Goal: Task Accomplishment & Management: Manage account settings

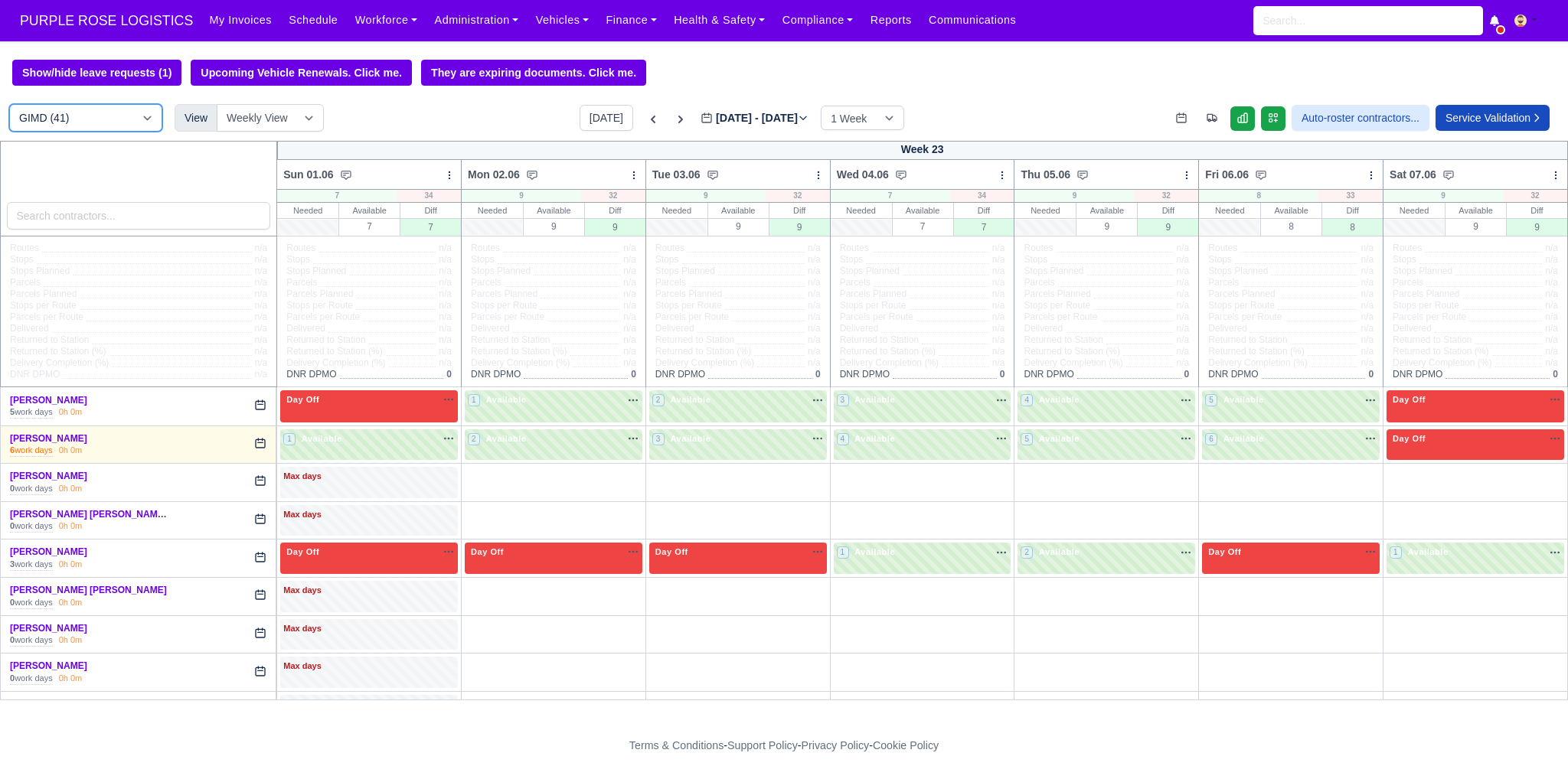
click at [125, 117] on select "DIG1 (199) DAK1 (1) GIMD (41)" at bounding box center [86, 118] width 153 height 28
select select "1"
click at [9, 106] on select "DIG1 (199) DAK1 (1) GIMD (41)" at bounding box center [86, 118] width 153 height 28
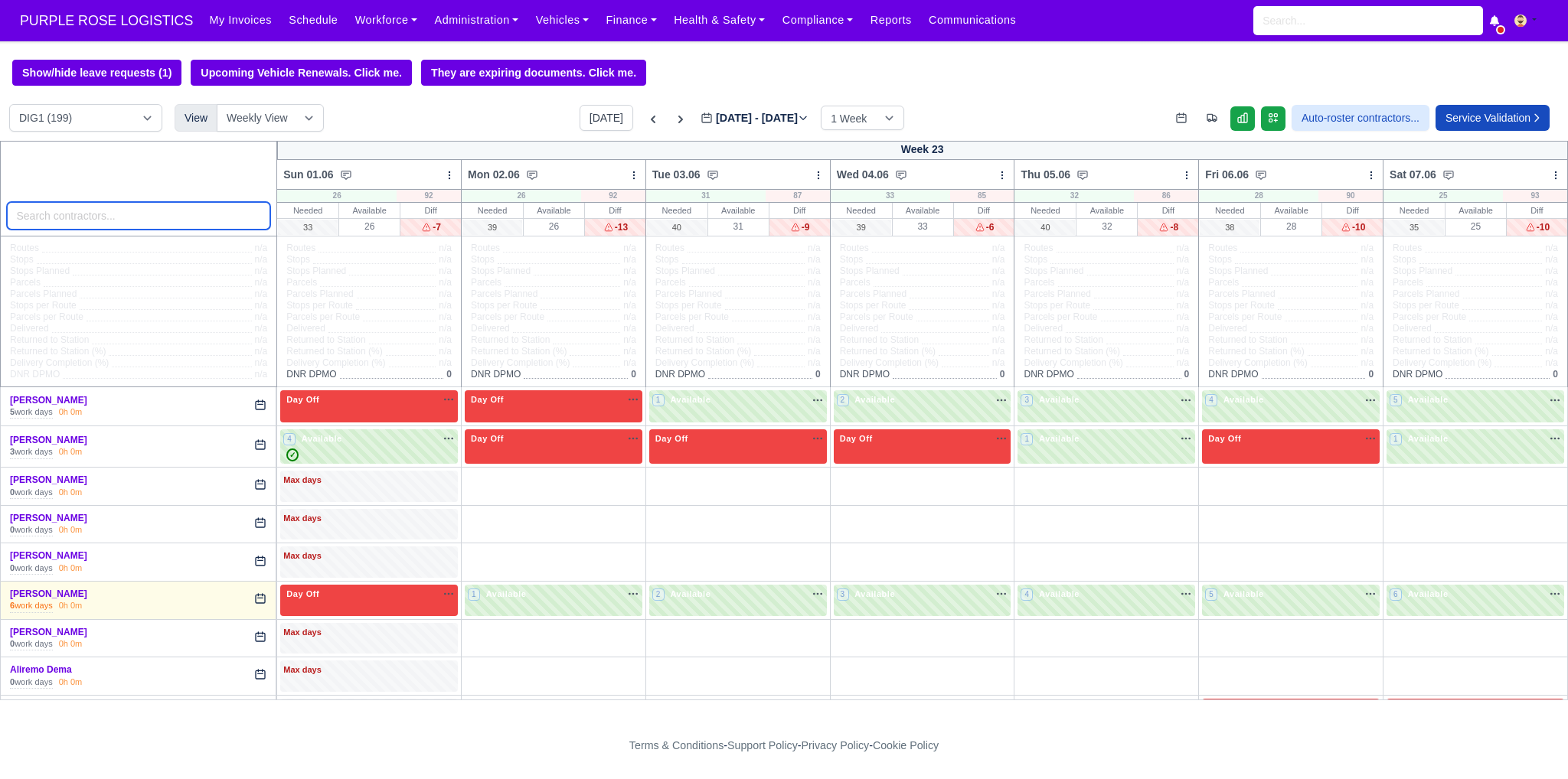
click at [140, 227] on input "search" at bounding box center [139, 216] width 264 height 28
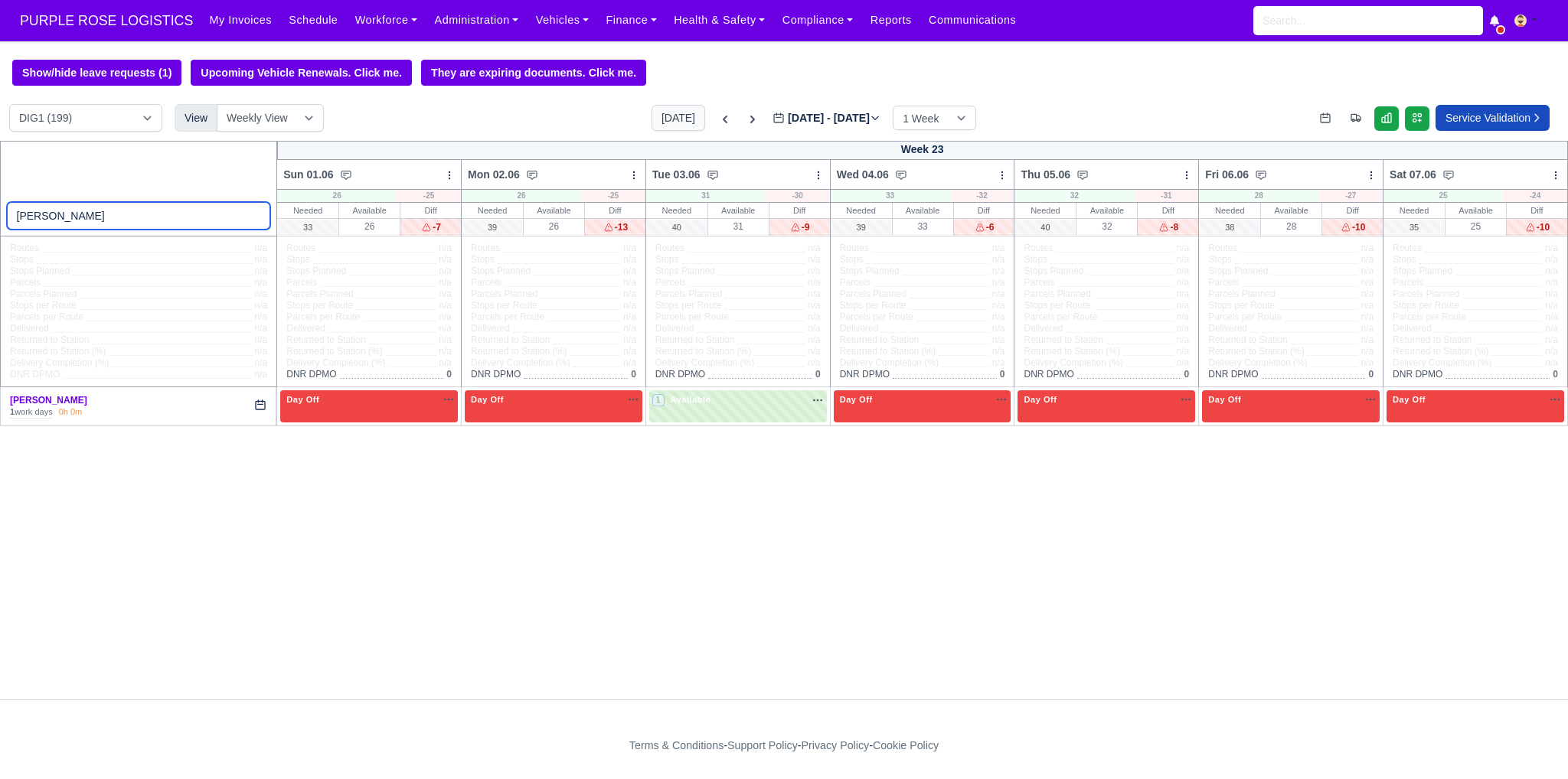
type input "jona"
click at [668, 119] on button "[DATE]" at bounding box center [678, 118] width 53 height 26
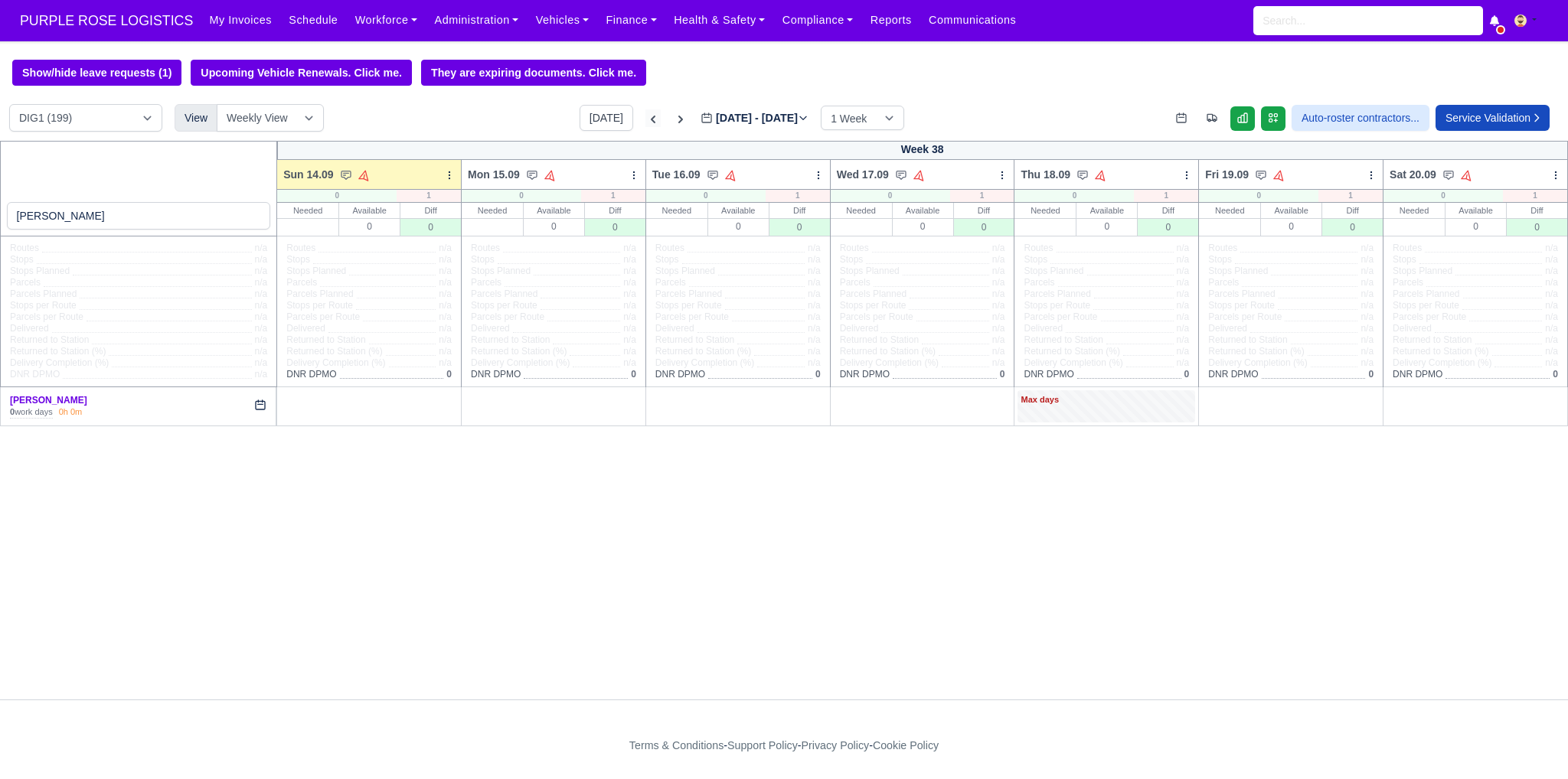
click at [645, 120] on icon at bounding box center [653, 119] width 15 height 15
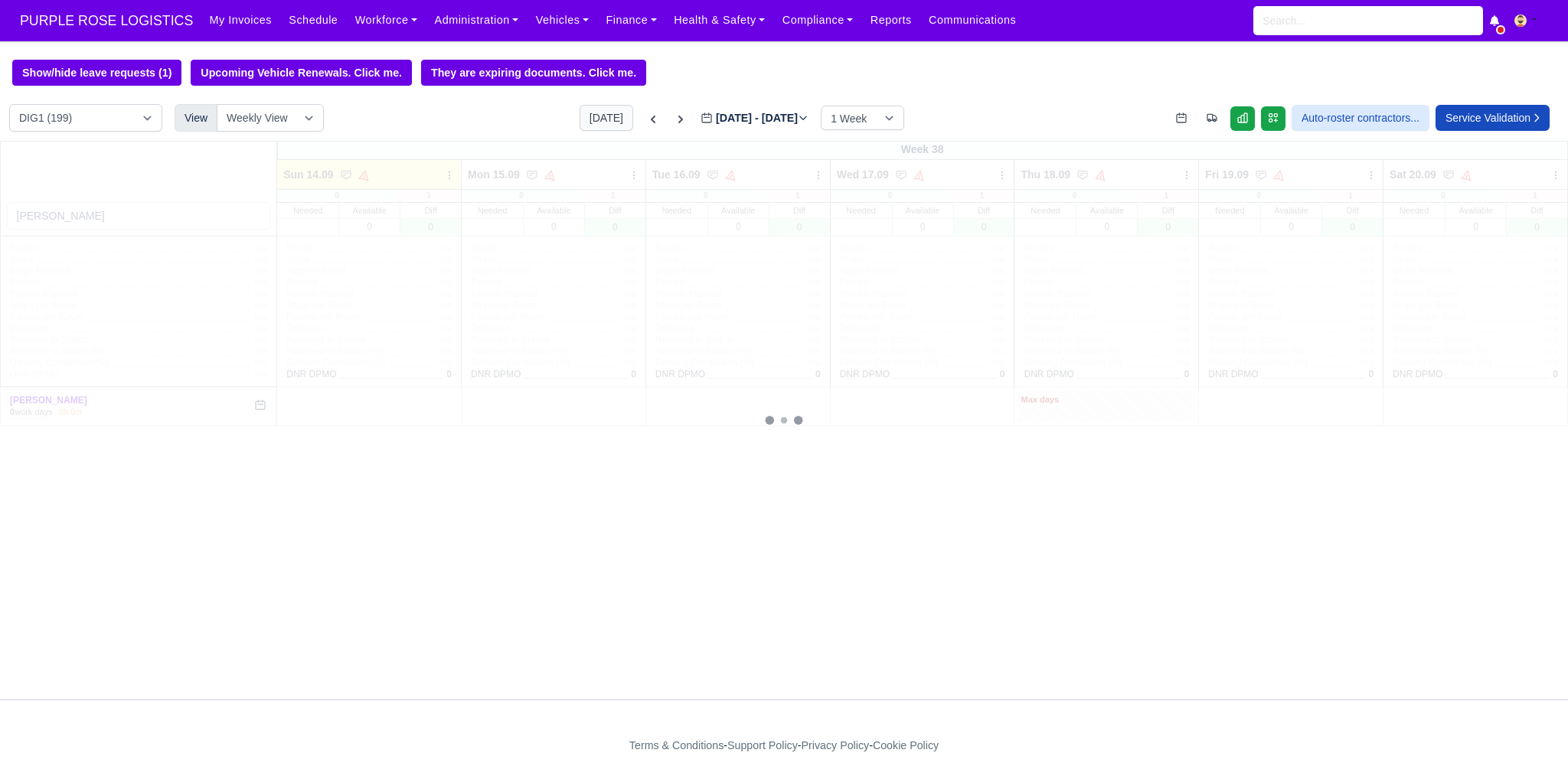
type input "[DATE]"
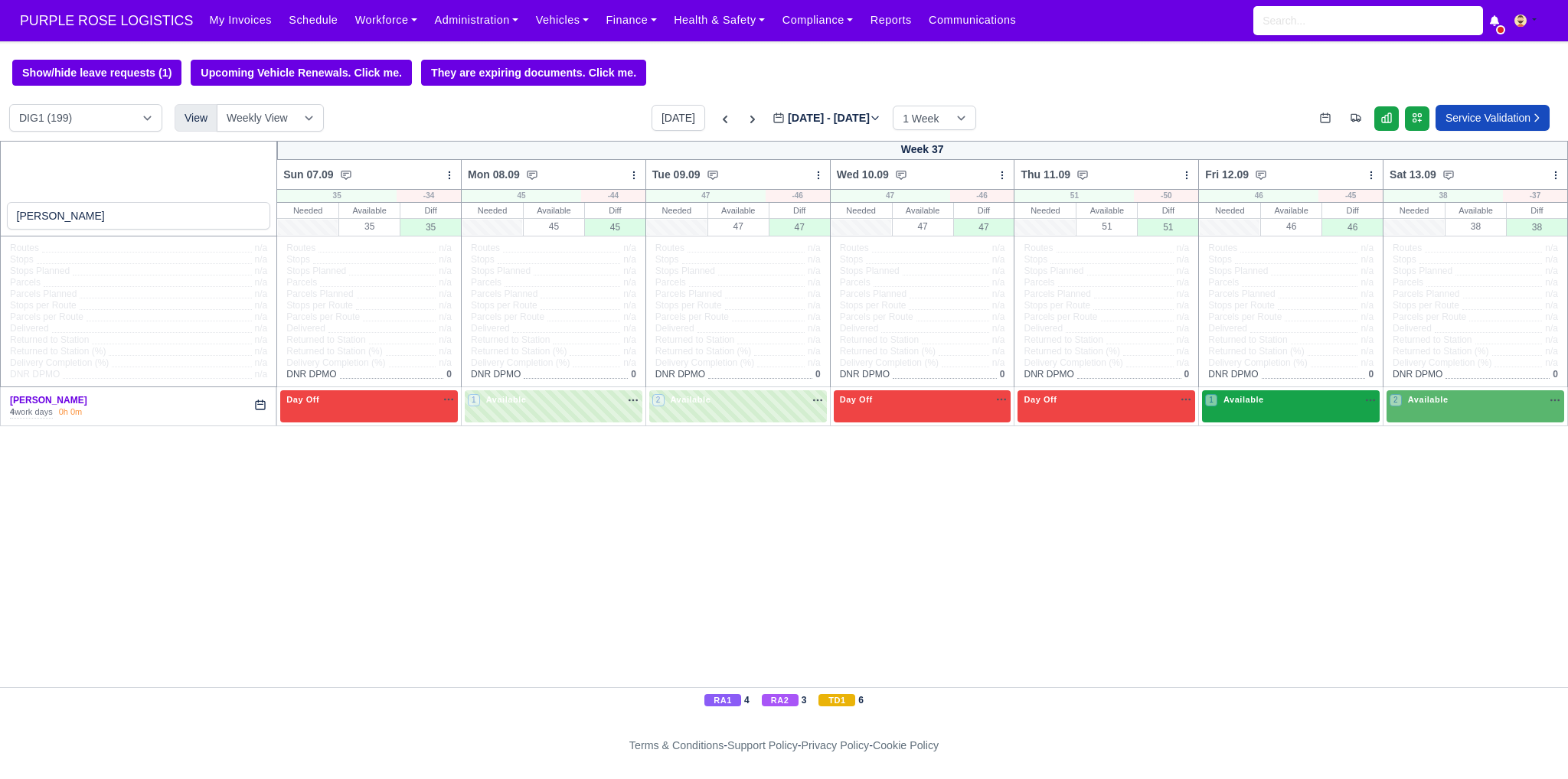
click at [1249, 415] on div "1 Available" at bounding box center [1291, 406] width 178 height 31
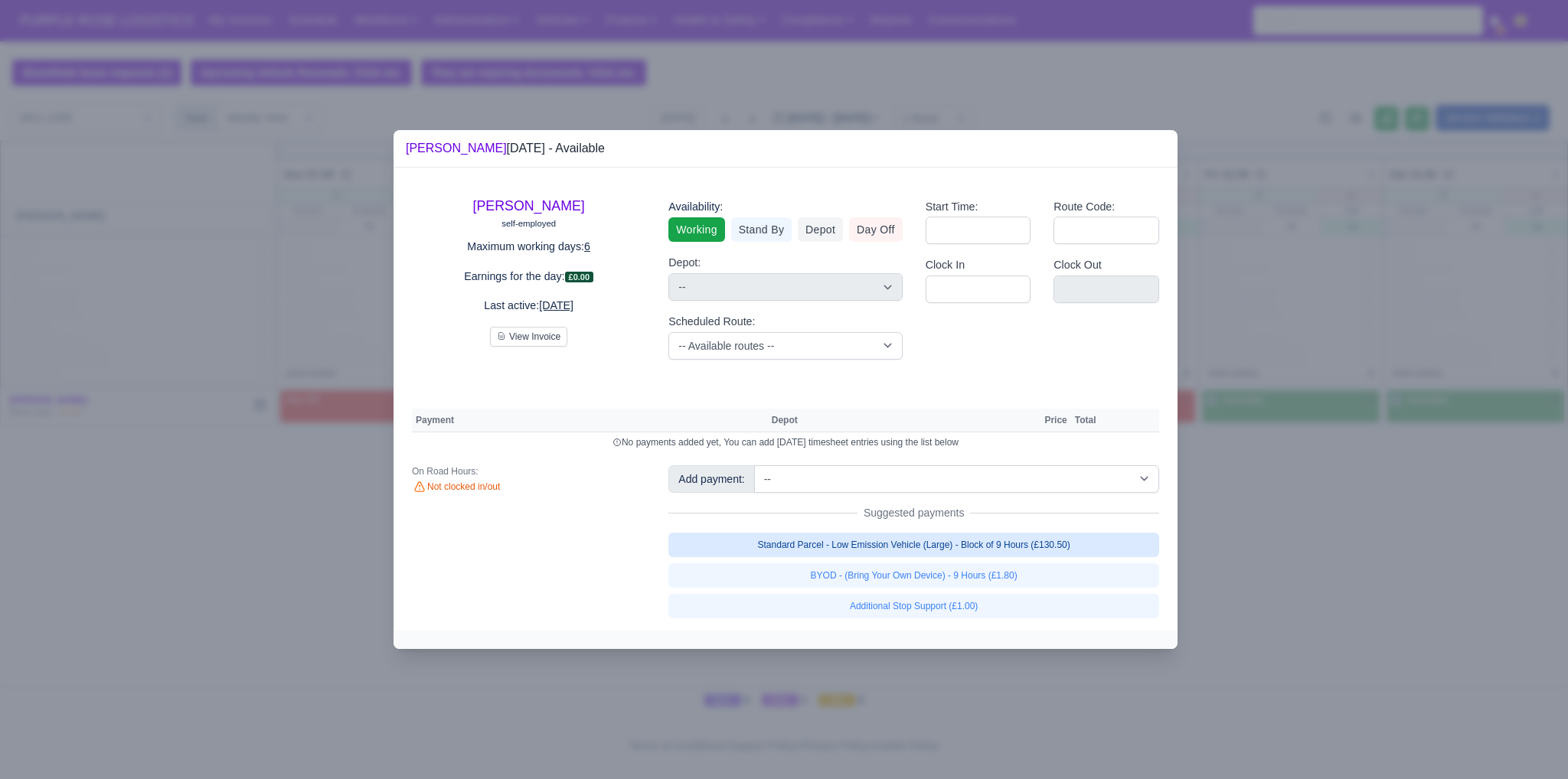
click at [1030, 544] on link "Standard Parcel - Low Emission Vehicle (Large) - Block of 9 Hours (£130.50)" at bounding box center [913, 544] width 490 height 25
select select "1"
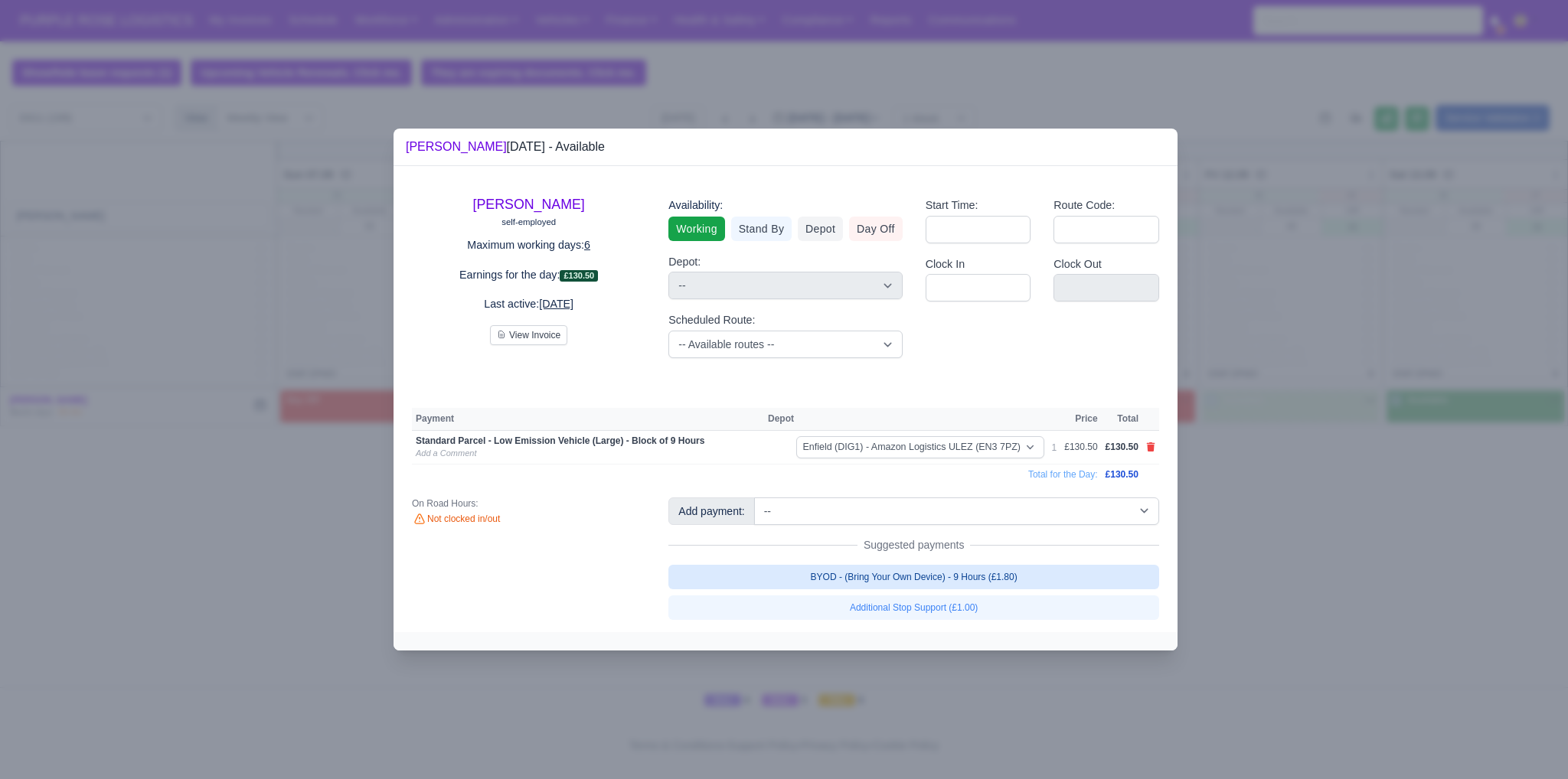
click at [1005, 578] on link "BYOD - (Bring Your Own Device) - 9 Hours (£1.80)" at bounding box center [913, 577] width 490 height 25
select select "1"
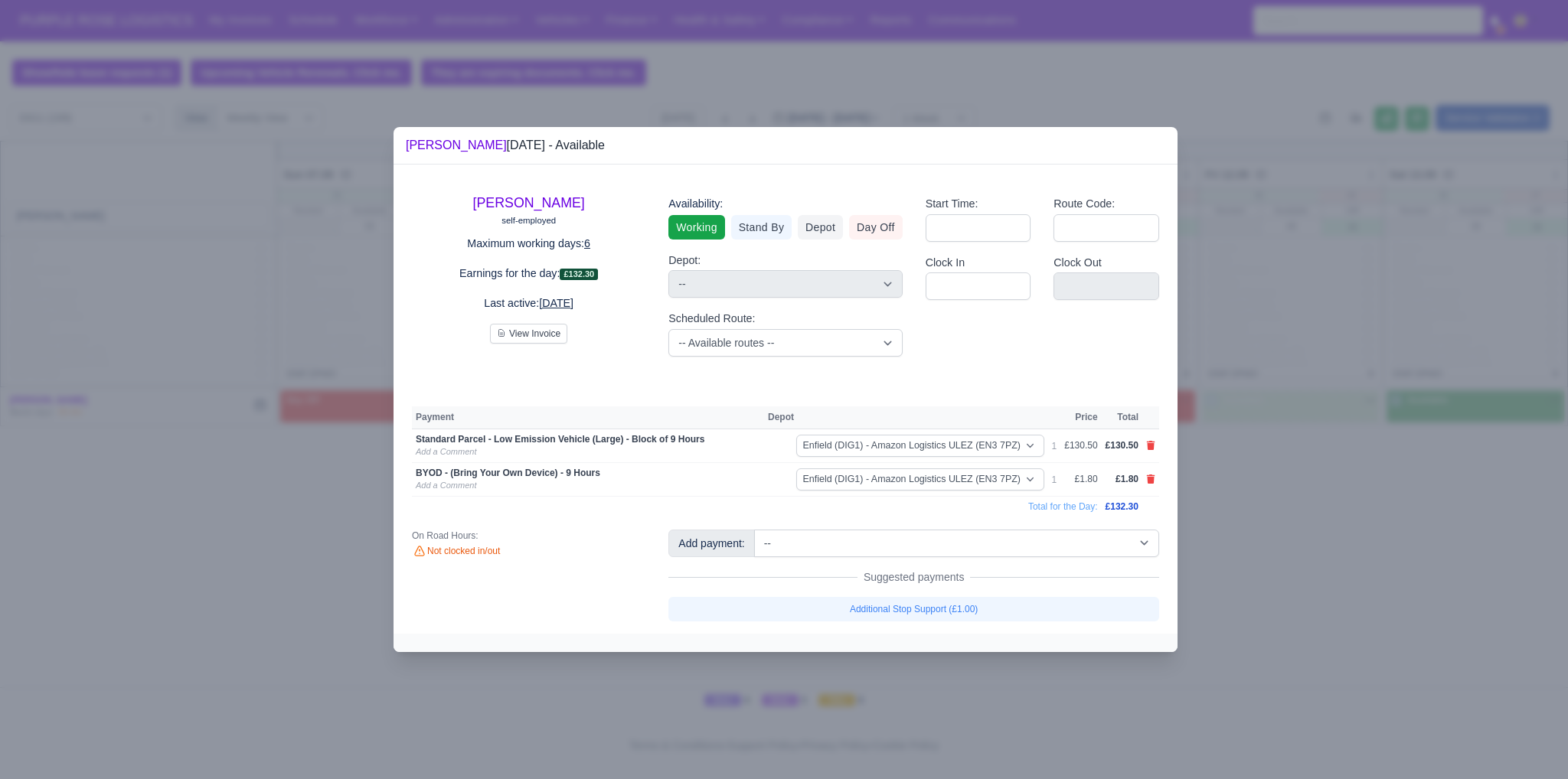
click at [1380, 489] on div at bounding box center [784, 390] width 1568 height 779
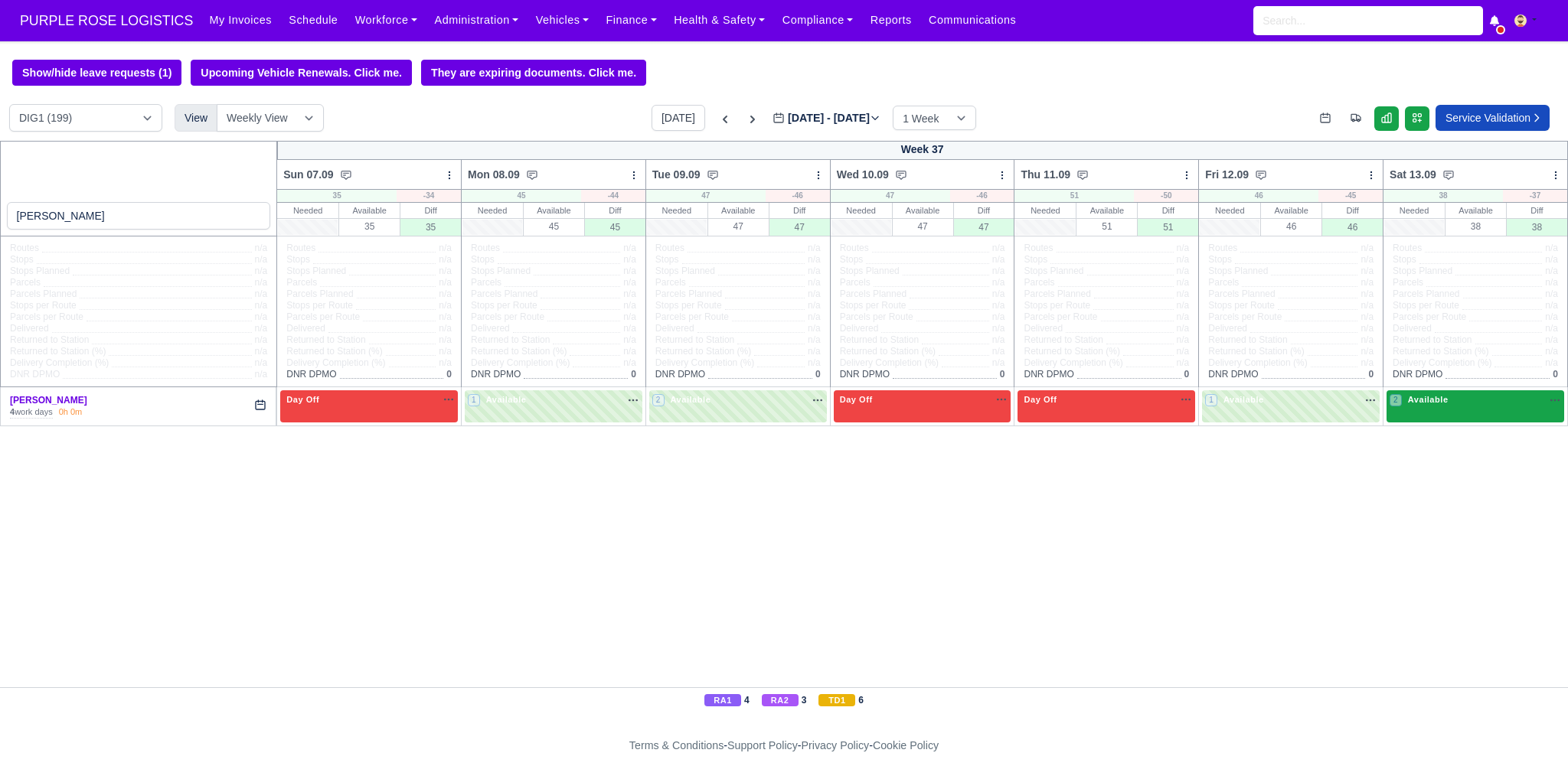
click at [1416, 415] on div "2 Available" at bounding box center [1476, 406] width 178 height 31
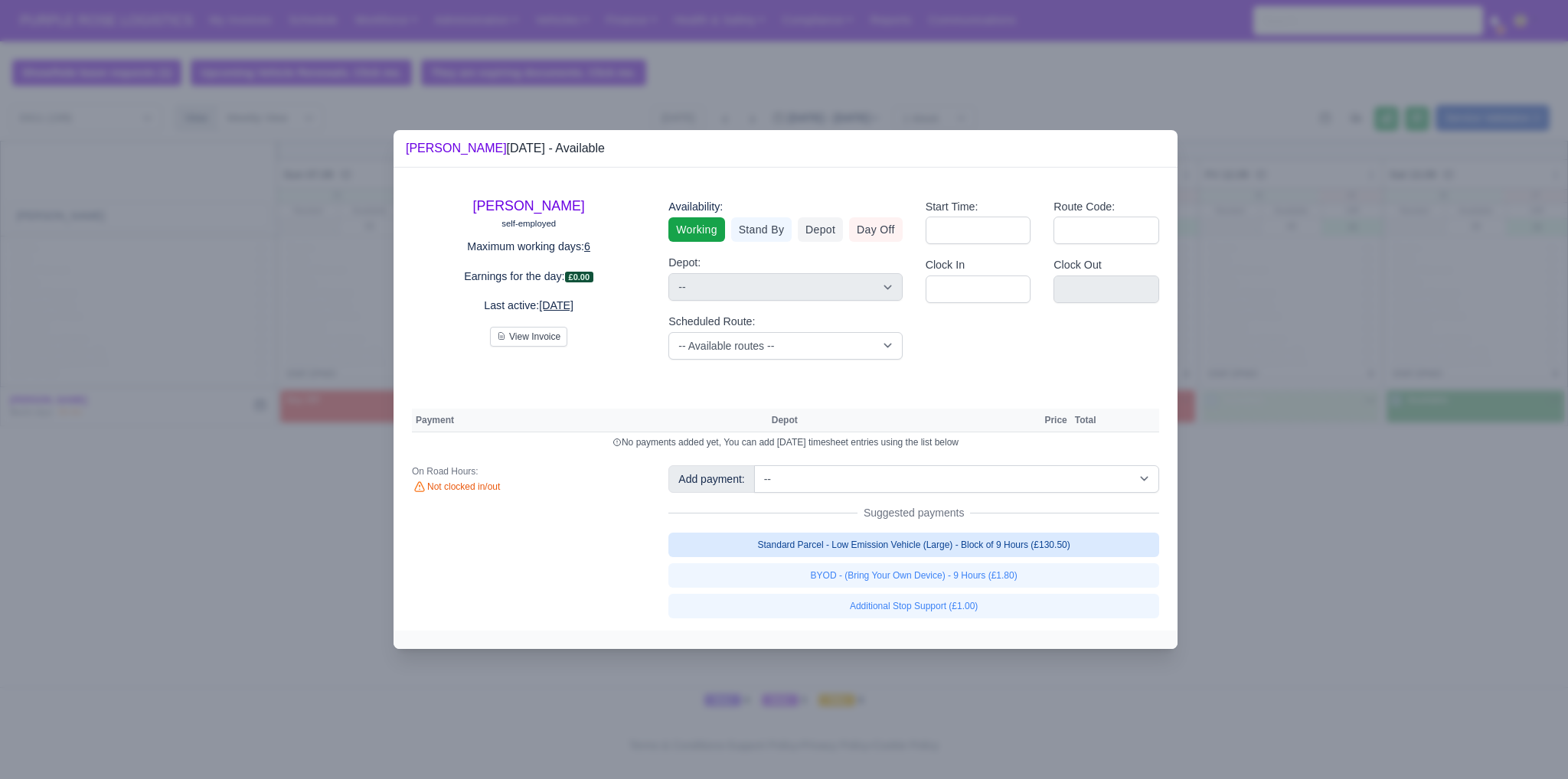
click at [997, 547] on link "Standard Parcel - Low Emission Vehicle (Large) - Block of 9 Hours (£130.50)" at bounding box center [913, 544] width 490 height 25
select select "1"
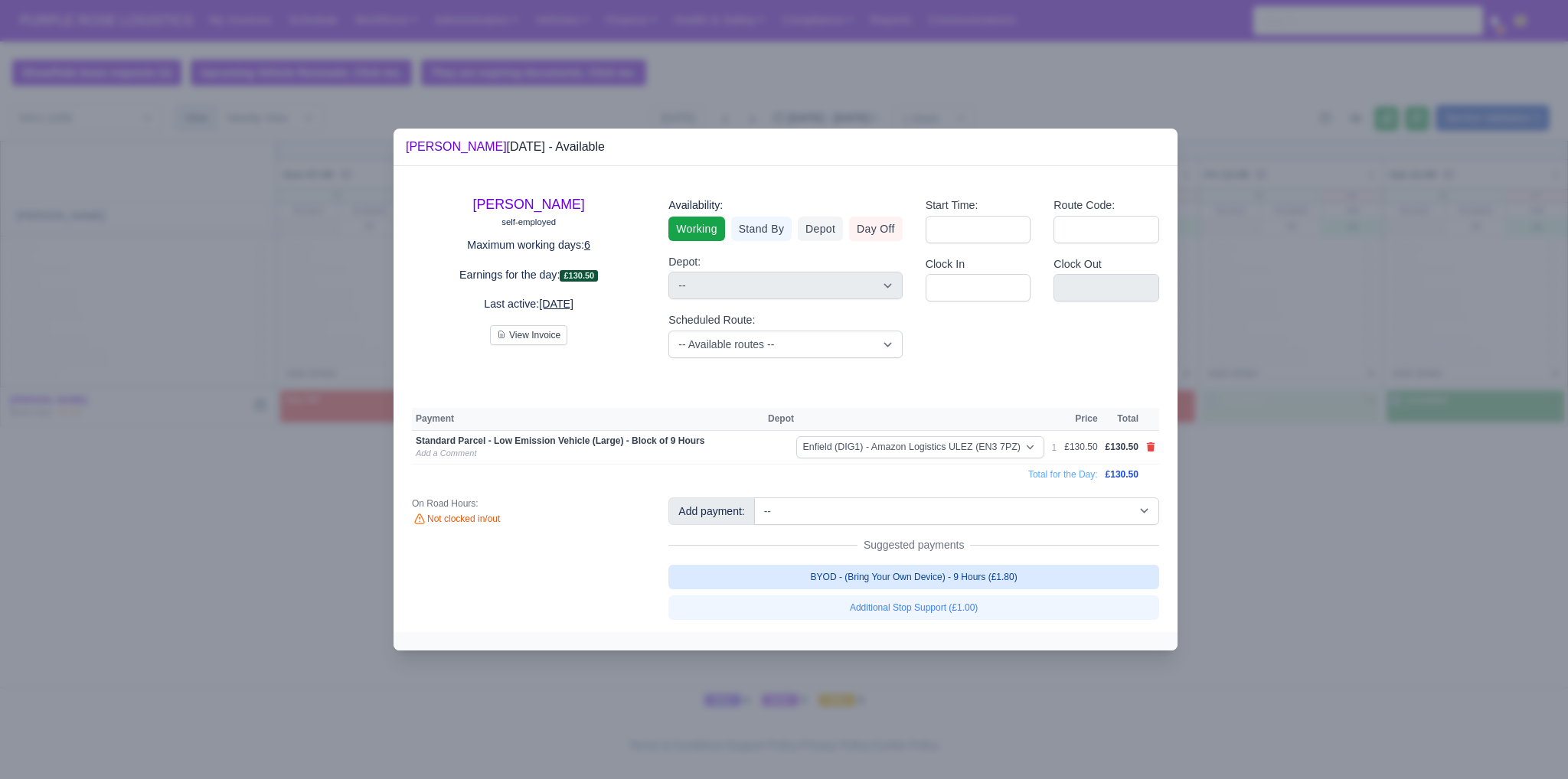
click at [985, 577] on link "BYOD - (Bring Your Own Device) - 9 Hours (£1.80)" at bounding box center [913, 577] width 490 height 25
select select "1"
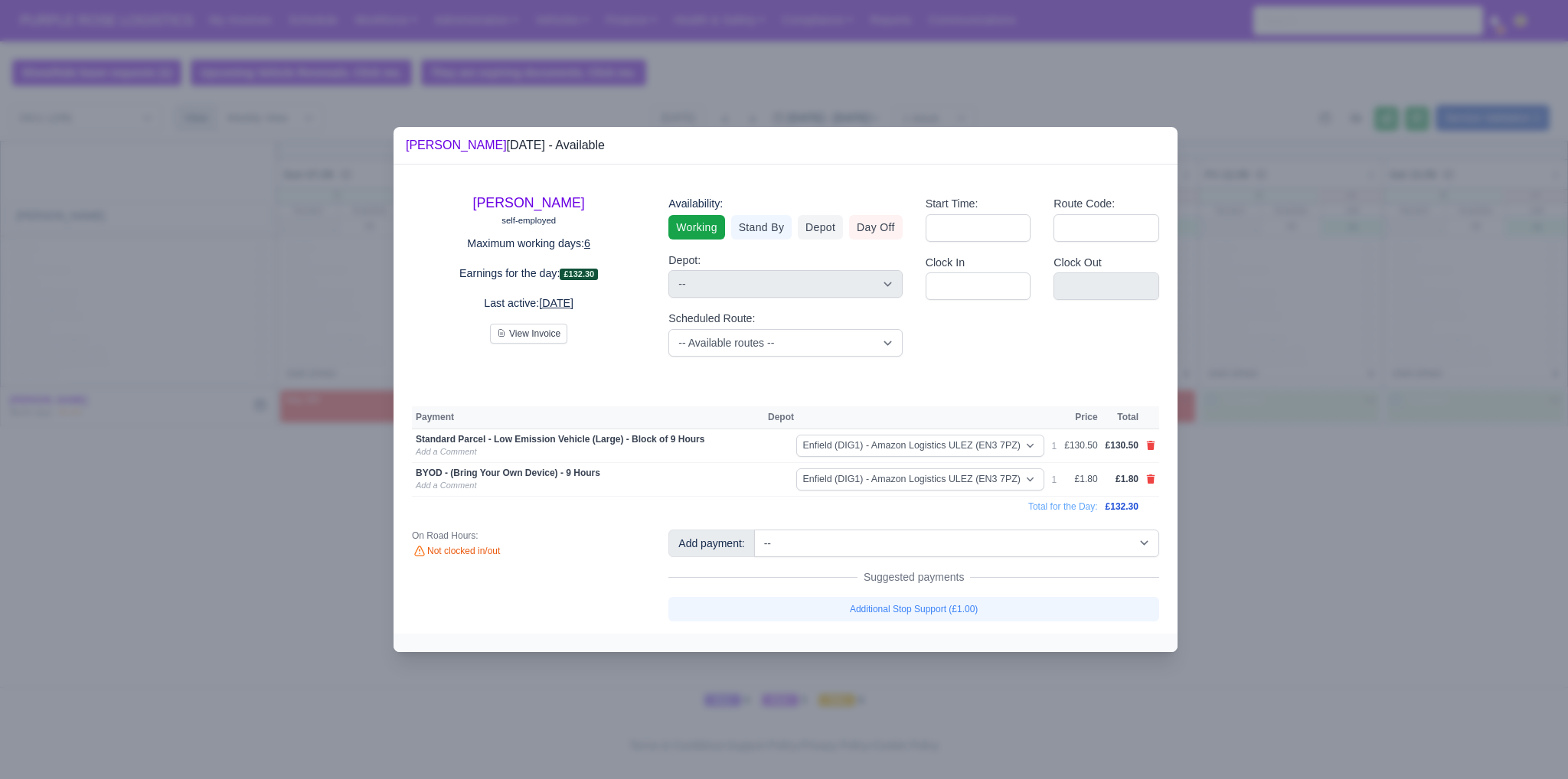
click at [1292, 540] on div at bounding box center [784, 390] width 1568 height 779
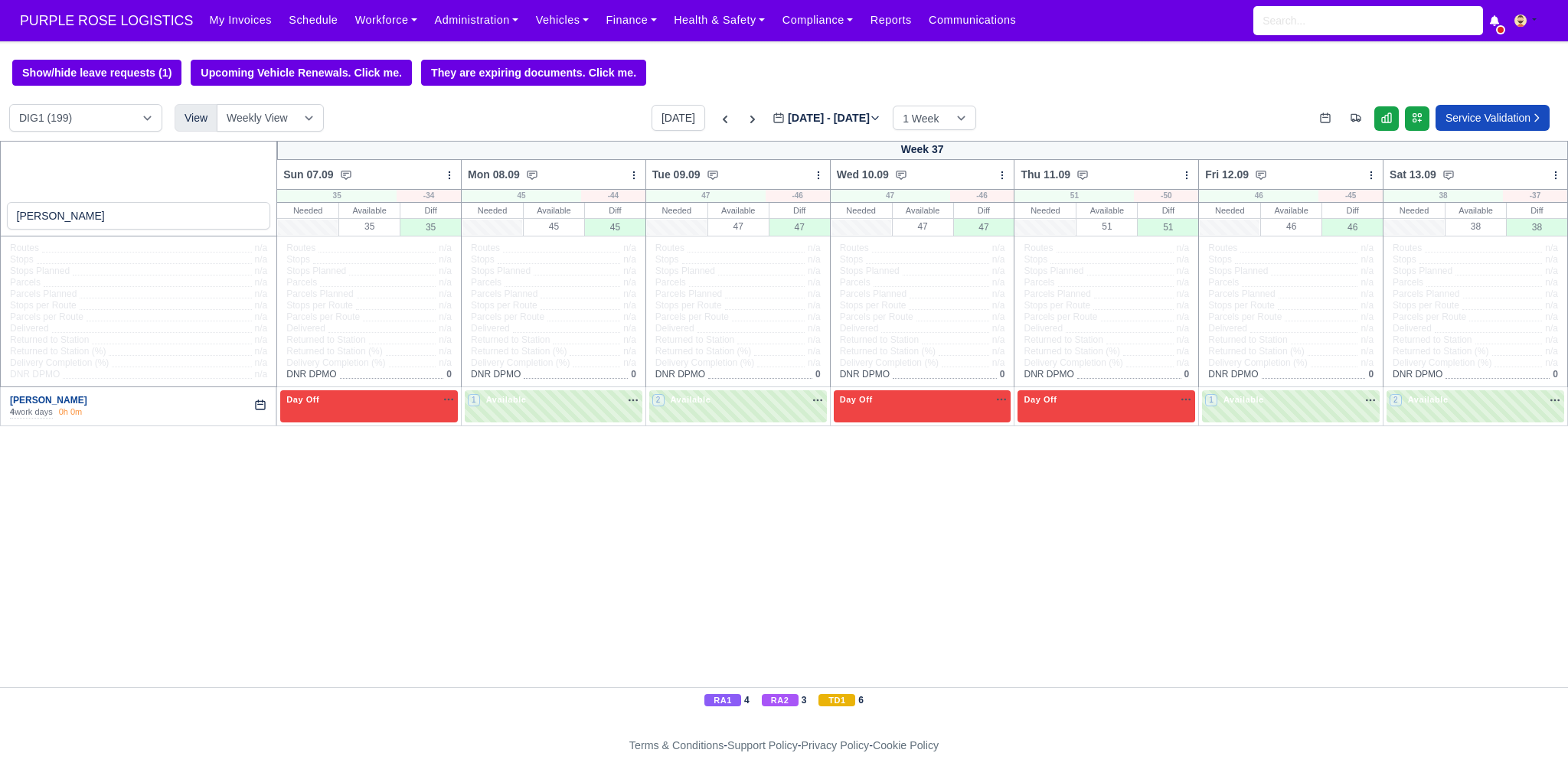
click at [74, 401] on link "[PERSON_NAME]" at bounding box center [48, 400] width 77 height 11
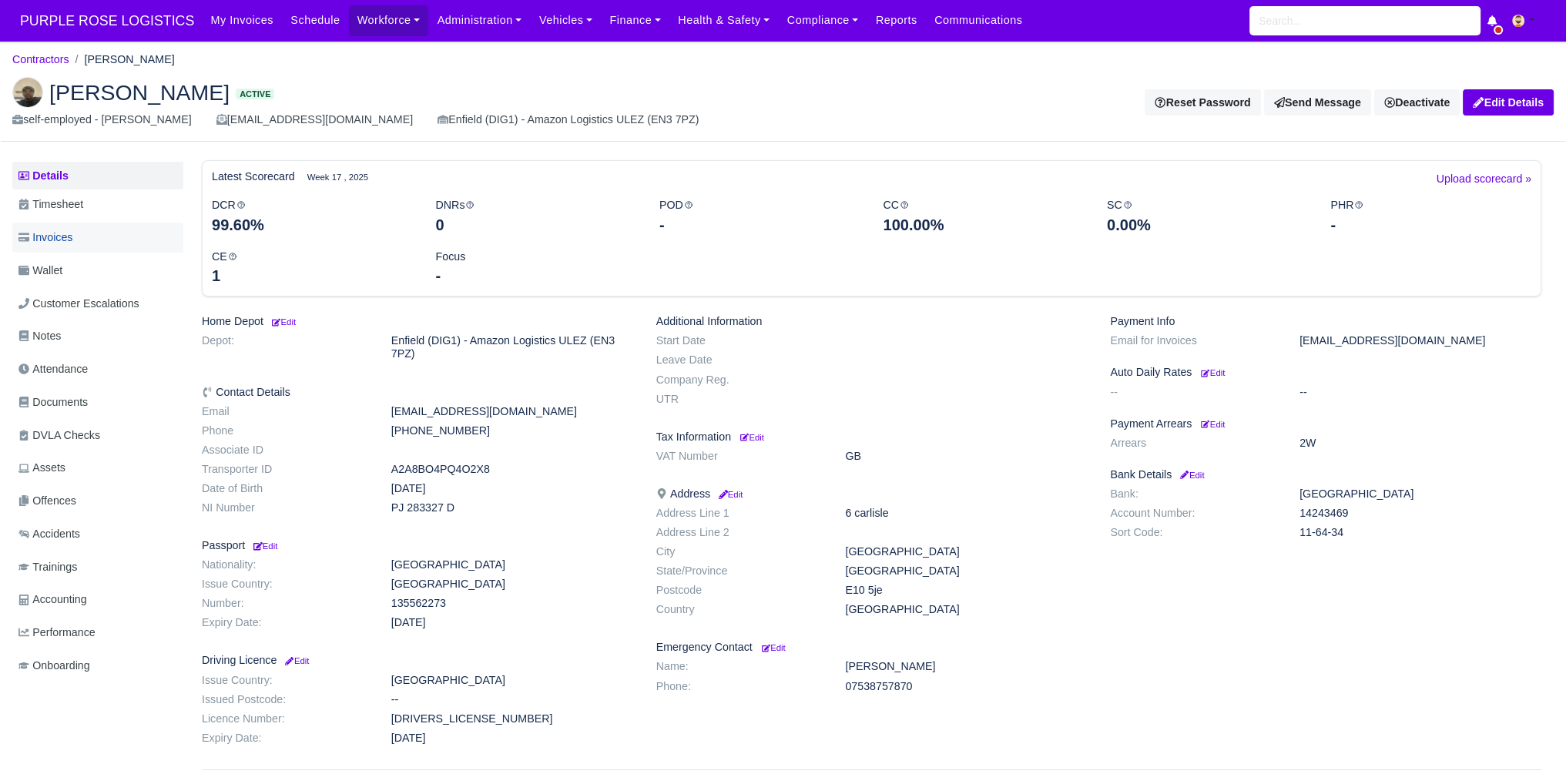
click at [107, 239] on link "Invoices" at bounding box center [97, 237] width 171 height 30
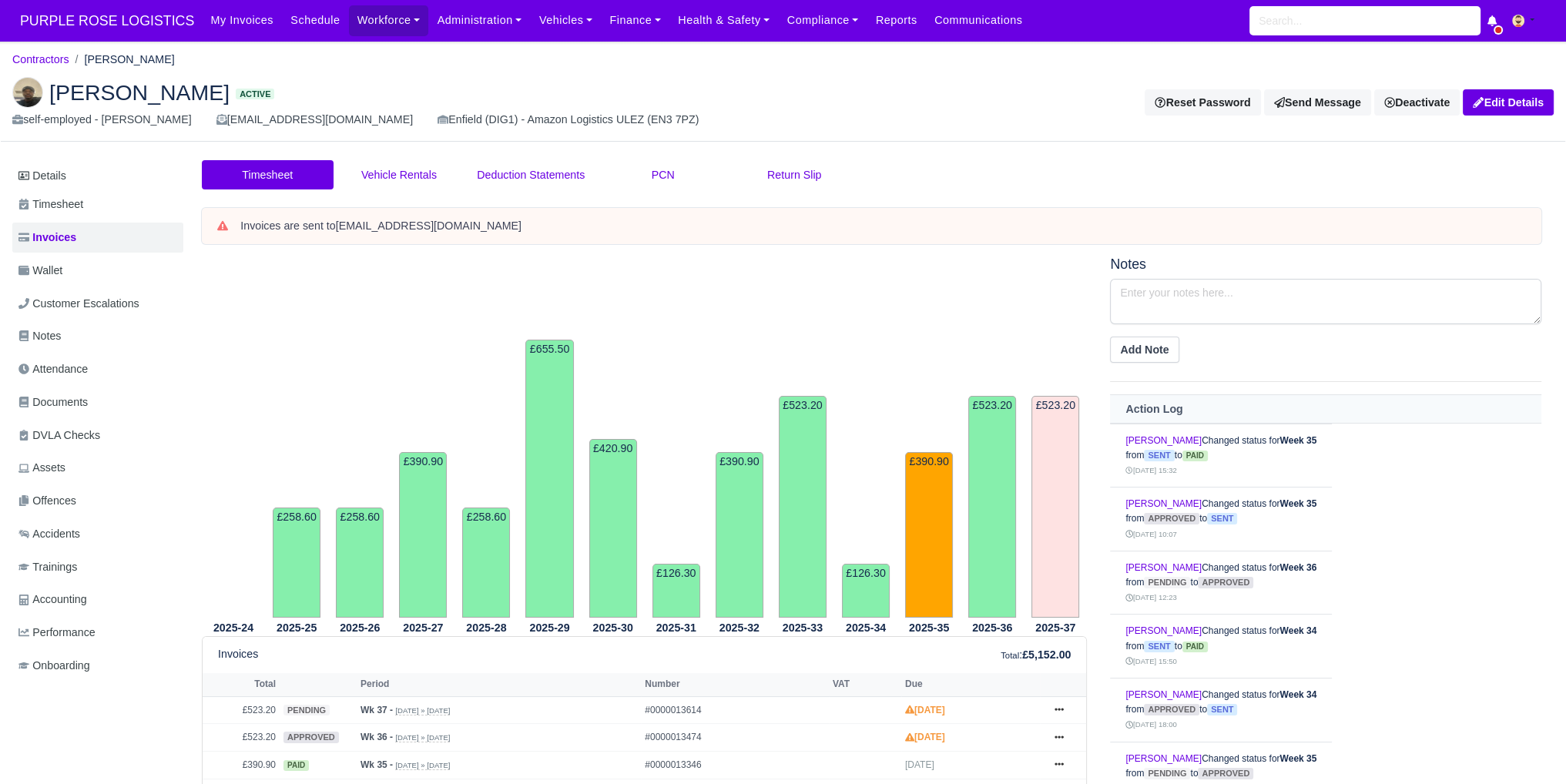
scroll to position [333, 0]
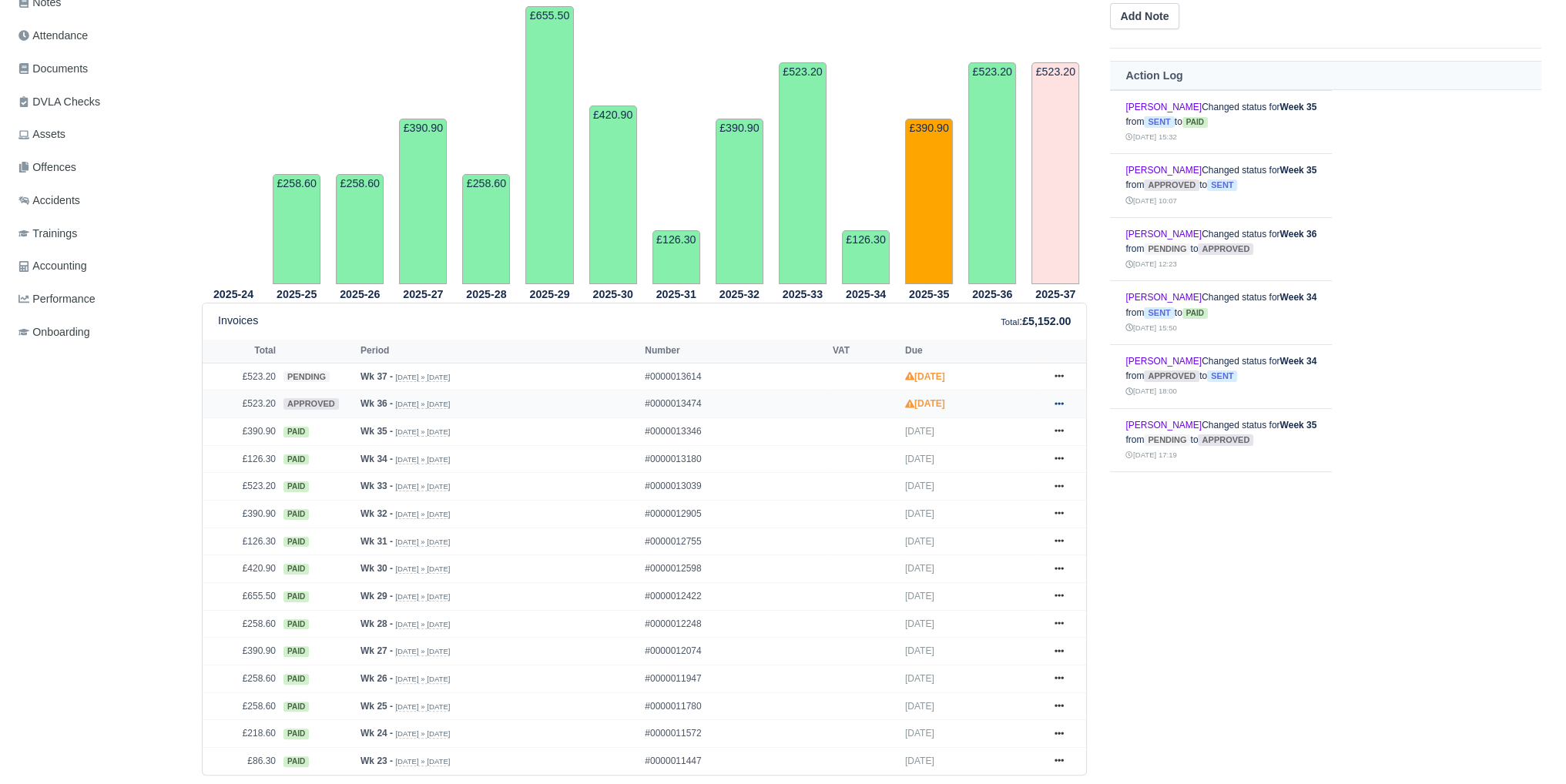
drag, startPoint x: 1057, startPoint y: 406, endPoint x: 1061, endPoint y: 395, distance: 11.7
click at [1061, 395] on link at bounding box center [1059, 404] width 23 height 20
click at [1008, 500] on link "Hold" at bounding box center [1001, 498] width 137 height 32
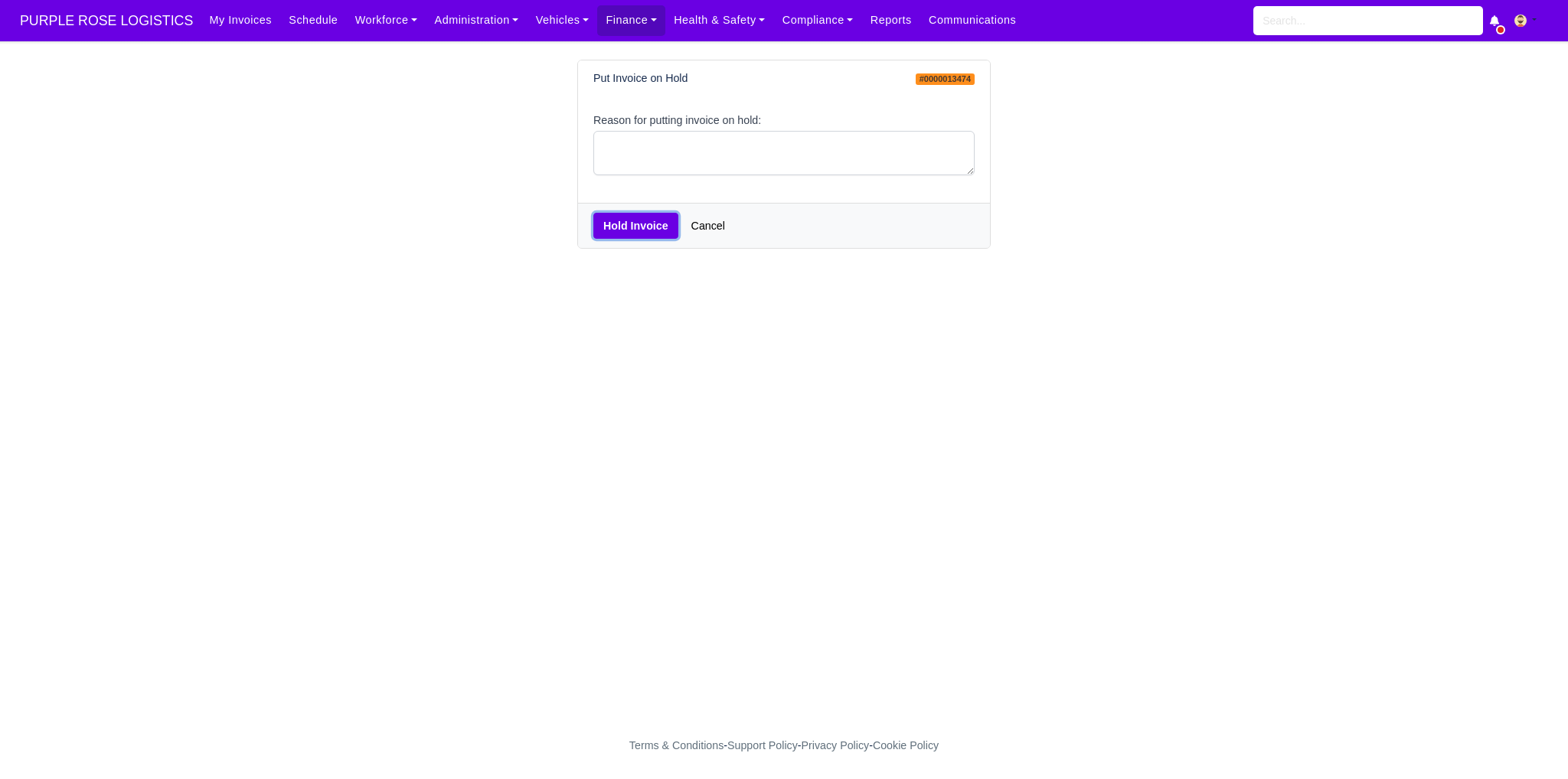
click at [643, 227] on button "Hold Invoice" at bounding box center [635, 225] width 85 height 26
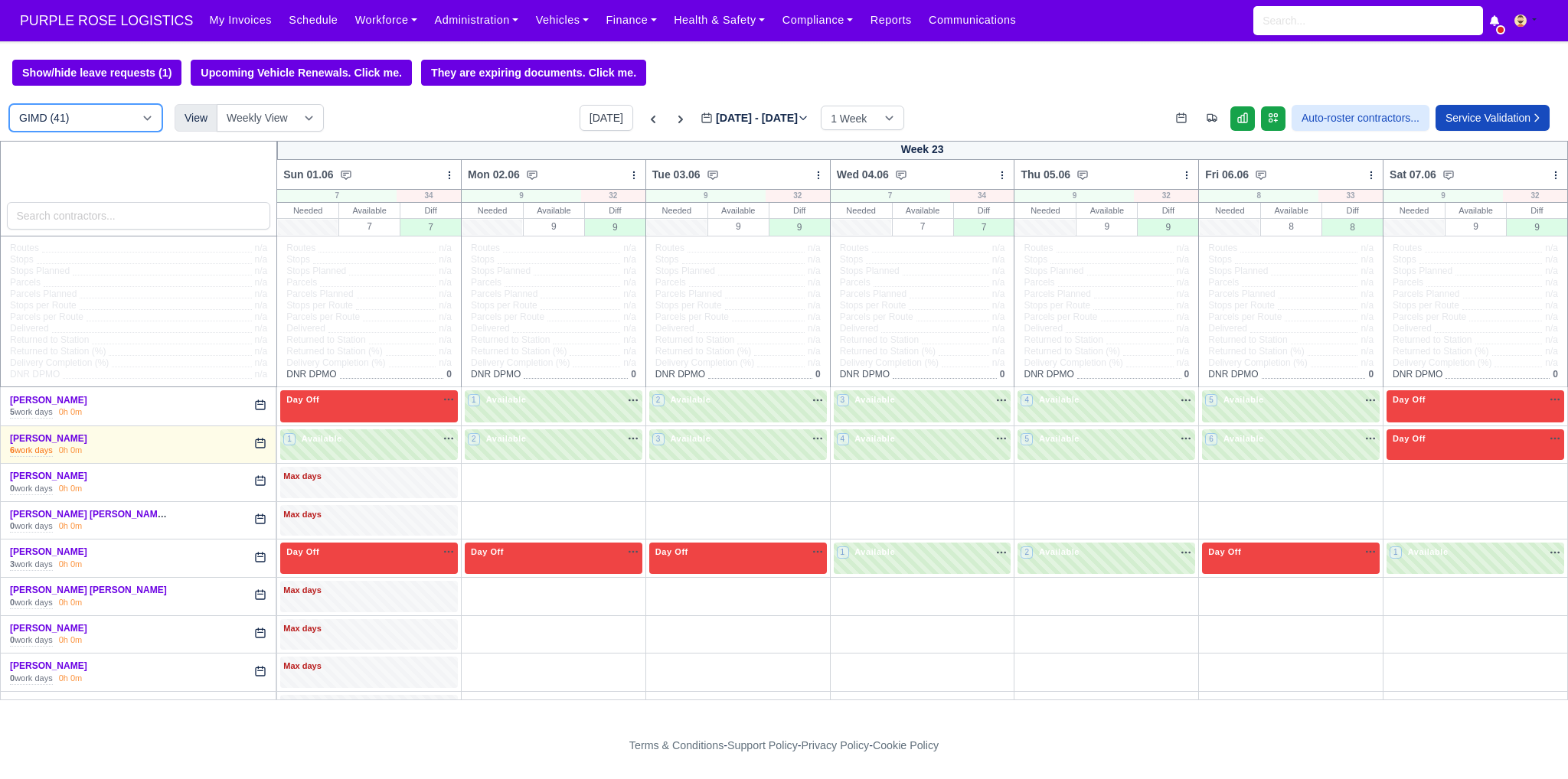
drag, startPoint x: 131, startPoint y: 119, endPoint x: 125, endPoint y: 131, distance: 13.4
click at [131, 119] on select "DIG1 (199) DAK1 (1) GIMD (41)" at bounding box center [86, 118] width 153 height 28
select select "1"
click at [9, 106] on select "DIG1 (199) DAK1 (1) GIMD (41)" at bounding box center [86, 118] width 153 height 28
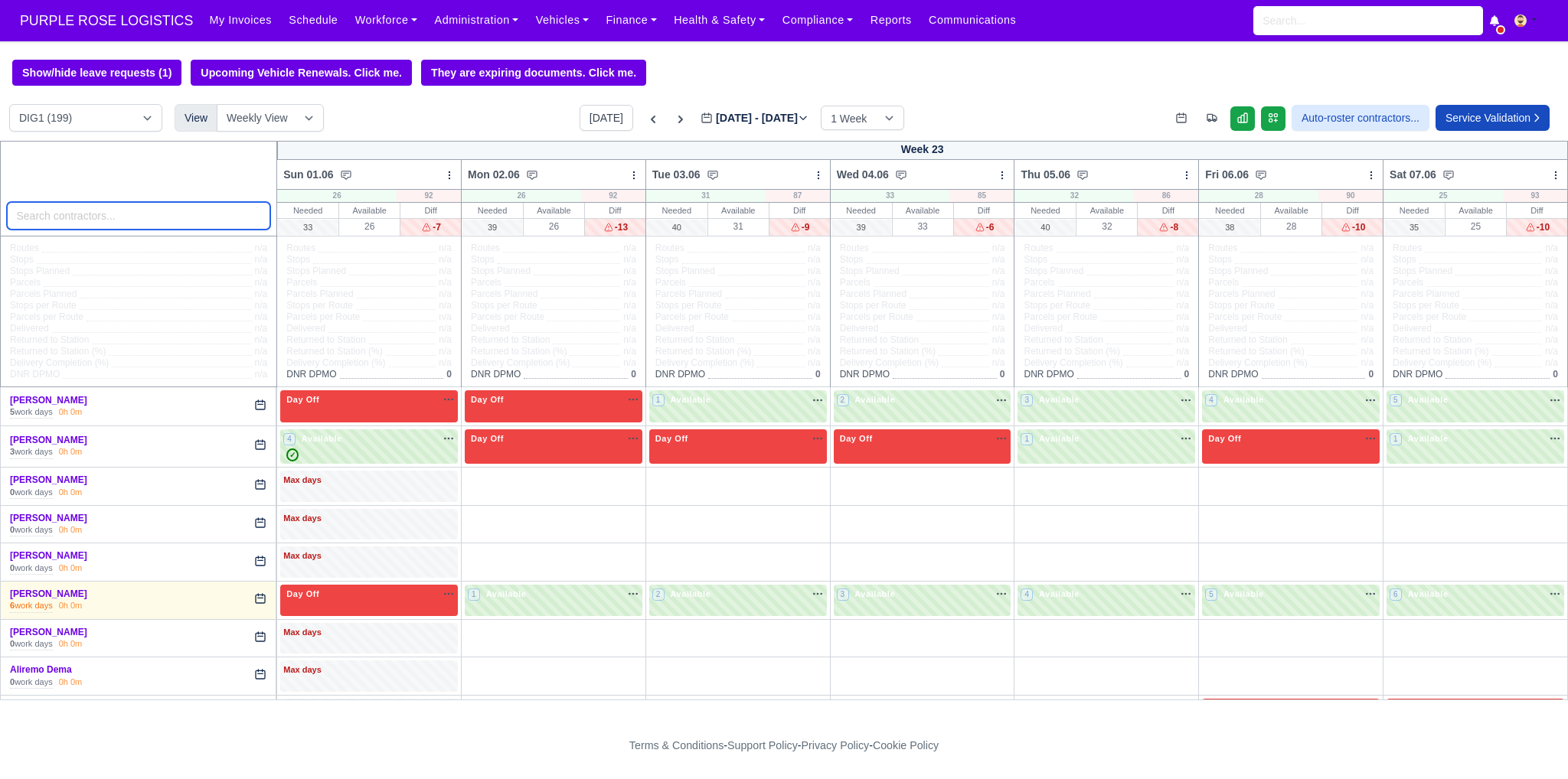
click at [181, 224] on input "search" at bounding box center [139, 216] width 264 height 28
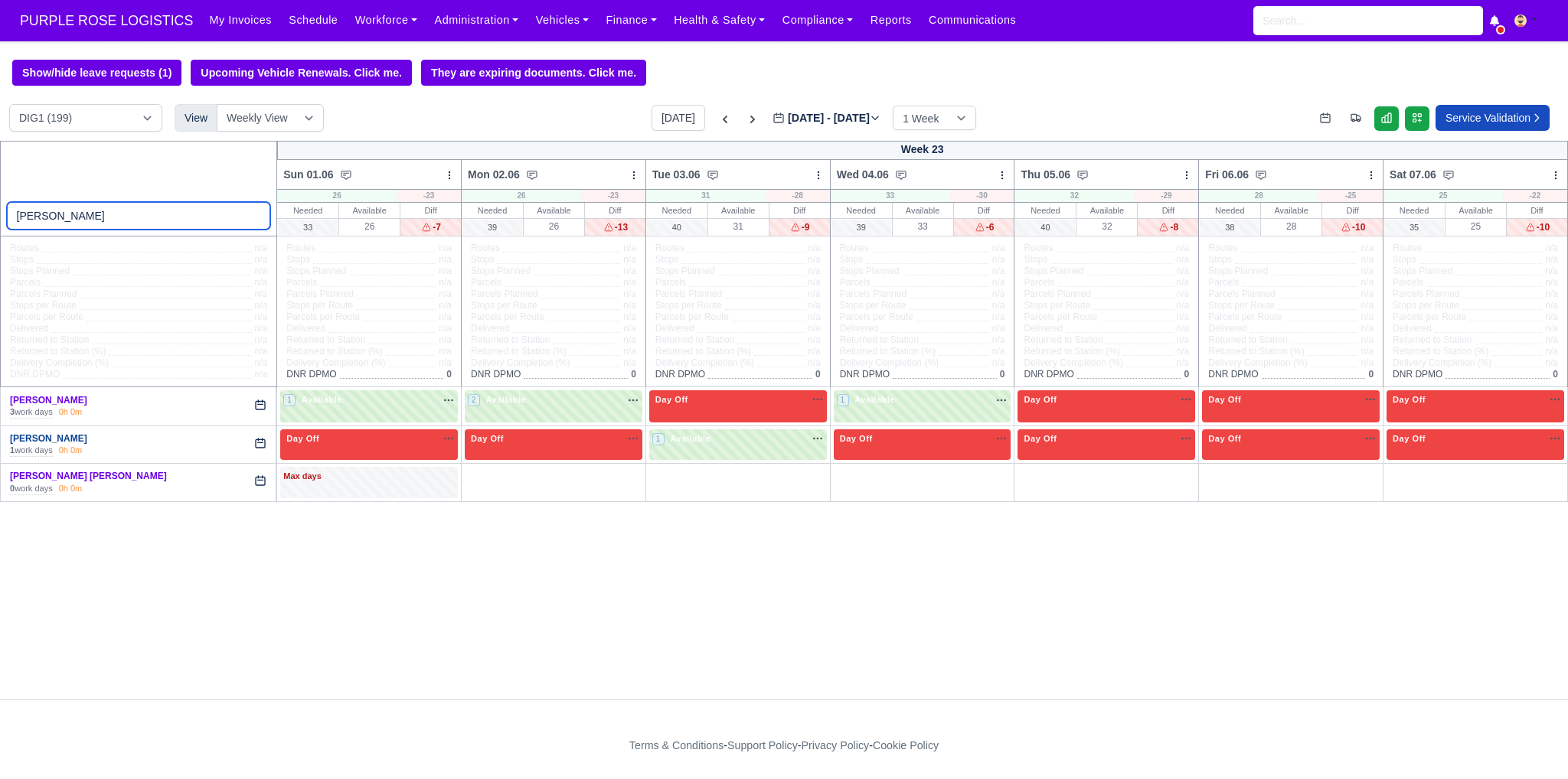
type input "jon"
click at [69, 441] on link "[PERSON_NAME]" at bounding box center [48, 439] width 77 height 11
click at [664, 117] on button "[DATE]" at bounding box center [678, 118] width 53 height 26
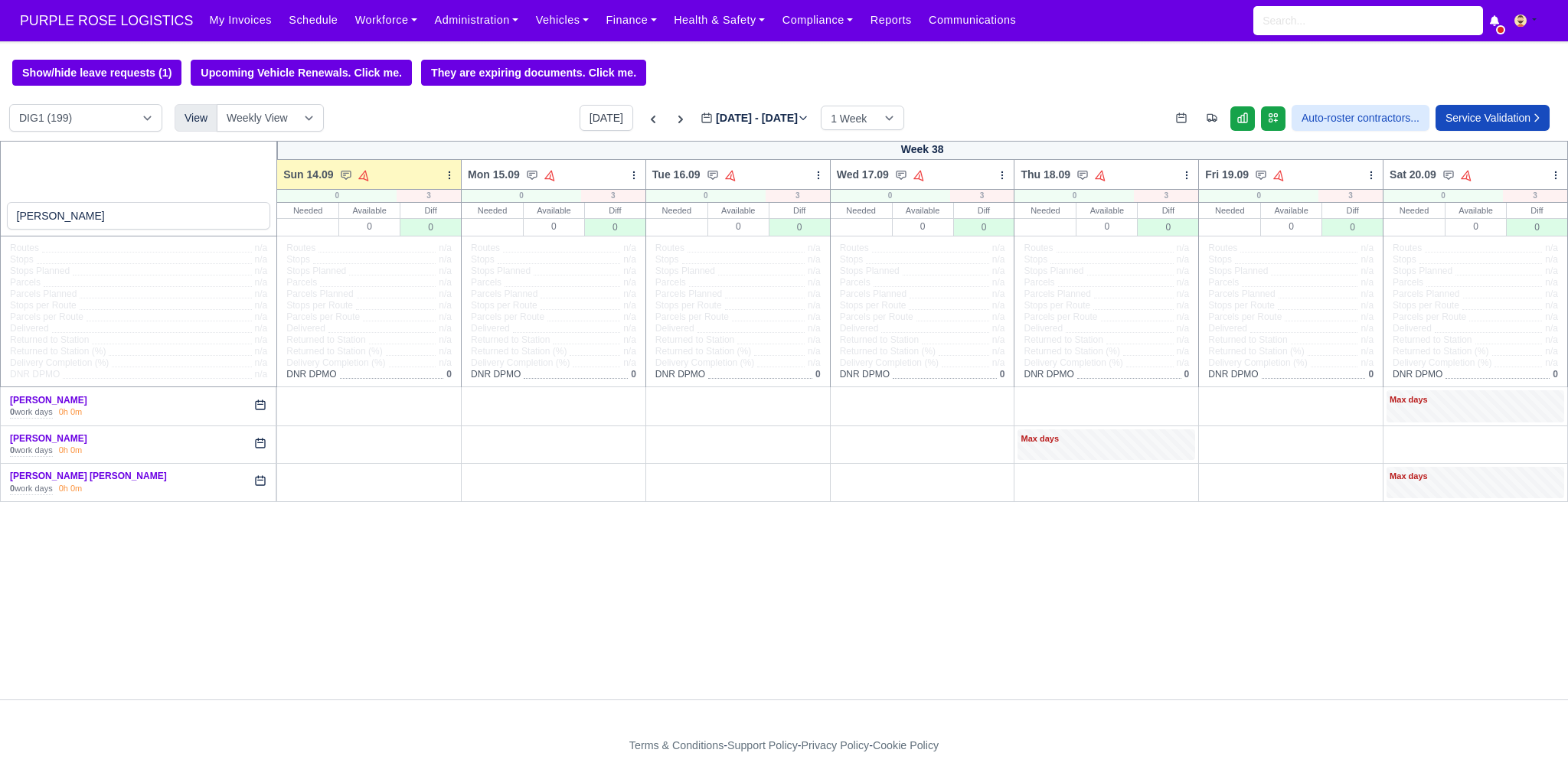
click at [644, 121] on div "Today Sep 14 - Sep 20, 2025 2025-09-14 1 Week 2 Weeks 3 Weeks 4 Weeks" at bounding box center [741, 118] width 324 height 26
click at [645, 124] on icon at bounding box center [653, 119] width 15 height 15
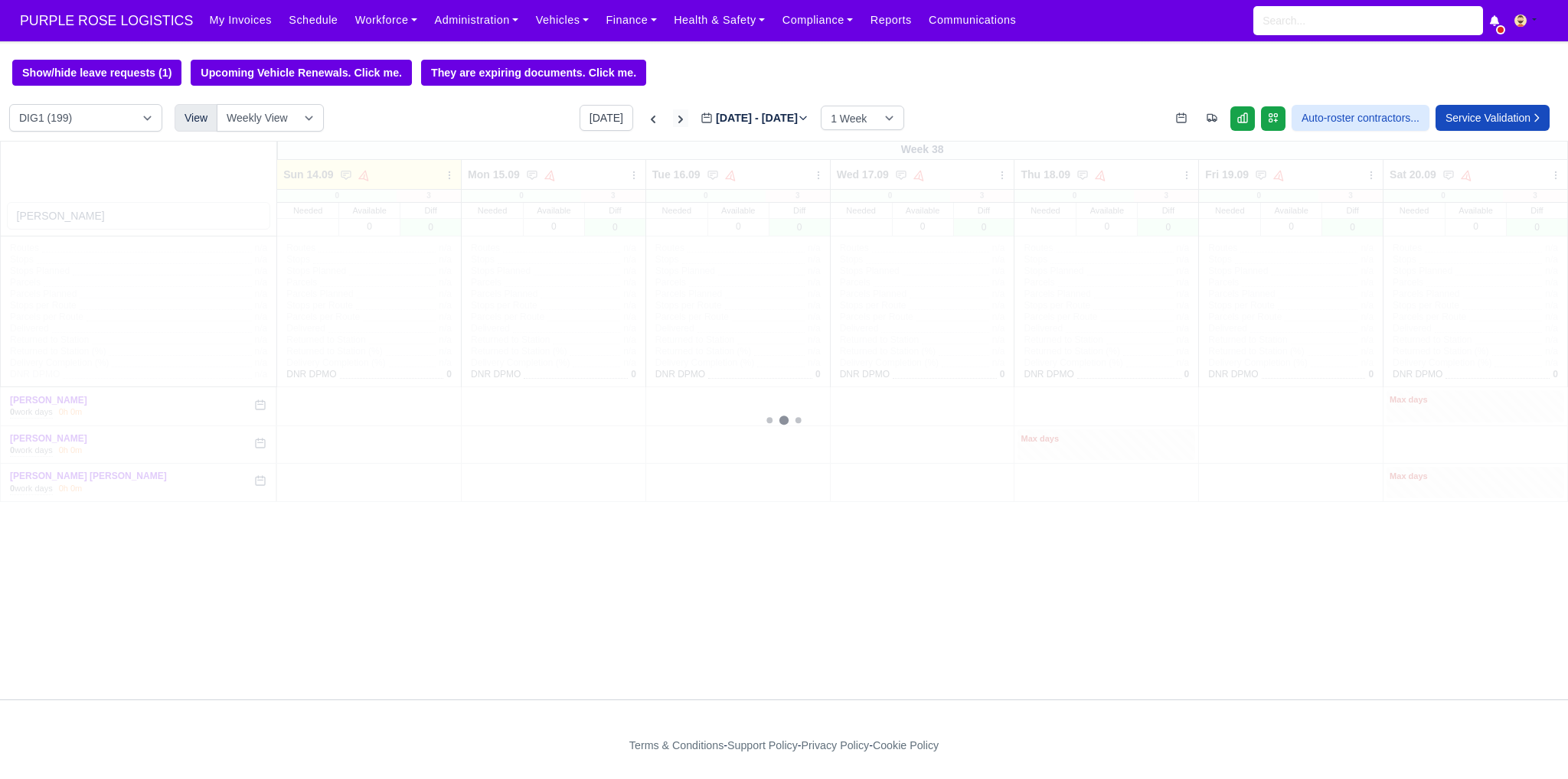
type input "[DATE]"
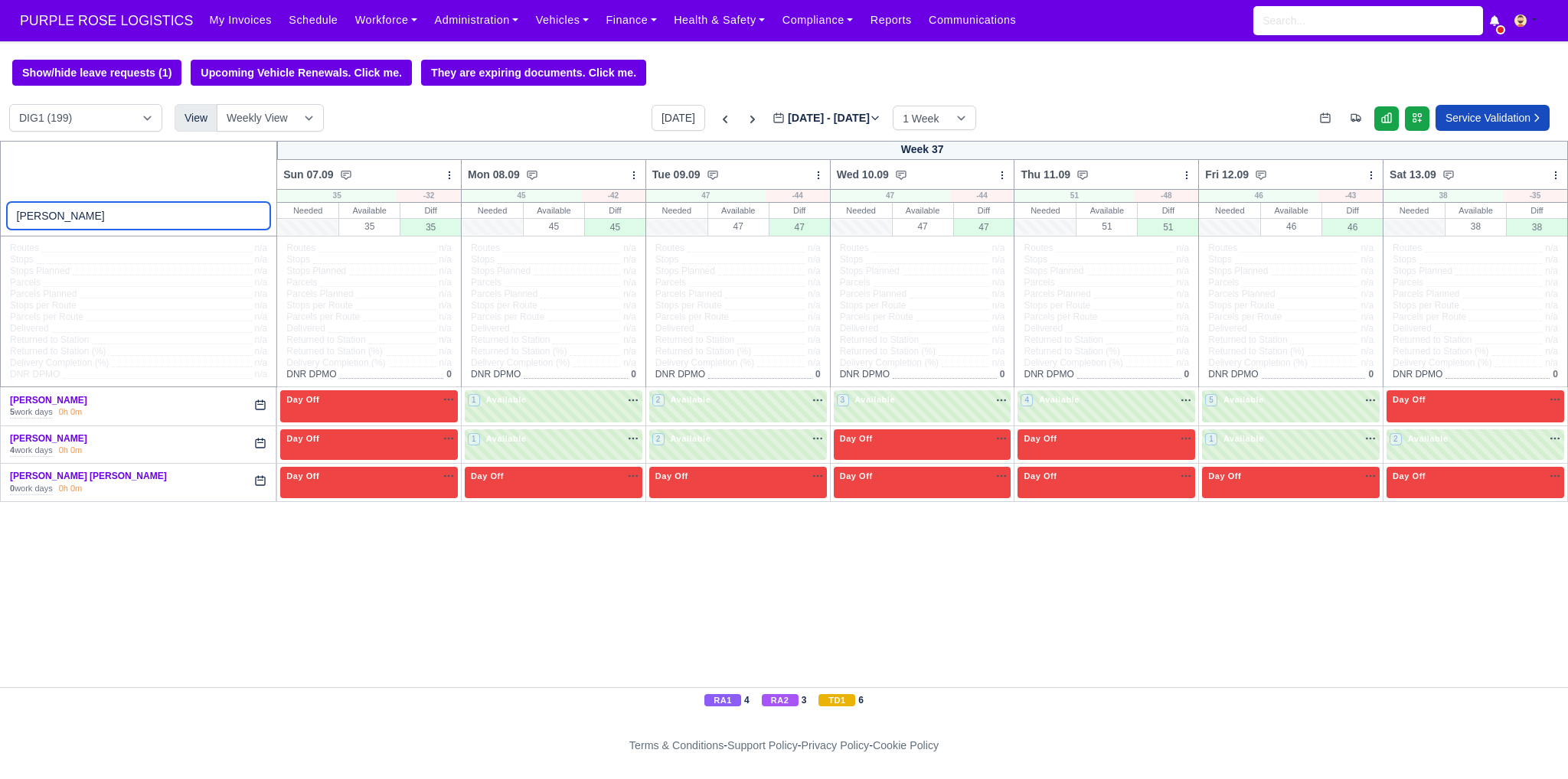
click at [253, 218] on input "jon" at bounding box center [139, 216] width 264 height 28
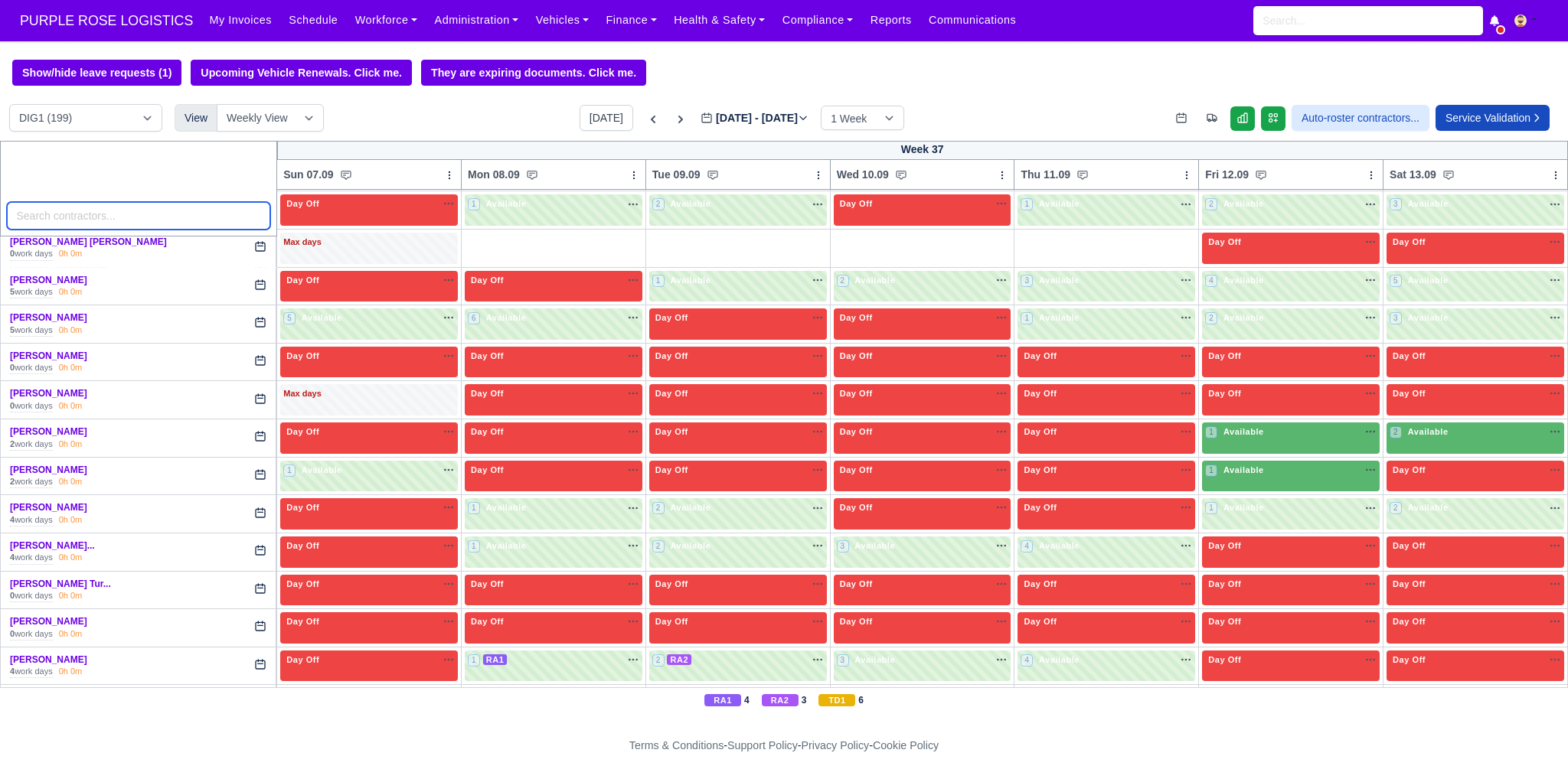
scroll to position [2027, 0]
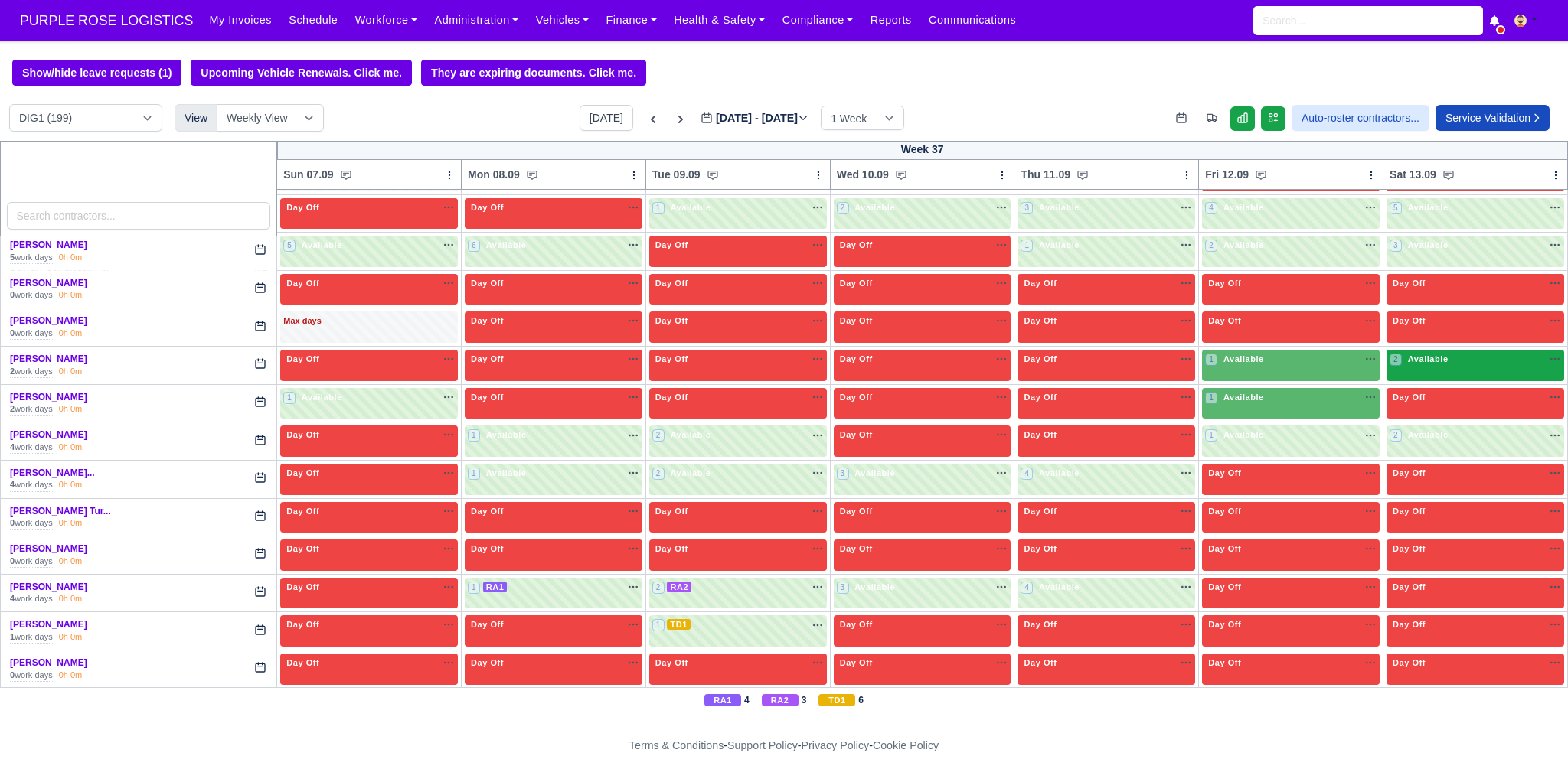
click at [1477, 353] on div "2 Available na" at bounding box center [1475, 359] width 171 height 13
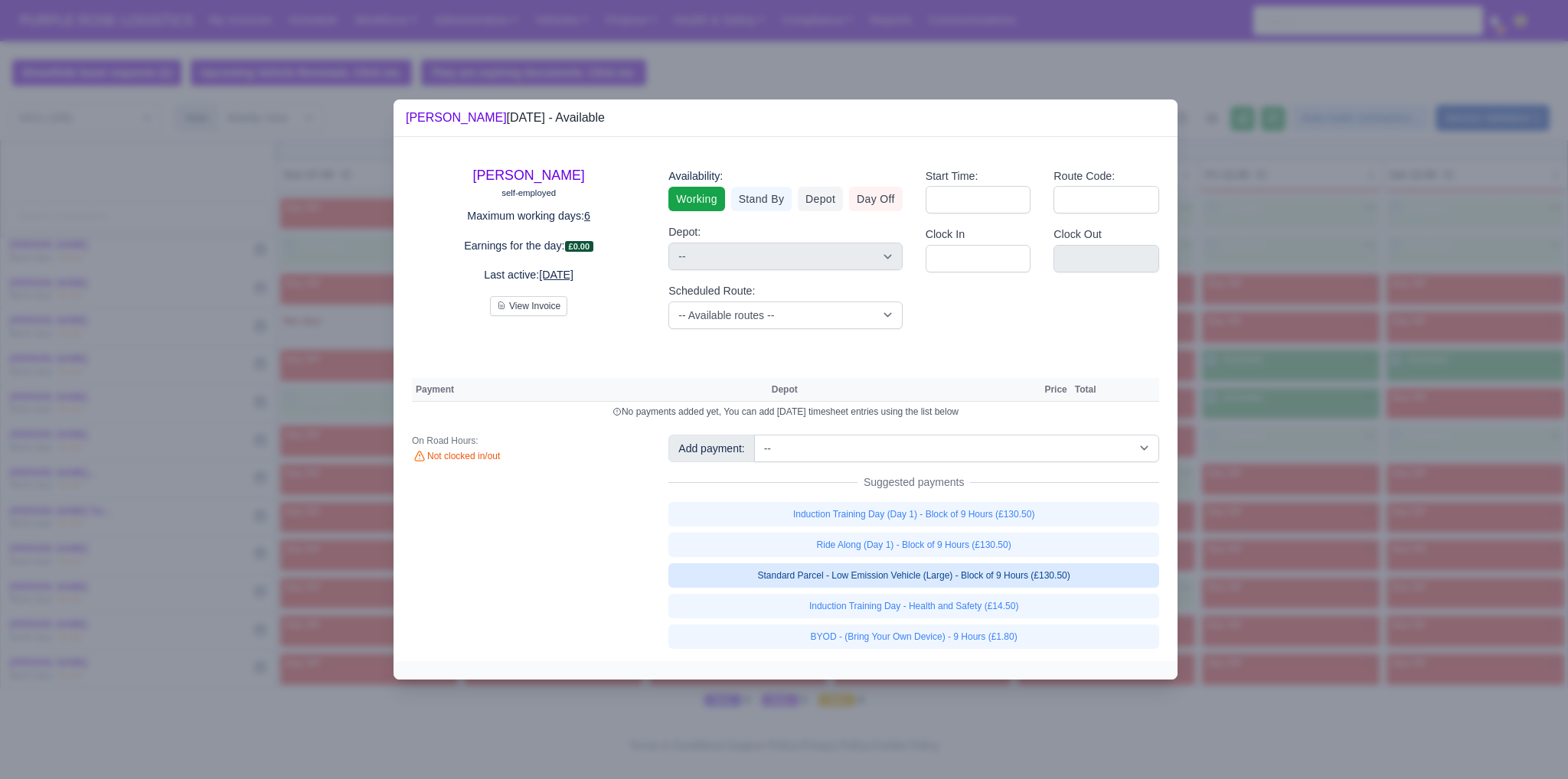
click at [980, 579] on link "Standard Parcel - Low Emission Vehicle (Large) - Block of 9 Hours (£130.50)" at bounding box center [913, 575] width 490 height 25
select select "1"
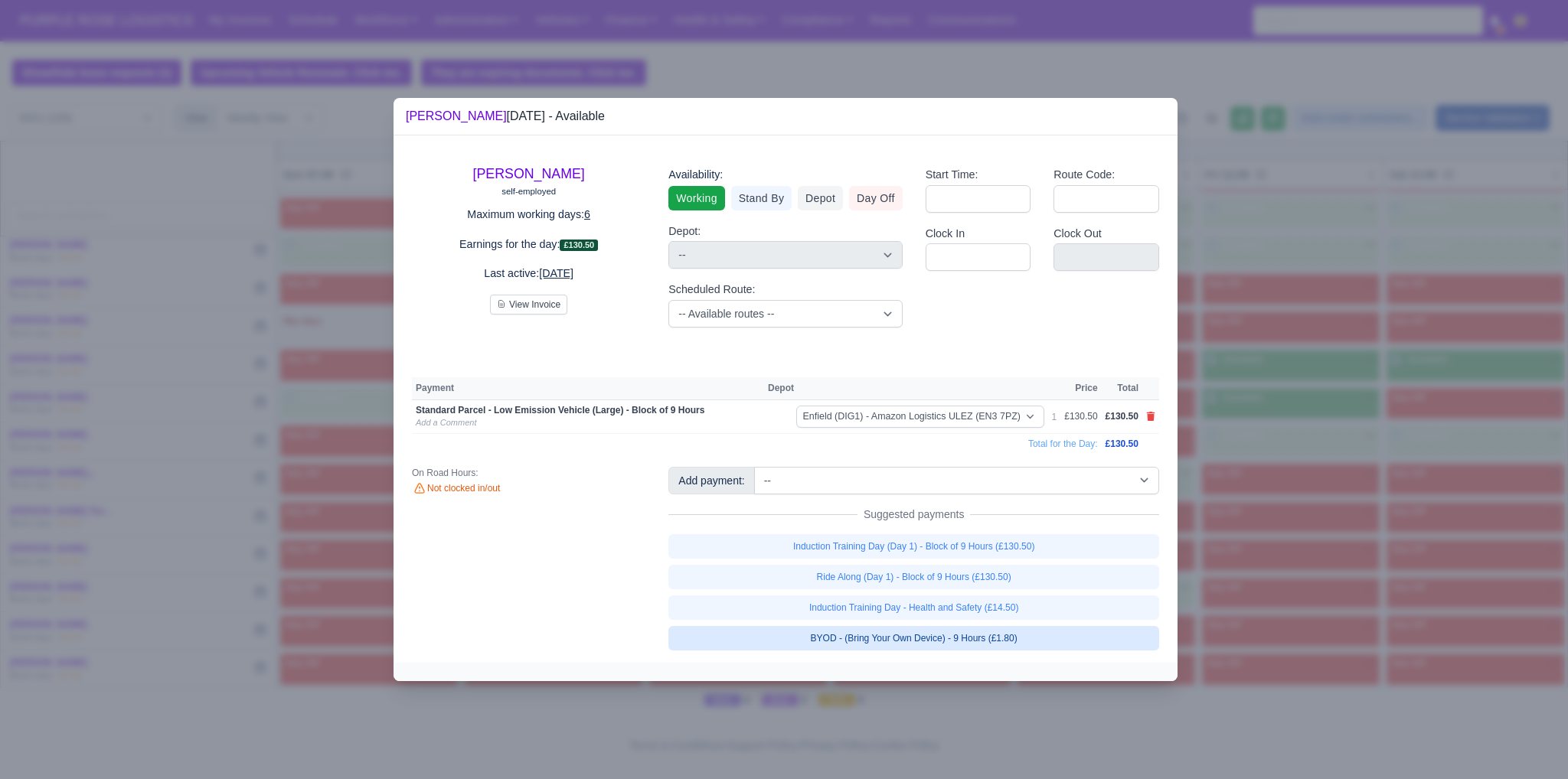
click at [983, 648] on div "Joel De Melin self-employed Maximum working days: 6 Earnings for the day: £130.…" at bounding box center [785, 399] width 784 height 528
click at [912, 634] on link "BYOD - (Bring Your Own Device) - 9 Hours (£1.80)" at bounding box center [913, 638] width 490 height 25
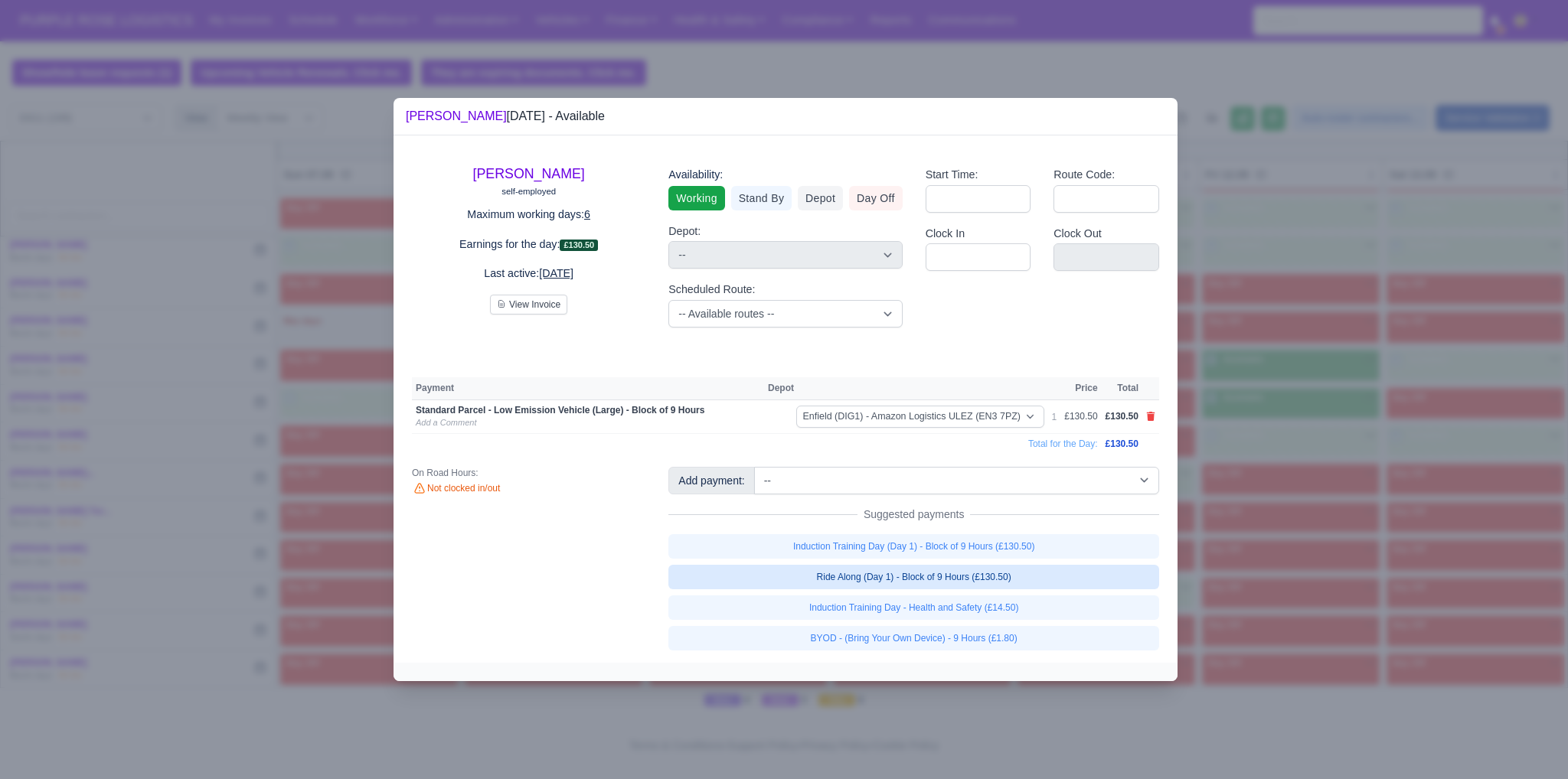
select select "1"
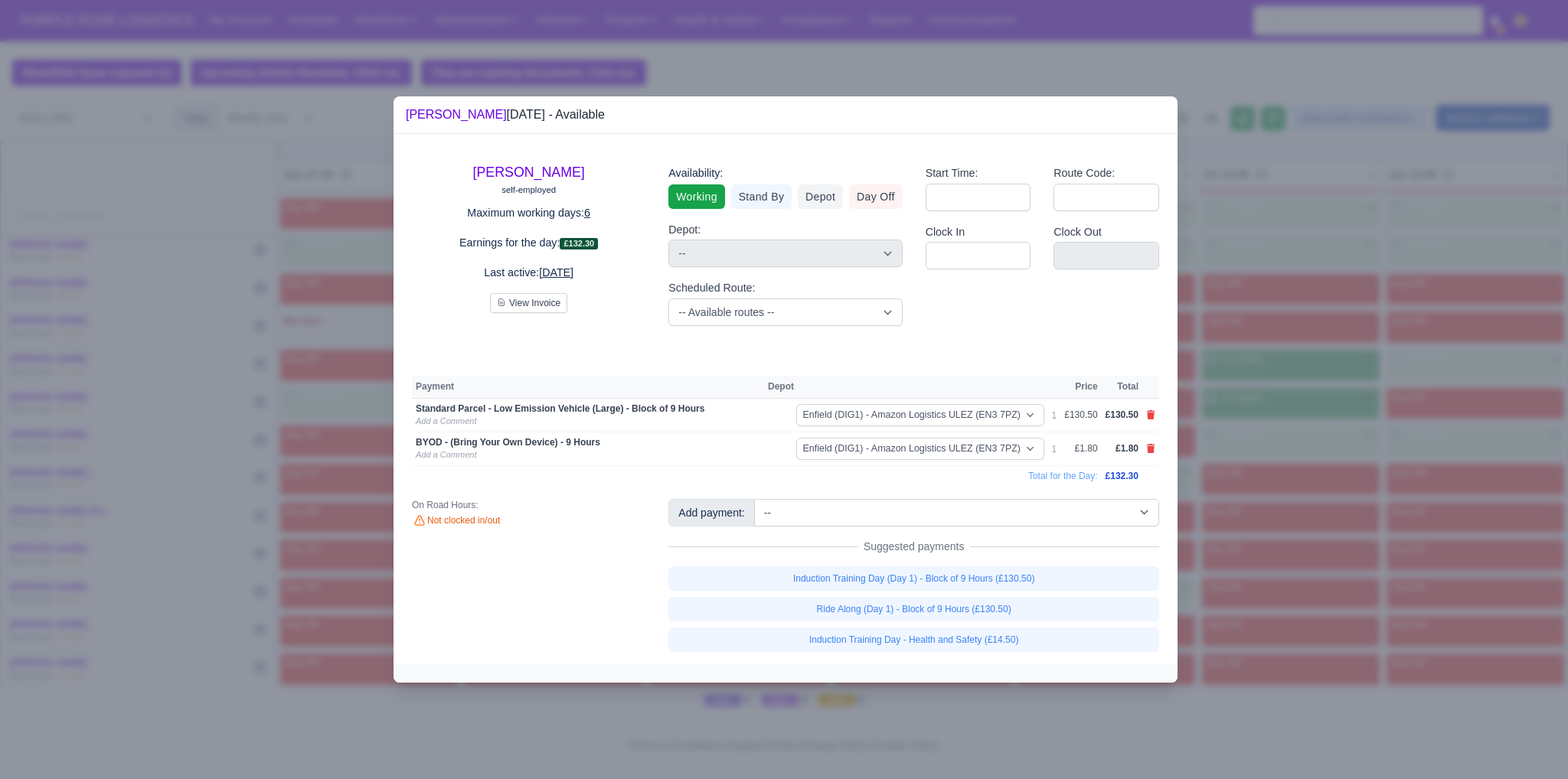
click at [1224, 509] on div at bounding box center [784, 390] width 1568 height 779
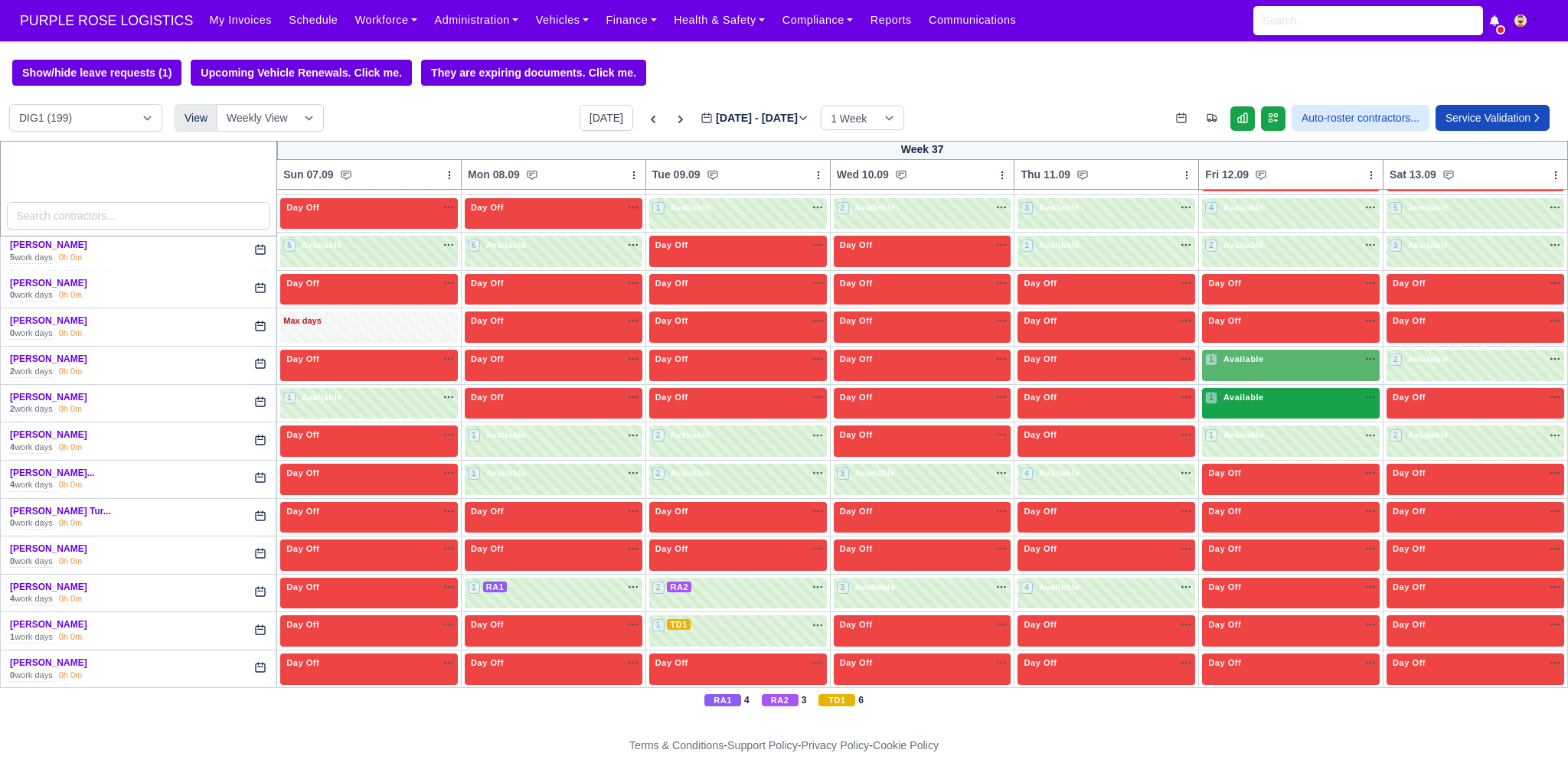
click at [1270, 391] on div "1 Available na" at bounding box center [1290, 399] width 171 height 16
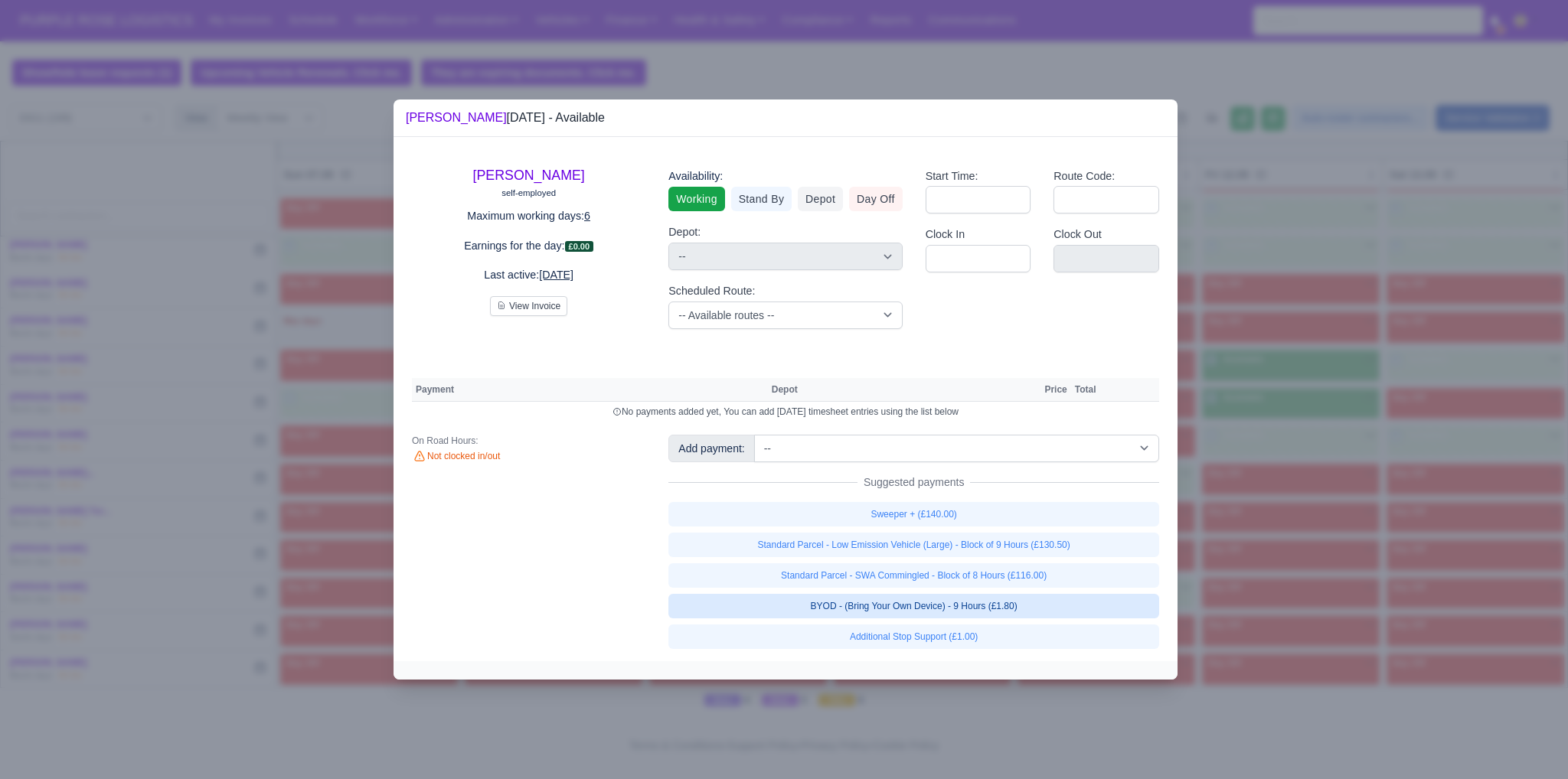
click at [995, 605] on link "BYOD - (Bring Your Own Device) - 9 Hours (£1.80)" at bounding box center [913, 605] width 490 height 25
select select "1"
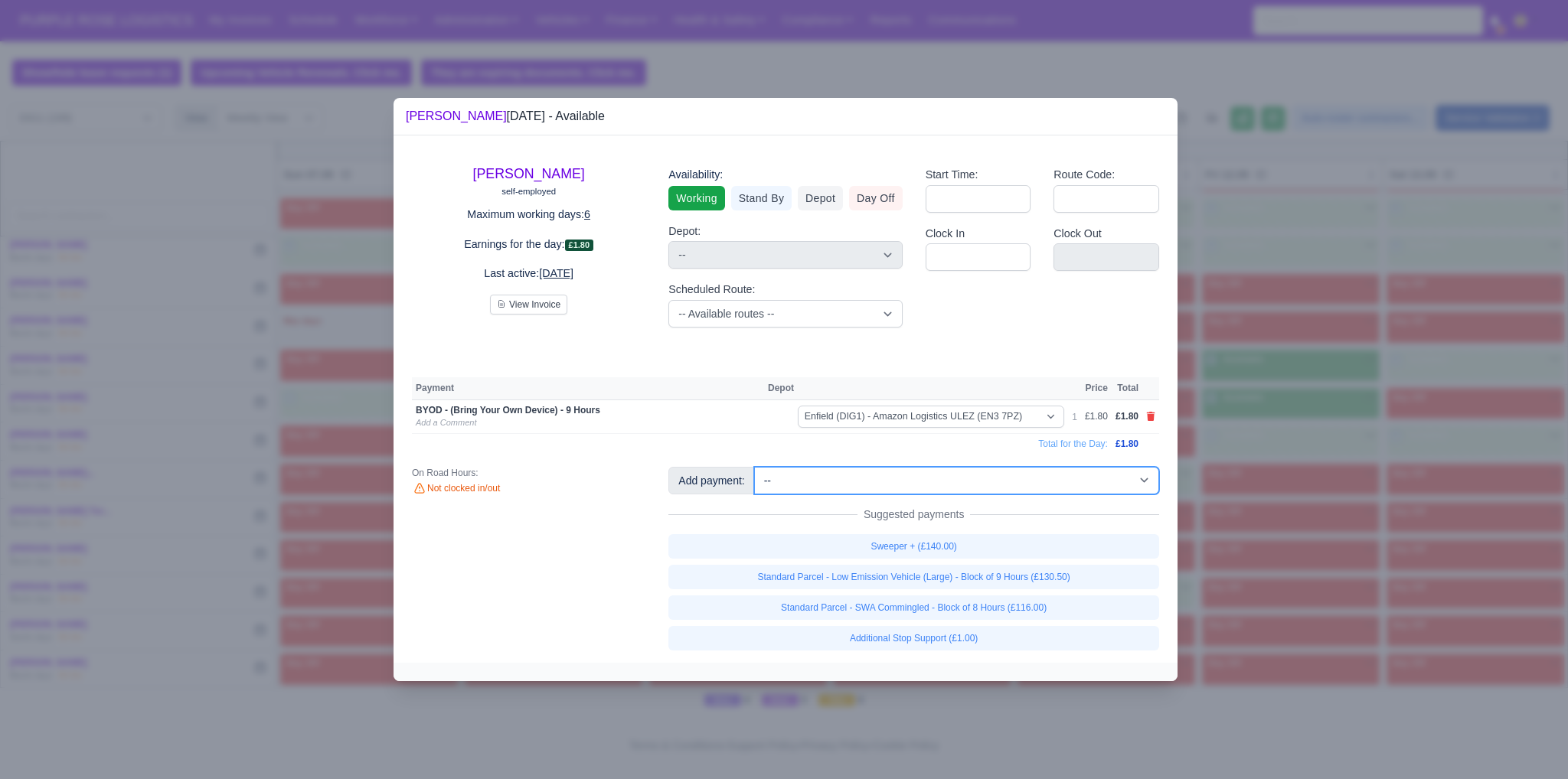
click at [991, 478] on select "-- Additional Hour Support (£14.50) Additional Hour Support (Walkers) (£13.50) …" at bounding box center [956, 480] width 405 height 28
select select "2"
click at [754, 467] on select "-- Additional Hour Support (£14.50) Additional Hour Support (Walkers) (£13.50) …" at bounding box center [956, 480] width 405 height 28
select select
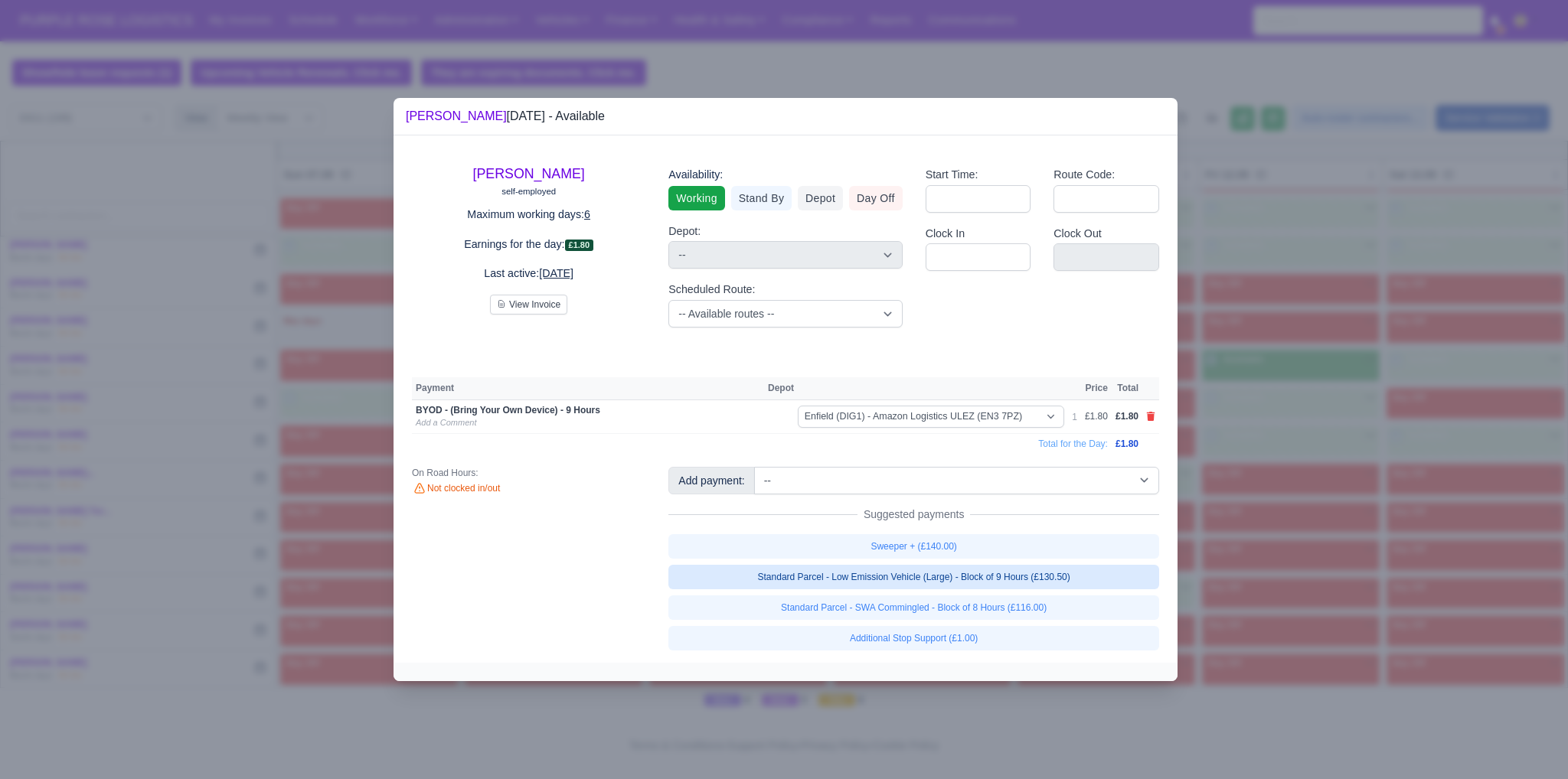
click at [991, 581] on link "Standard Parcel - Low Emission Vehicle (Large) - Block of 9 Hours (£130.50)" at bounding box center [913, 577] width 490 height 25
select select "1"
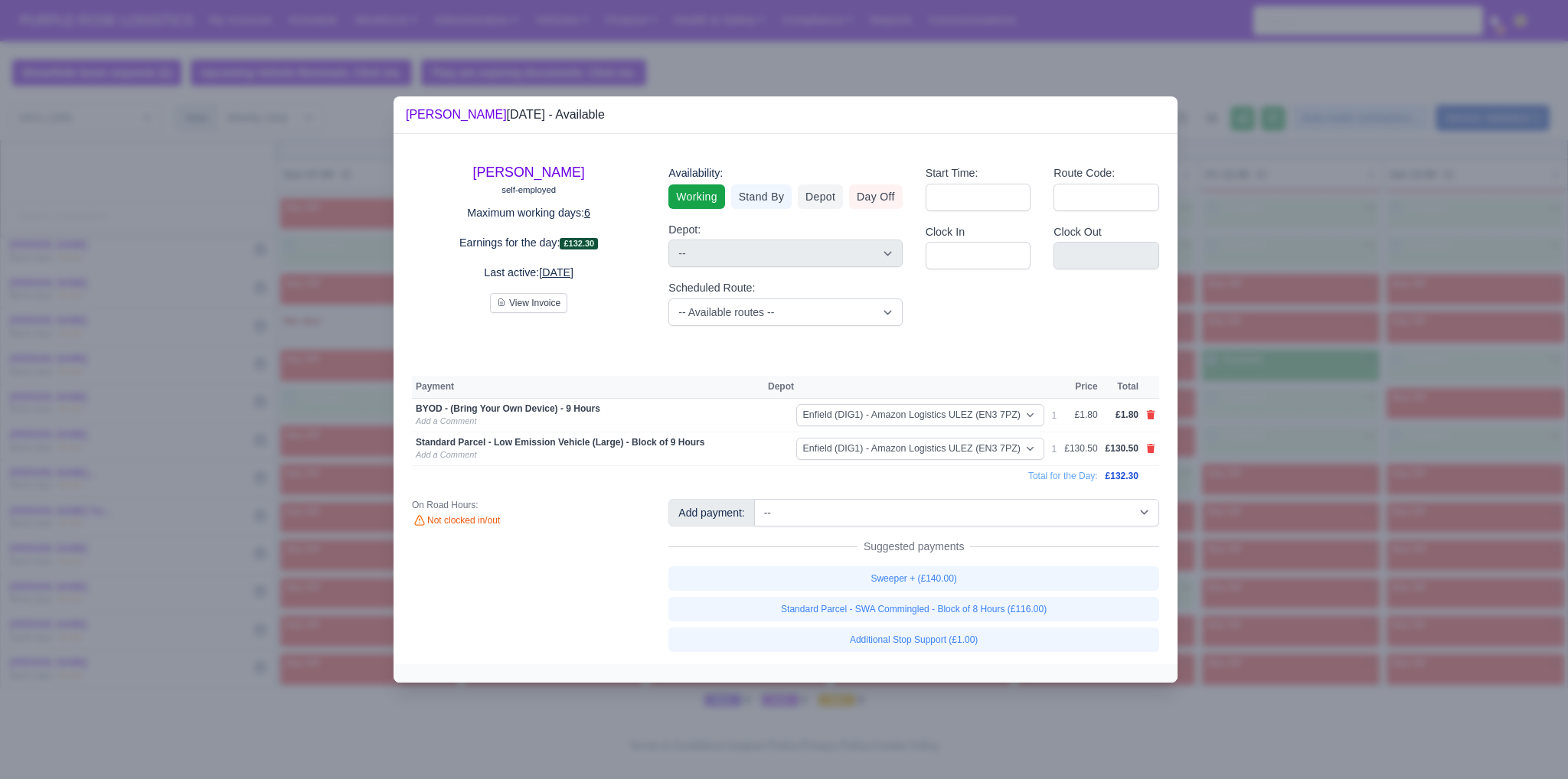
click at [1306, 519] on div at bounding box center [784, 390] width 1568 height 779
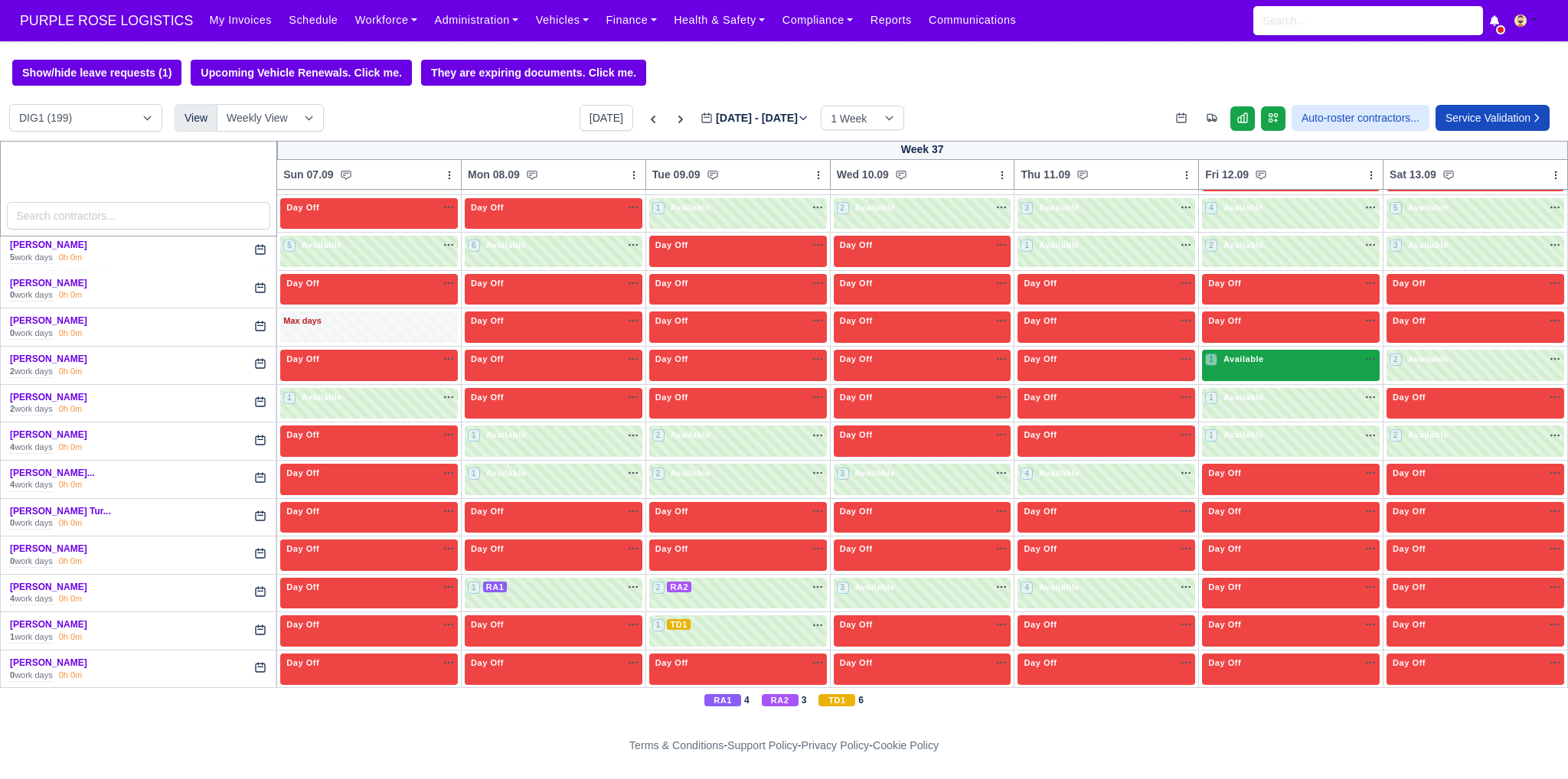
click at [1288, 353] on div "1 Available na" at bounding box center [1290, 359] width 171 height 13
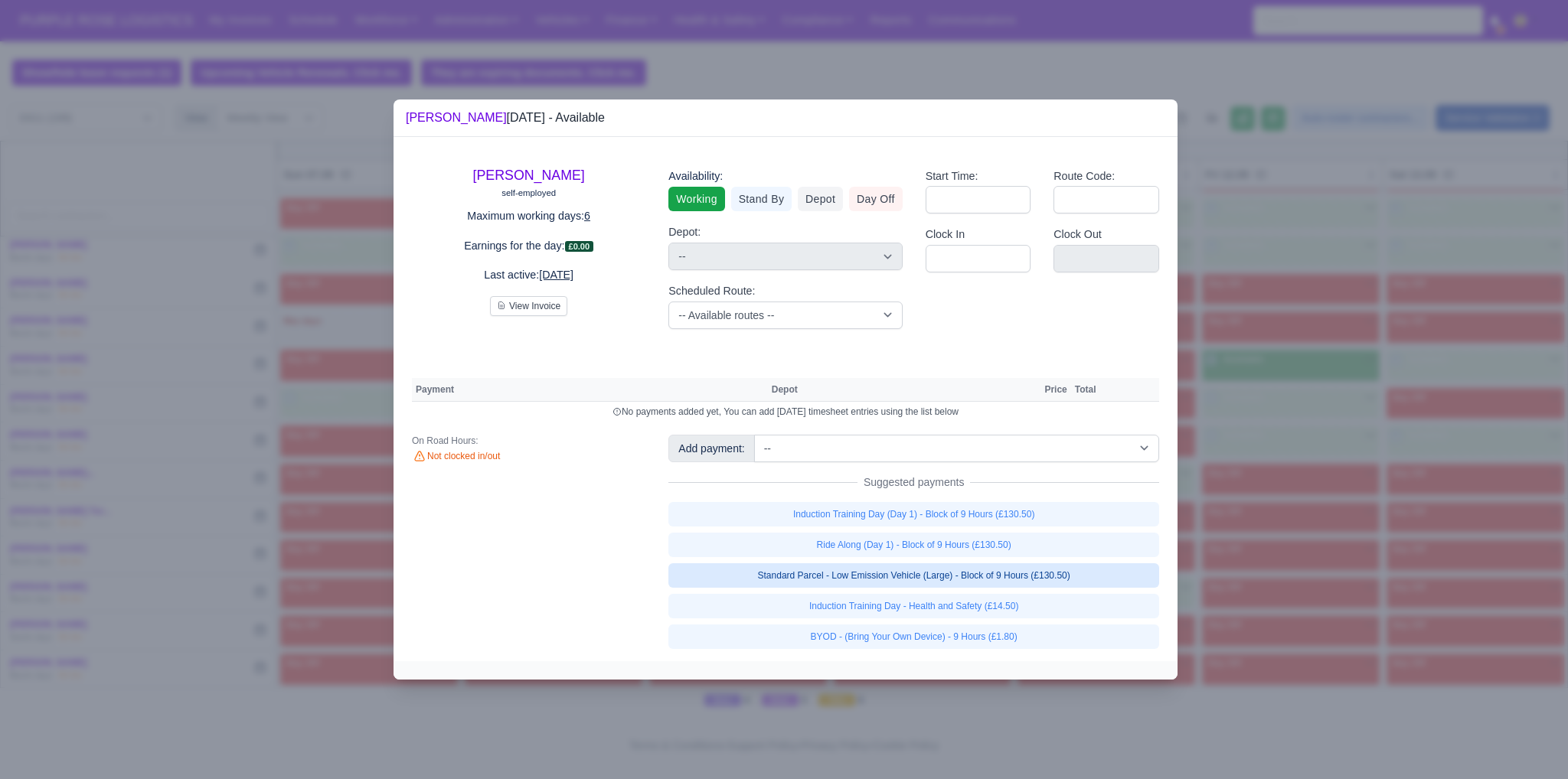
click at [1001, 576] on link "Standard Parcel - Low Emission Vehicle (Large) - Block of 9 Hours (£130.50)" at bounding box center [913, 575] width 490 height 25
select select "1"
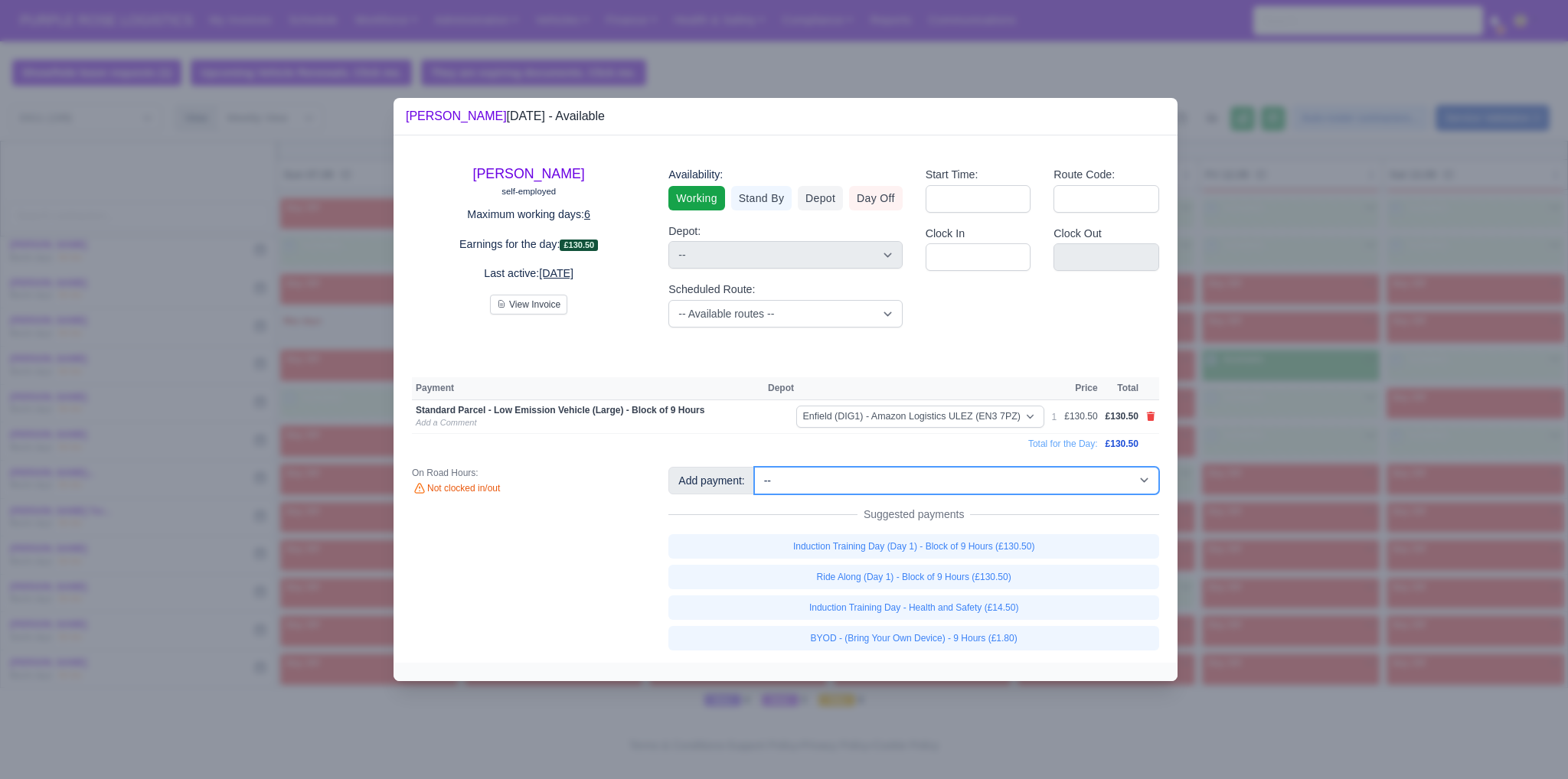
click at [990, 481] on select "-- Additional Hour Support (£14.50) Additional Hour Support (Walkers) (£13.50) …" at bounding box center [956, 480] width 405 height 28
select select "110"
click at [754, 467] on select "-- Additional Hour Support (£14.50) Additional Hour Support (Walkers) (£13.50) …" at bounding box center [956, 480] width 405 height 28
select select
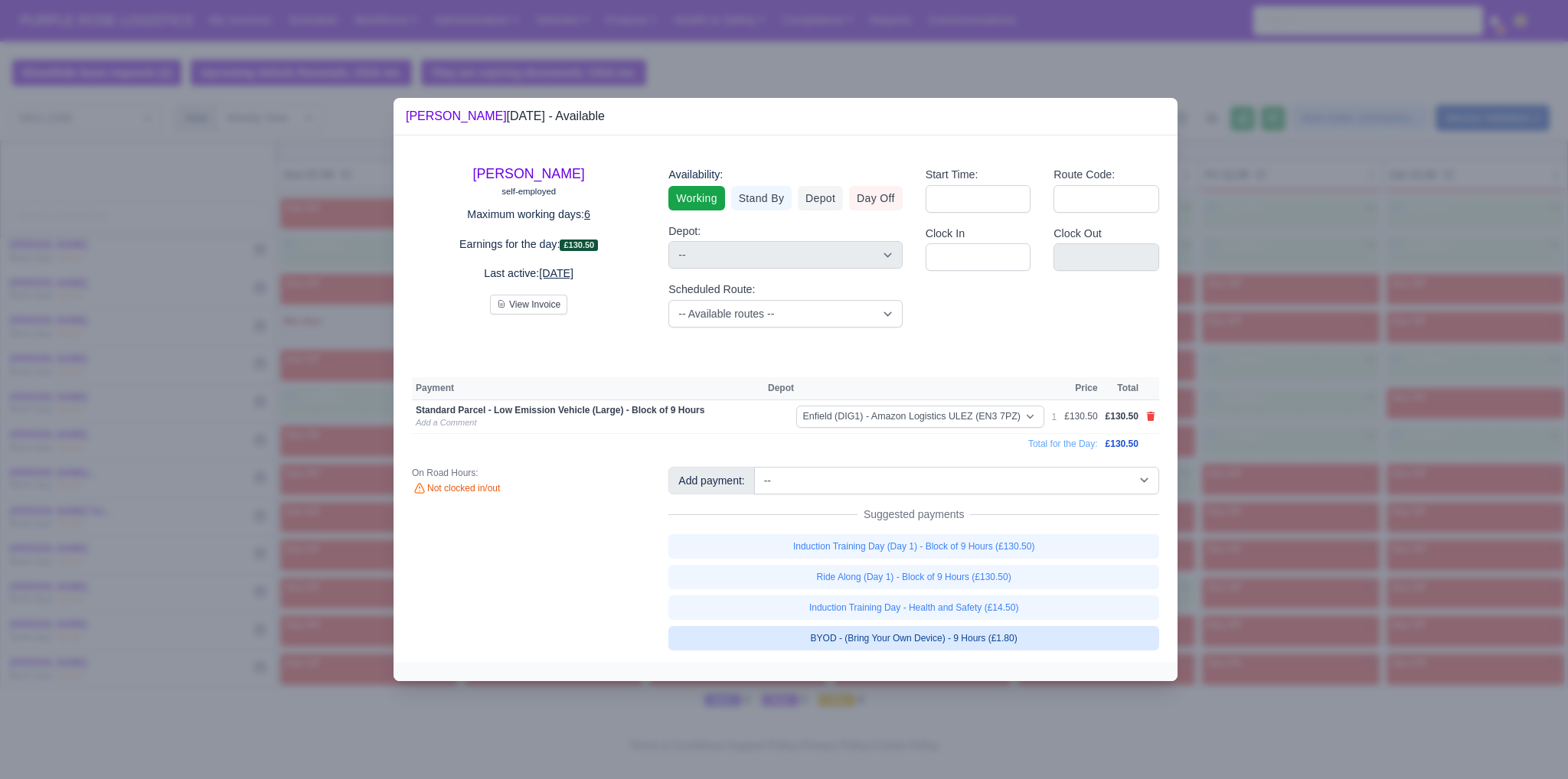
click at [1022, 638] on link "BYOD - (Bring Your Own Device) - 9 Hours (£1.80)" at bounding box center [913, 638] width 490 height 25
select select "1"
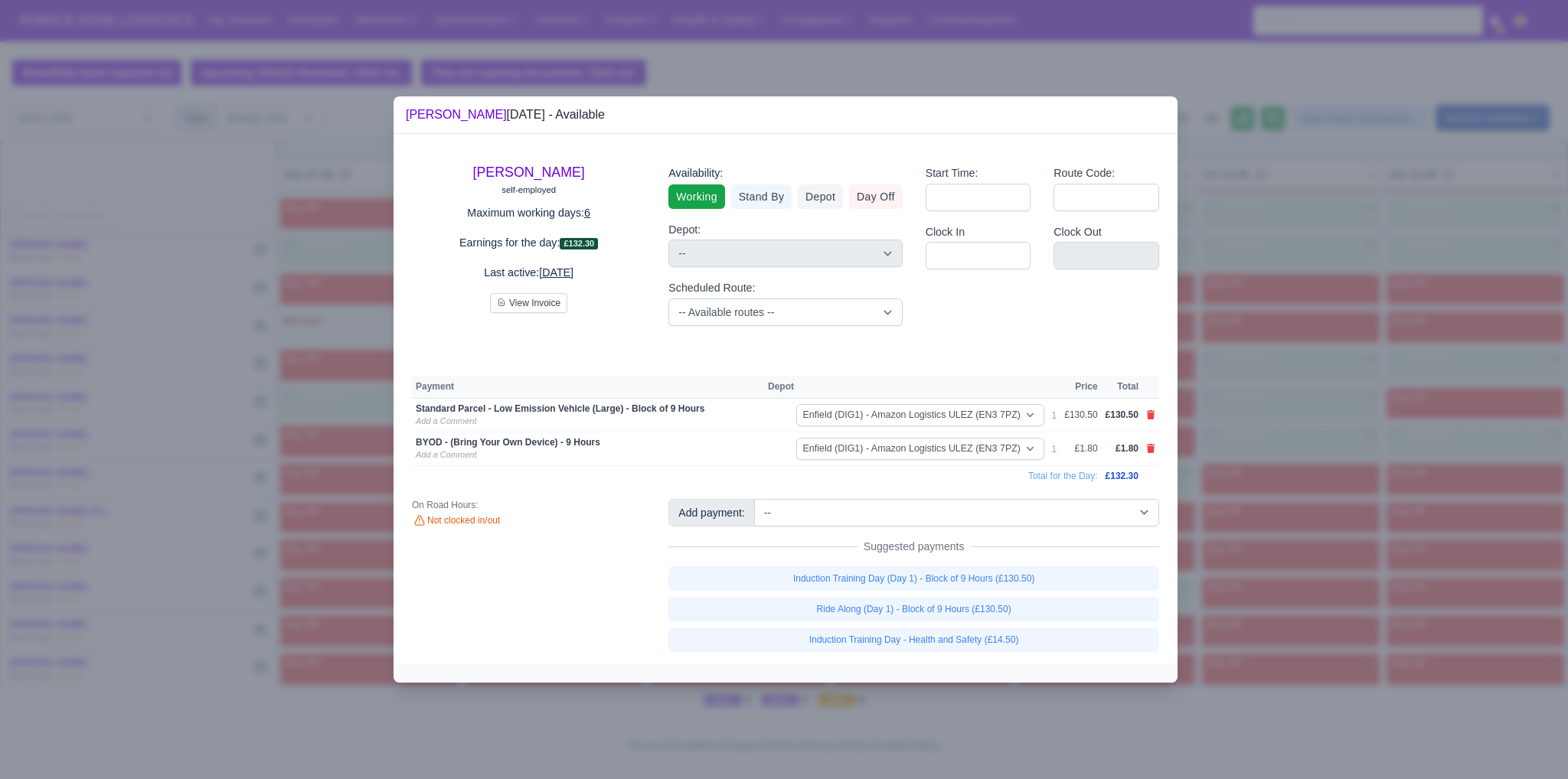
click at [1349, 639] on div at bounding box center [784, 390] width 1568 height 779
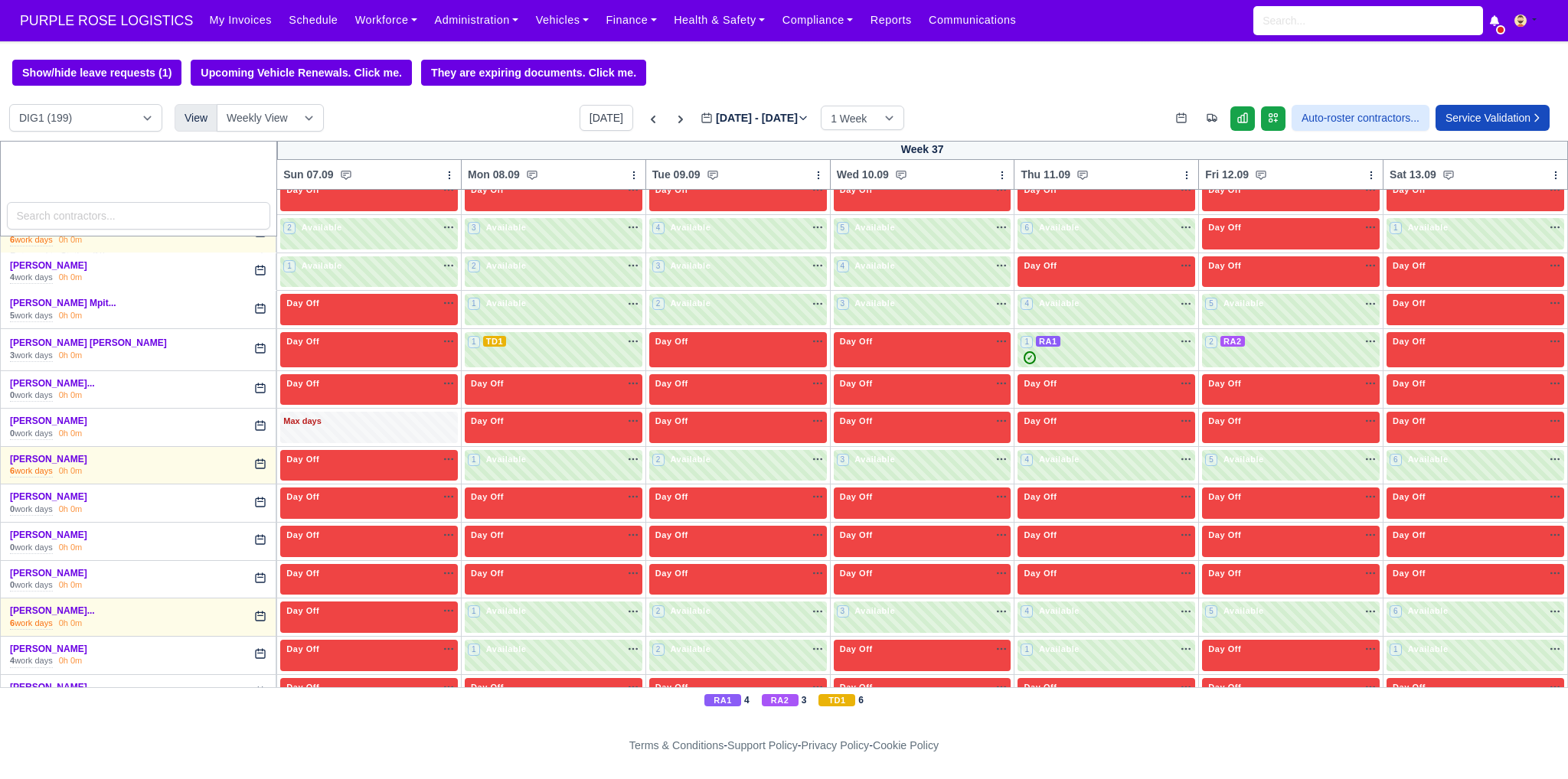
scroll to position [4175, 0]
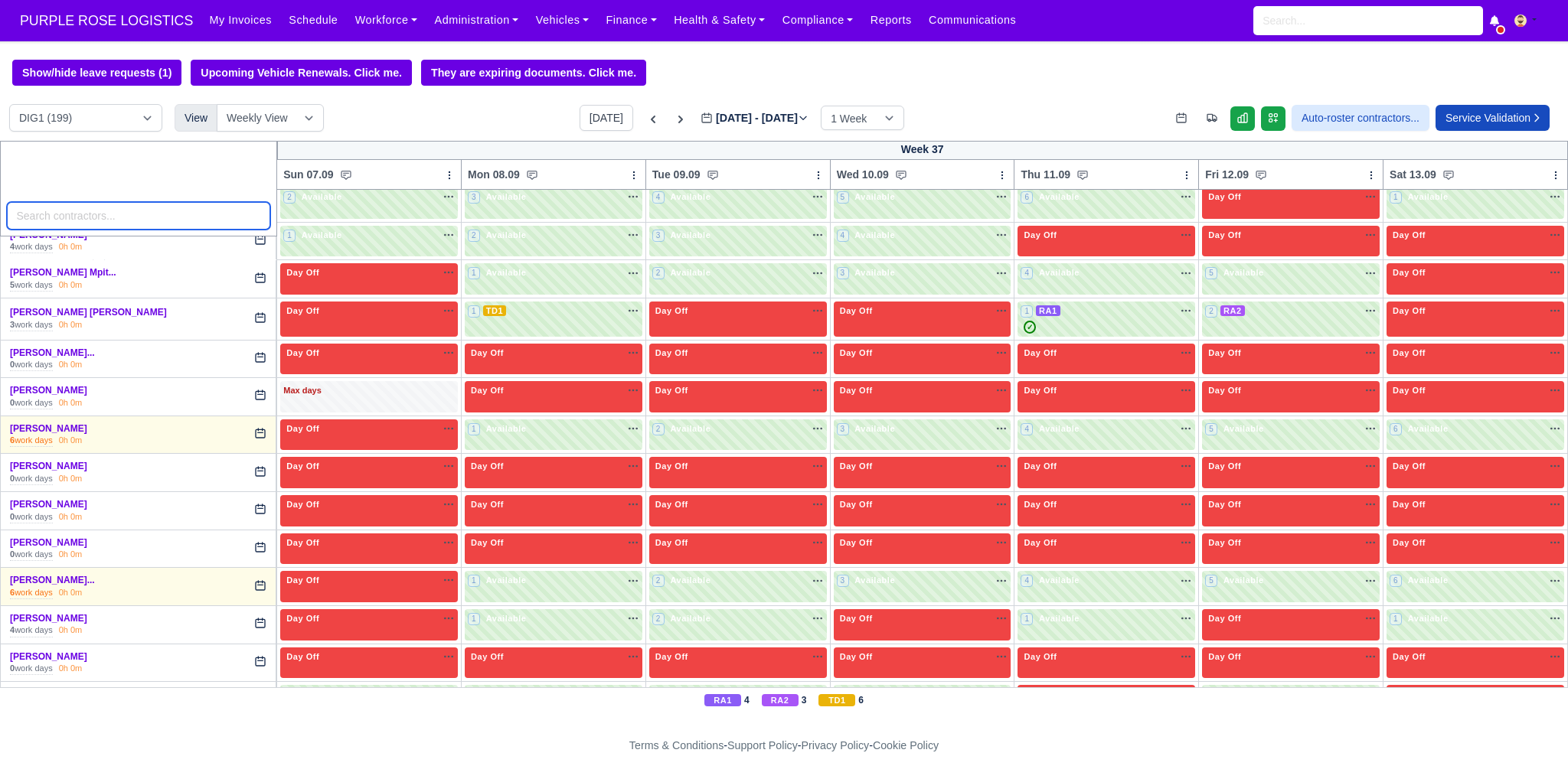
click at [231, 215] on input "search" at bounding box center [139, 216] width 264 height 28
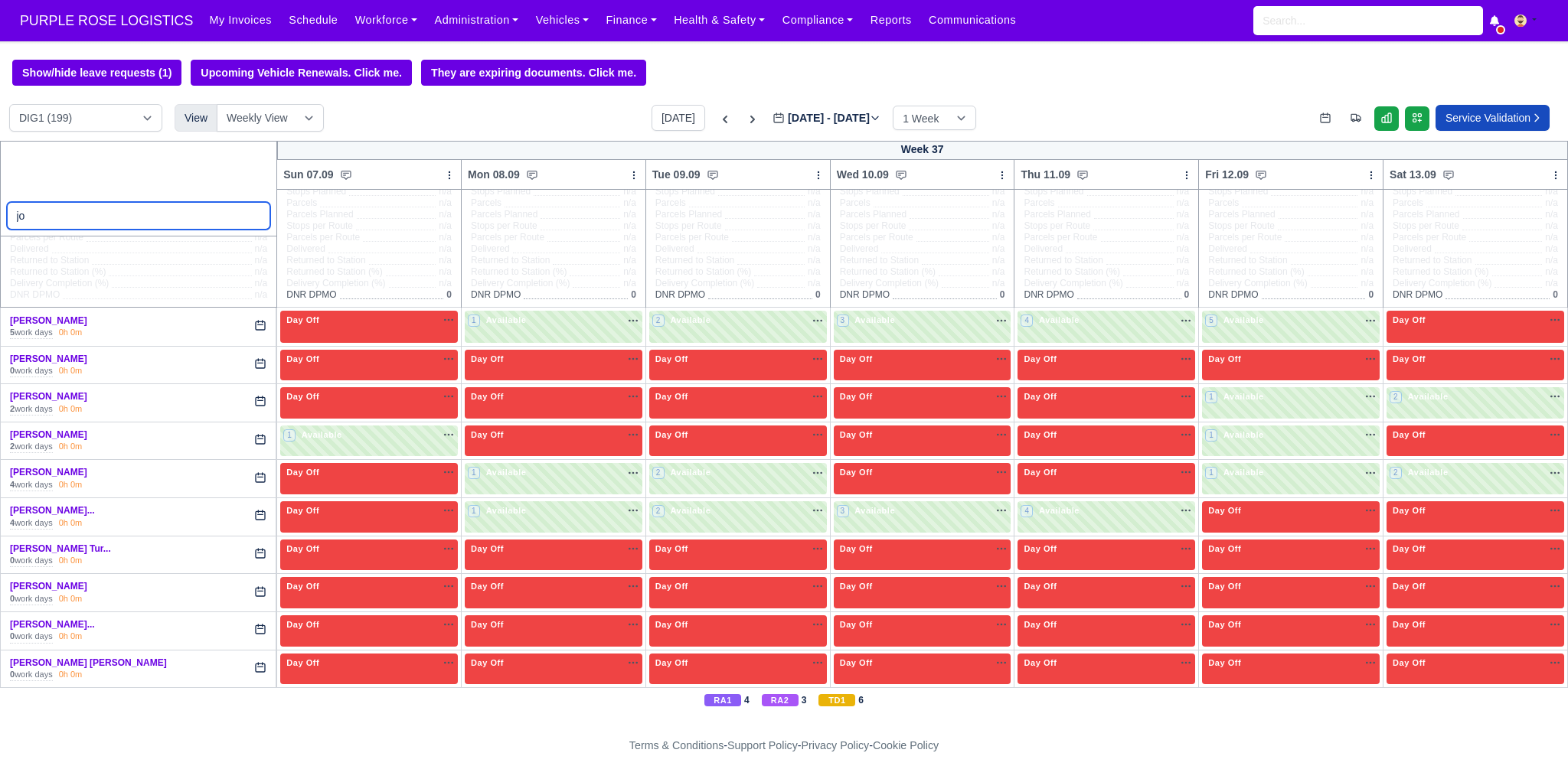
scroll to position [79, 0]
type input "jo"
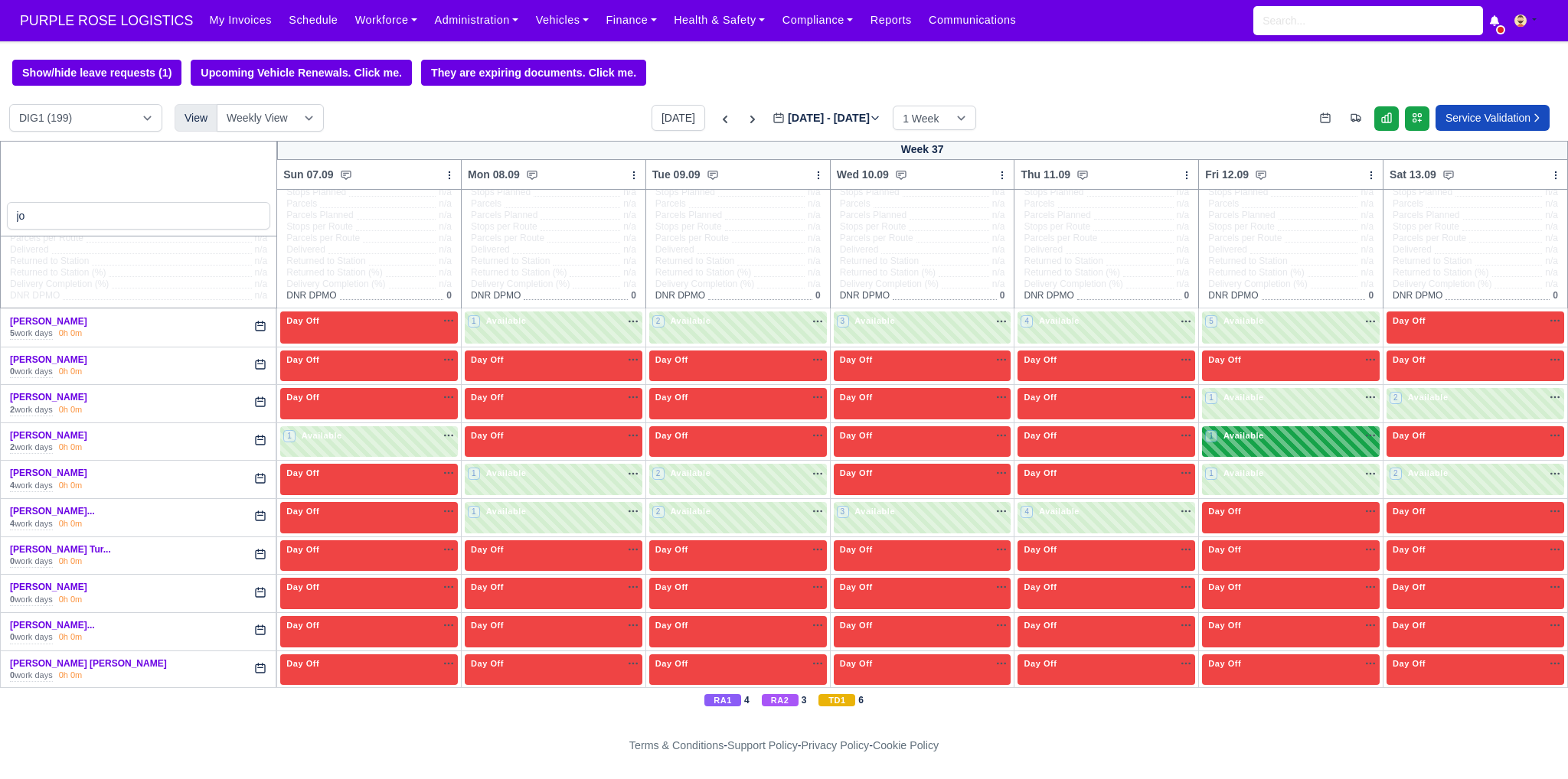
click at [1257, 445] on div "1 Available na" at bounding box center [1290, 437] width 171 height 16
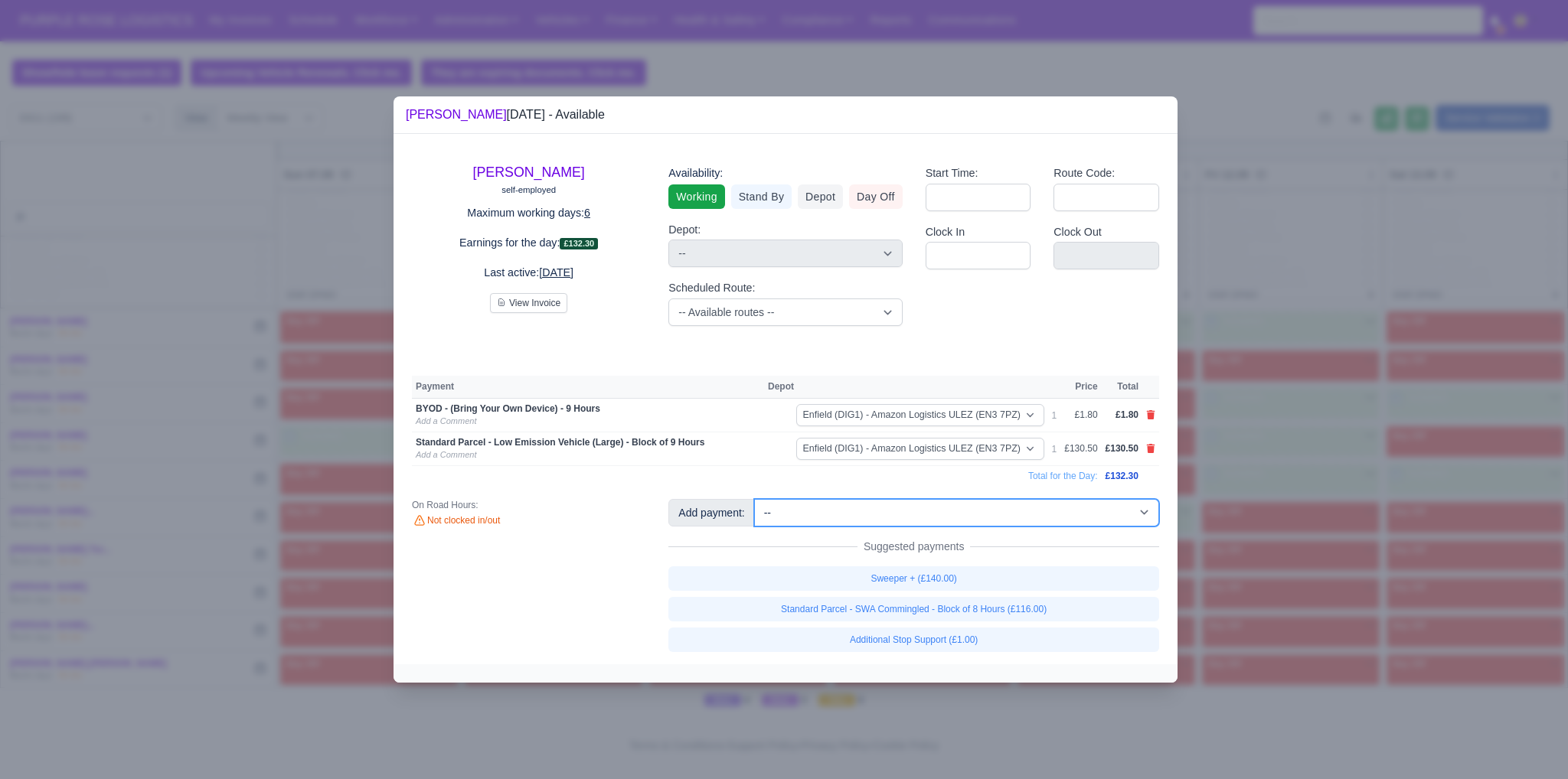
click at [1032, 511] on select "-- Additional Hour Support (£14.50) Additional Hour Support (Walkers) (£13.50) …" at bounding box center [956, 512] width 405 height 28
select select "65"
click at [754, 499] on select "-- Additional Hour Support (£14.50) Additional Hour Support (Walkers) (£13.50) …" at bounding box center [956, 512] width 405 height 28
select select "1"
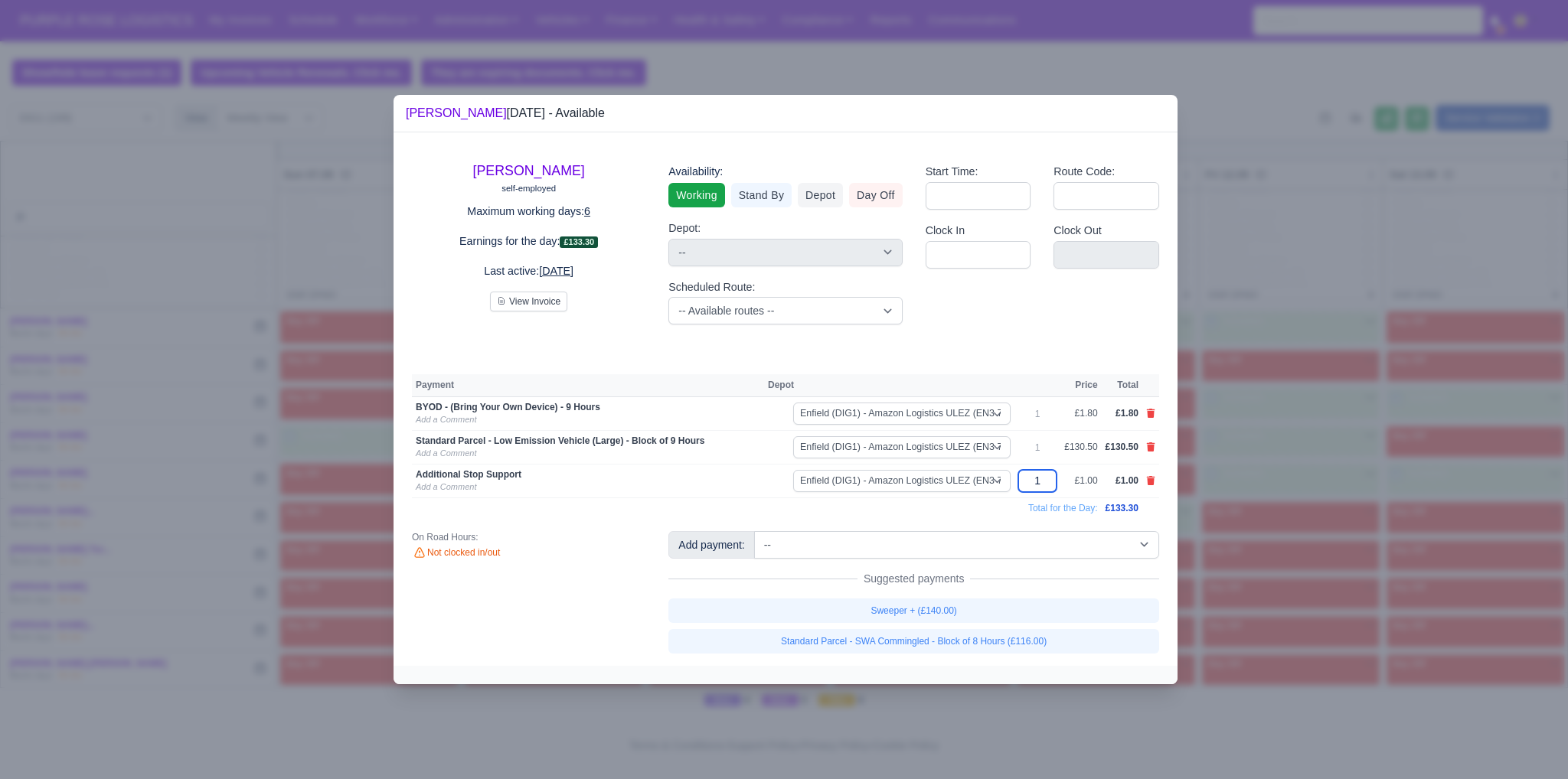
click at [1047, 482] on input "1" at bounding box center [1037, 481] width 38 height 22
type input "22"
click at [1117, 347] on div "John Paulakos self-employed Maximum working days: 6 Earnings for the day: £154.…" at bounding box center [785, 399] width 784 height 533
click at [1306, 204] on div at bounding box center [784, 390] width 1568 height 779
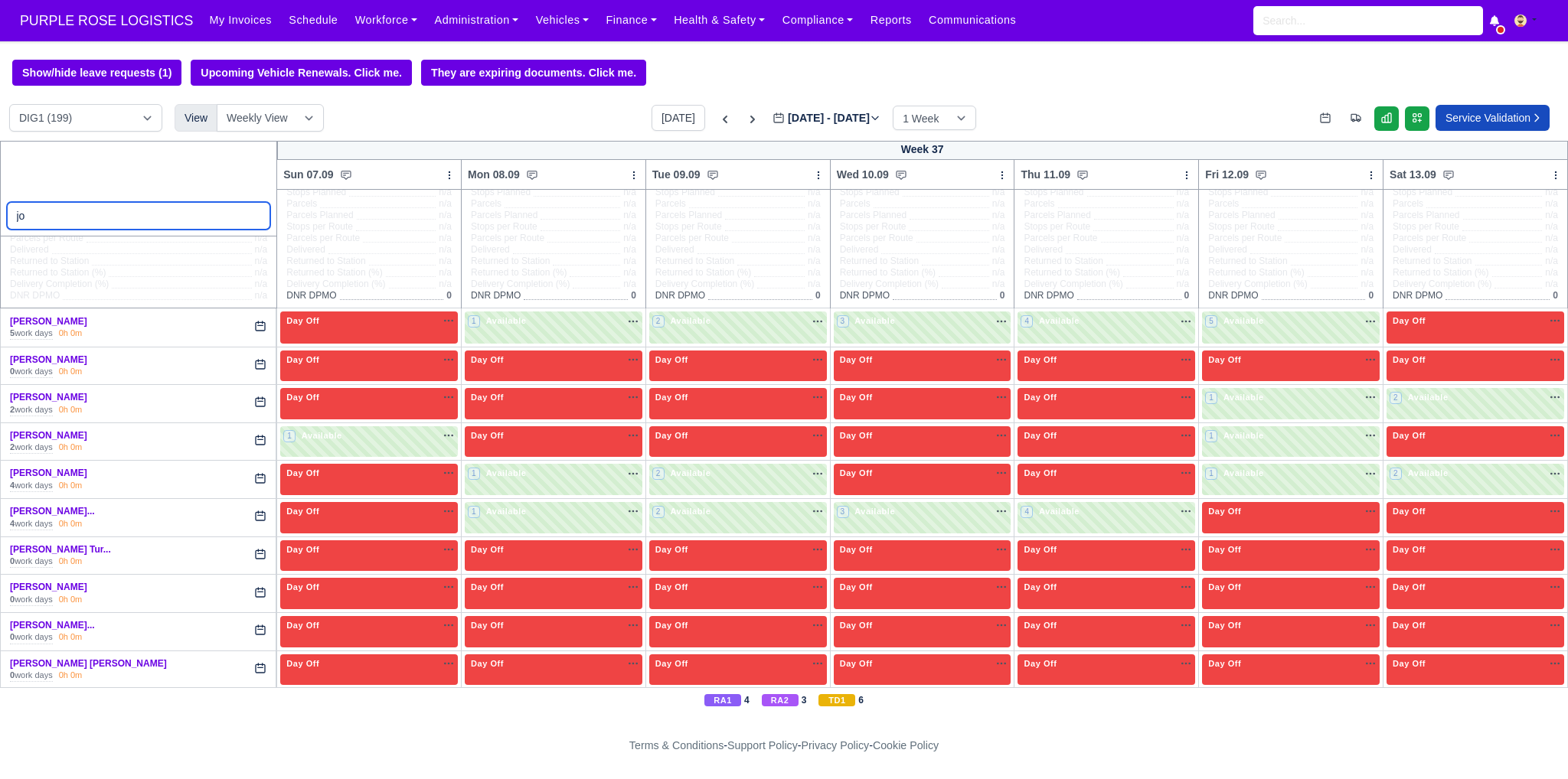
click at [108, 223] on input "jo" at bounding box center [139, 216] width 264 height 28
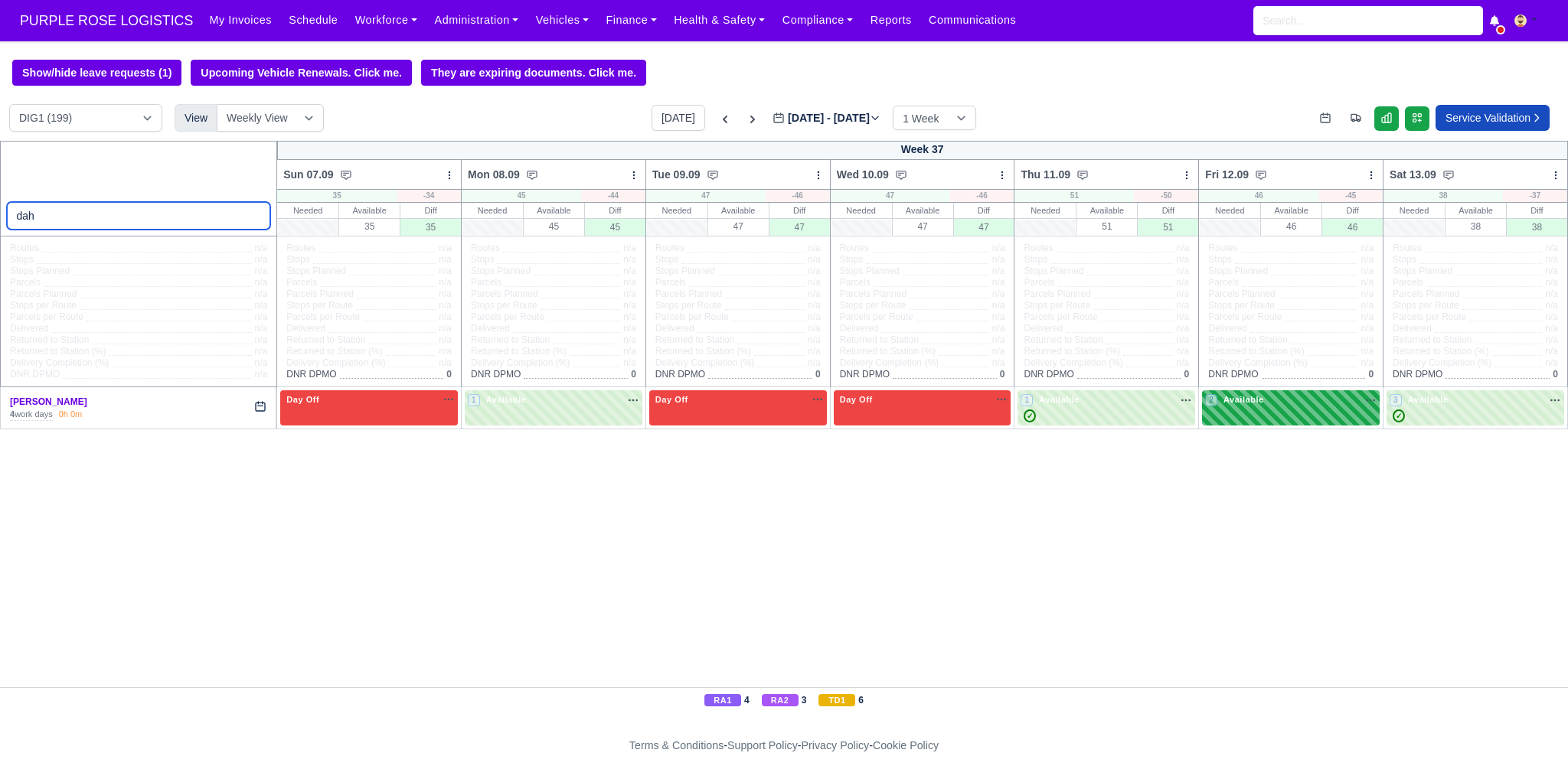
type input "dah"
click at [1238, 409] on div "2 Available na" at bounding box center [1290, 401] width 171 height 16
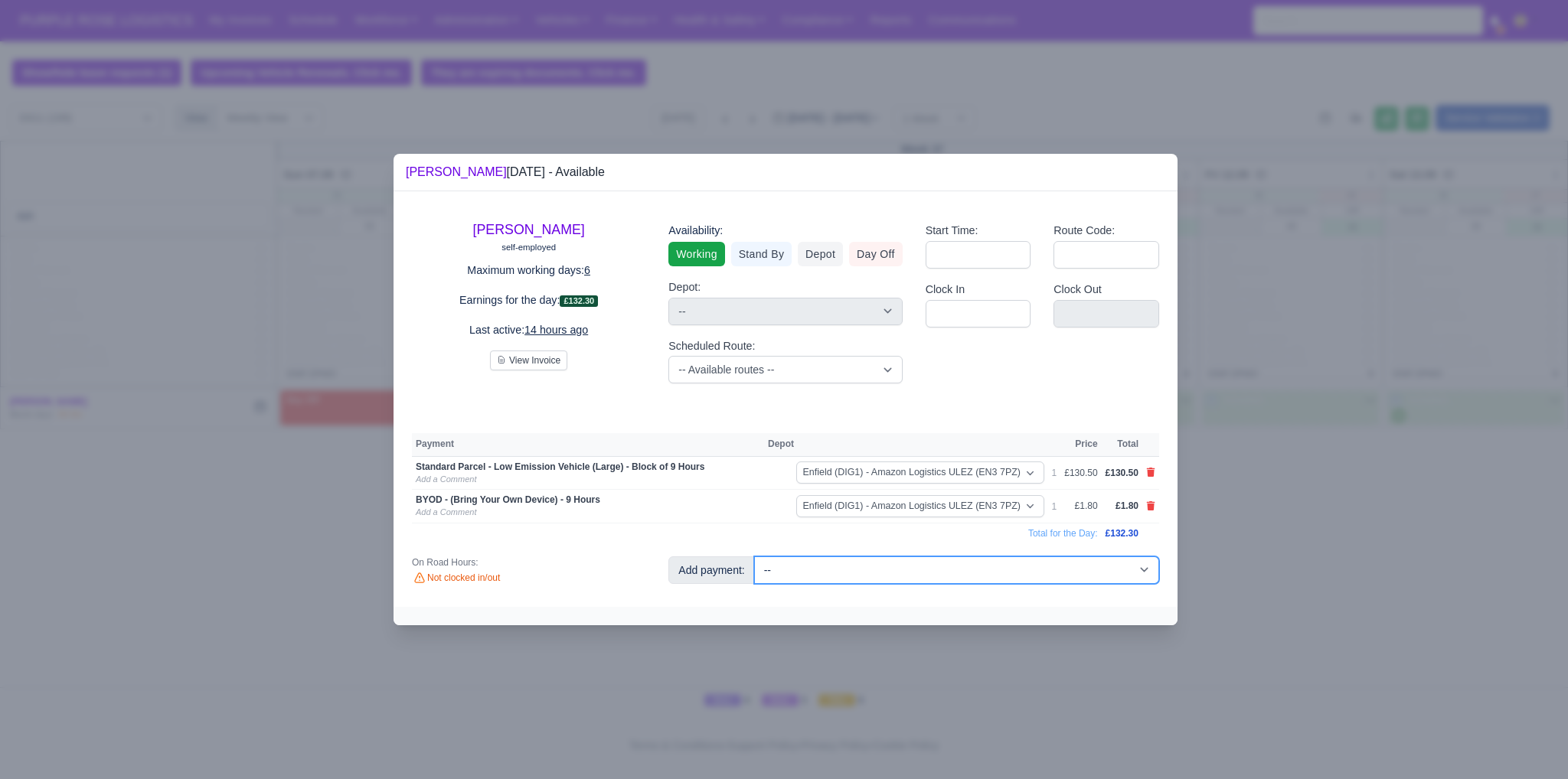
click at [916, 579] on select "-- Additional Hour Support (£14.50) Additional Hour Support (Walkers) (£13.50) …" at bounding box center [956, 570] width 405 height 28
select select "65"
click at [754, 556] on select "-- Additional Hour Support (£14.50) Additional Hour Support (Walkers) (£13.50) …" at bounding box center [956, 570] width 405 height 28
select select "1"
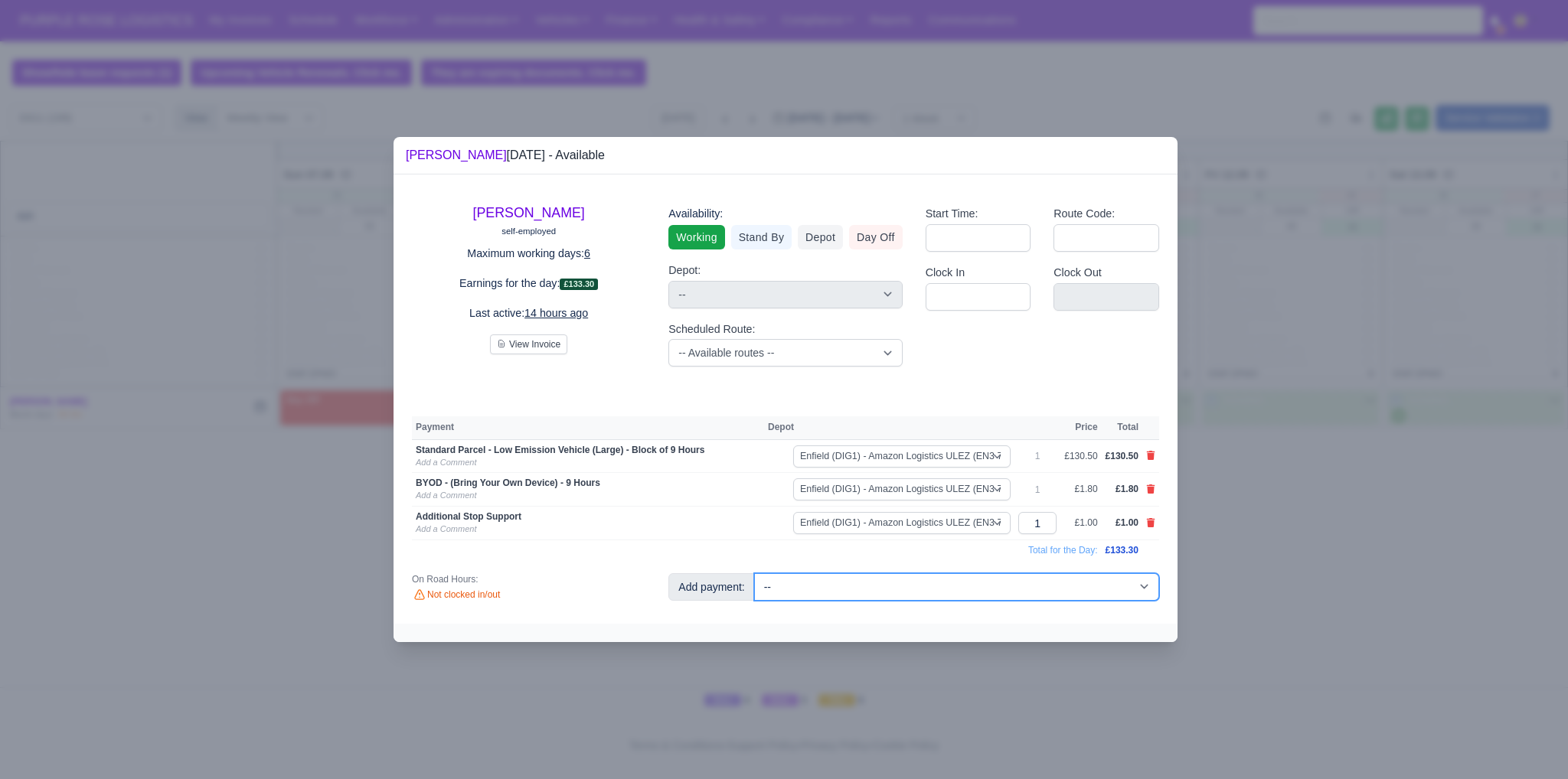
click at [857, 576] on select "-- Additional Hour Support (£14.50) Additional Hour Support (Walkers) (£13.50) …" at bounding box center [956, 587] width 405 height 28
click at [689, 543] on td "Total for the Day:" at bounding box center [756, 550] width 690 height 20
drag, startPoint x: 1039, startPoint y: 519, endPoint x: 1055, endPoint y: 520, distance: 16.0
click at [1055, 520] on input "1" at bounding box center [1037, 523] width 38 height 22
type input "29"
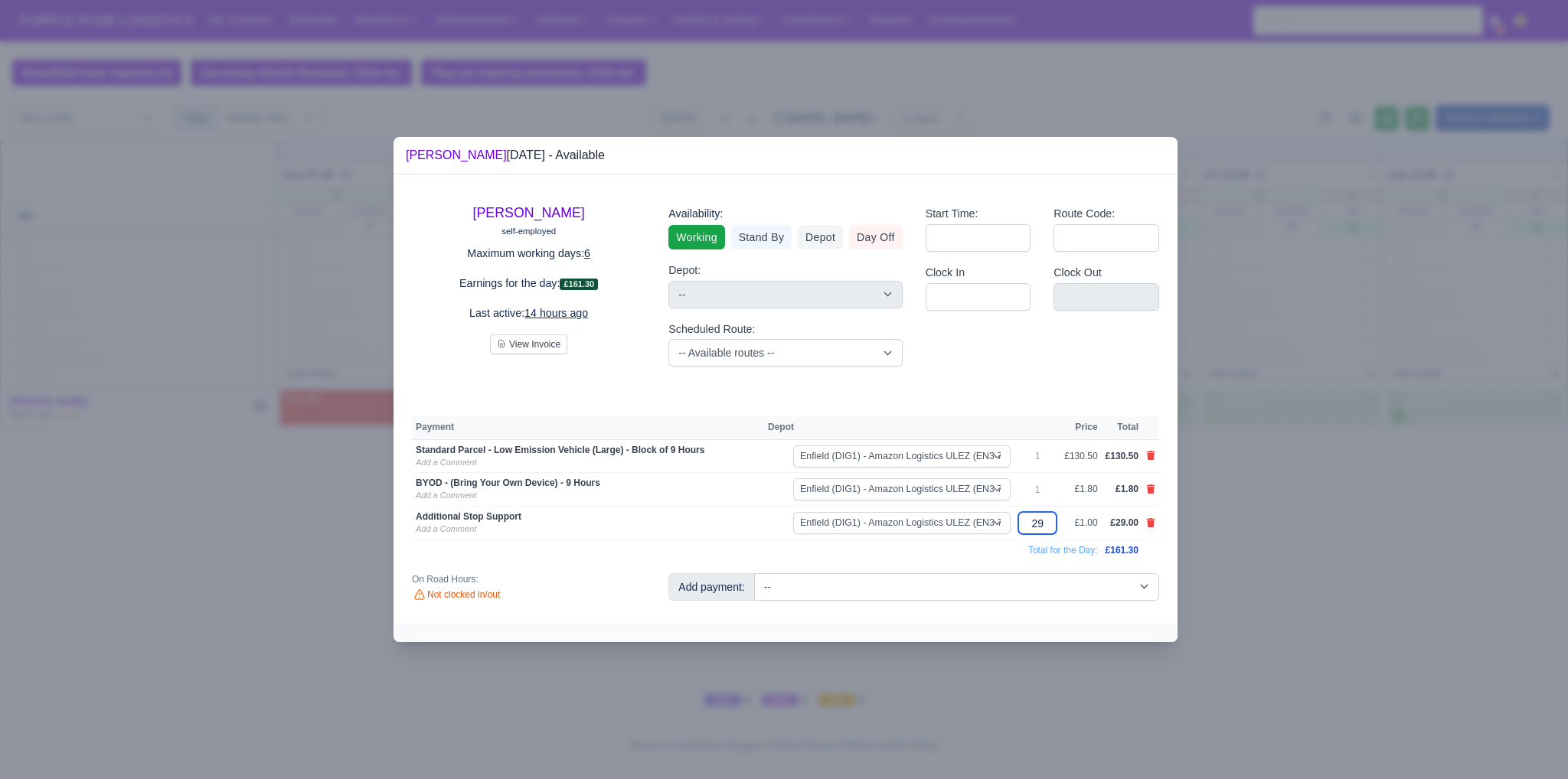
type input "29"
click at [1065, 389] on div "Abdullah Dahir self-employed Maximum working days: 6 Earnings for the day: £161…" at bounding box center [785, 399] width 784 height 449
click at [1245, 490] on div at bounding box center [784, 390] width 1568 height 779
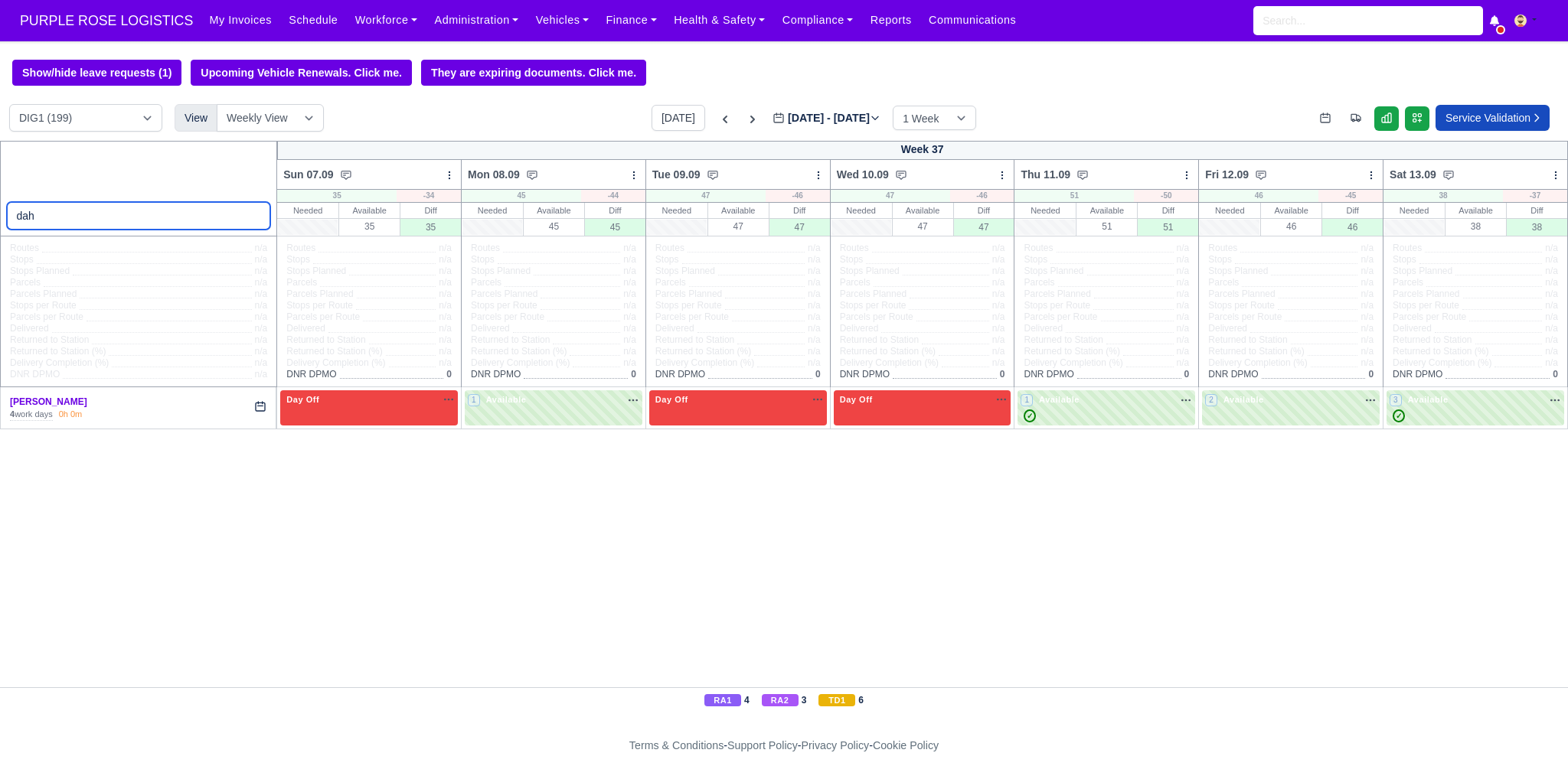
drag, startPoint x: 49, startPoint y: 223, endPoint x: 0, endPoint y: 237, distance: 51.0
click at [0, 236] on div "dah" at bounding box center [139, 188] width 278 height 96
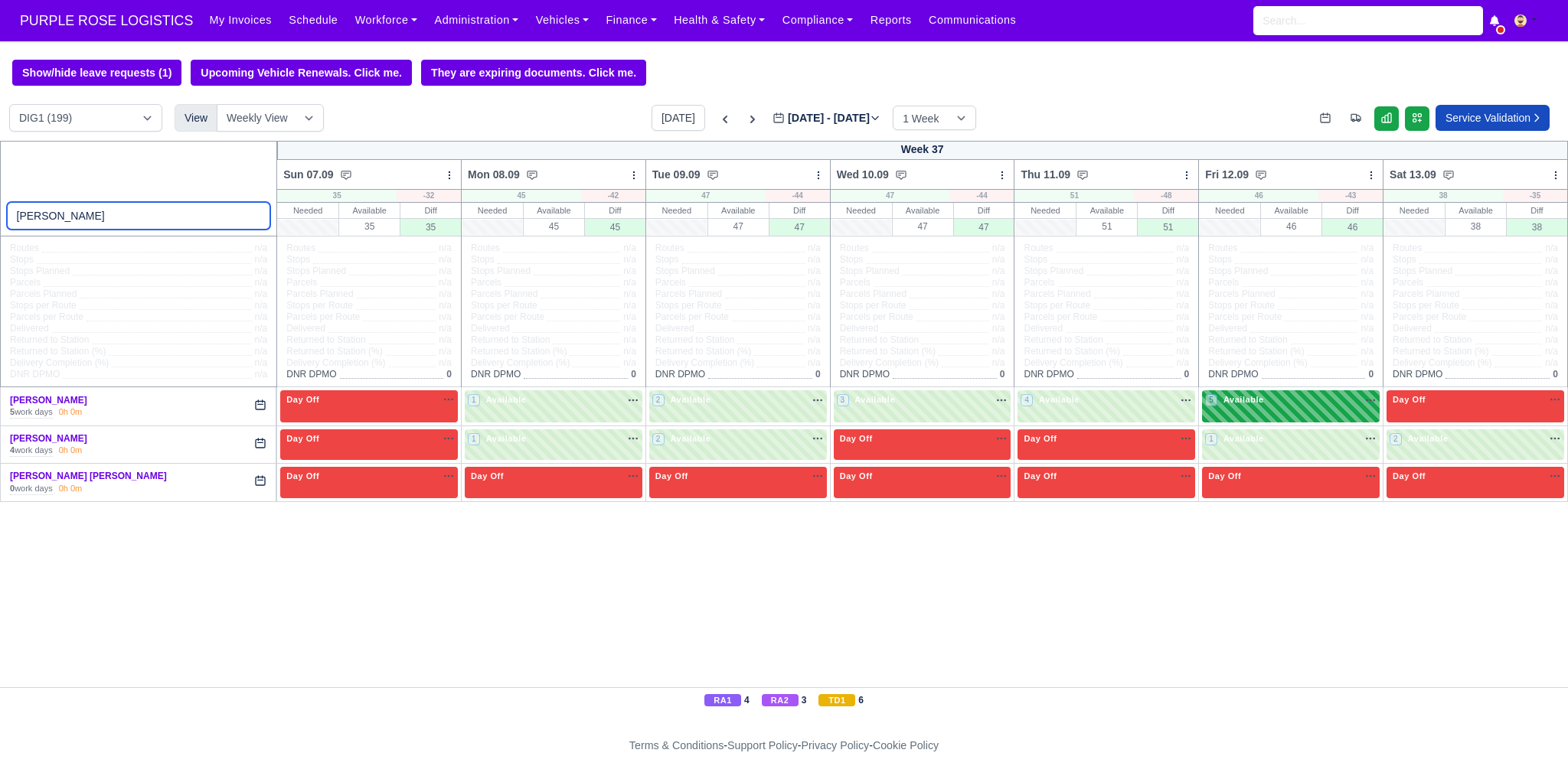
type input "jon"
click at [1243, 399] on span "Available" at bounding box center [1244, 399] width 47 height 11
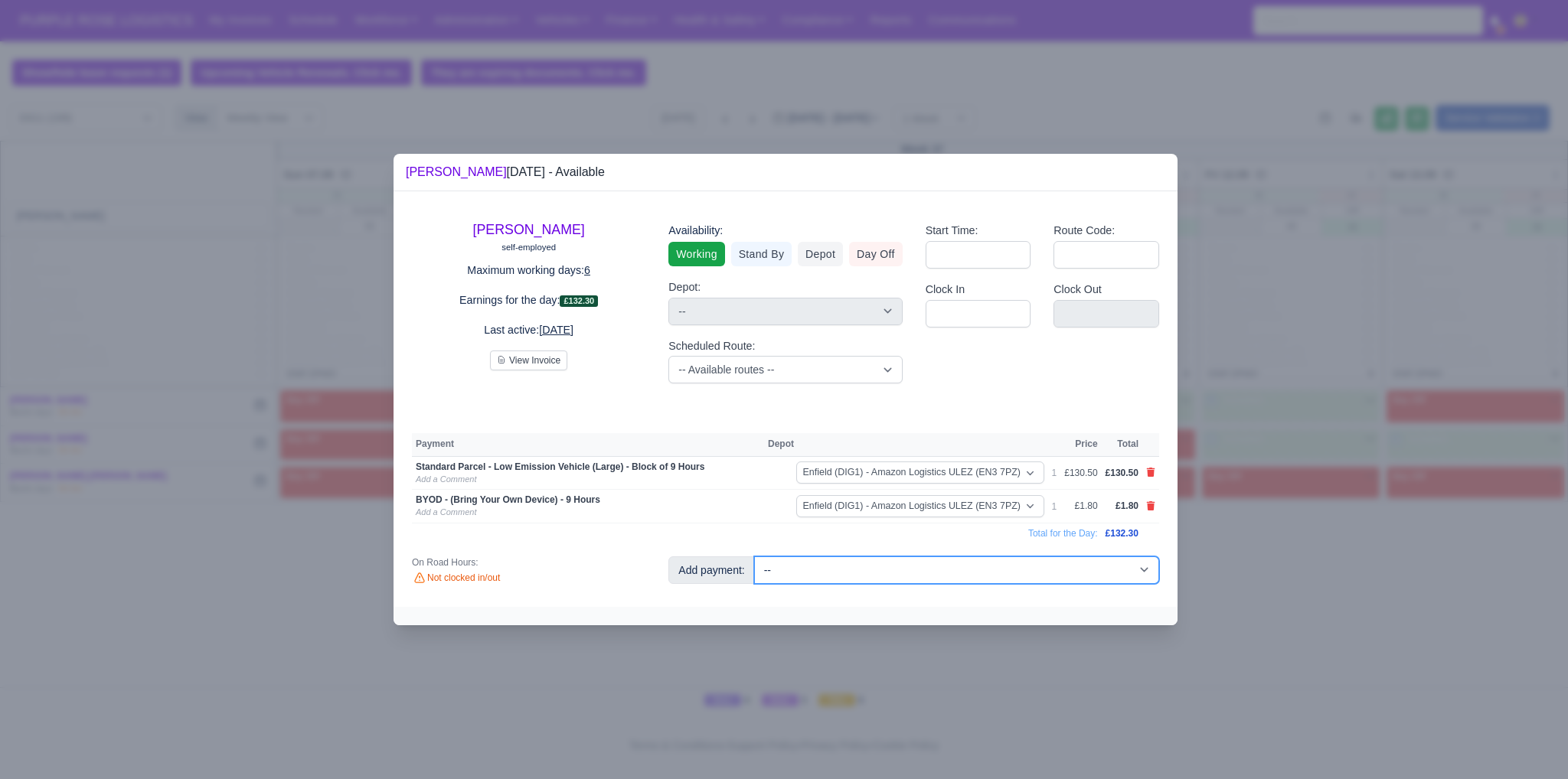
click at [1002, 573] on select "-- Additional Hour Support (£14.50) Additional Hour Support (Walkers) (£13.50) …" at bounding box center [956, 570] width 405 height 28
select select "65"
click at [754, 556] on select "-- Additional Hour Support (£14.50) Additional Hour Support (Walkers) (£13.50) …" at bounding box center [956, 570] width 405 height 28
select select "1"
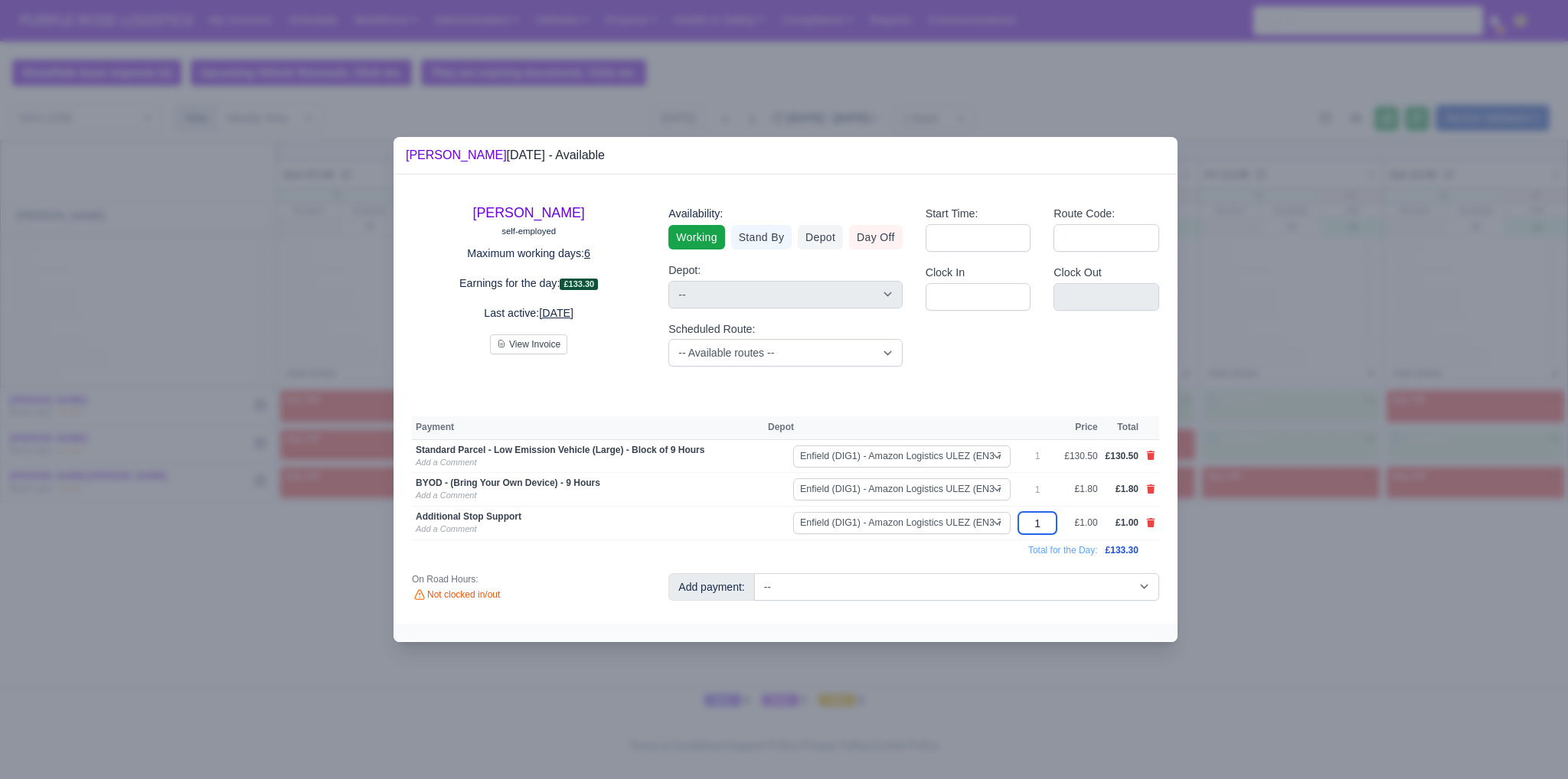
click at [1045, 522] on input "1" at bounding box center [1037, 523] width 38 height 22
drag, startPoint x: 1045, startPoint y: 522, endPoint x: 1032, endPoint y: 522, distance: 13.0
click at [1032, 522] on input "1" at bounding box center [1037, 523] width 38 height 22
type input "25"
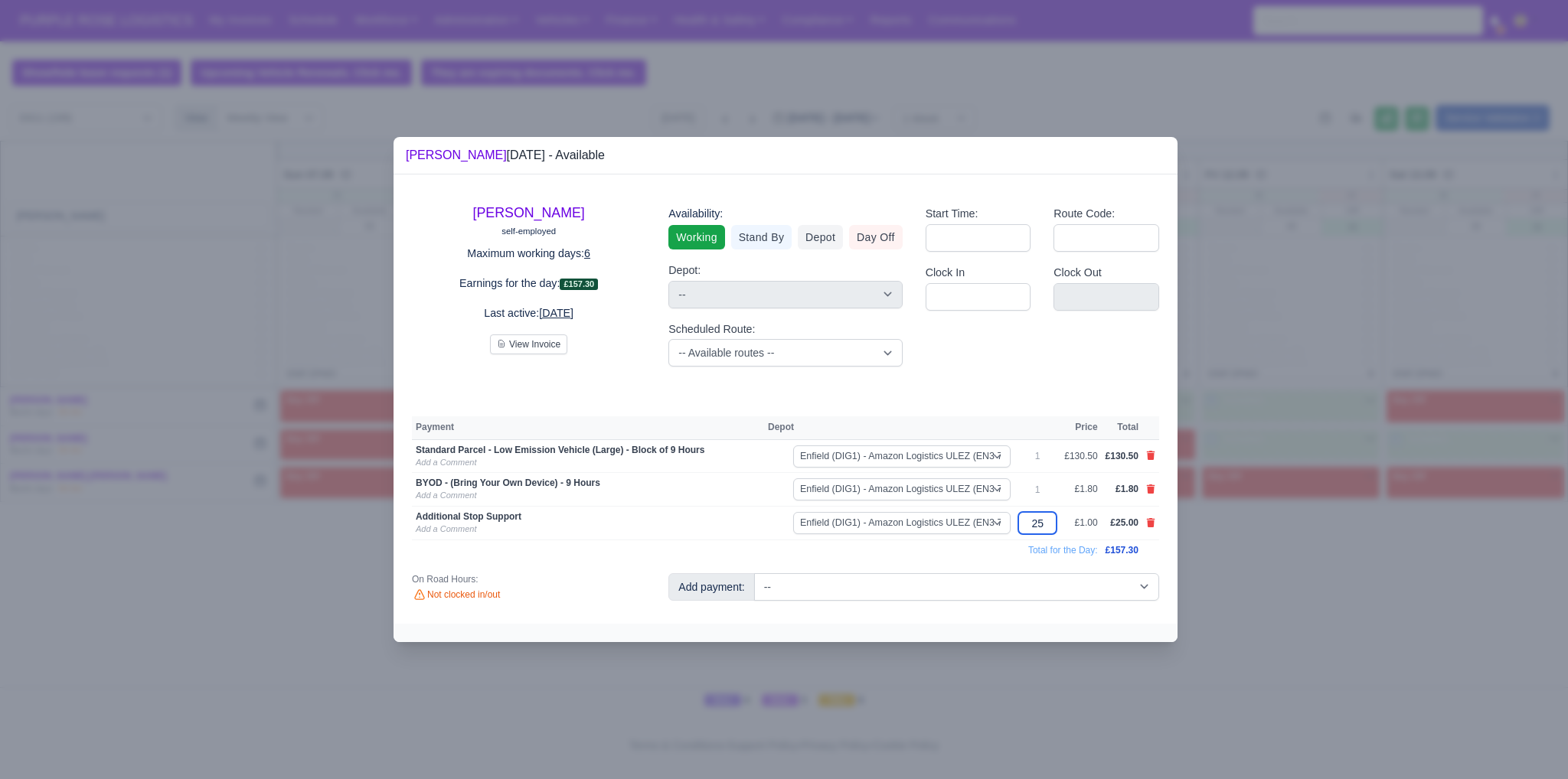
type input "25"
click at [1043, 393] on div "Bryan Jones self-employed Maximum working days: 6 Earnings for the day: £157.30…" at bounding box center [785, 399] width 784 height 449
click at [1231, 574] on div at bounding box center [784, 390] width 1568 height 779
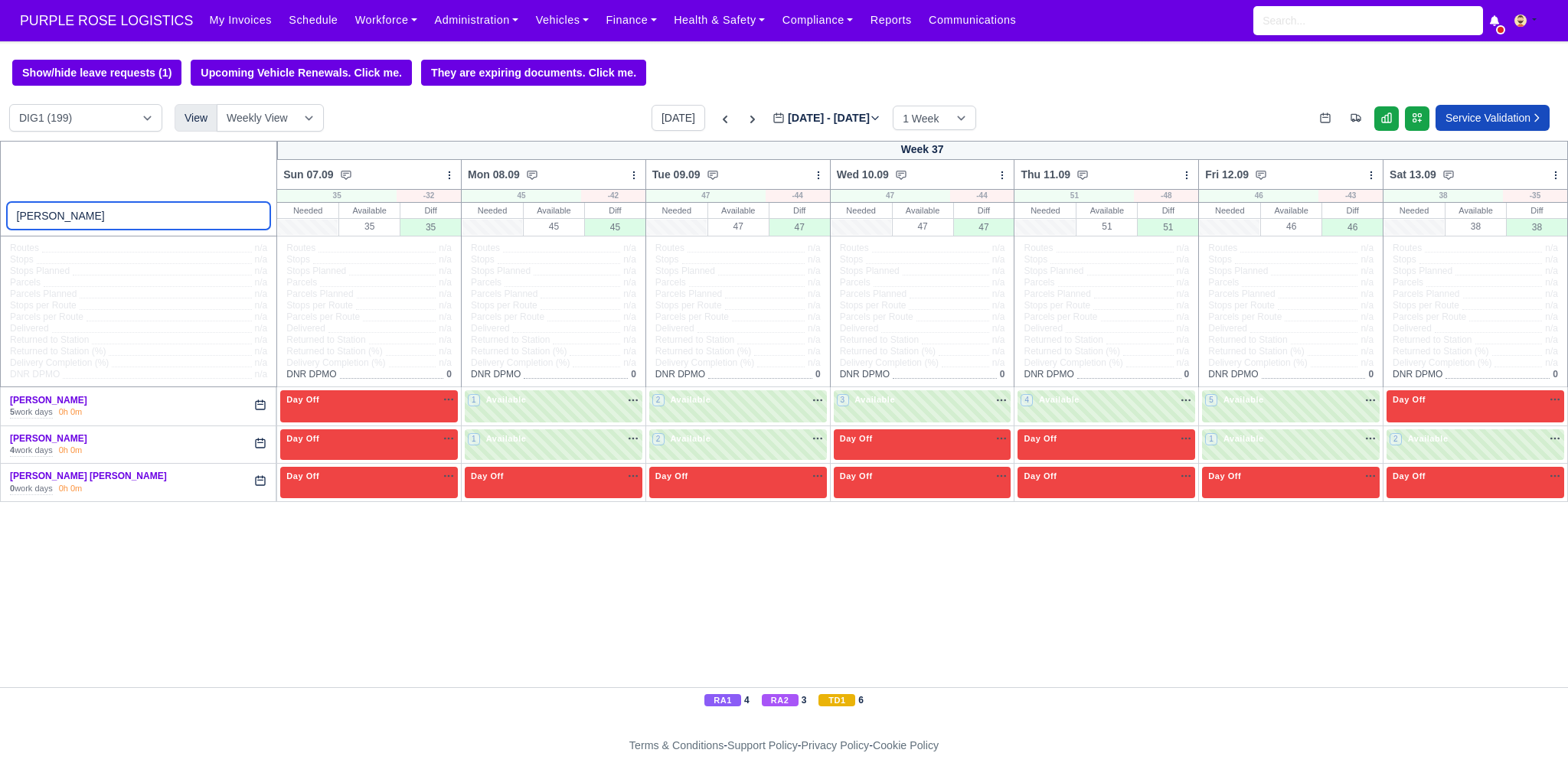
drag, startPoint x: 69, startPoint y: 223, endPoint x: 2, endPoint y: 230, distance: 67.4
click at [2, 230] on div "jon" at bounding box center [139, 188] width 278 height 96
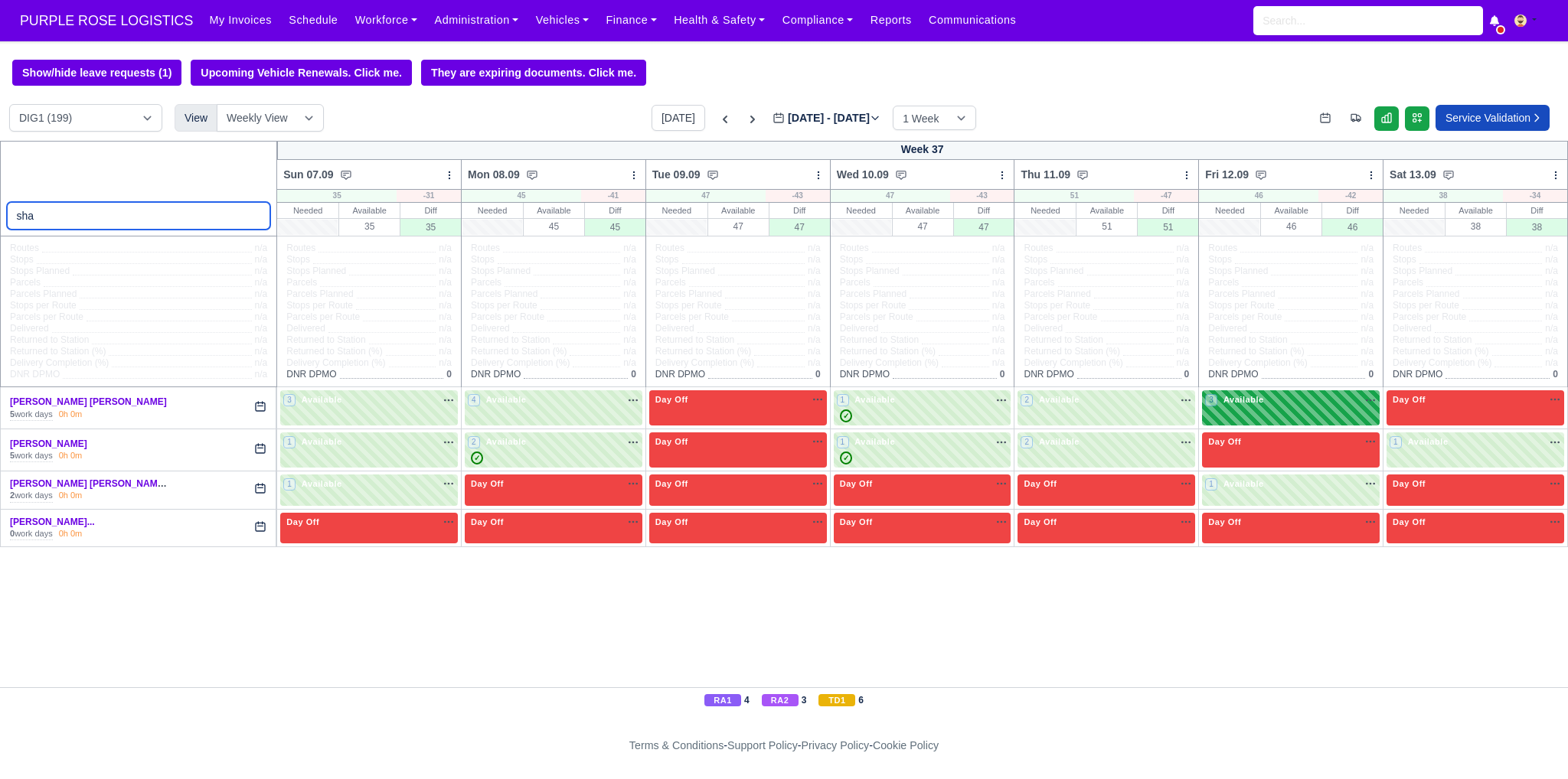
type input "sha"
click at [1271, 402] on div "3 Available na" at bounding box center [1290, 400] width 171 height 13
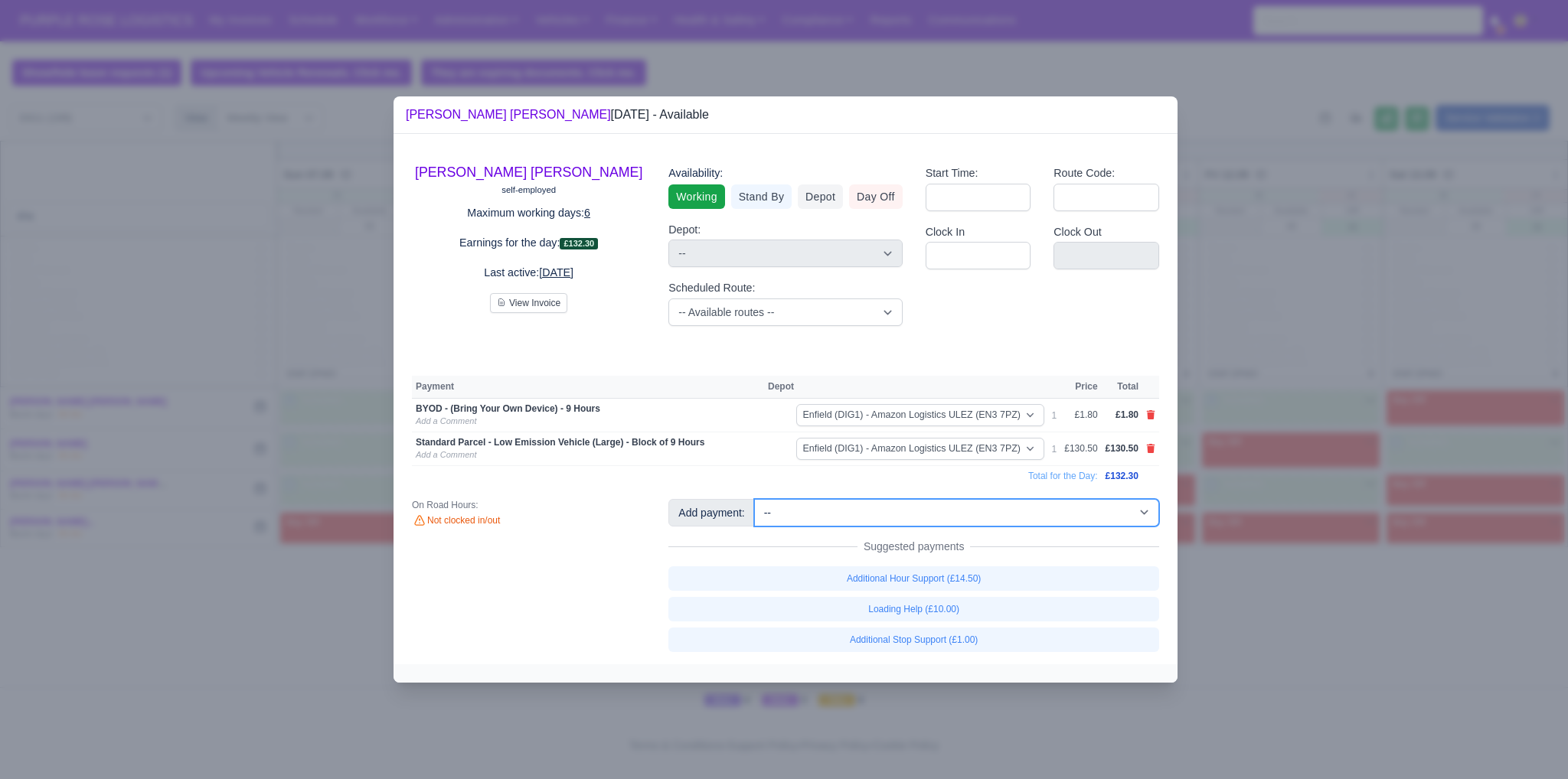
click at [1001, 508] on select "-- Additional Hour Support (£14.50) Additional Hour Support (Walkers) (£13.50) …" at bounding box center [956, 512] width 405 height 28
select select "65"
click at [754, 499] on select "-- Additional Hour Support (£14.50) Additional Hour Support (Walkers) (£13.50) …" at bounding box center [956, 512] width 405 height 28
select select "1"
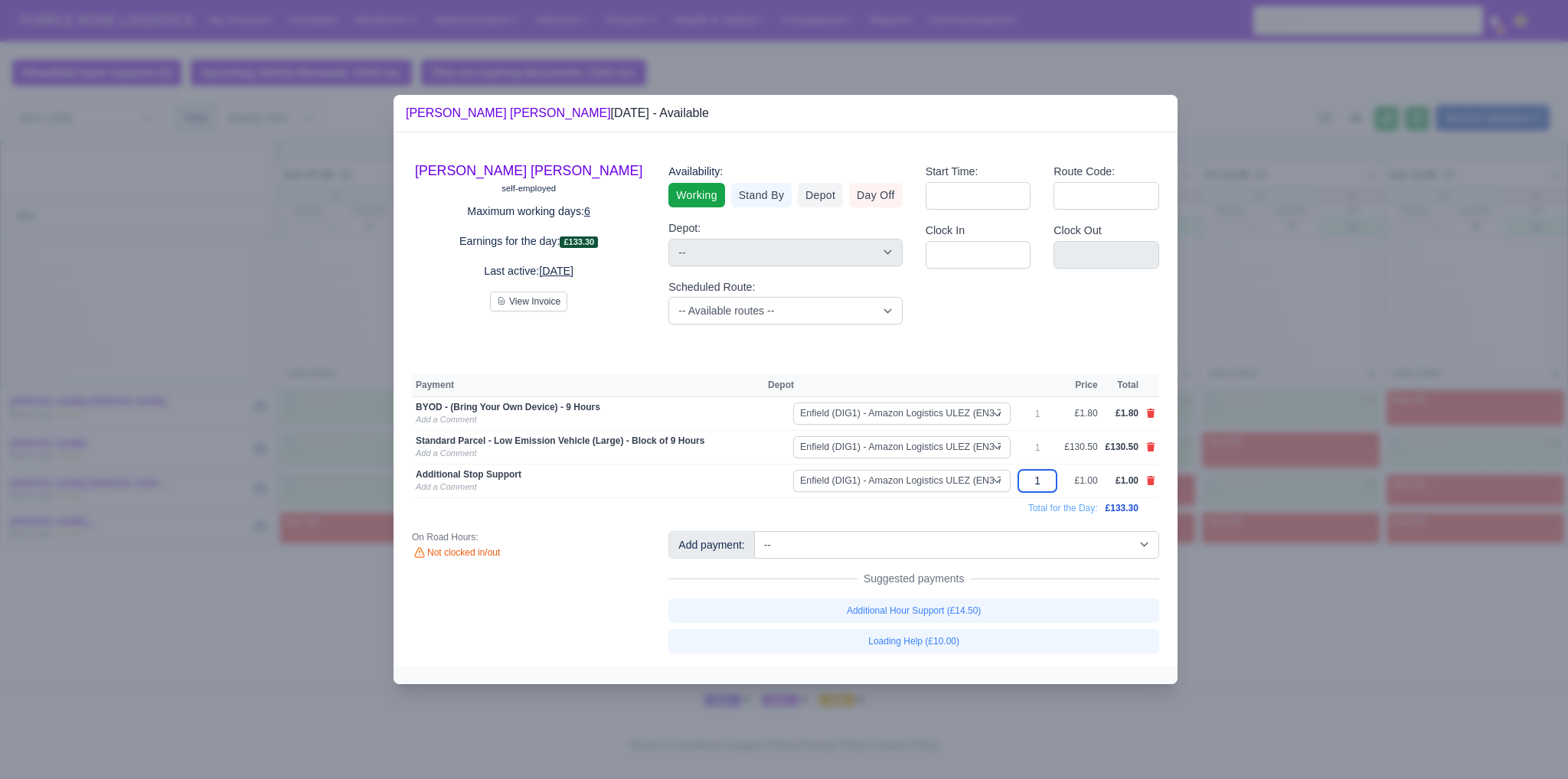
drag, startPoint x: 1038, startPoint y: 481, endPoint x: 1052, endPoint y: 476, distance: 14.9
click at [1052, 476] on input "1" at bounding box center [1037, 481] width 38 height 22
type input "7"
click at [983, 316] on div "Start Time: Route Code: Clock In Clock Out" at bounding box center [1042, 244] width 257 height 186
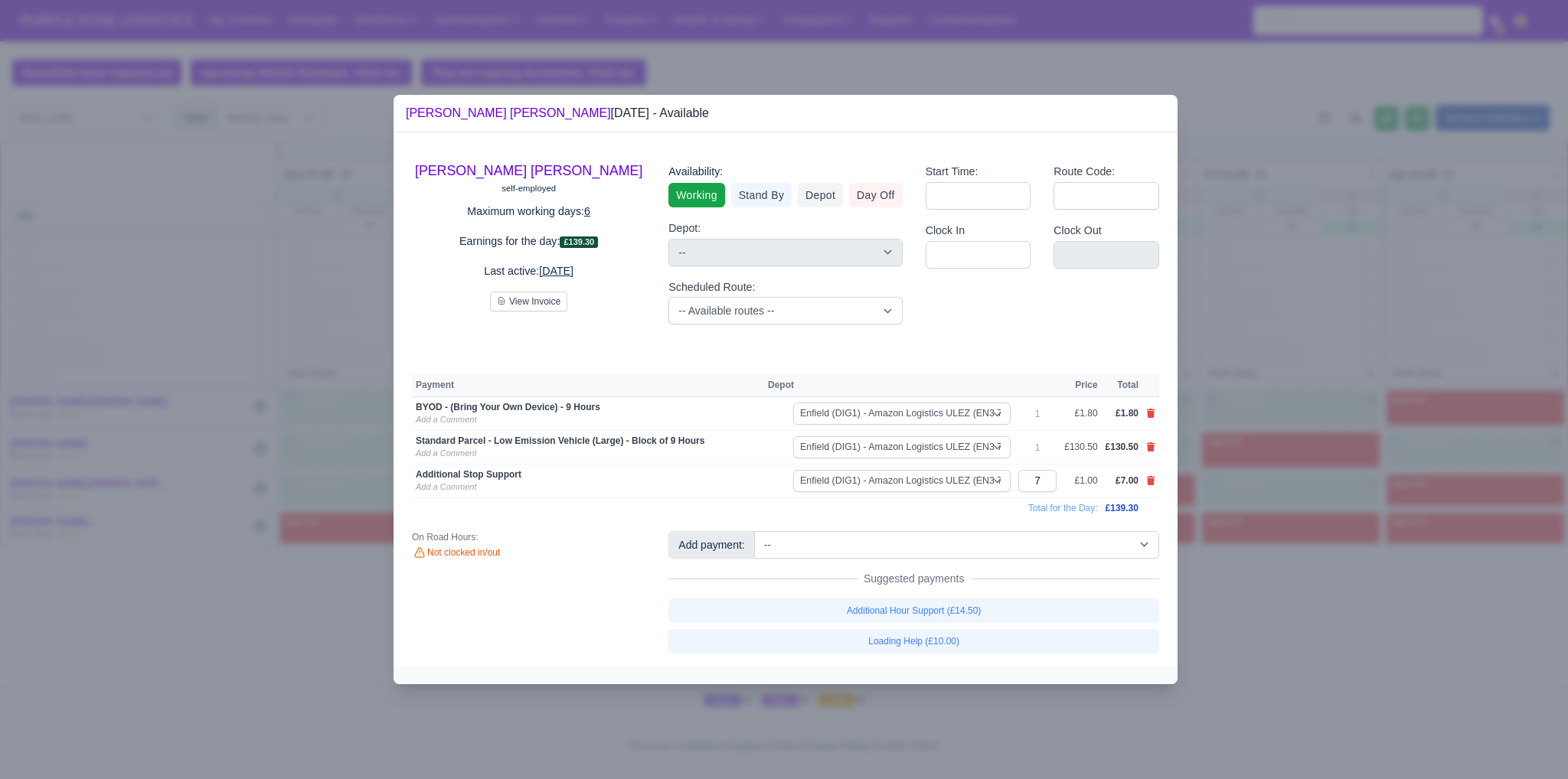
click at [1228, 573] on div at bounding box center [784, 390] width 1568 height 779
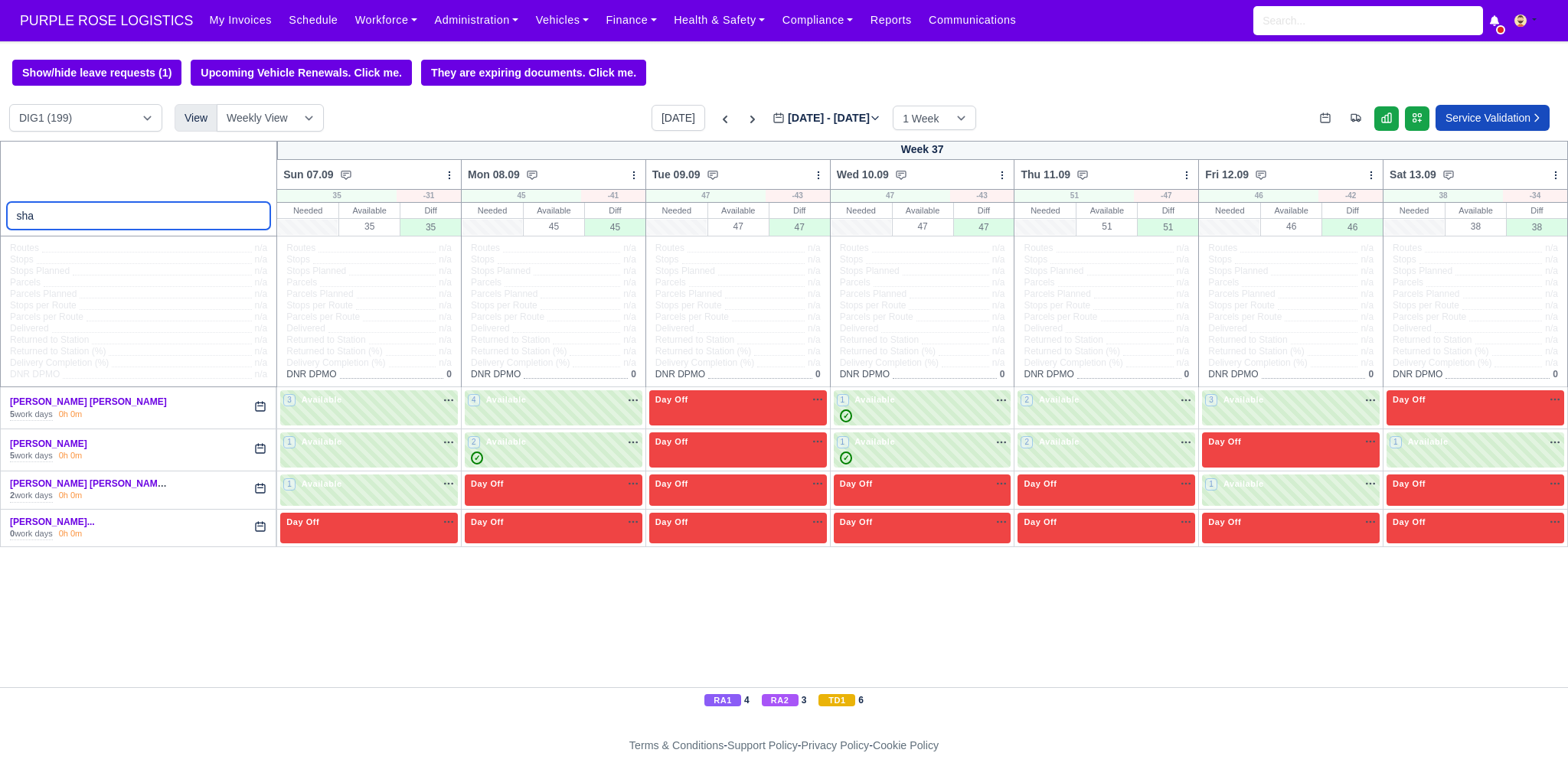
drag, startPoint x: 43, startPoint y: 221, endPoint x: 0, endPoint y: 231, distance: 44.1
click at [0, 231] on div "sha" at bounding box center [139, 188] width 278 height 96
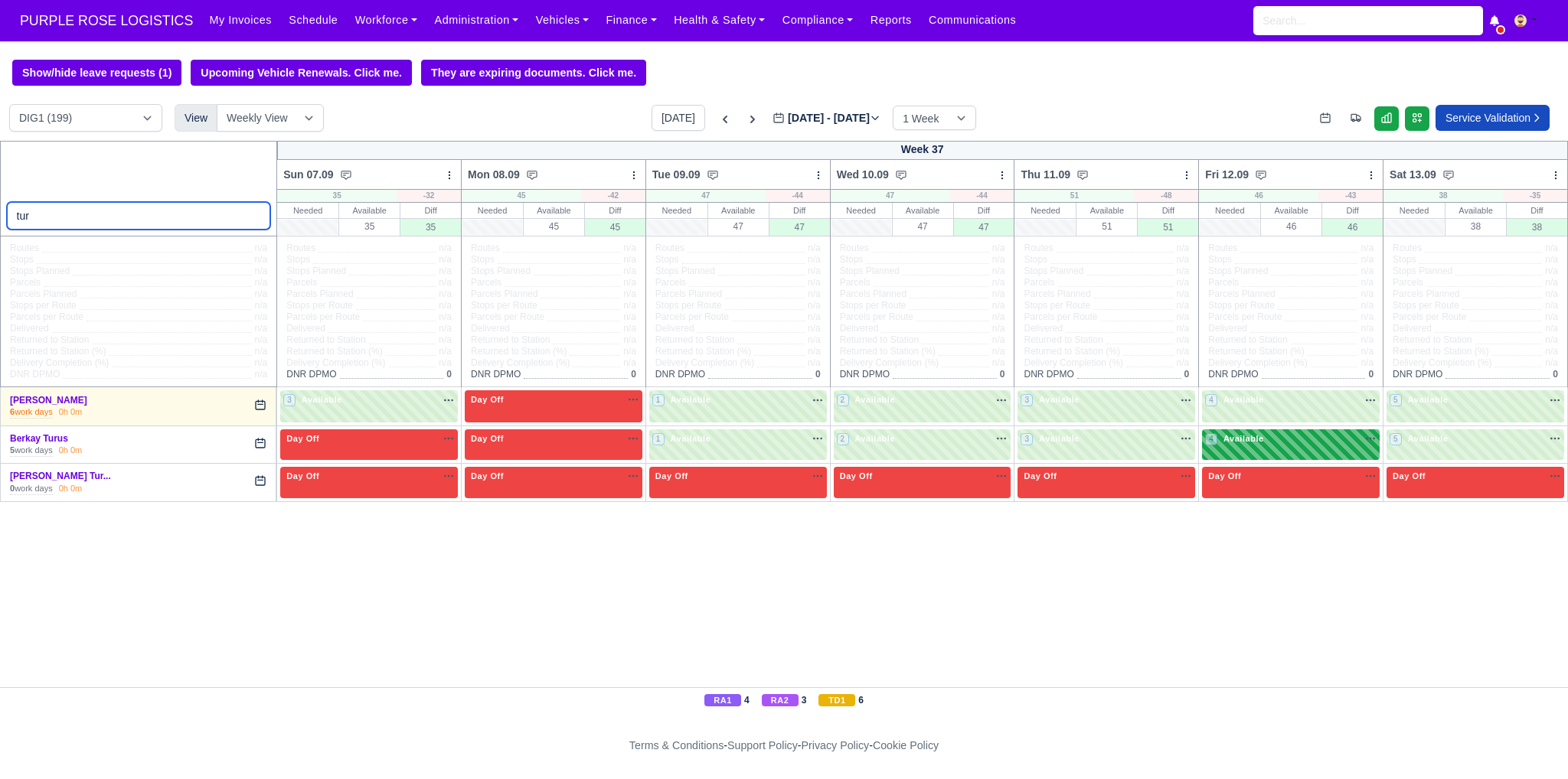
type input "tur"
click at [1284, 448] on div "4 Available na" at bounding box center [1290, 440] width 171 height 16
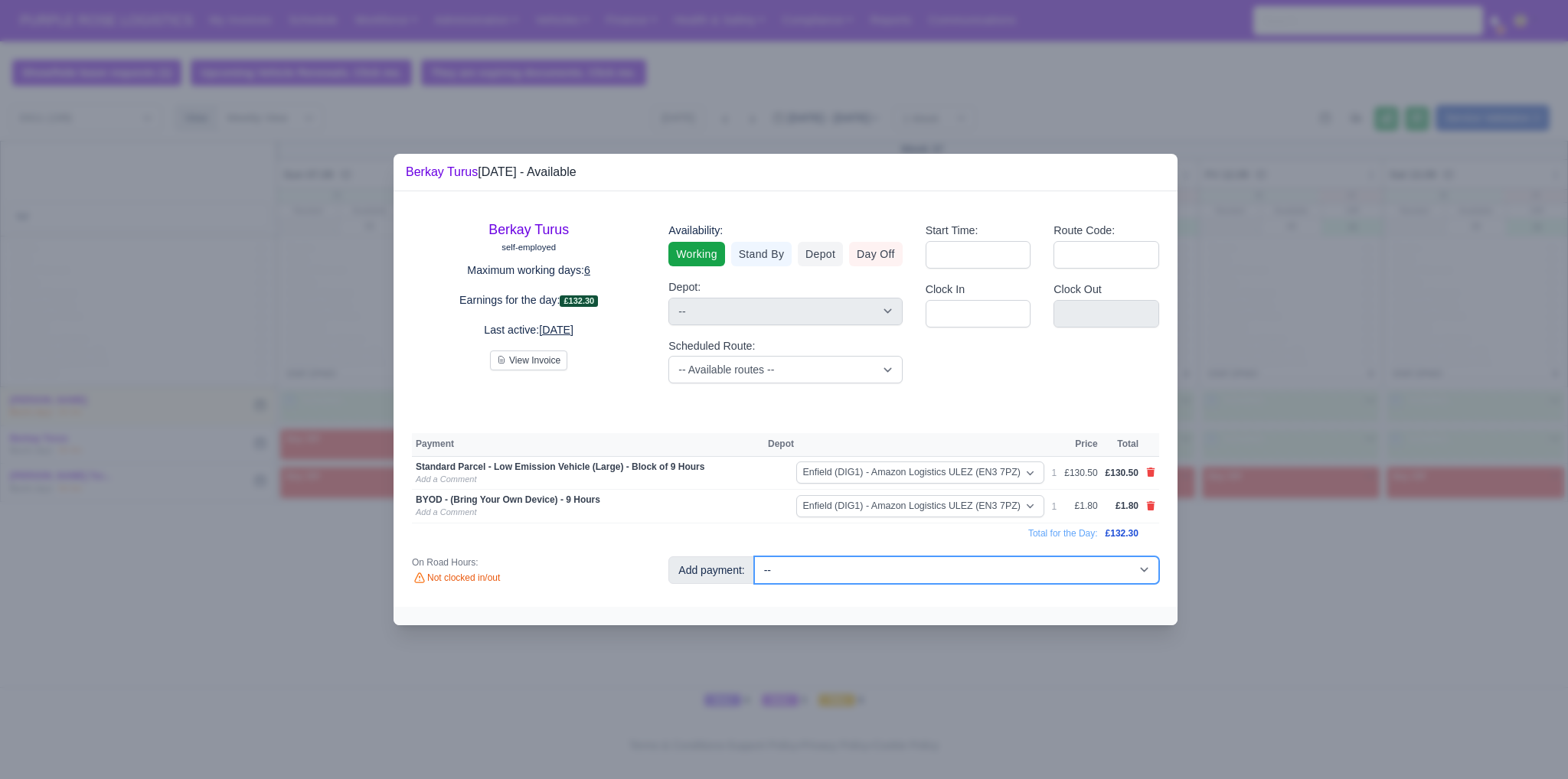
click at [834, 577] on select "-- Additional Hour Support (£14.50) Additional Hour Support (Walkers) (£13.50) …" at bounding box center [956, 570] width 405 height 28
select select "65"
click at [754, 556] on select "-- Additional Hour Support (£14.50) Additional Hour Support (Walkers) (£13.50) …" at bounding box center [956, 570] width 405 height 28
select select "1"
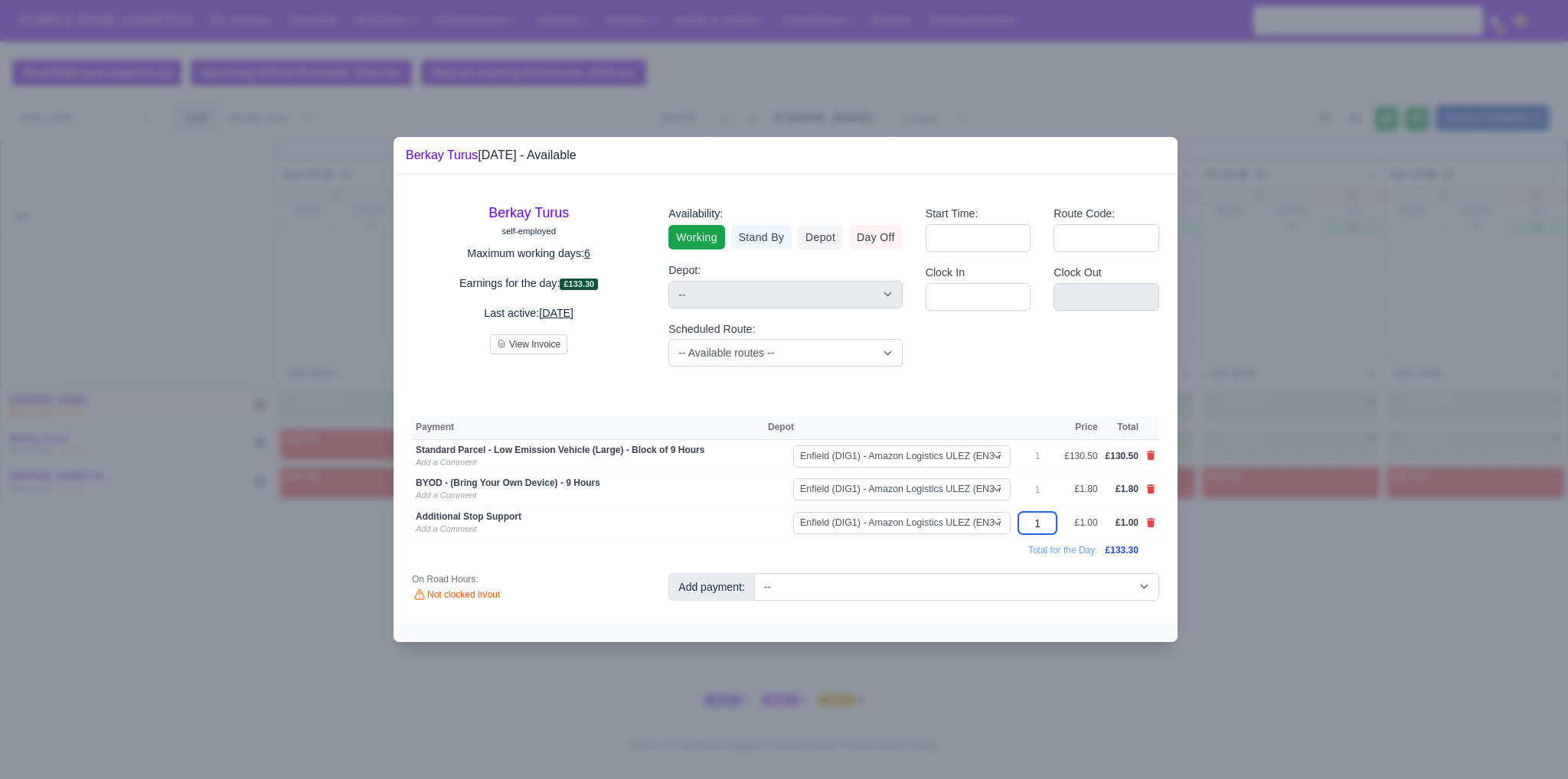
drag, startPoint x: 1030, startPoint y: 524, endPoint x: 1022, endPoint y: 524, distance: 8.0
click at [1022, 524] on input "1" at bounding box center [1037, 523] width 38 height 22
type input "14"
click at [1238, 416] on div at bounding box center [784, 390] width 1568 height 779
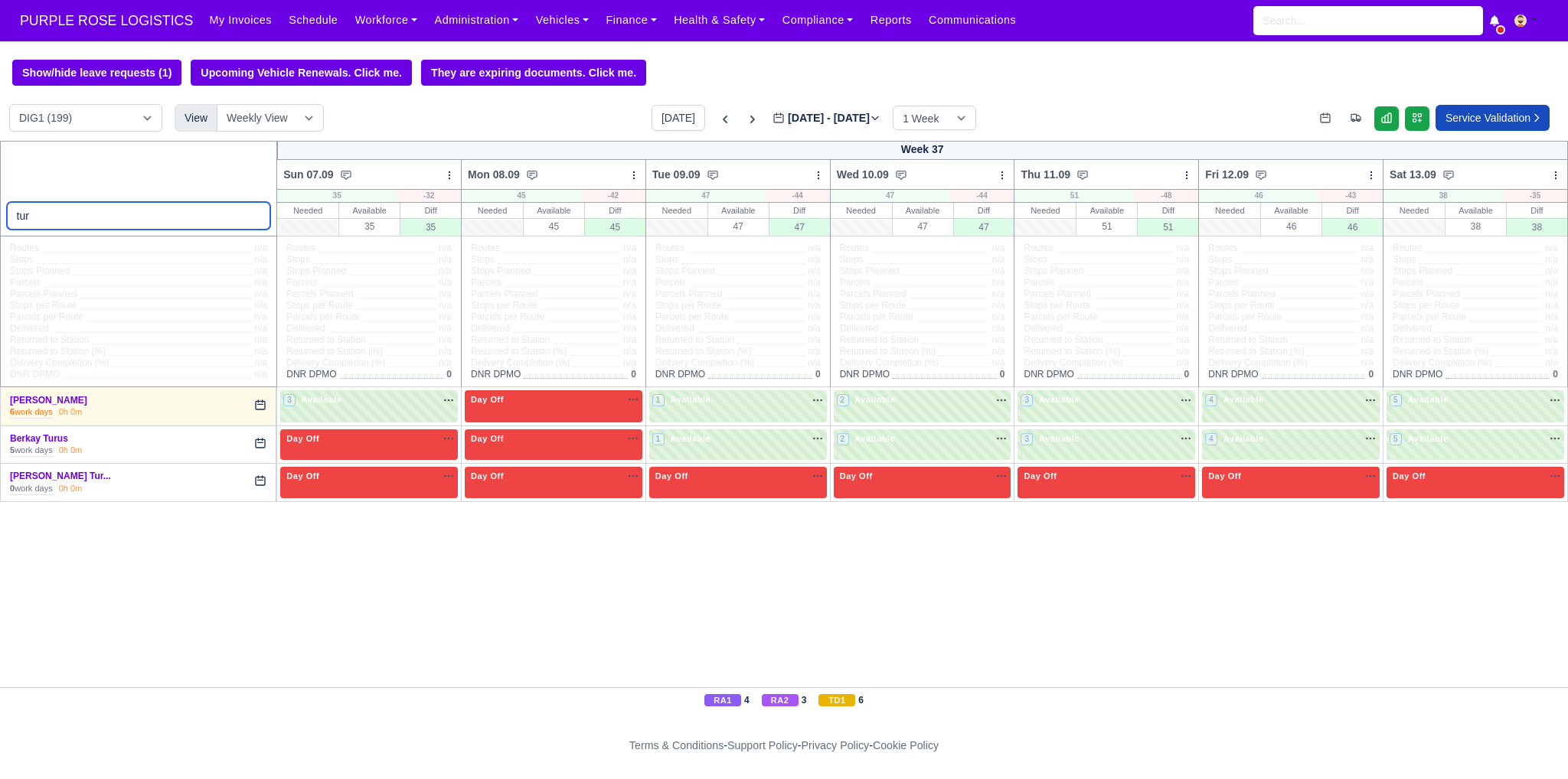
click at [258, 217] on input "tur" at bounding box center [139, 216] width 264 height 28
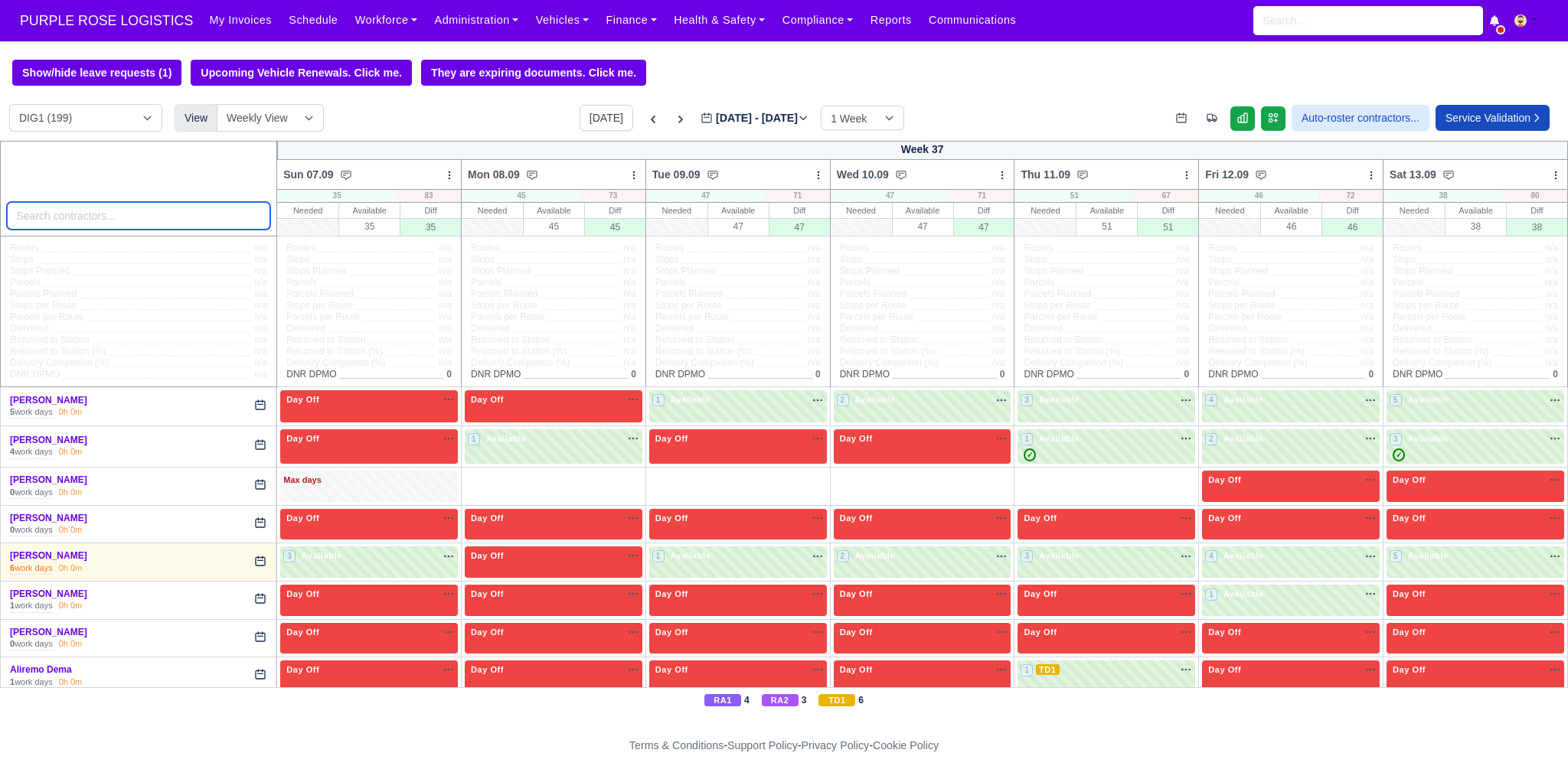
click at [90, 218] on input "search" at bounding box center [139, 216] width 264 height 28
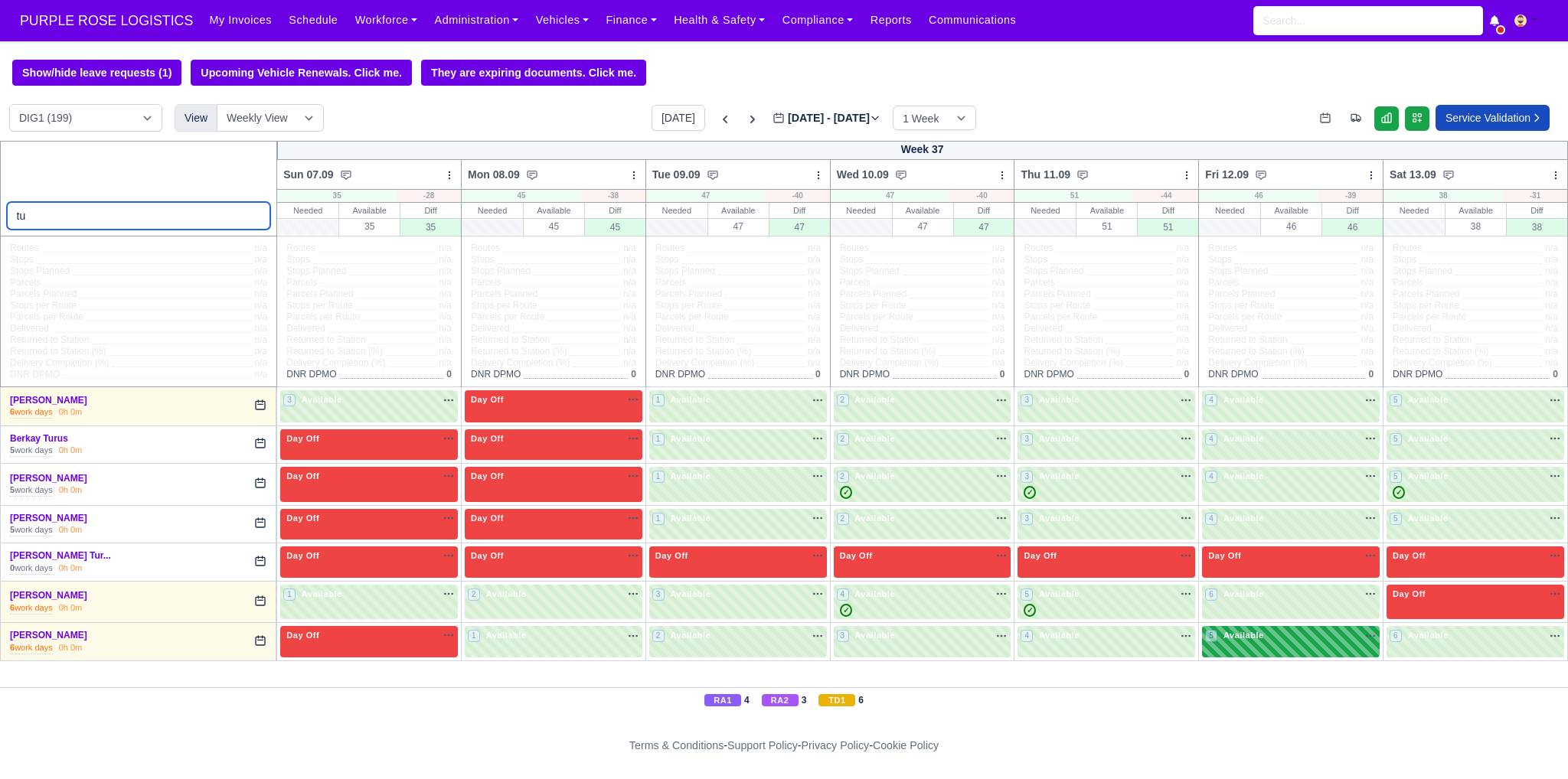
type input "tu"
click at [1283, 644] on div "5 Available na" at bounding box center [1290, 637] width 171 height 16
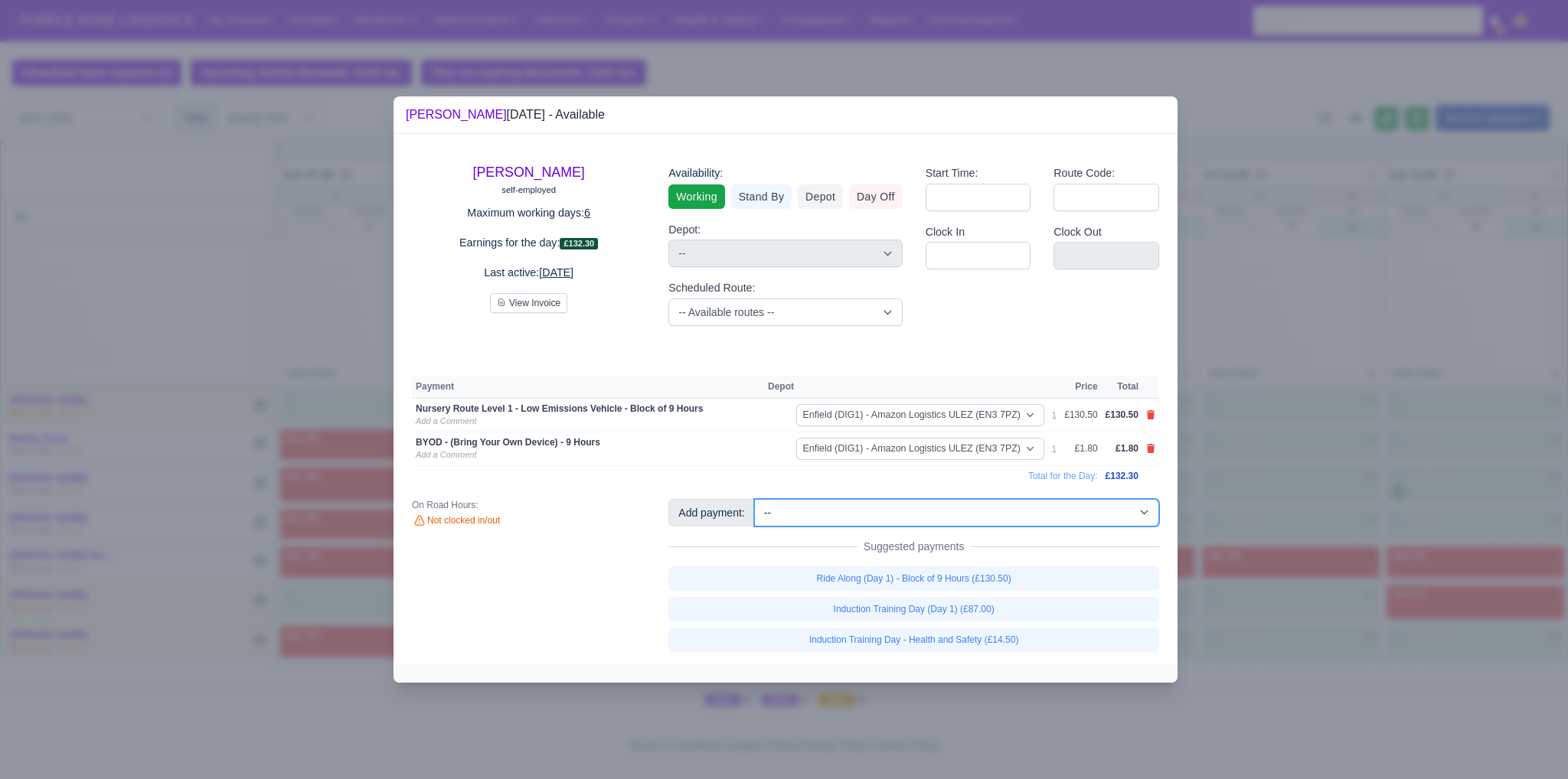
click at [1035, 506] on select "-- Additional Hour Support (£14.50) Additional Hour Support (Walkers) (£13.50) …" at bounding box center [956, 512] width 405 height 28
select select "65"
click at [754, 499] on select "-- Additional Hour Support (£14.50) Additional Hour Support (Walkers) (£13.50) …" at bounding box center [956, 512] width 405 height 28
select select "1"
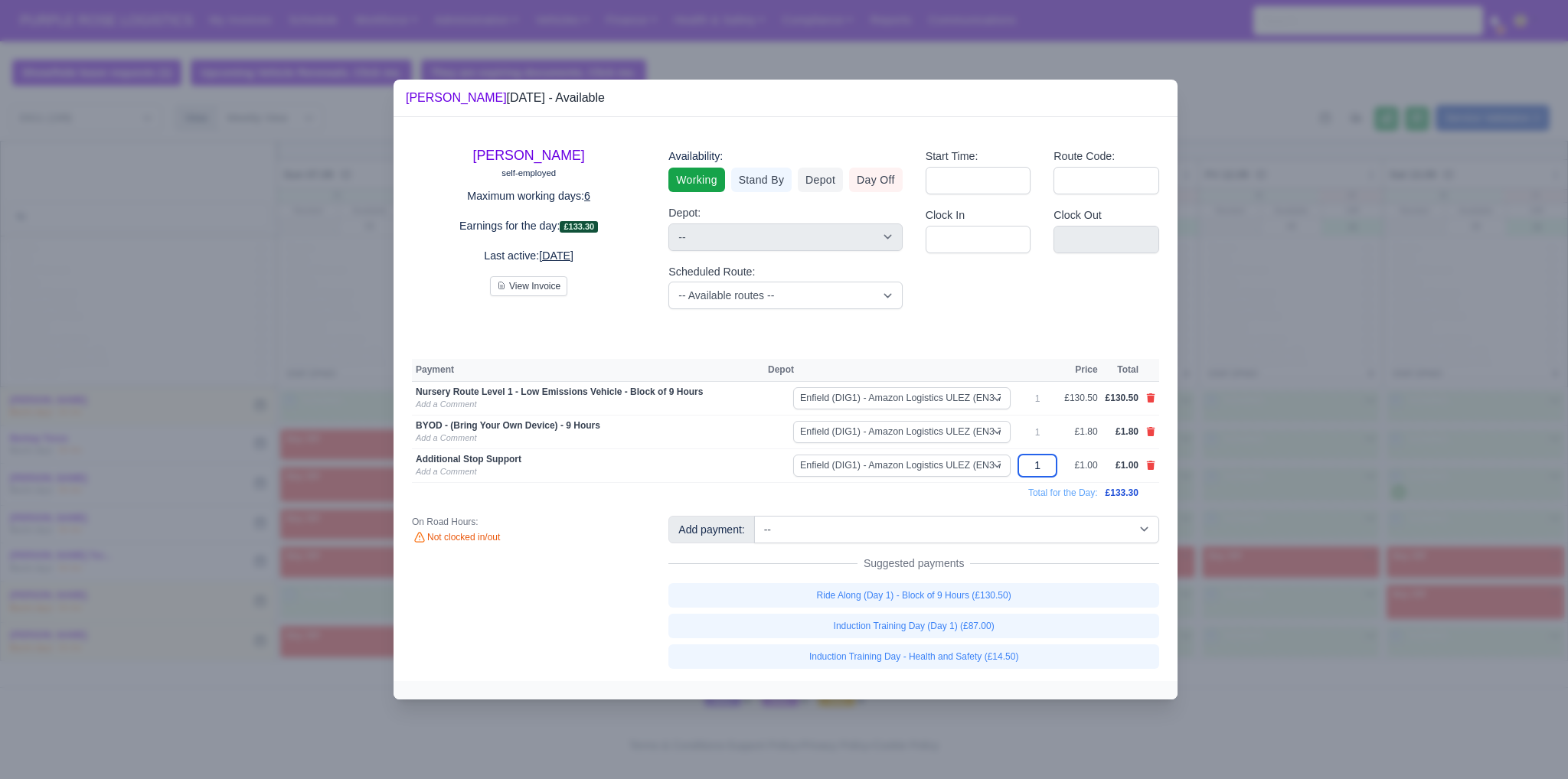
drag, startPoint x: 1045, startPoint y: 472, endPoint x: 1028, endPoint y: 472, distance: 17.0
click at [1028, 472] on input "1" at bounding box center [1037, 466] width 38 height 22
type input "44"
click at [1244, 458] on div at bounding box center [784, 390] width 1568 height 779
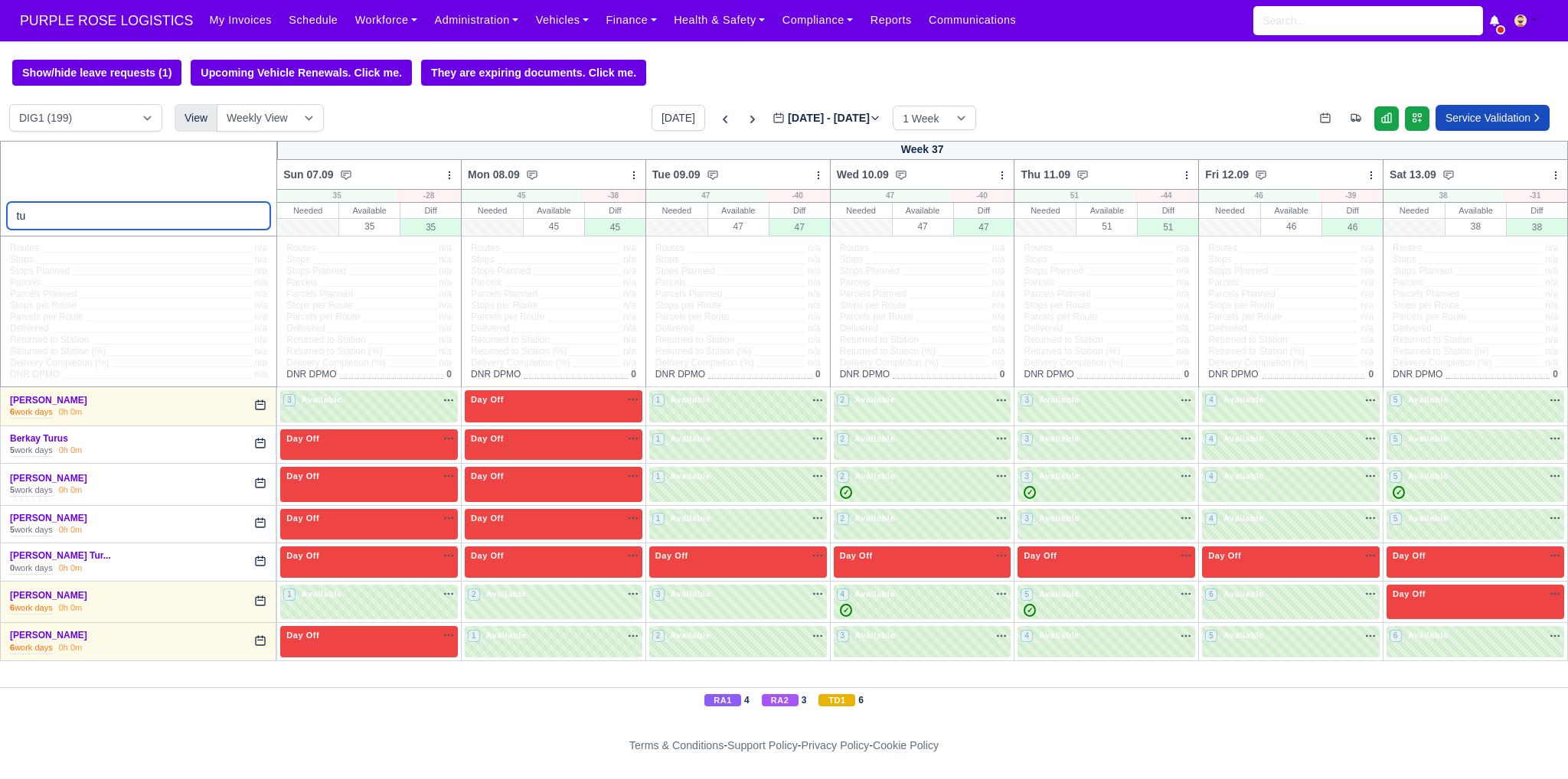
drag, startPoint x: 124, startPoint y: 209, endPoint x: 119, endPoint y: 215, distance: 7.8
click at [119, 215] on input "tu" at bounding box center [139, 216] width 264 height 28
click at [118, 215] on input "tu" at bounding box center [139, 216] width 264 height 28
type input "t"
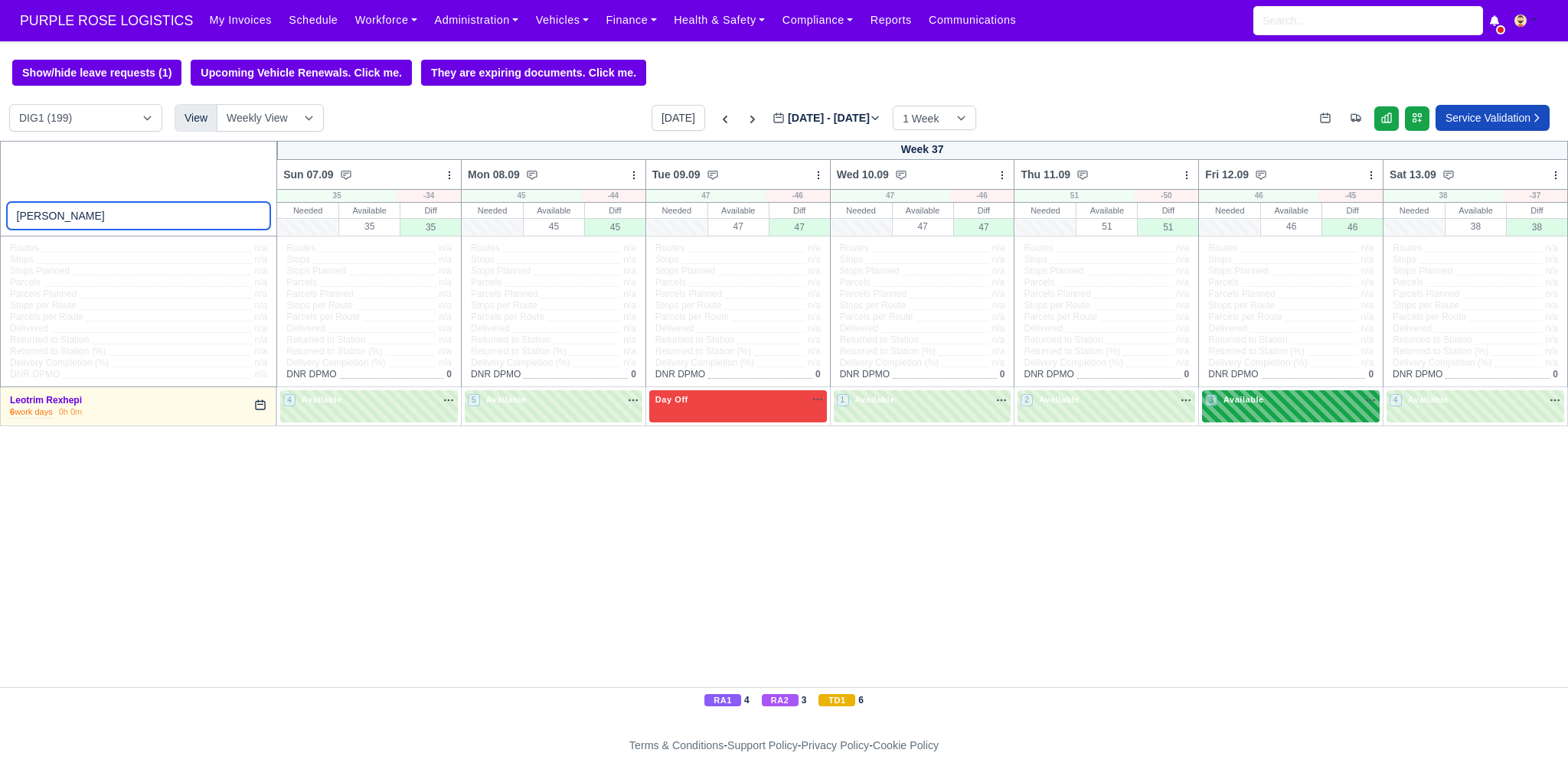
type input "[PERSON_NAME]"
click at [1260, 408] on div "3 Available na" at bounding box center [1290, 401] width 171 height 16
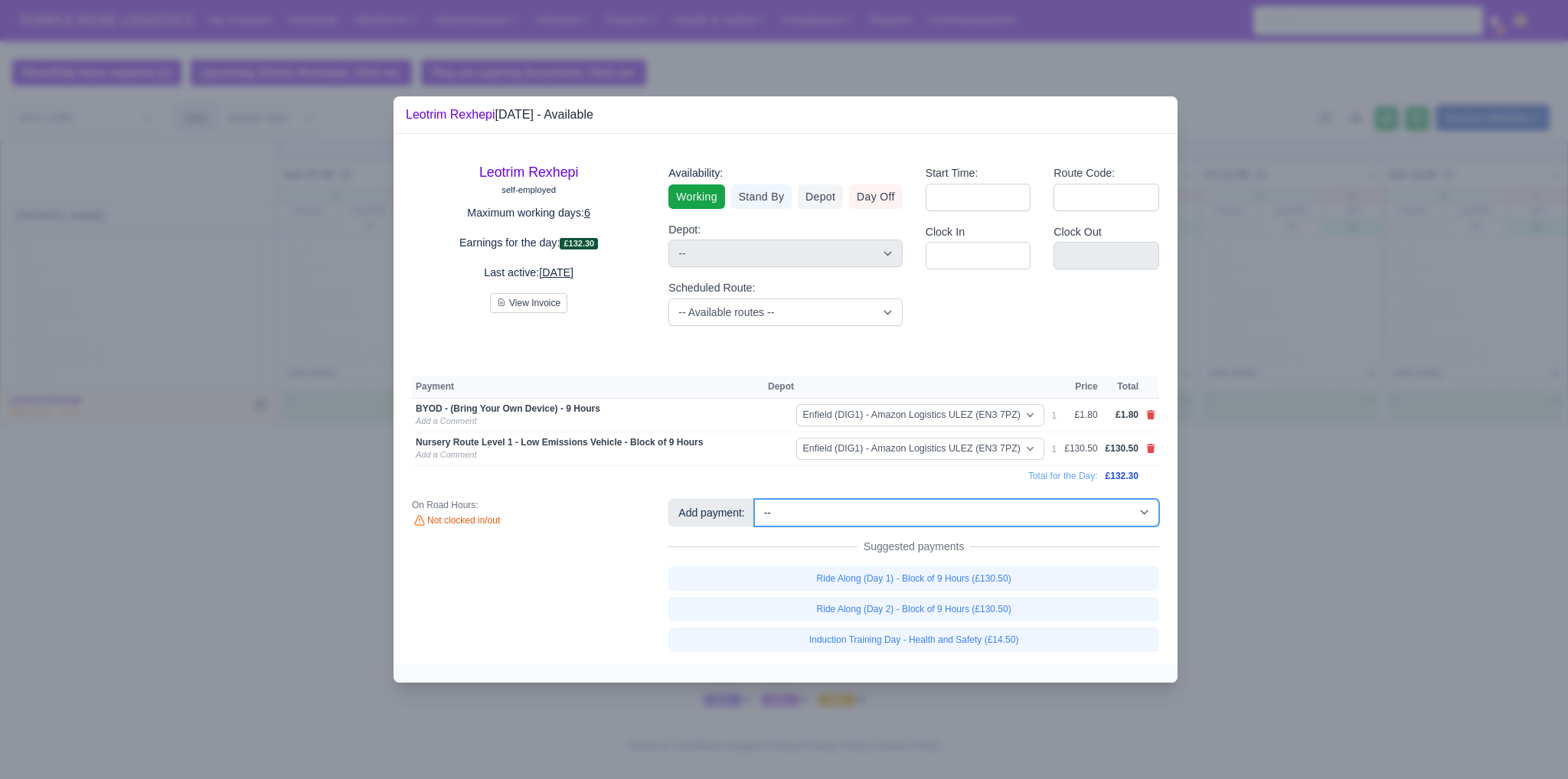
click at [916, 510] on select "-- Additional Hour Support (£14.50) Additional Hour Support (Walkers) (£13.50) …" at bounding box center [956, 512] width 405 height 28
select select "65"
click at [754, 499] on select "-- Additional Hour Support (£14.50) Additional Hour Support (Walkers) (£13.50) …" at bounding box center [956, 512] width 405 height 28
select select "1"
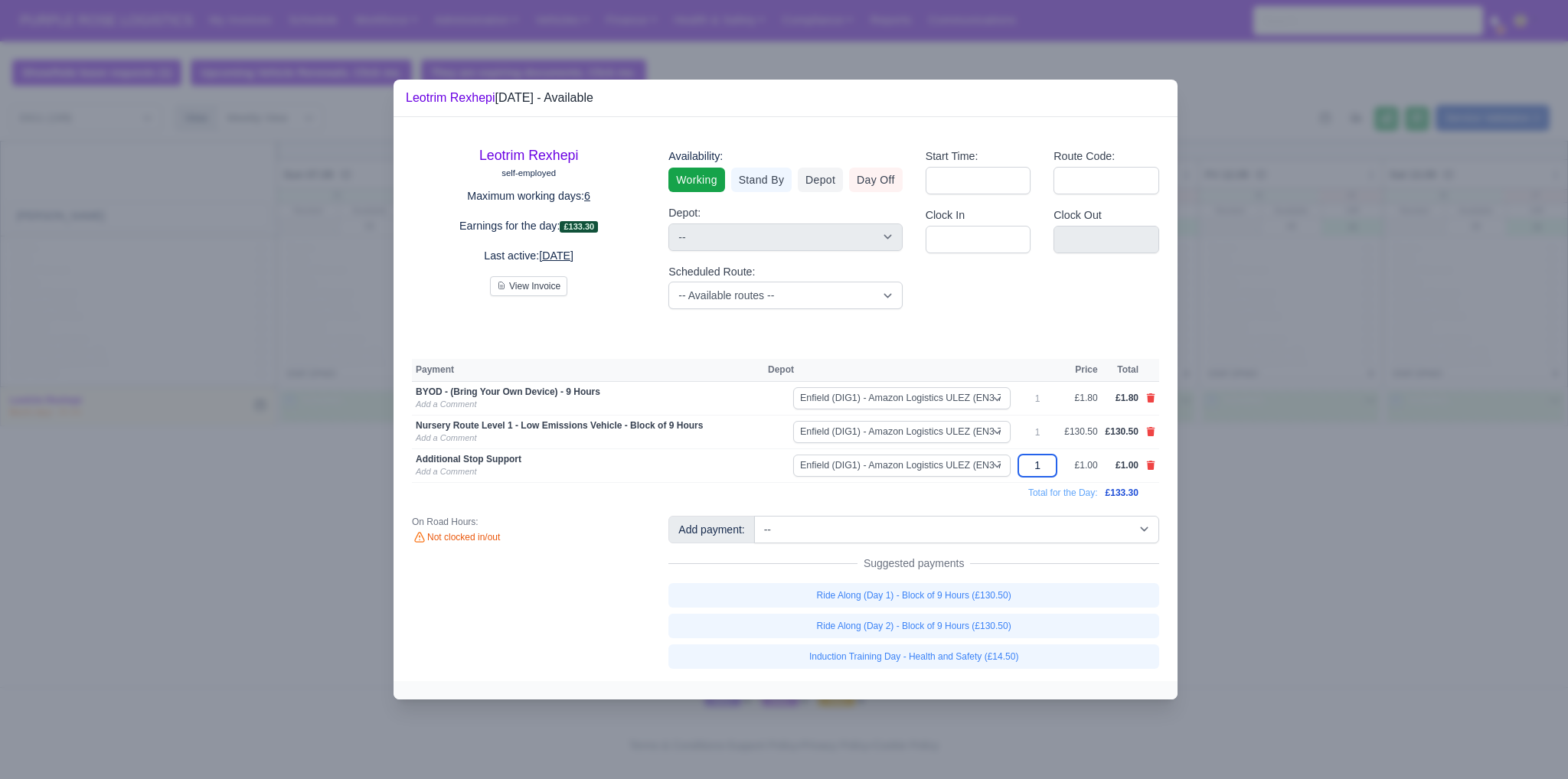
drag, startPoint x: 1045, startPoint y: 467, endPoint x: 1029, endPoint y: 469, distance: 16.1
click at [1029, 469] on input "1" at bounding box center [1037, 466] width 38 height 22
type input "15"
click at [1329, 497] on div at bounding box center [784, 390] width 1568 height 779
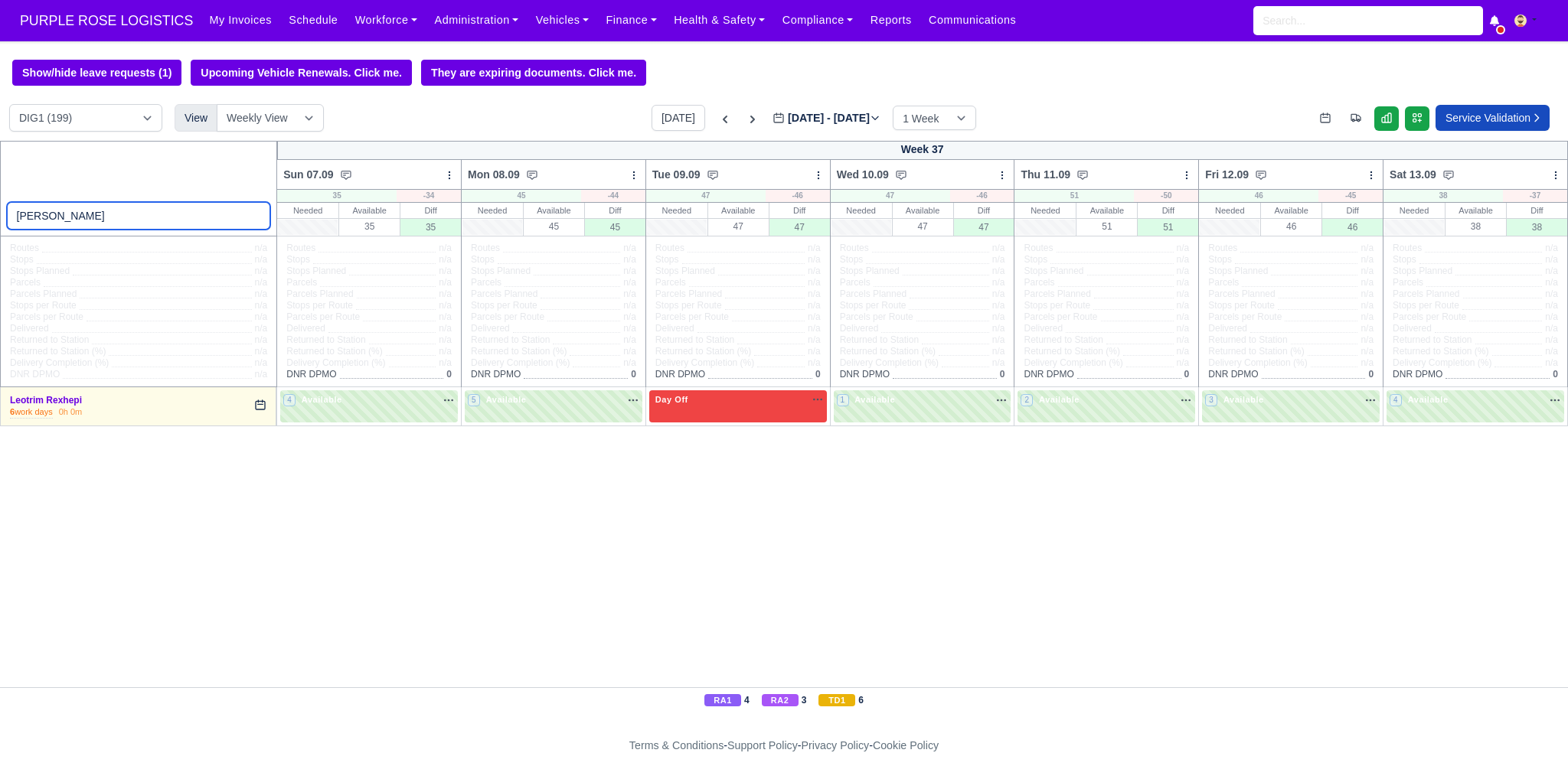
click at [251, 218] on input "[PERSON_NAME]" at bounding box center [139, 216] width 264 height 28
click at [185, 224] on input "search" at bounding box center [139, 216] width 264 height 28
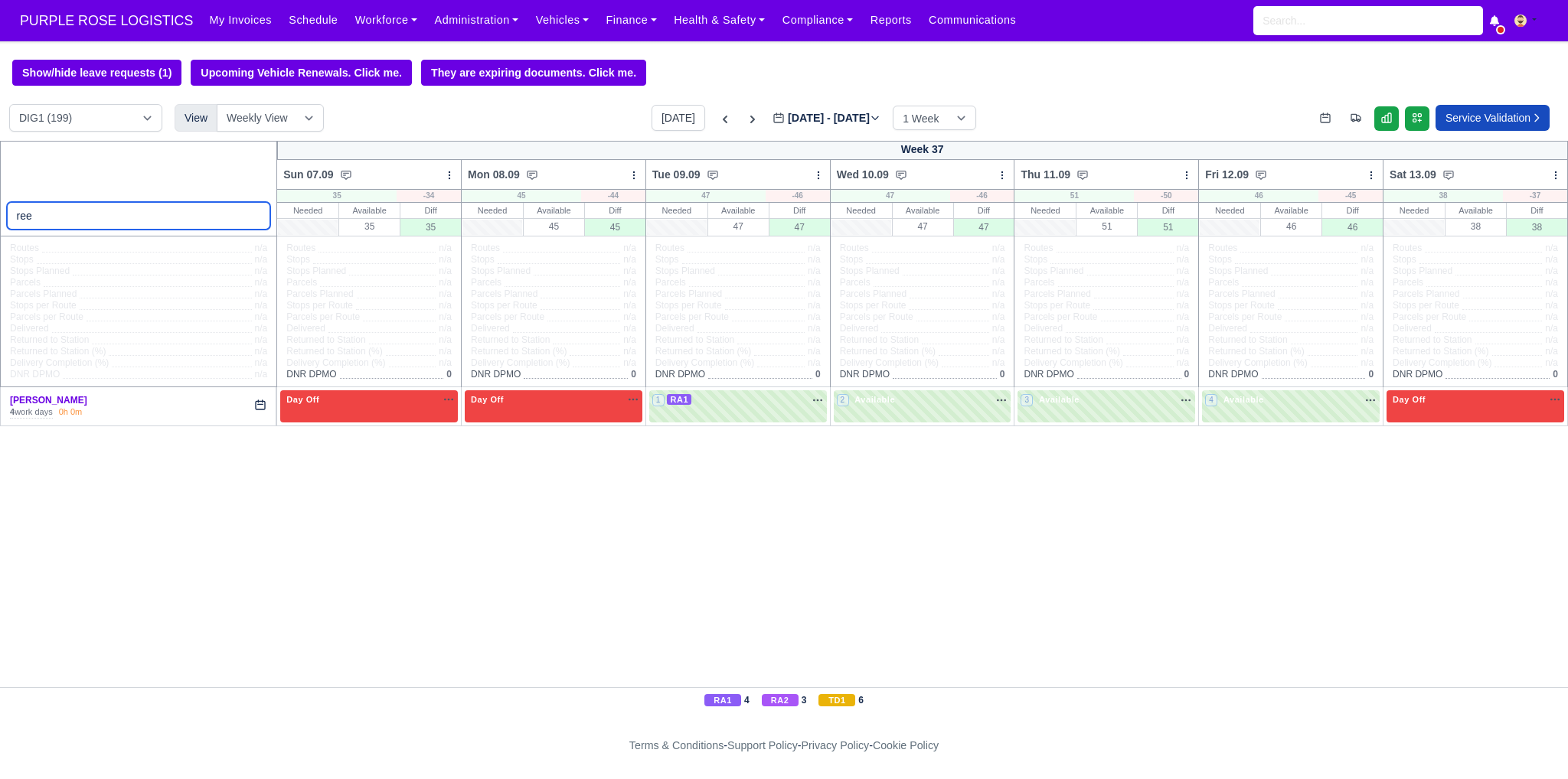
type input "ree"
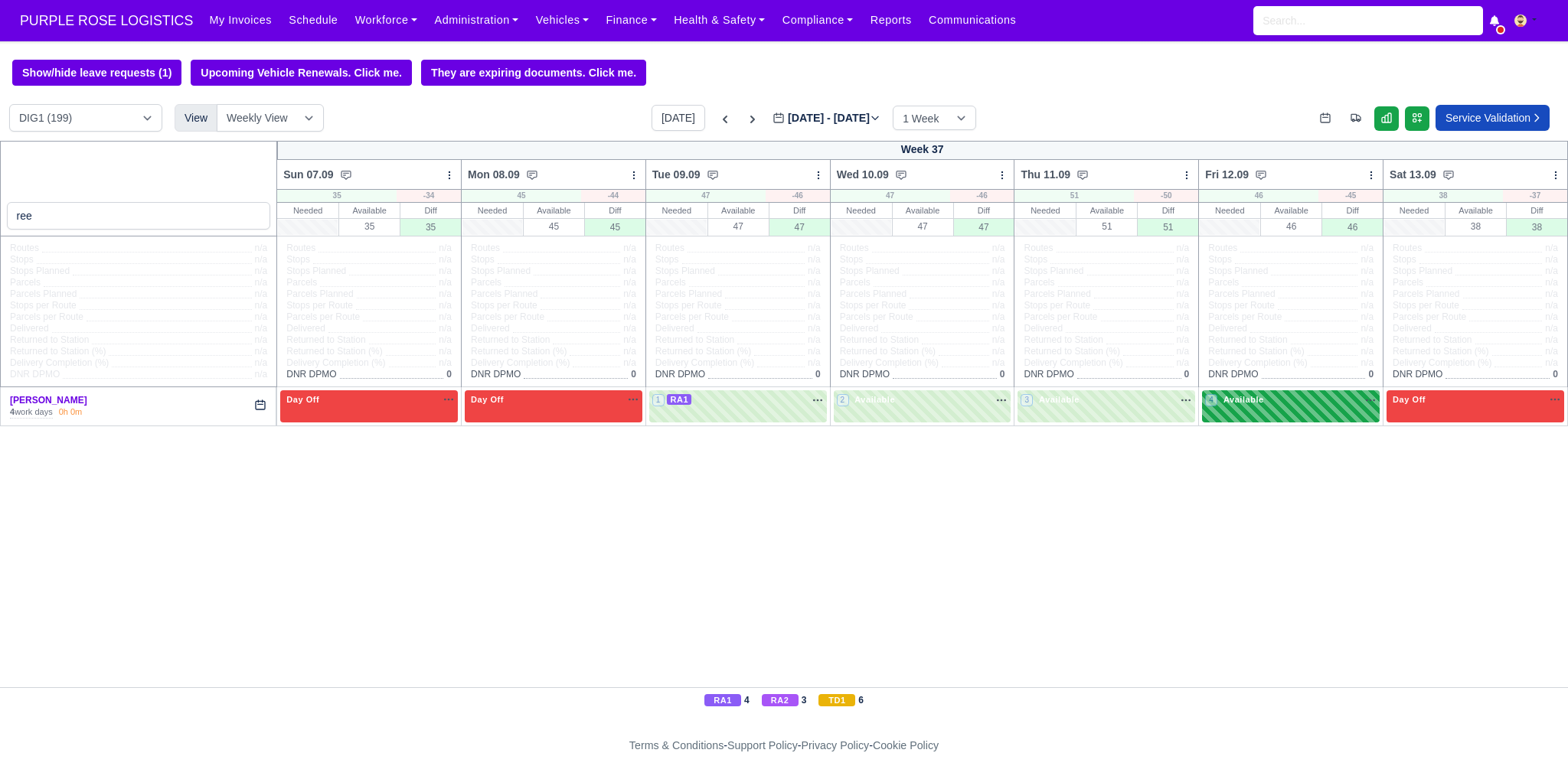
click at [1289, 405] on div "4 Available na" at bounding box center [1290, 400] width 171 height 13
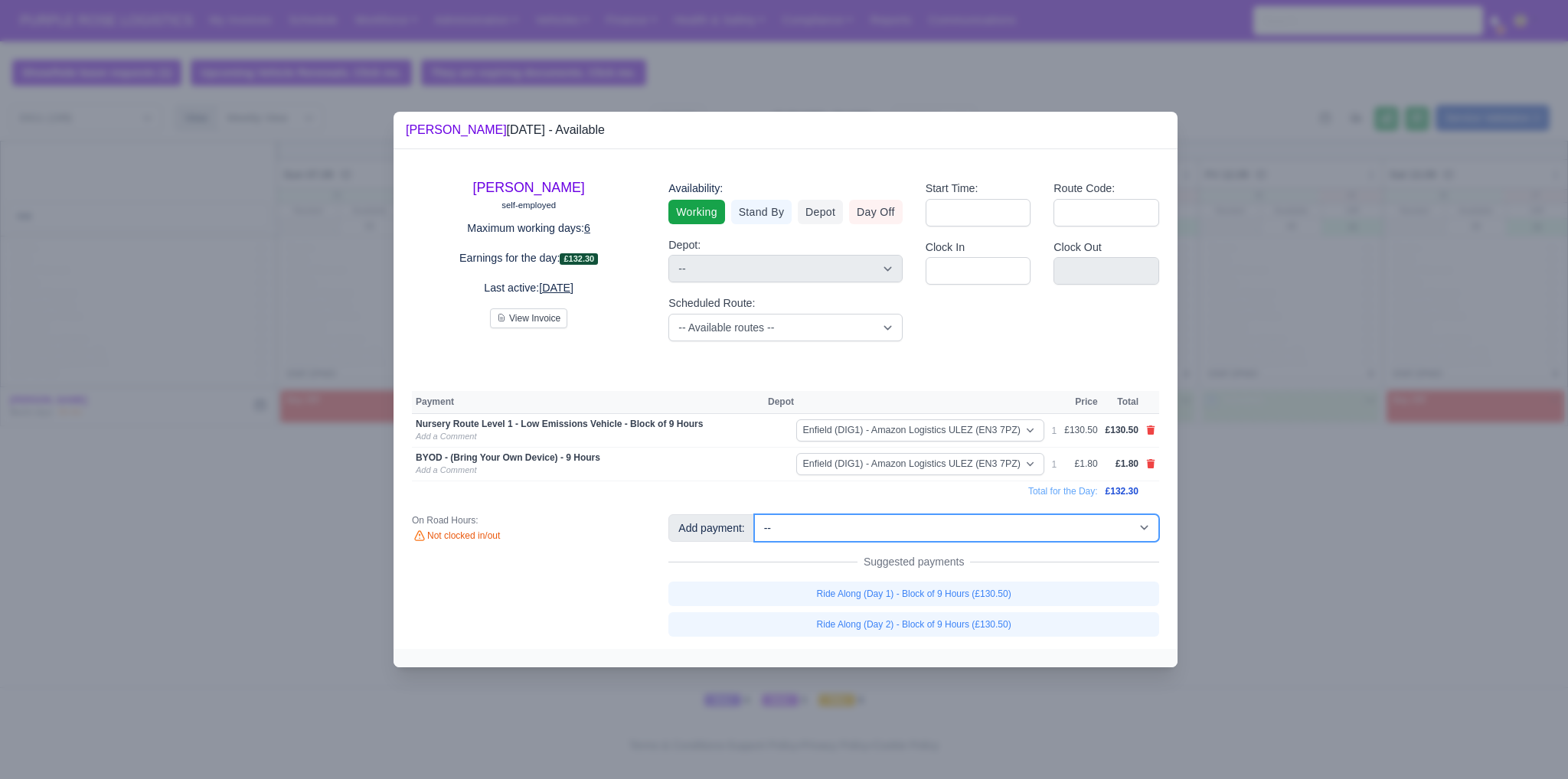
click at [800, 534] on select "-- Additional Hour Support (£14.50) Additional Hour Support (Walkers) (£13.50) …" at bounding box center [956, 528] width 405 height 28
select select "65"
click at [754, 514] on select "-- Additional Hour Support (£14.50) Additional Hour Support (Walkers) (£13.50) …" at bounding box center [956, 528] width 405 height 28
select select "1"
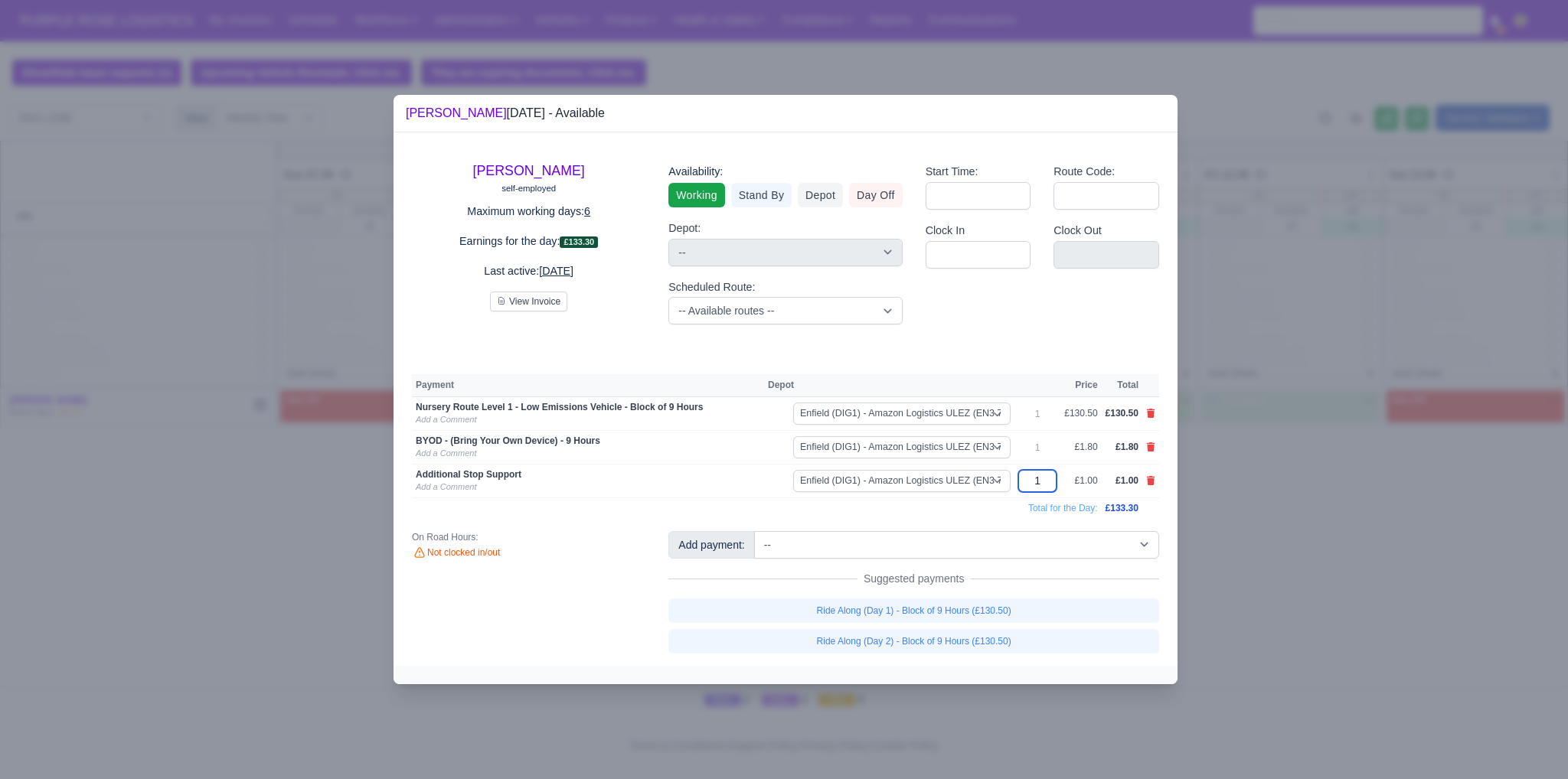
drag, startPoint x: 1045, startPoint y: 483, endPoint x: 1038, endPoint y: 482, distance: 7.1
click at [1038, 482] on input "1" at bounding box center [1037, 481] width 38 height 22
type input "25"
click at [859, 513] on td "Total for the Day:" at bounding box center [756, 507] width 690 height 20
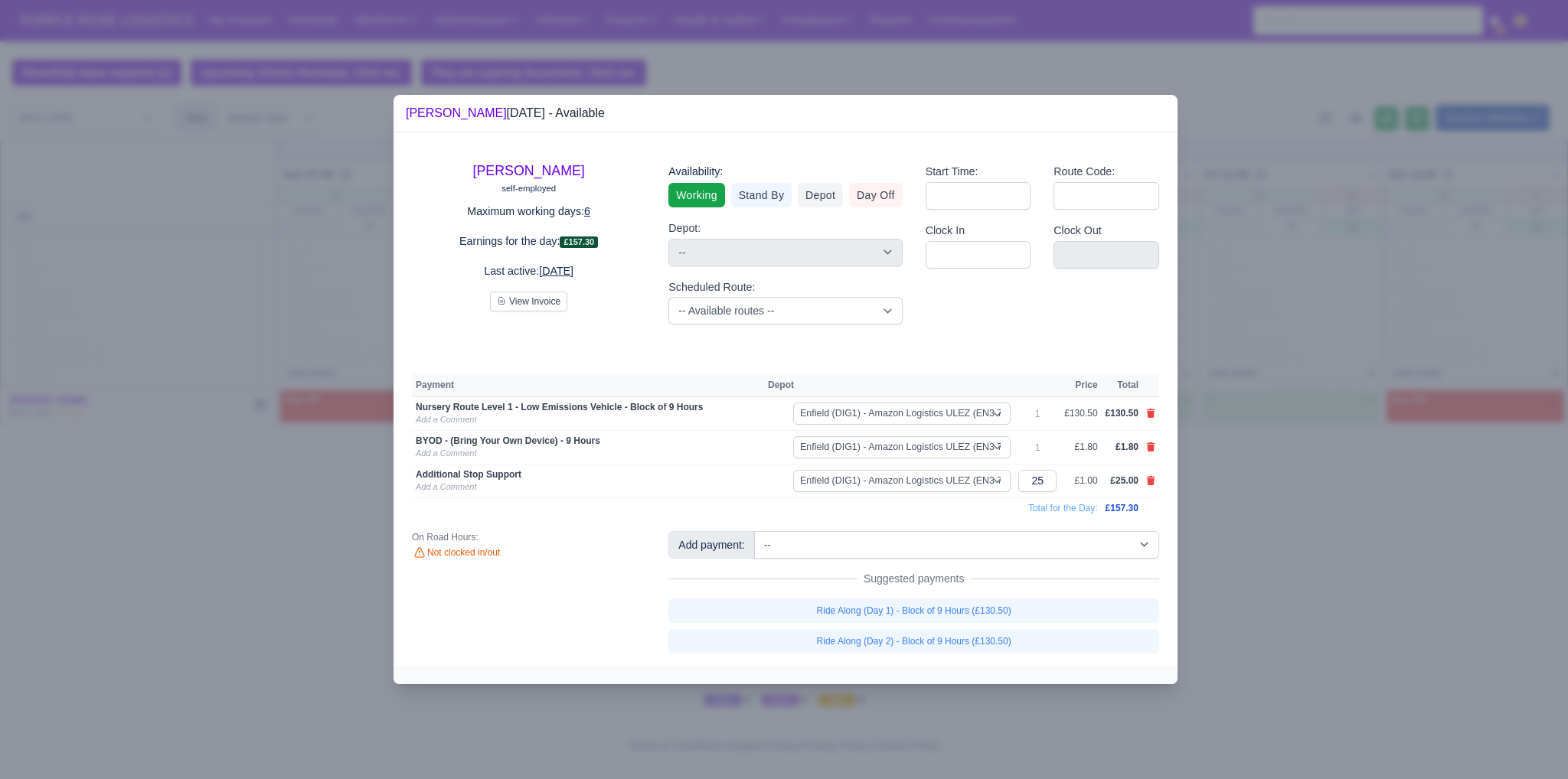
click at [1245, 538] on div at bounding box center [784, 390] width 1568 height 779
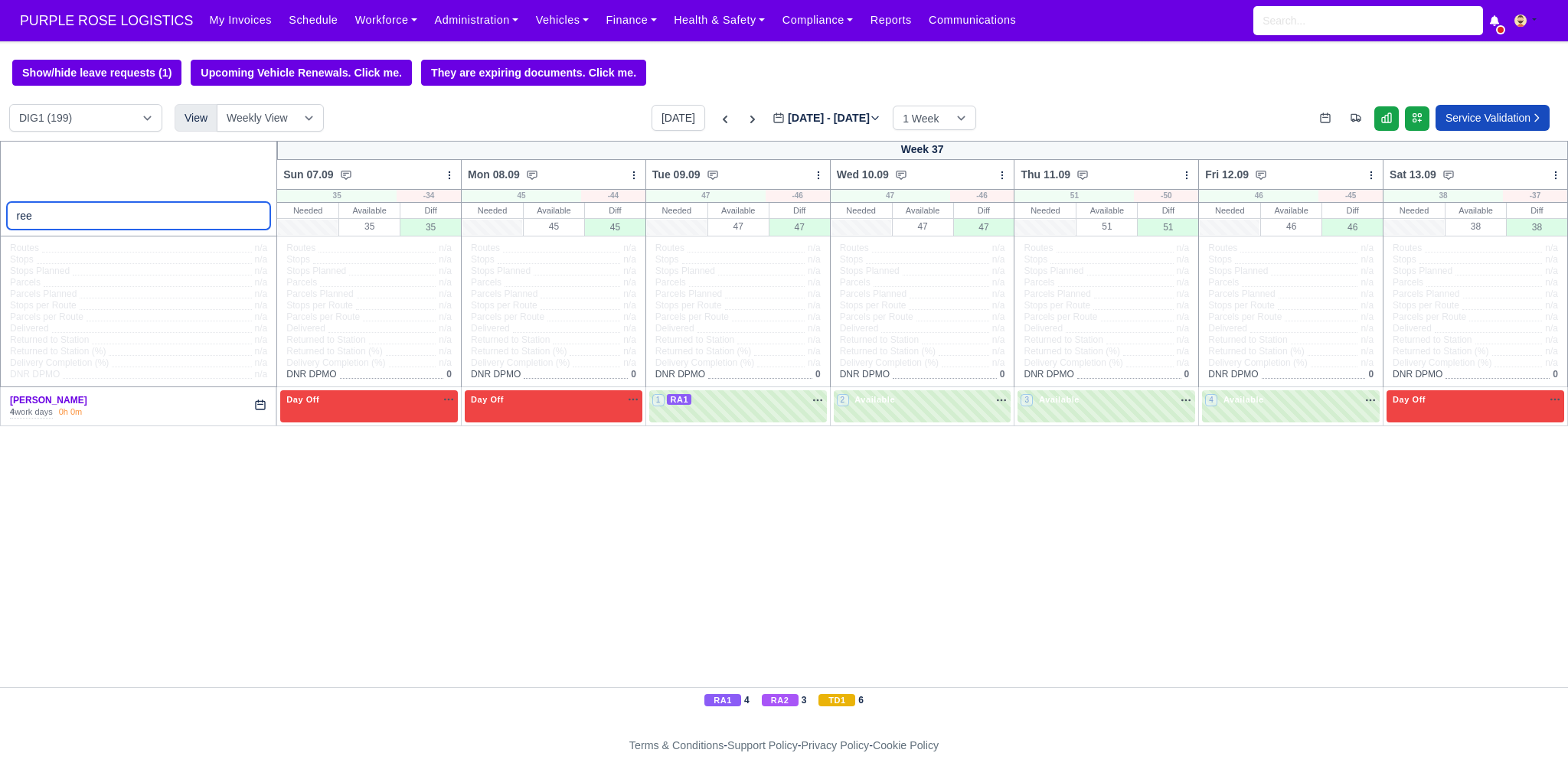
drag, startPoint x: 36, startPoint y: 227, endPoint x: 12, endPoint y: 227, distance: 24.0
click at [12, 227] on input "ree" at bounding box center [139, 216] width 264 height 28
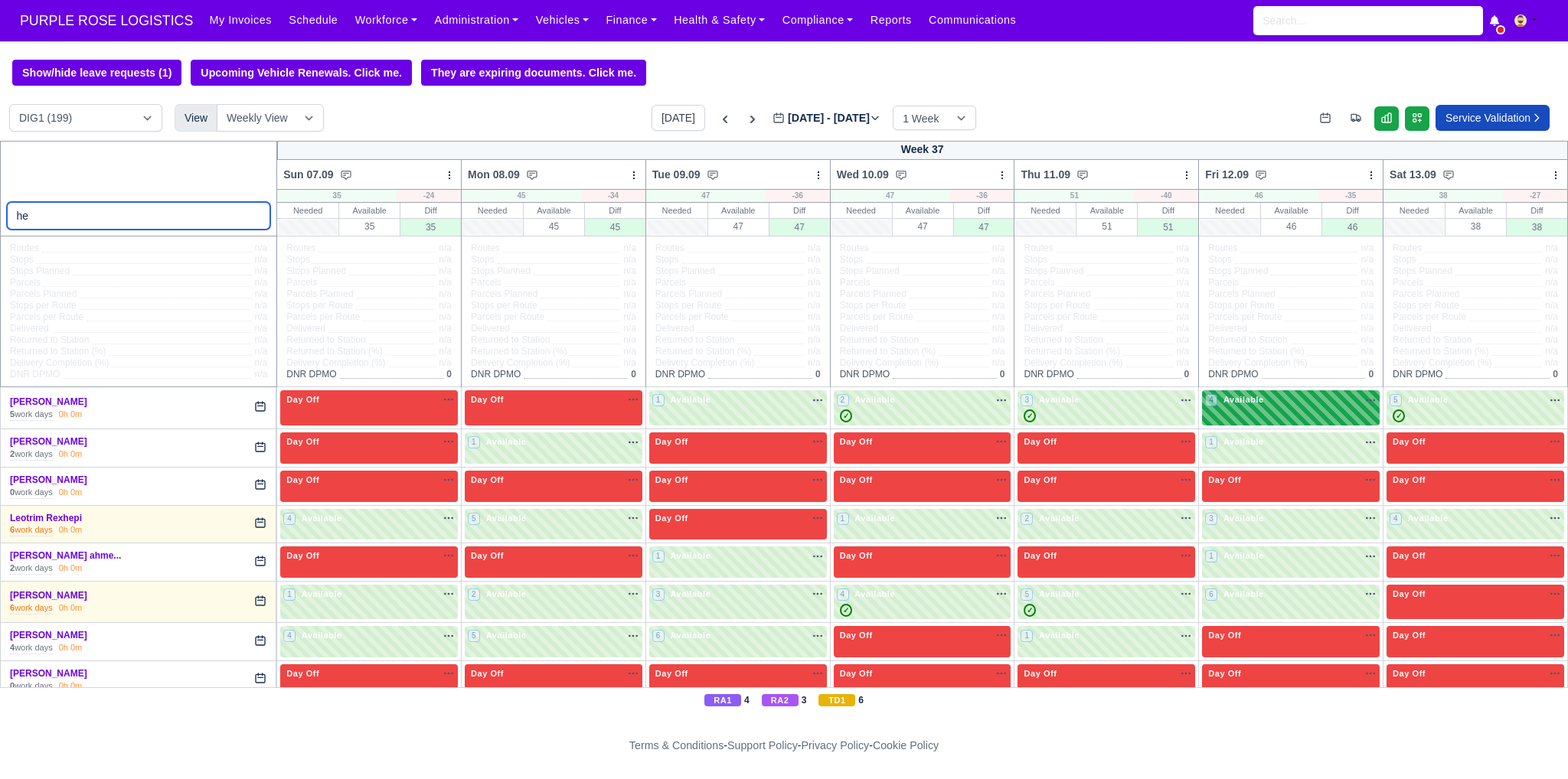
type input "he"
click at [1344, 414] on div "4 Available" at bounding box center [1291, 408] width 178 height 36
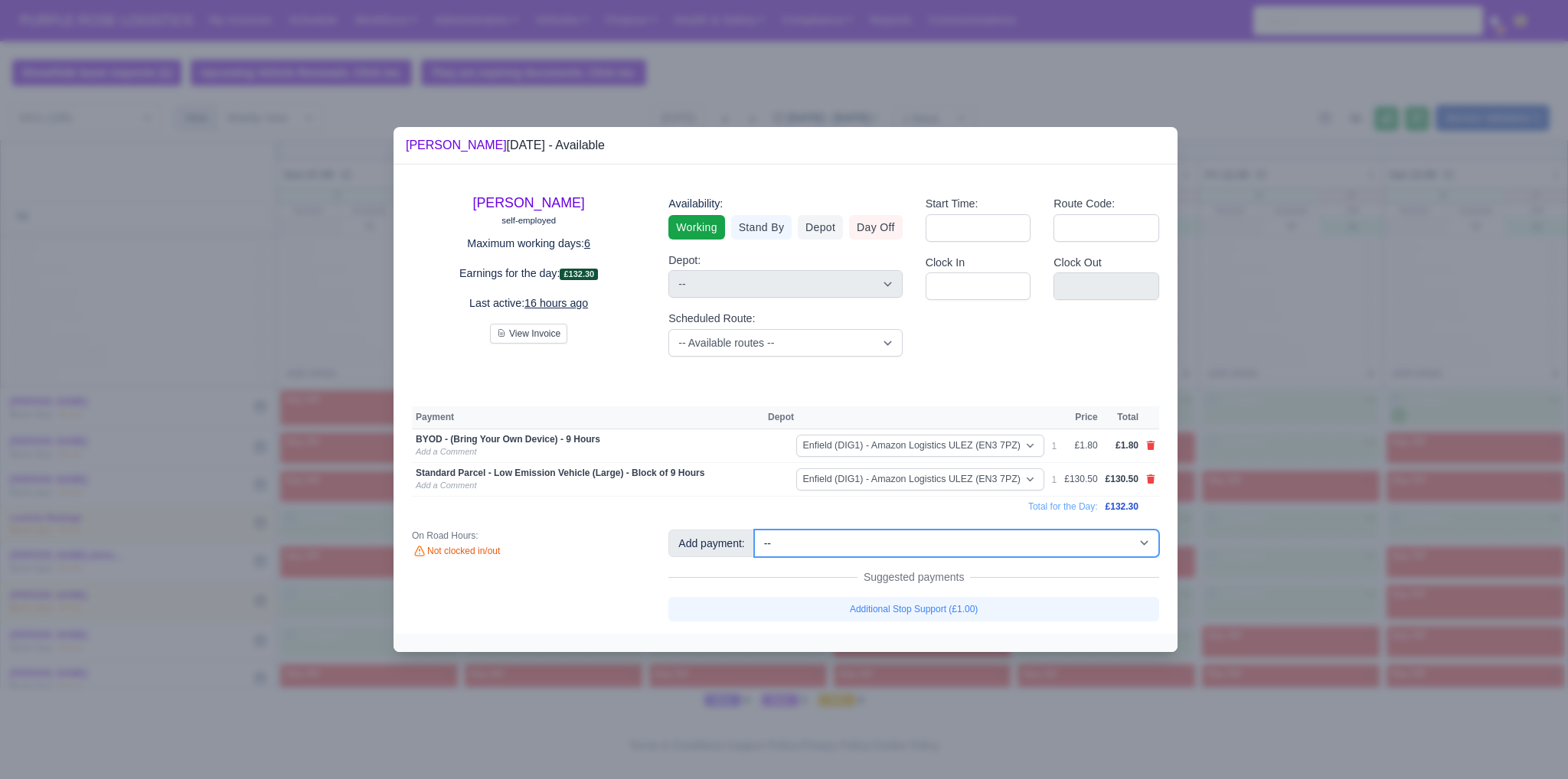
click at [1013, 543] on select "-- Additional Hour Support (£14.50) Additional Hour Support (Walkers) (£13.50) …" at bounding box center [956, 543] width 405 height 28
select select "65"
click at [754, 529] on select "-- Additional Hour Support (£14.50) Additional Hour Support (Walkers) (£13.50) …" at bounding box center [956, 543] width 405 height 28
select select "1"
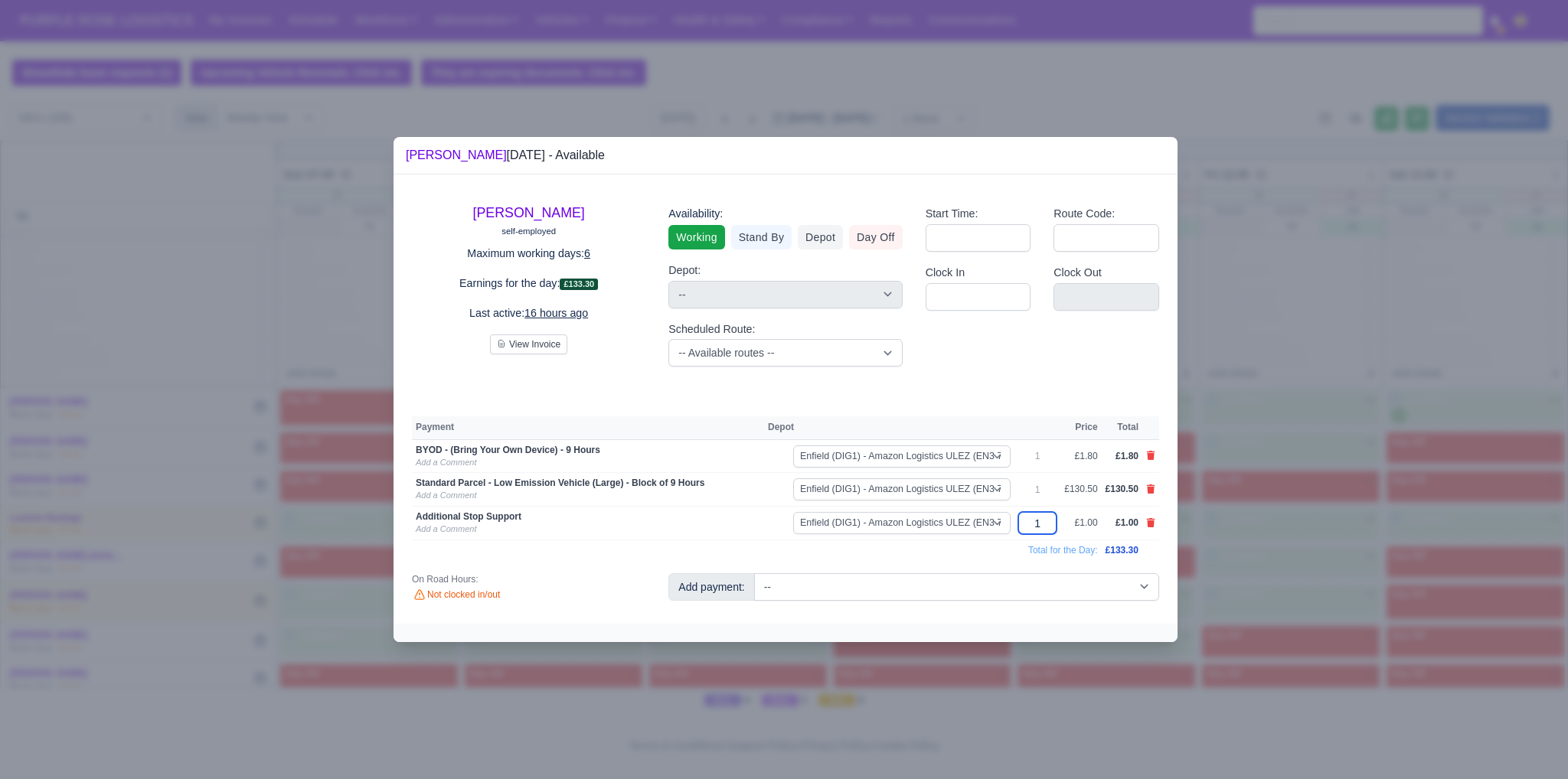
drag, startPoint x: 1053, startPoint y: 524, endPoint x: 1022, endPoint y: 530, distance: 31.6
click at [1022, 530] on input "1" at bounding box center [1037, 523] width 38 height 22
type input "8"
click at [1047, 356] on div "Start Time: Route Code: Clock In Clock Out" at bounding box center [1042, 286] width 257 height 186
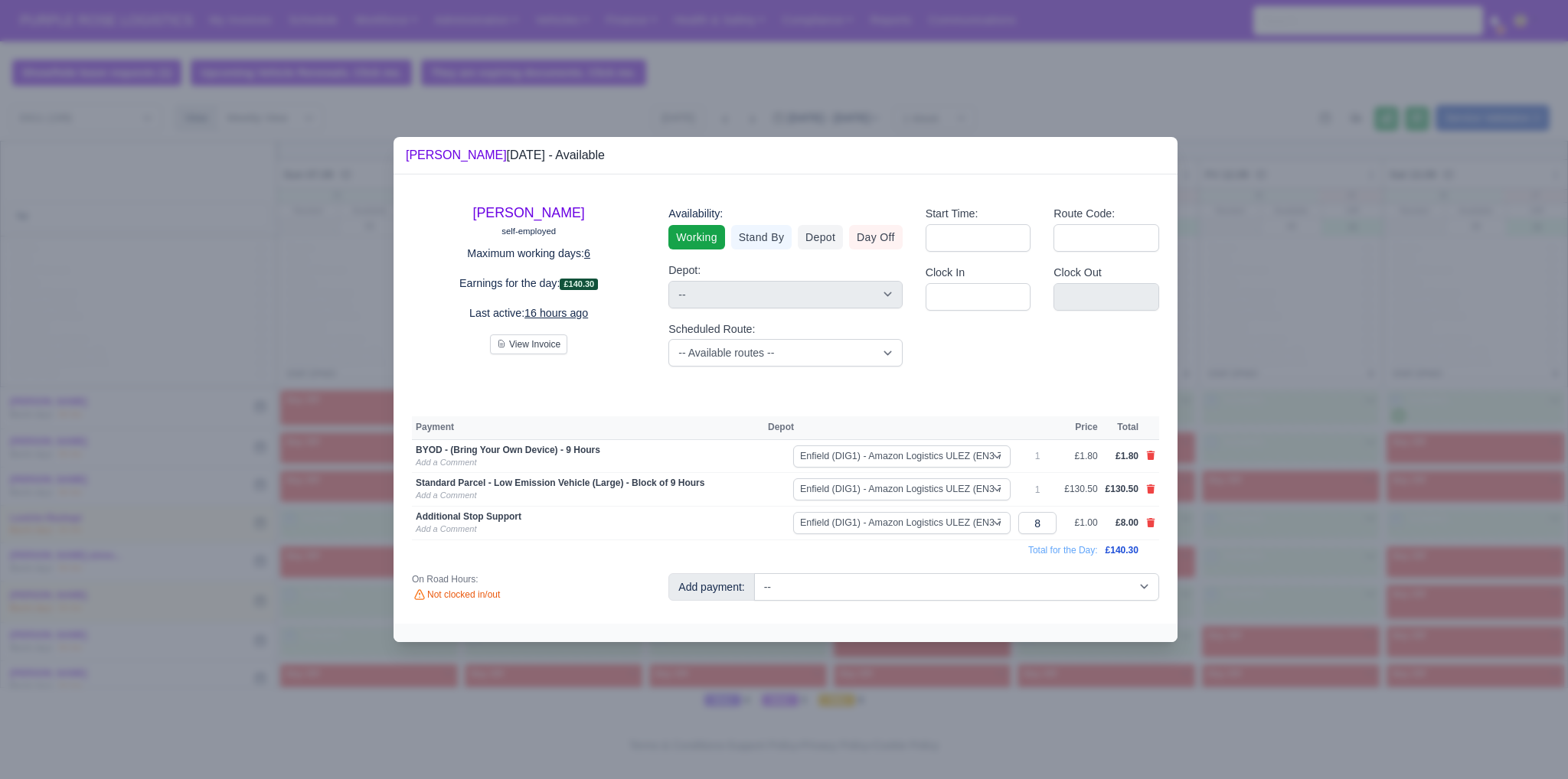
click at [1231, 374] on div at bounding box center [784, 390] width 1568 height 779
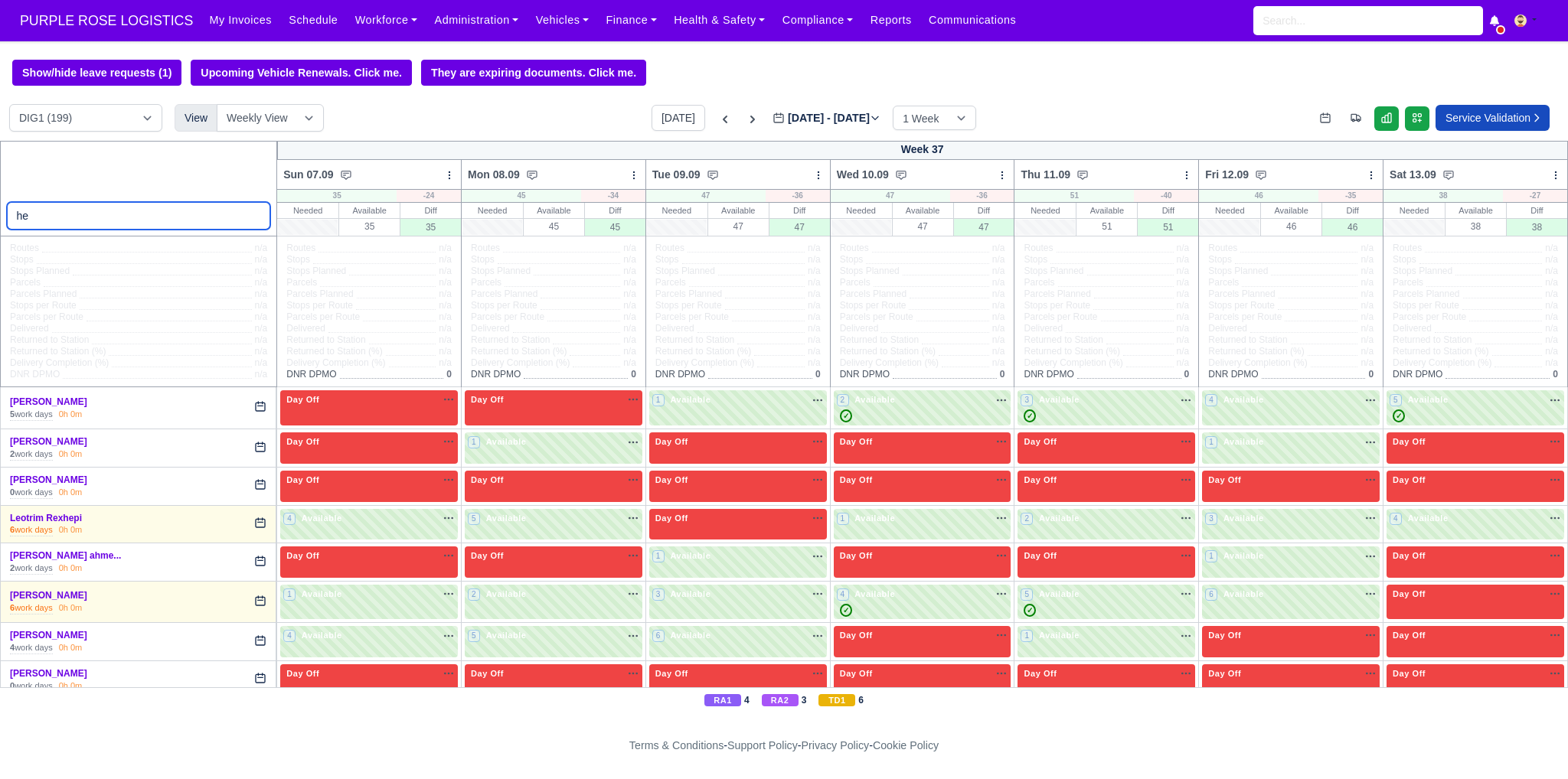
drag, startPoint x: 42, startPoint y: 227, endPoint x: 4, endPoint y: 231, distance: 38.2
click at [4, 231] on div "he" at bounding box center [139, 188] width 278 height 96
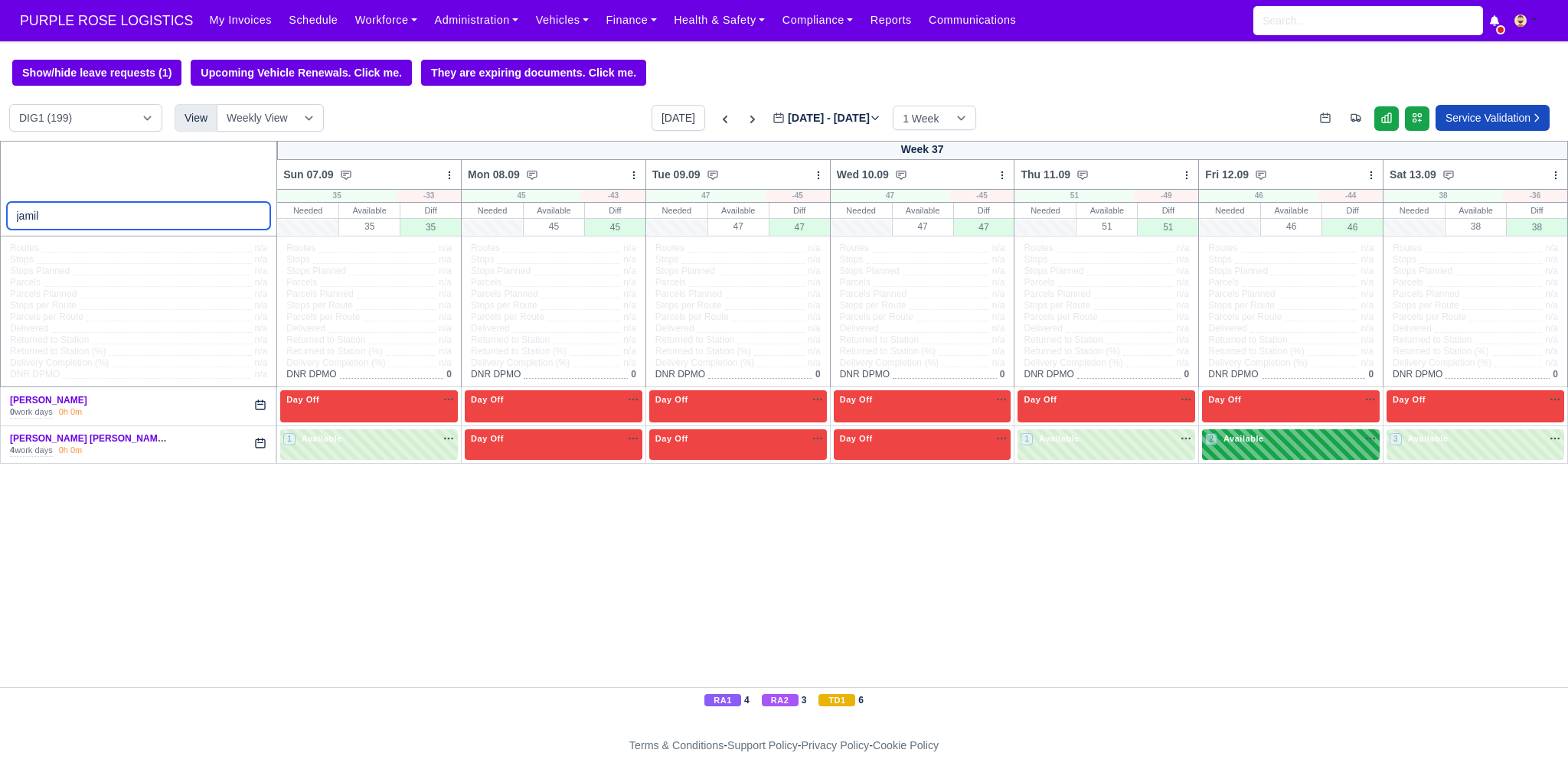
type input "jamil"
click at [1266, 455] on div "2 Available" at bounding box center [1291, 445] width 178 height 31
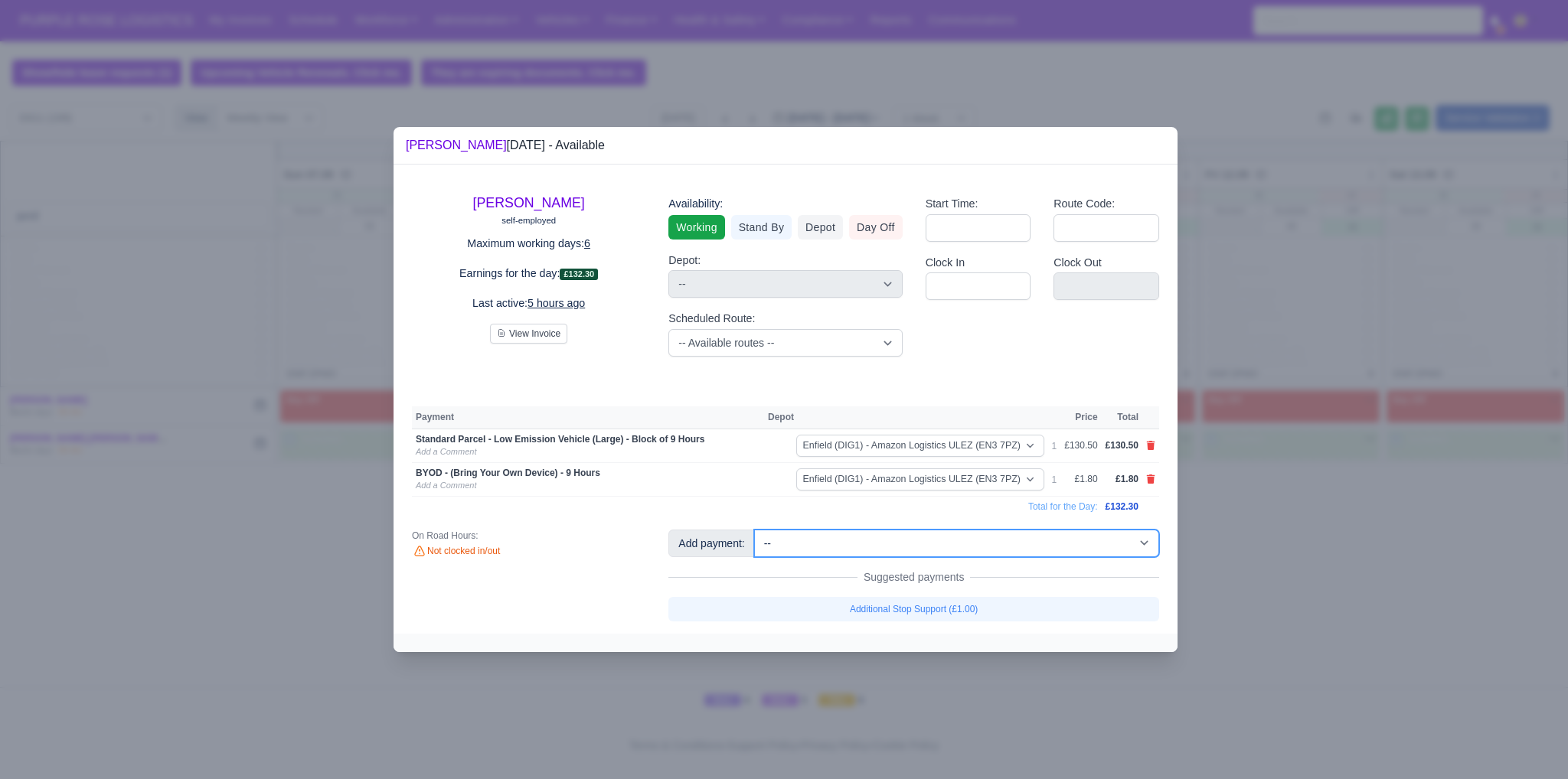
click at [966, 550] on select "-- Additional Hour Support (£14.50) Additional Hour Support (Walkers) (£13.50) …" at bounding box center [956, 543] width 405 height 28
select select "65"
click at [754, 529] on select "-- Additional Hour Support (£14.50) Additional Hour Support (Walkers) (£13.50) …" at bounding box center [956, 543] width 405 height 28
select select "1"
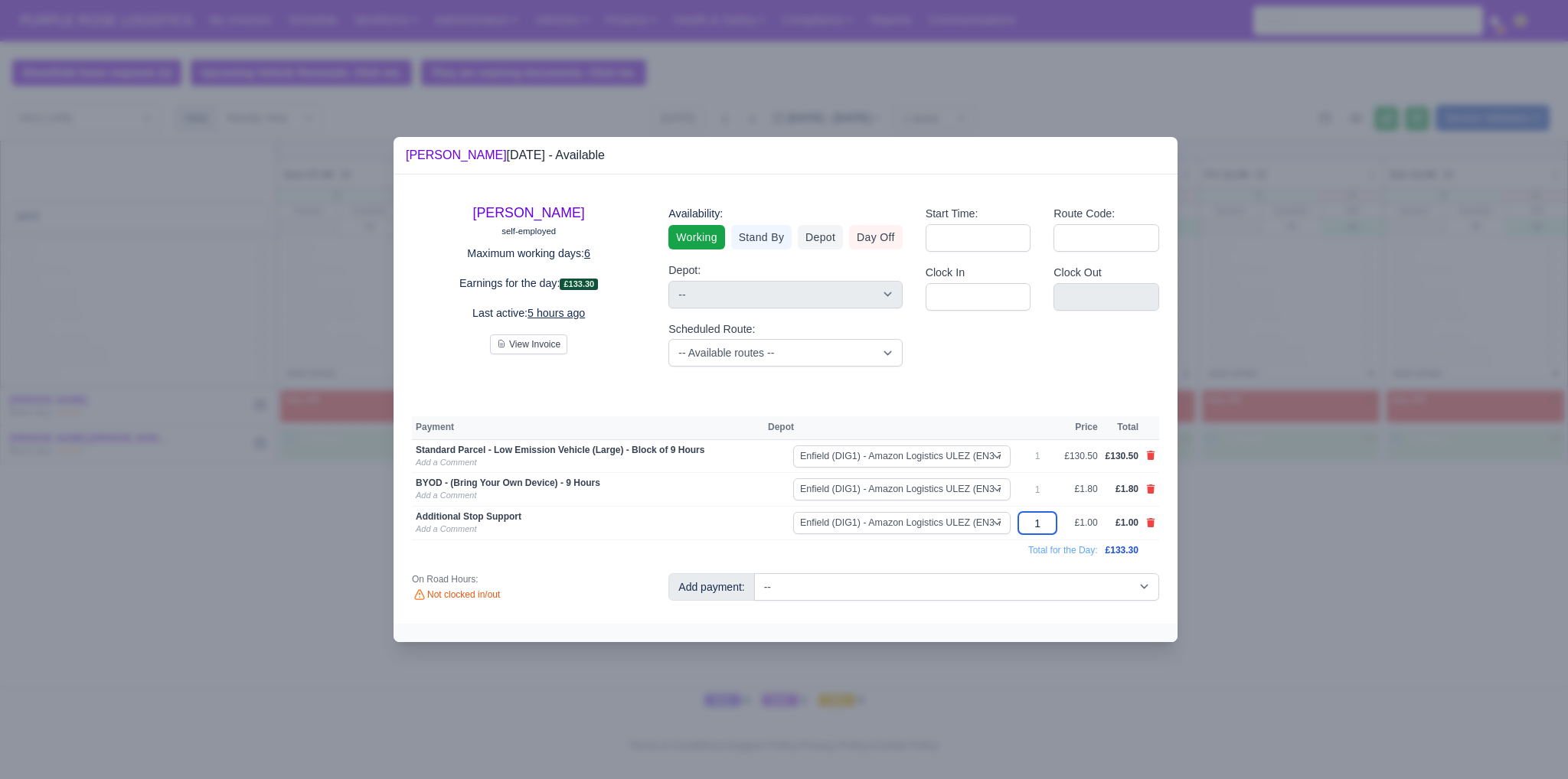
drag, startPoint x: 1048, startPoint y: 521, endPoint x: 1011, endPoint y: 528, distance: 37.7
click at [1011, 528] on tr "Additional Stop Support Add a Comment Enfield (DIG1) - Amazon Logistics ULEZ (E…" at bounding box center [785, 523] width 747 height 34
type input "15"
click at [971, 556] on td "Total for the Day:" at bounding box center [756, 550] width 690 height 20
click at [1243, 556] on div at bounding box center [784, 390] width 1568 height 779
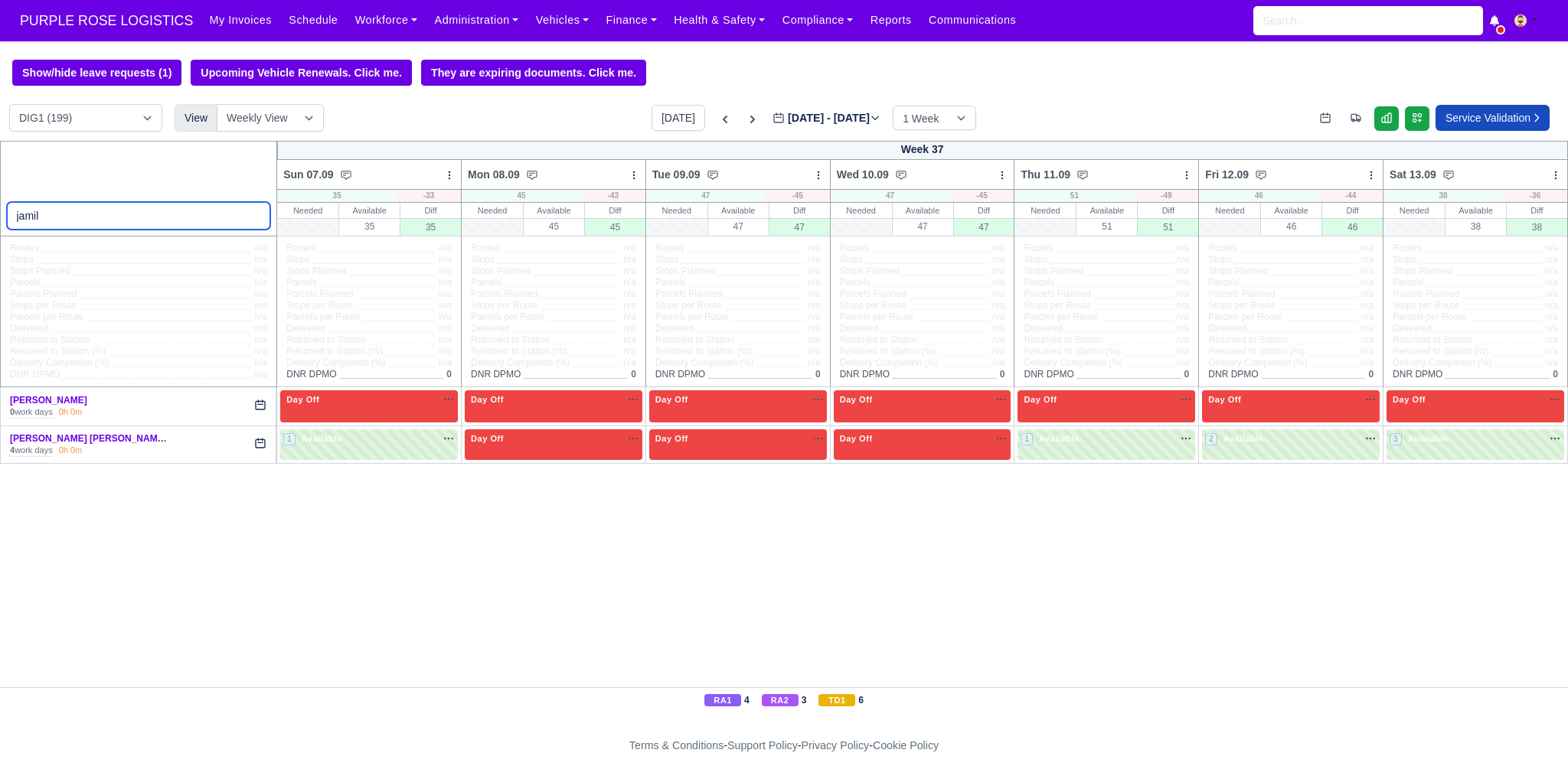
click at [70, 224] on input "jamil" at bounding box center [139, 216] width 264 height 28
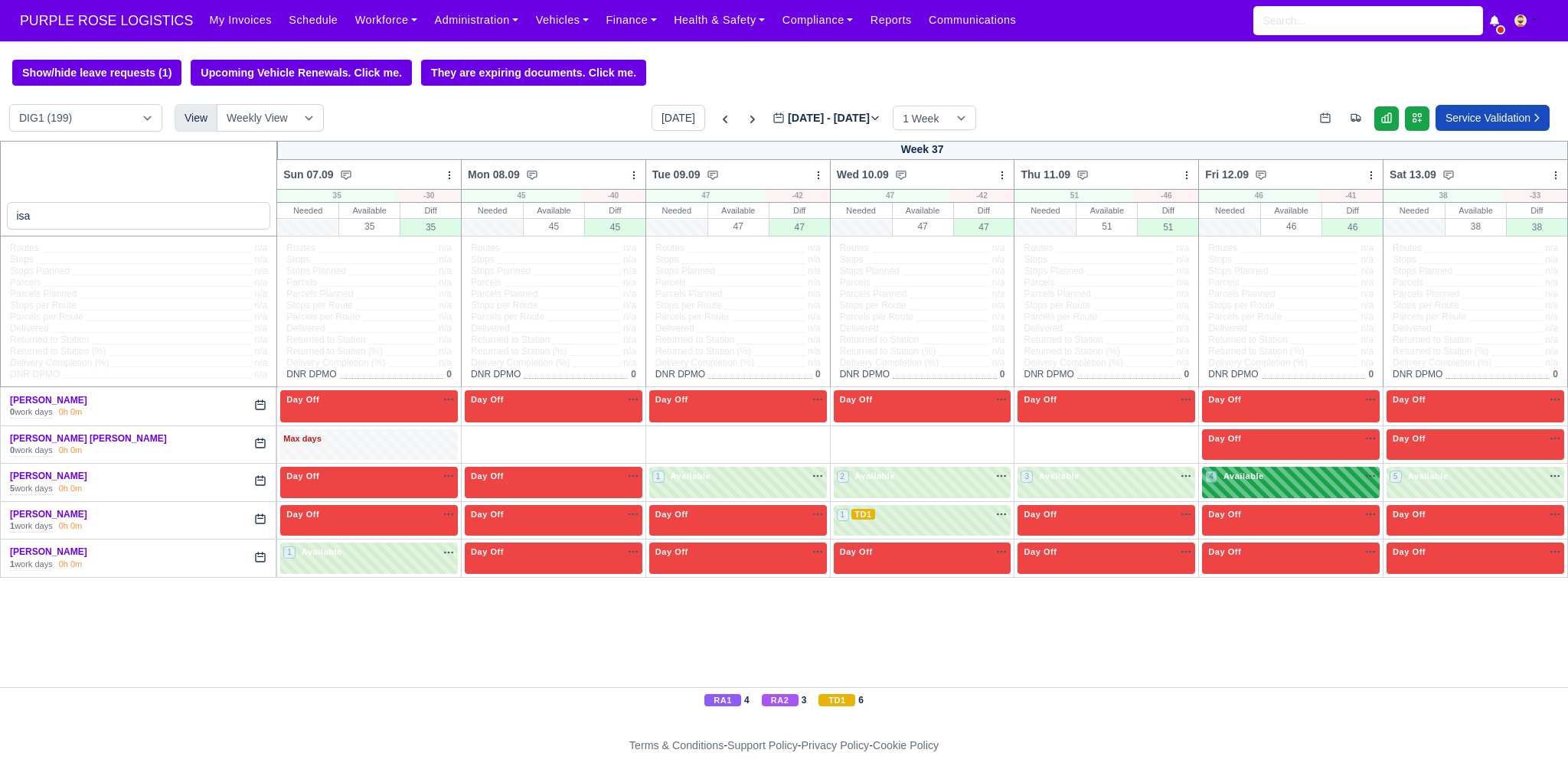
click at [1324, 482] on div "4 Available na" at bounding box center [1290, 476] width 171 height 13
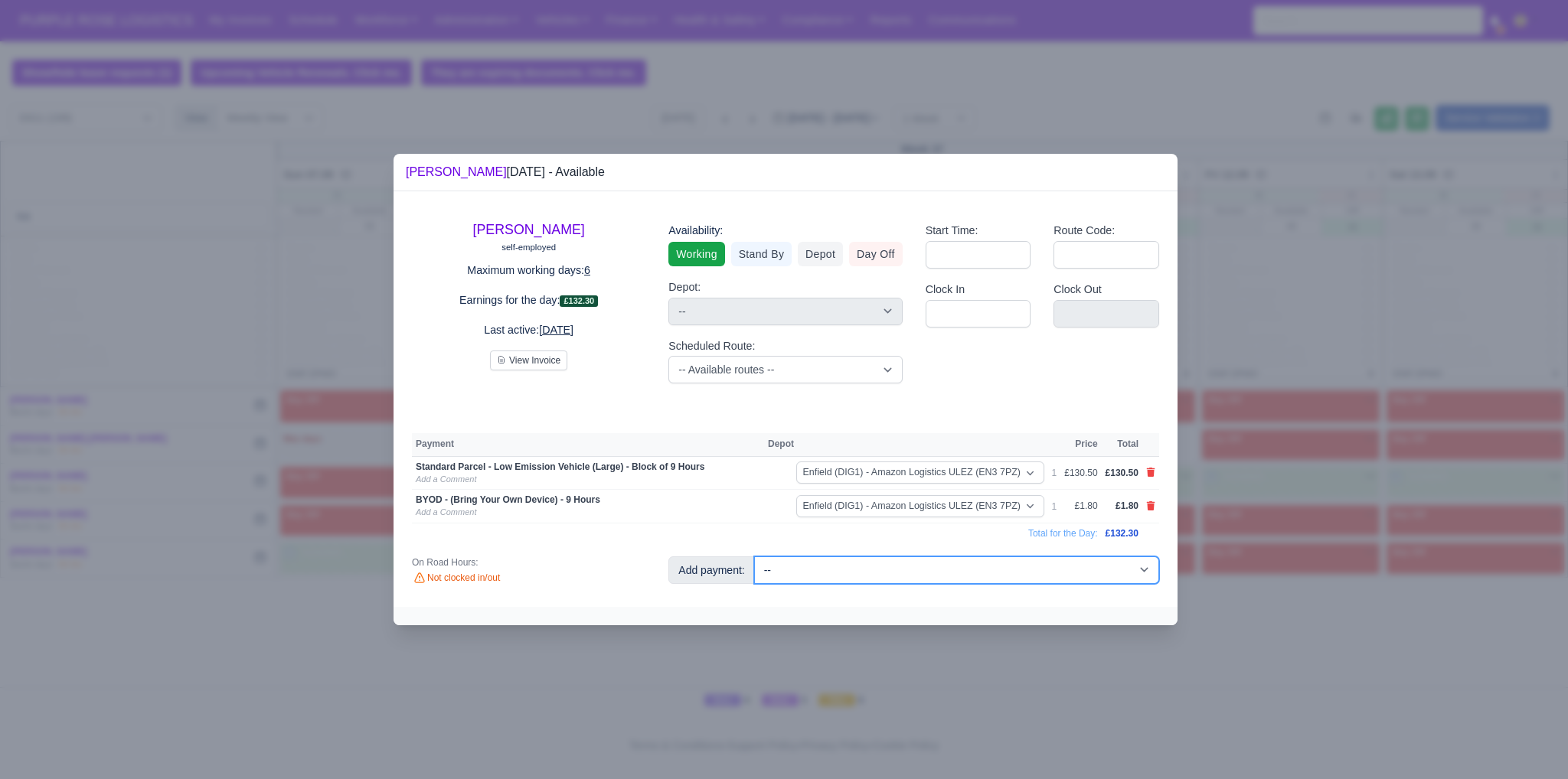
click at [889, 566] on select "-- Additional Hour Support (£14.50) Additional Hour Support (Walkers) (£13.50) …" at bounding box center [956, 570] width 405 height 28
click at [754, 556] on select "-- Additional Hour Support (£14.50) Additional Hour Support (Walkers) (£13.50) …" at bounding box center [956, 570] width 405 height 28
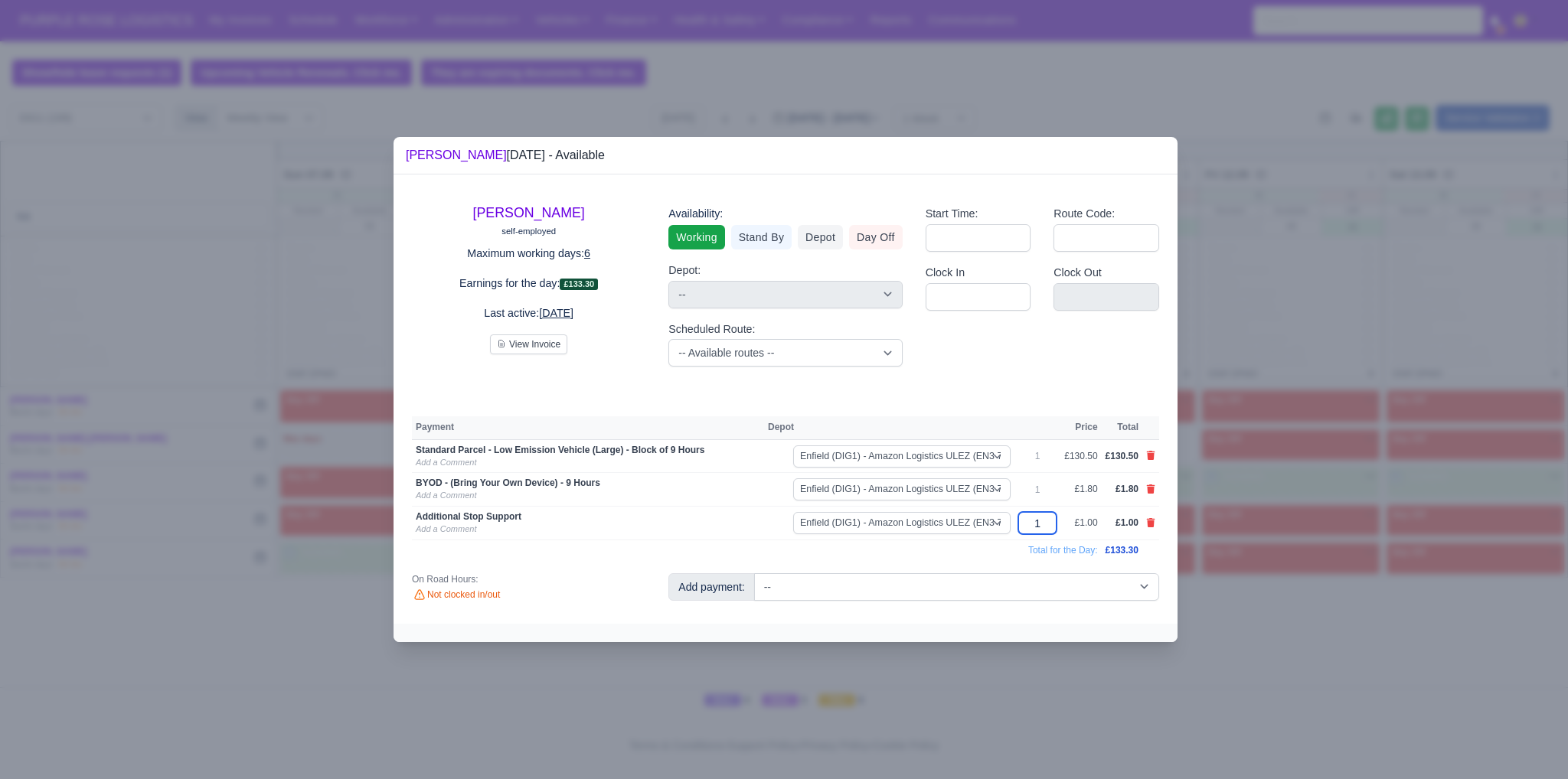
drag, startPoint x: 1043, startPoint y: 524, endPoint x: 1023, endPoint y: 528, distance: 20.4
click at [1023, 528] on input "1" at bounding box center [1037, 523] width 38 height 22
click at [1128, 640] on div at bounding box center [785, 633] width 784 height 19
click at [1234, 638] on div at bounding box center [784, 390] width 1568 height 779
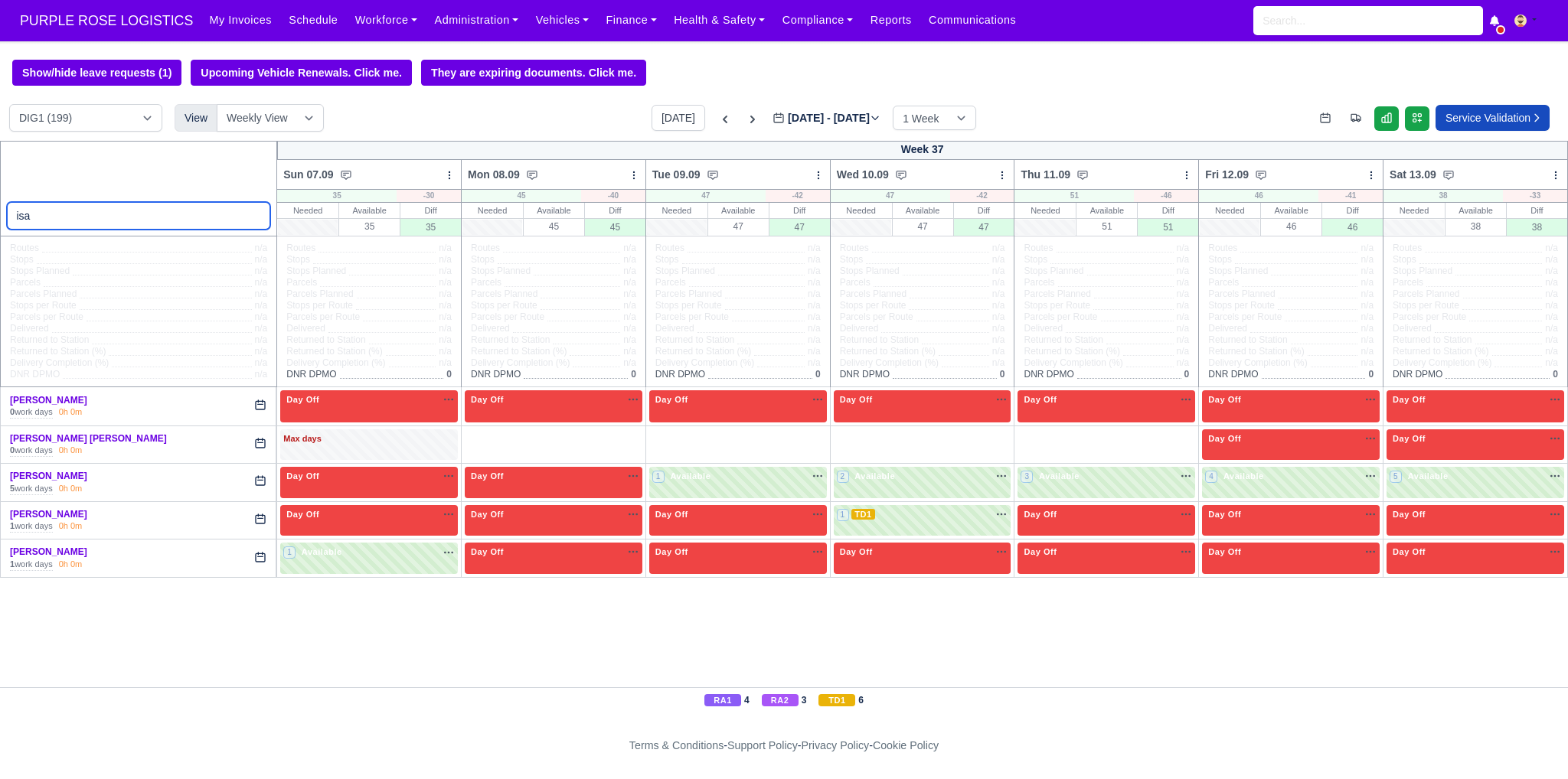
click at [56, 222] on input "isa" at bounding box center [139, 216] width 264 height 28
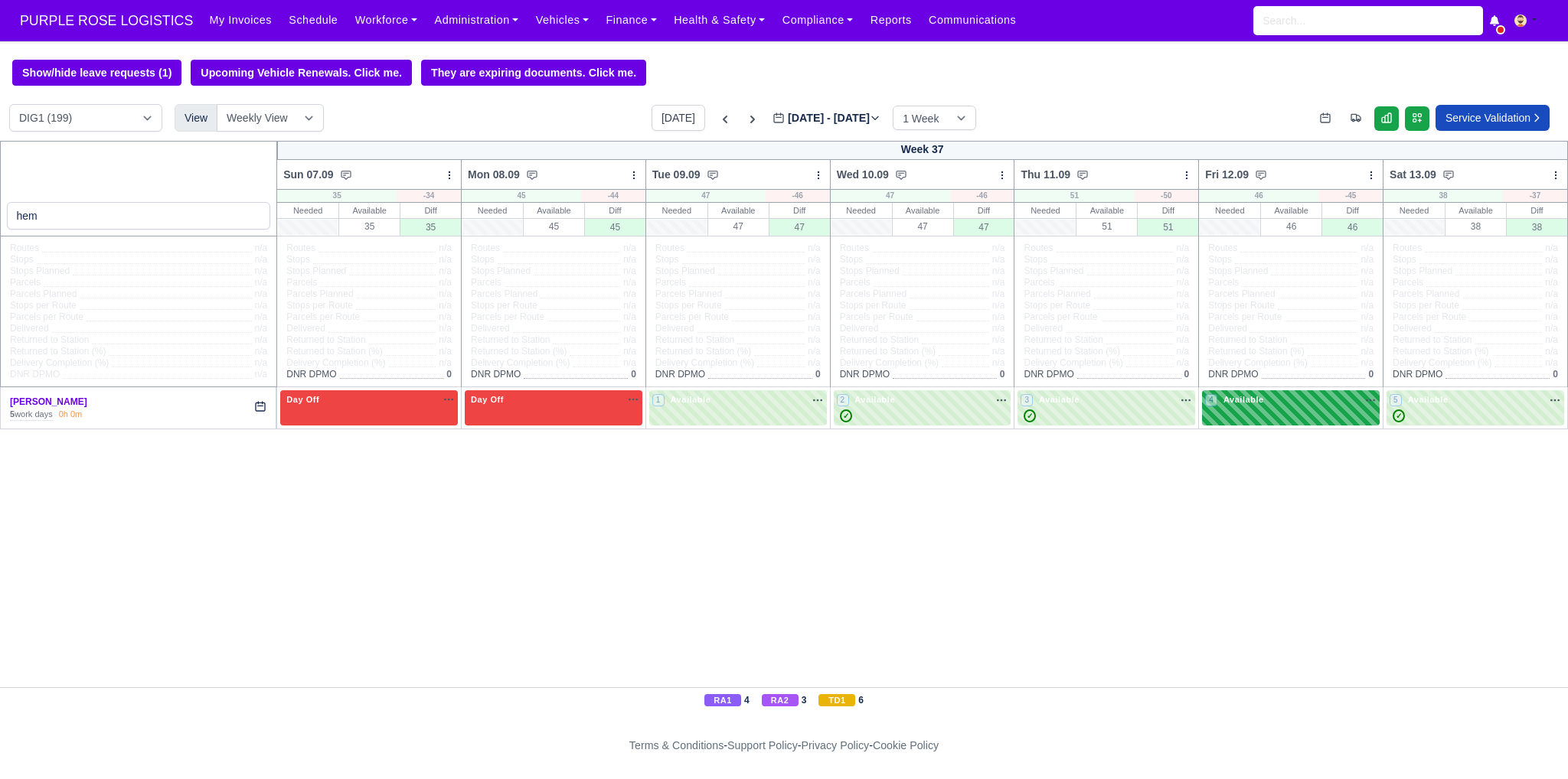
click at [1252, 414] on div "4 Available" at bounding box center [1291, 408] width 178 height 36
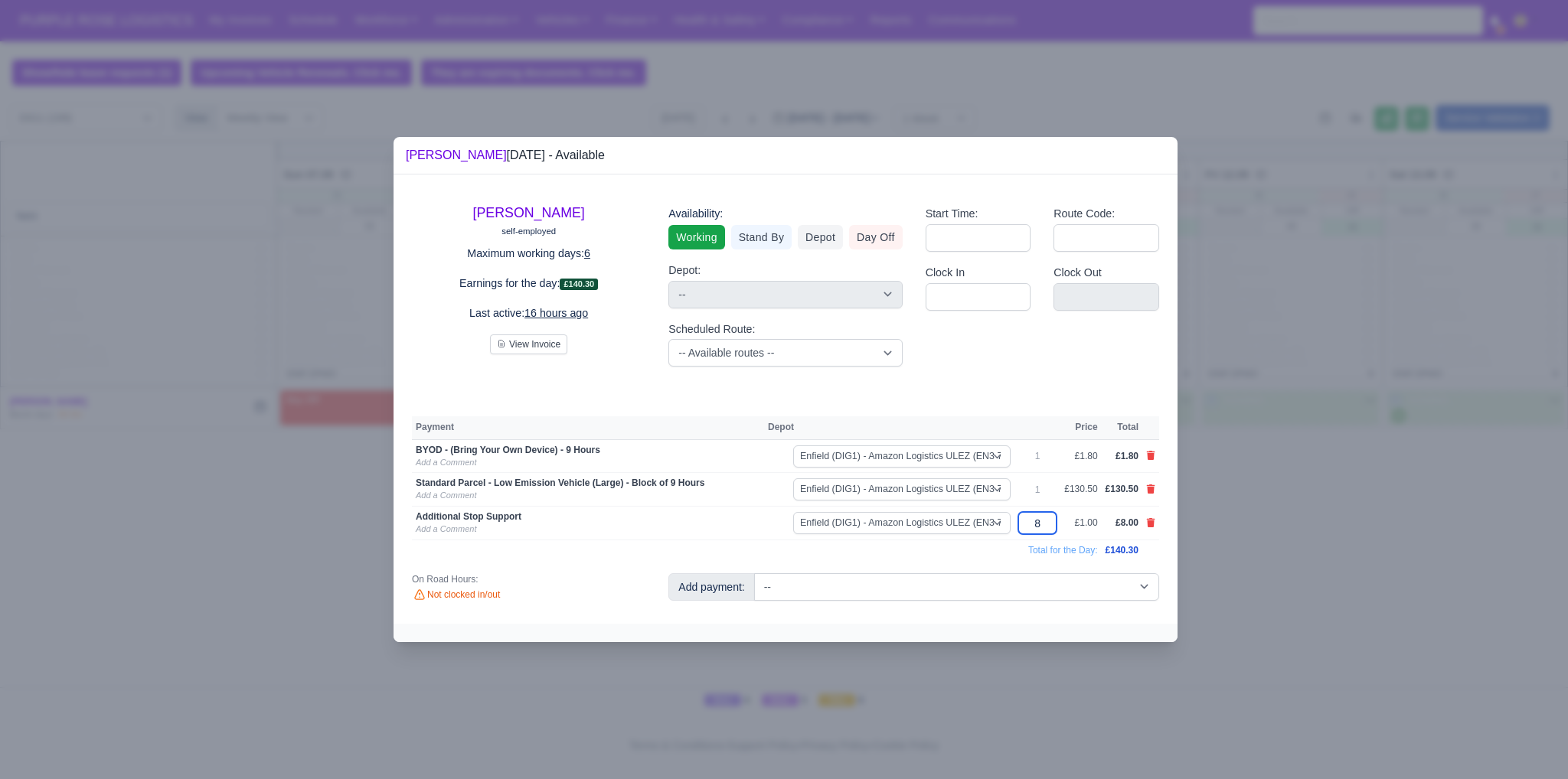
click at [1045, 524] on input "8" at bounding box center [1037, 523] width 38 height 22
click at [1269, 565] on div at bounding box center [784, 390] width 1568 height 779
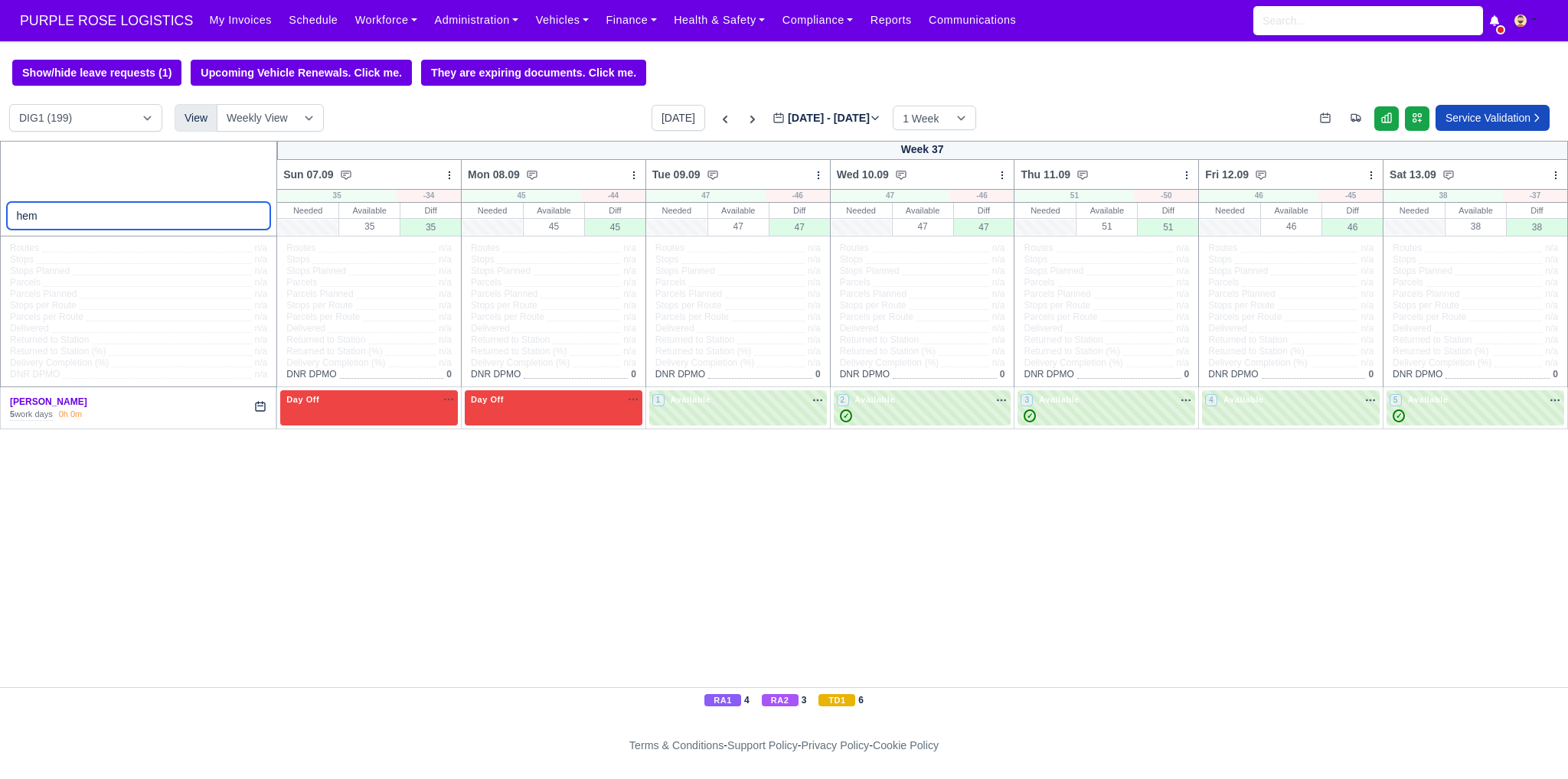
click at [162, 219] on input "hem" at bounding box center [139, 216] width 264 height 28
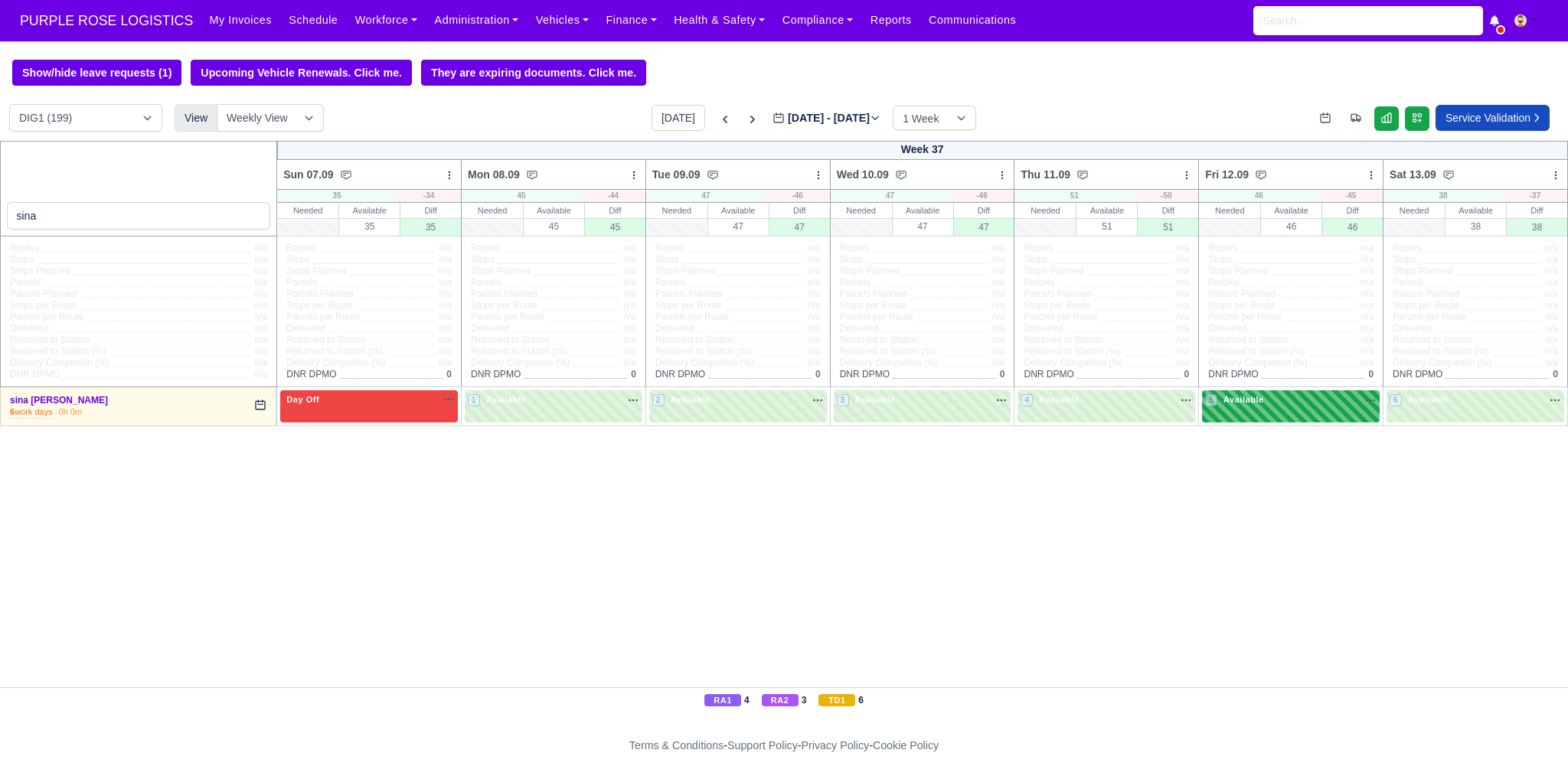
click at [1274, 404] on div "5 Available na" at bounding box center [1290, 400] width 171 height 13
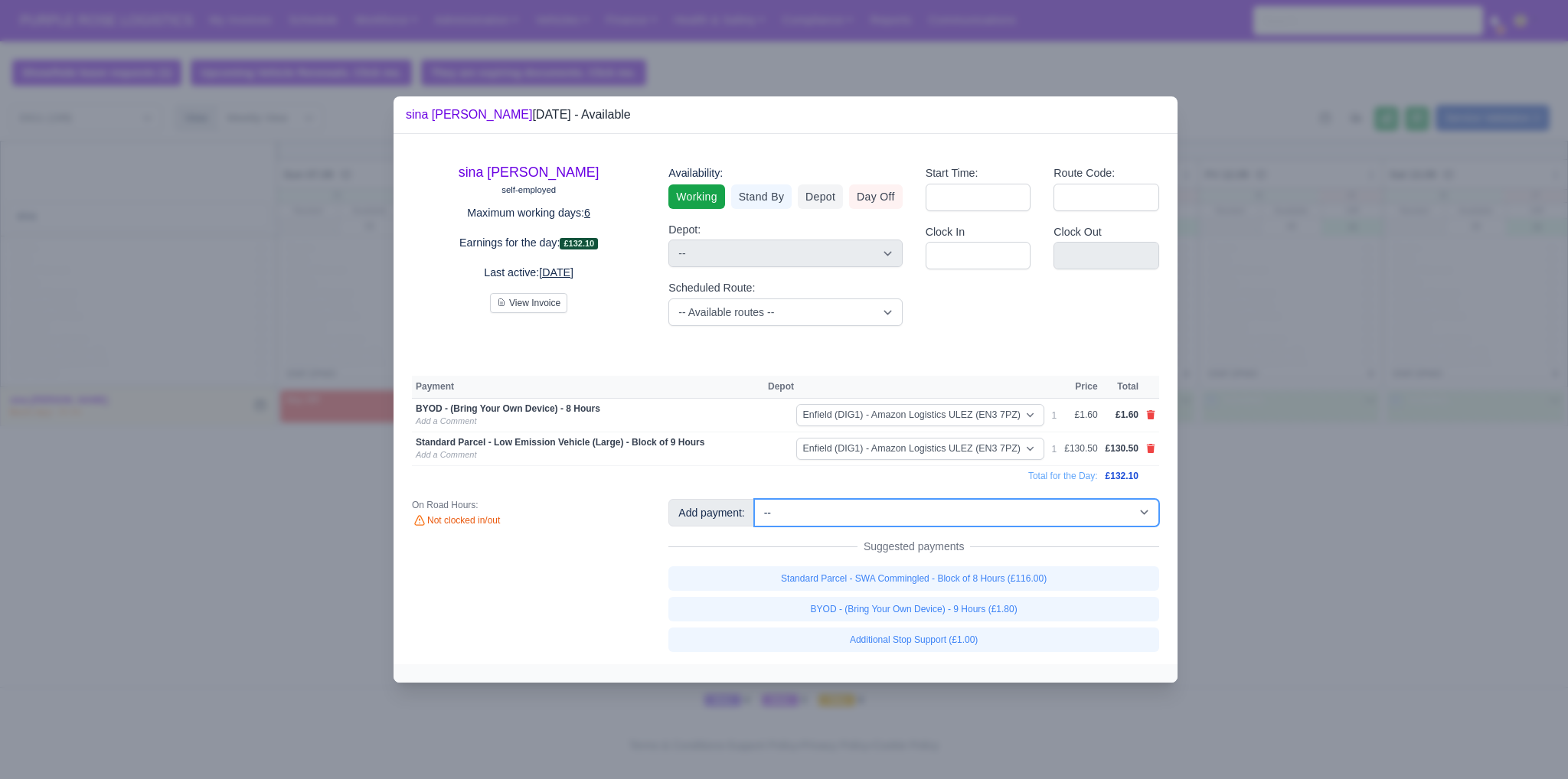
drag, startPoint x: 995, startPoint y: 509, endPoint x: 995, endPoint y: 500, distance: 9.0
click at [995, 509] on select "-- Additional Hour Support (£14.50) Additional Hour Support (Walkers) (£13.50) …" at bounding box center [956, 512] width 405 height 28
click at [754, 499] on select "-- Additional Hour Support (£14.50) Additional Hour Support (Walkers) (£13.50) …" at bounding box center [956, 512] width 405 height 28
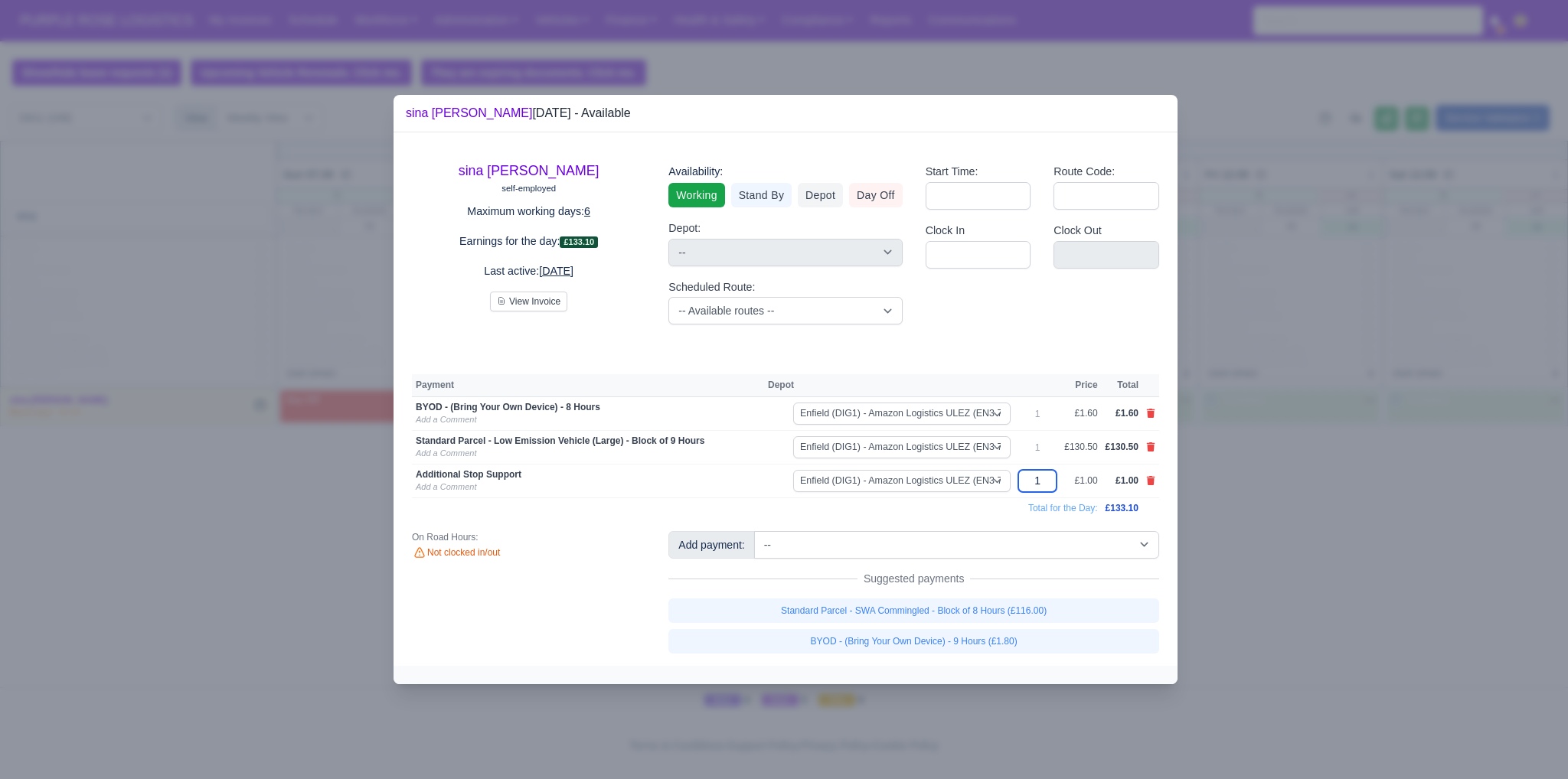
drag, startPoint x: 1039, startPoint y: 482, endPoint x: 1052, endPoint y: 481, distance: 13.0
click at [1052, 481] on input "1" at bounding box center [1037, 481] width 38 height 22
click at [535, 620] on div "On Road Hours: Not clocked in/out" at bounding box center [529, 592] width 257 height 123
click at [322, 616] on div at bounding box center [784, 390] width 1568 height 779
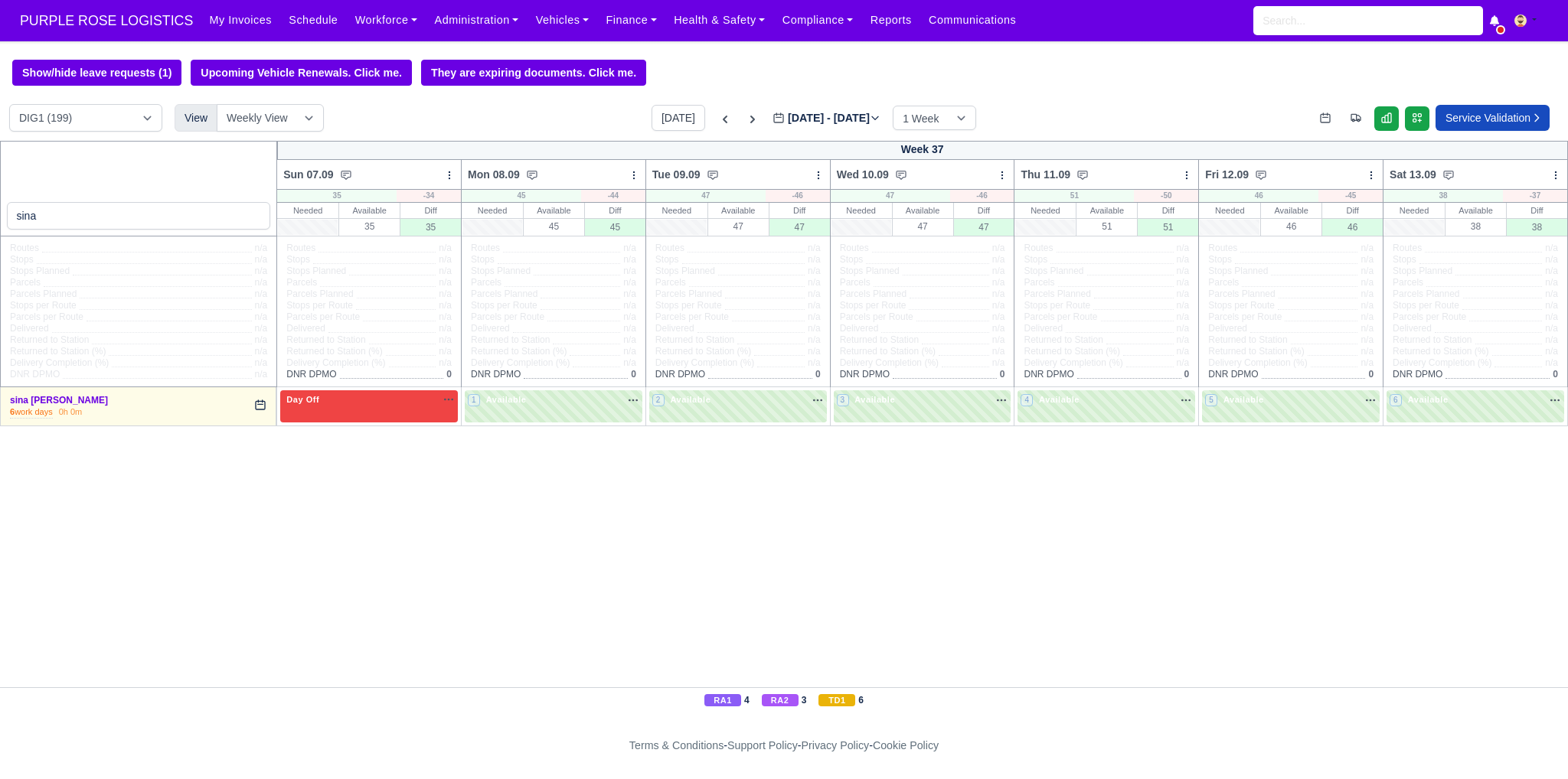
click at [863, 616] on div "sina Week 37 Sun 07.09 Bulk Status Change Daily Tasks Planned Routes Service De…" at bounding box center [784, 413] width 1568 height 546
click at [102, 221] on input "sina" at bounding box center [139, 216] width 264 height 28
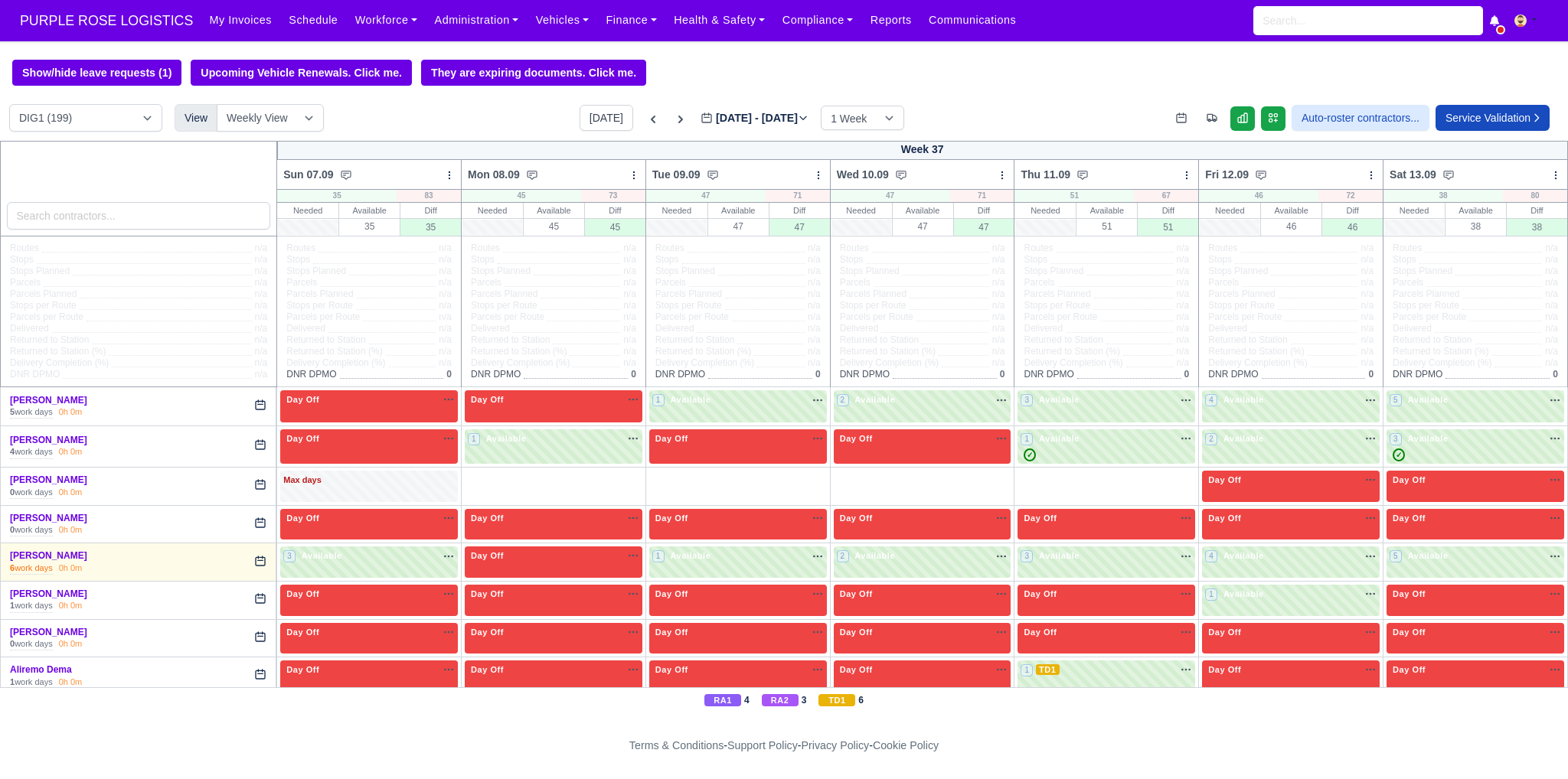
click at [144, 234] on div at bounding box center [139, 188] width 278 height 96
click at [143, 225] on input "search" at bounding box center [139, 216] width 264 height 28
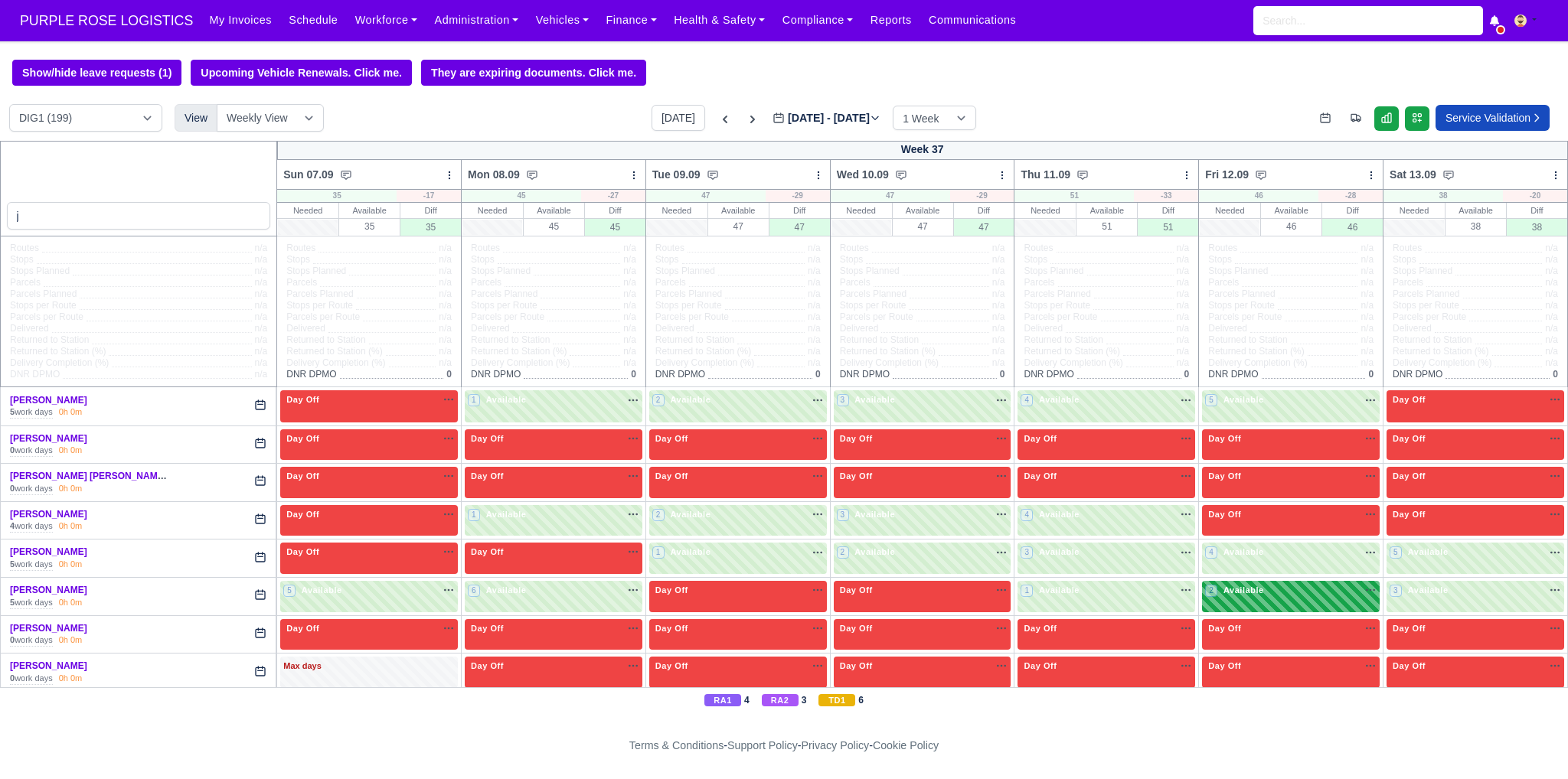
click at [1290, 602] on div "2 Available" at bounding box center [1291, 596] width 178 height 31
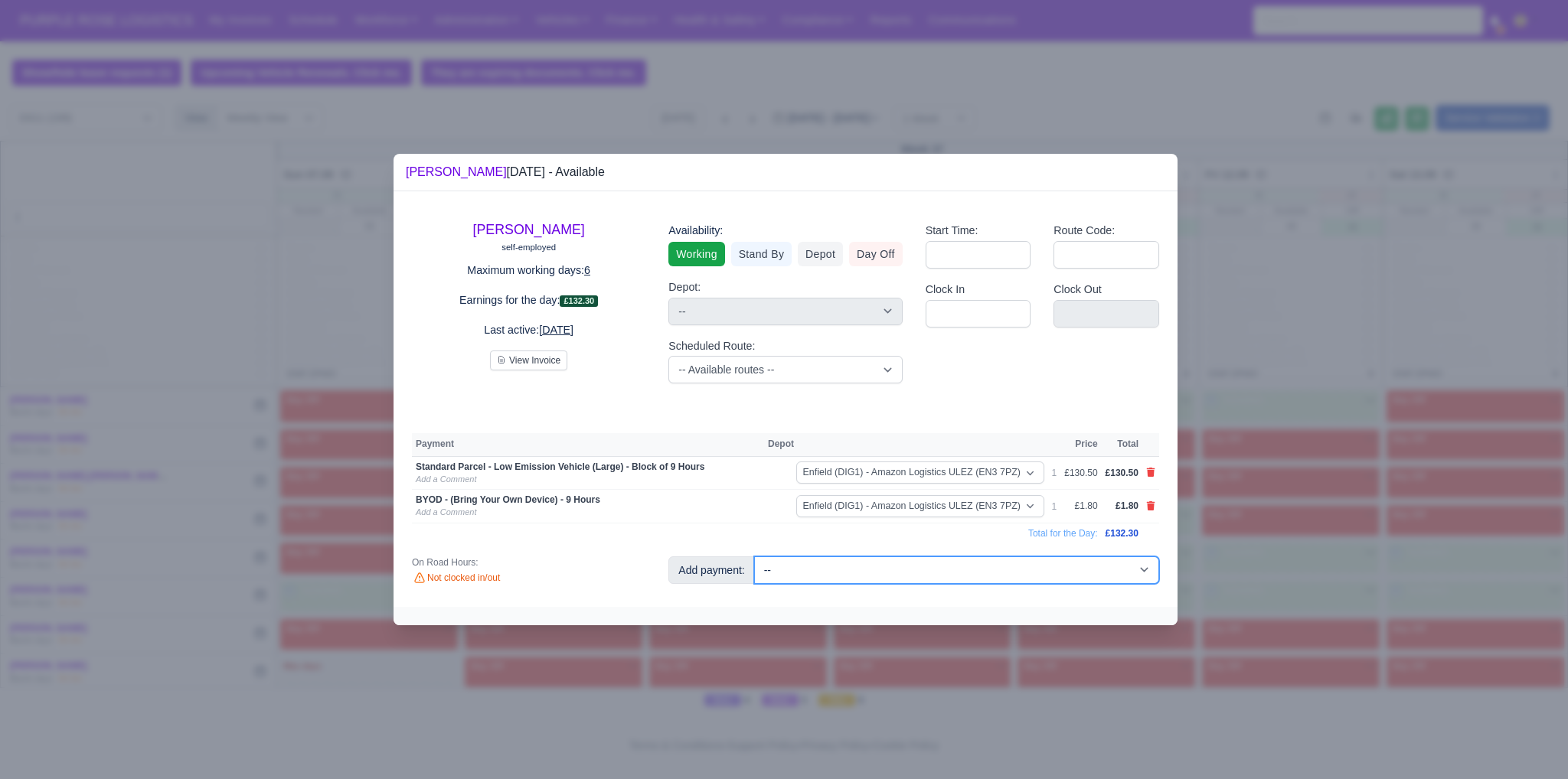
click at [920, 577] on select "-- Additional Hour Support (£14.50) Additional Hour Support (Walkers) (£13.50) …" at bounding box center [956, 570] width 405 height 28
click at [754, 556] on select "-- Additional Hour Support (£14.50) Additional Hour Support (Walkers) (£13.50) …" at bounding box center [956, 570] width 405 height 28
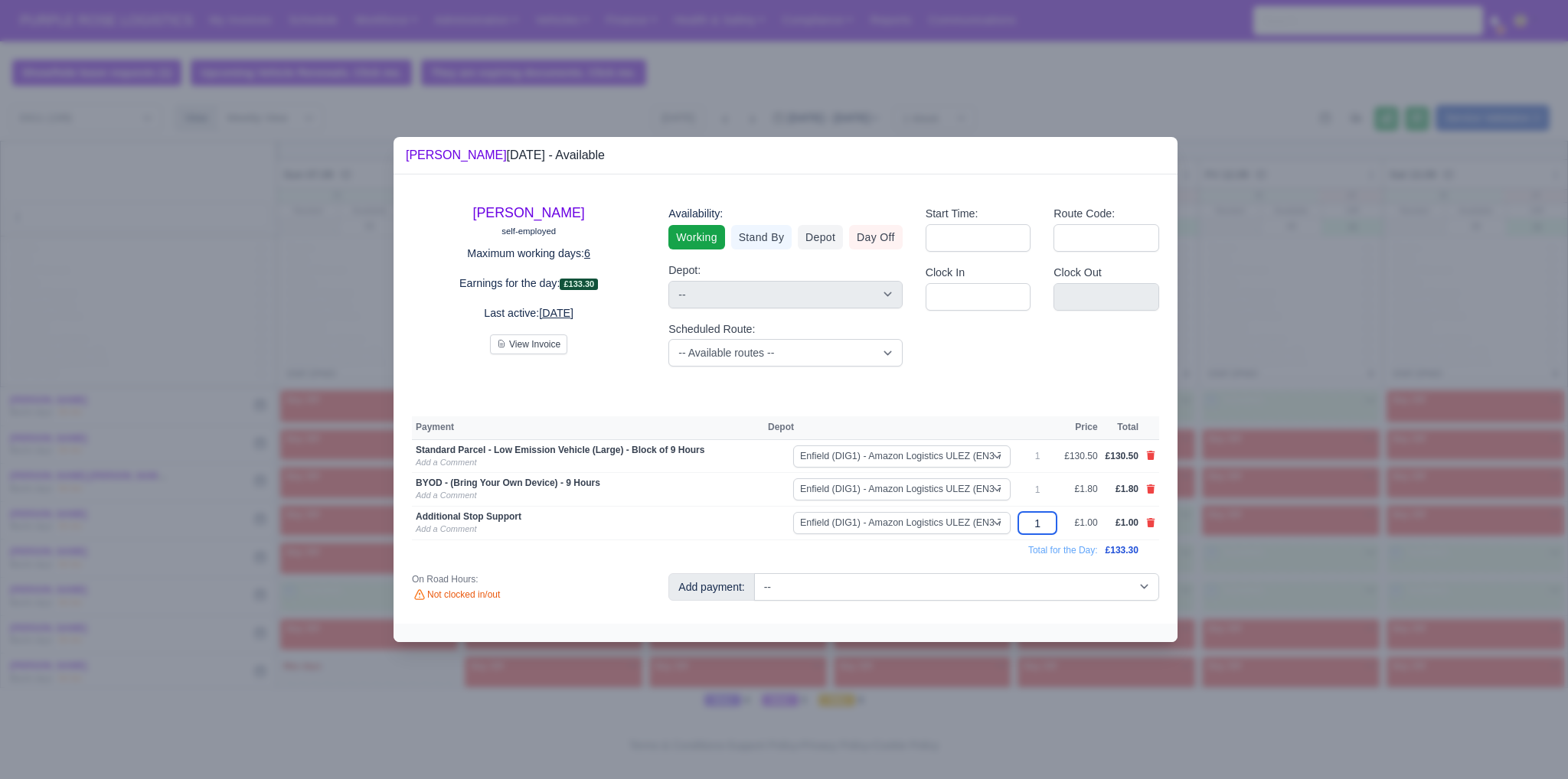
click at [1054, 522] on input "1" at bounding box center [1037, 523] width 38 height 22
click at [1202, 448] on div at bounding box center [784, 390] width 1568 height 779
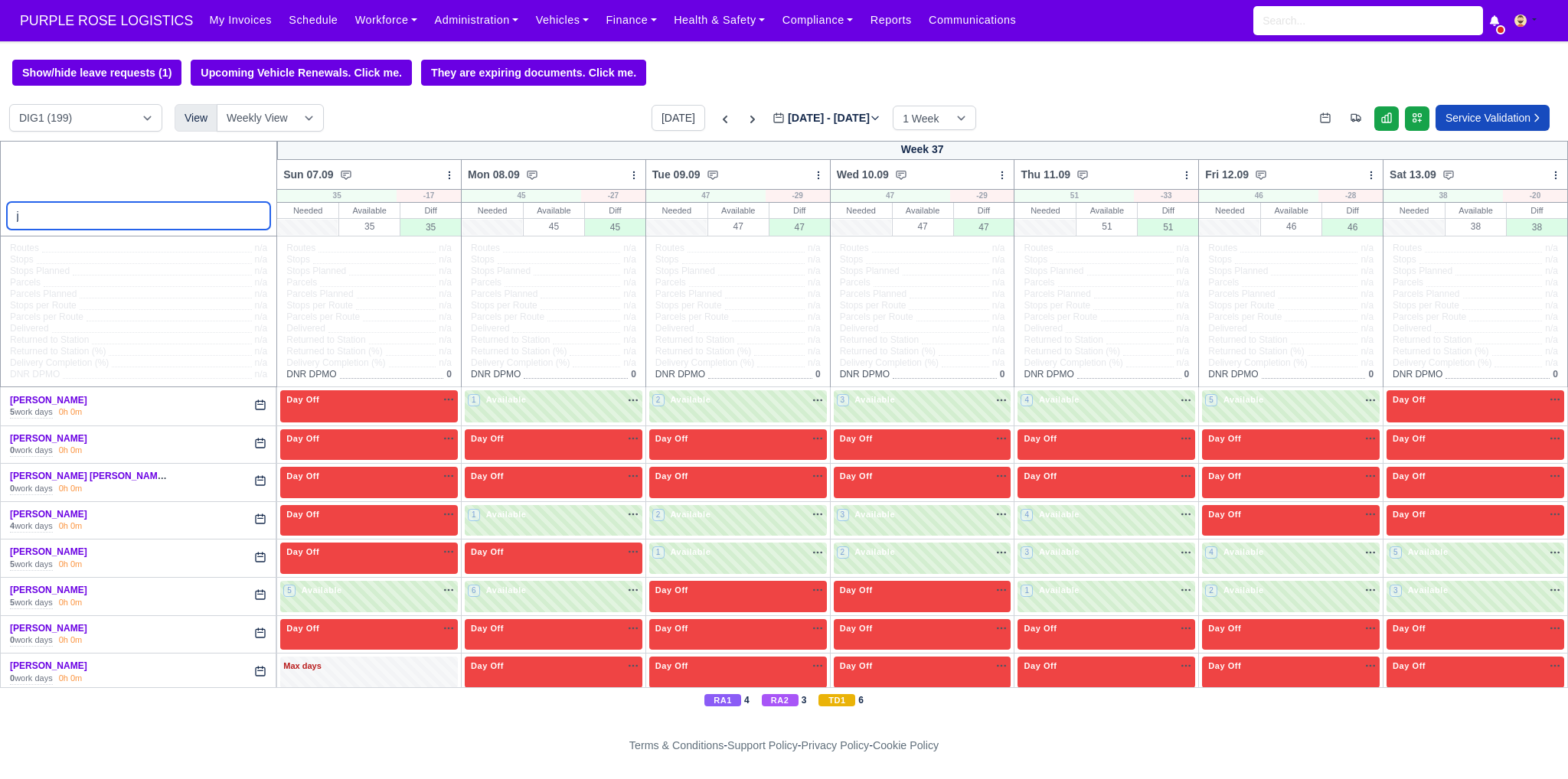
click at [27, 224] on input "j" at bounding box center [139, 216] width 264 height 28
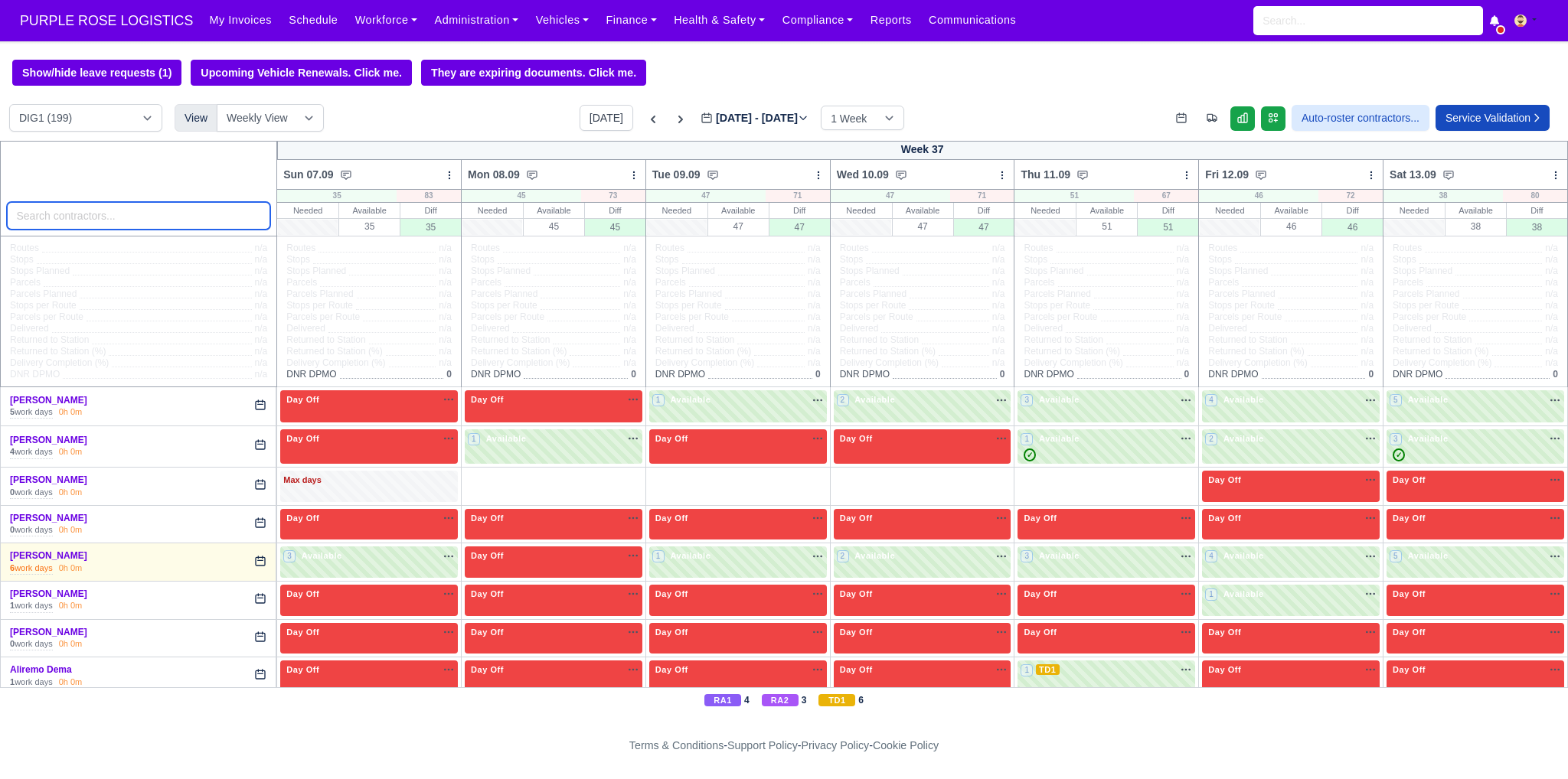
click at [117, 215] on input "search" at bounding box center [139, 216] width 264 height 28
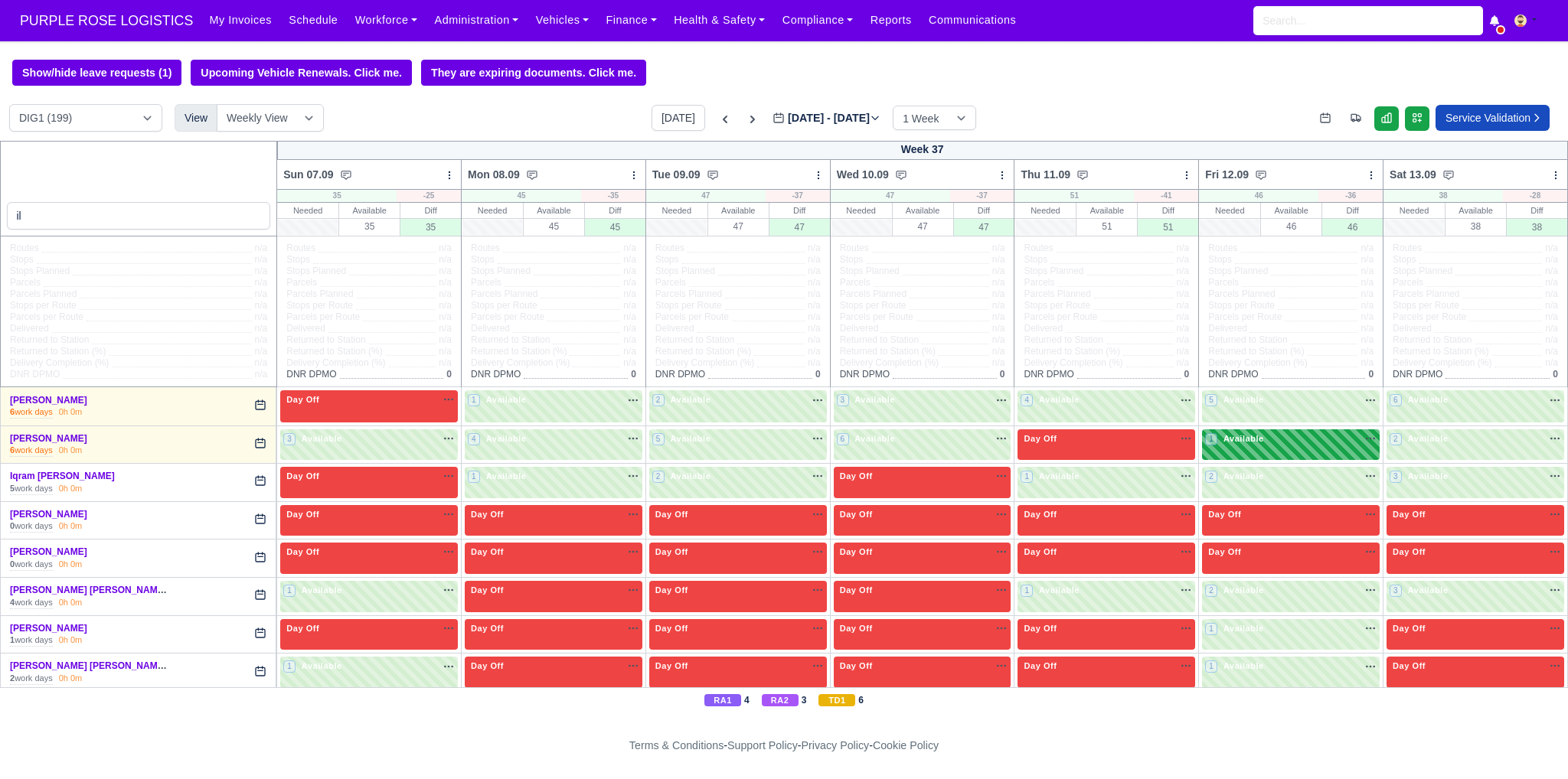
click at [1225, 445] on div "1 Available" at bounding box center [1235, 439] width 61 height 13
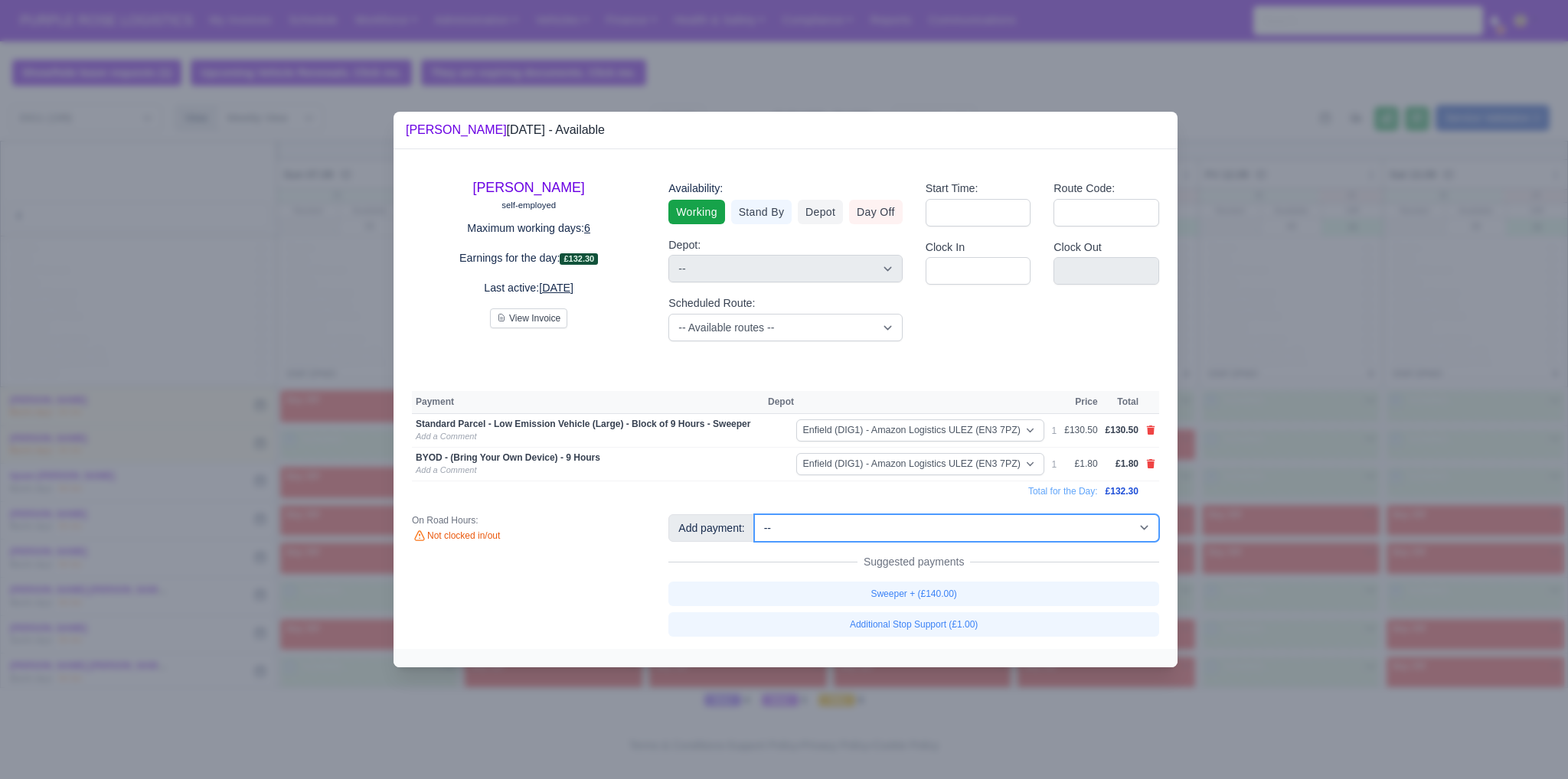
click at [1018, 528] on select "-- Additional Hour Support (£14.50) Additional Hour Support (Walkers) (£13.50) …" at bounding box center [956, 528] width 405 height 28
click at [754, 514] on select "-- Additional Hour Support (£14.50) Additional Hour Support (Walkers) (£13.50) …" at bounding box center [956, 528] width 405 height 28
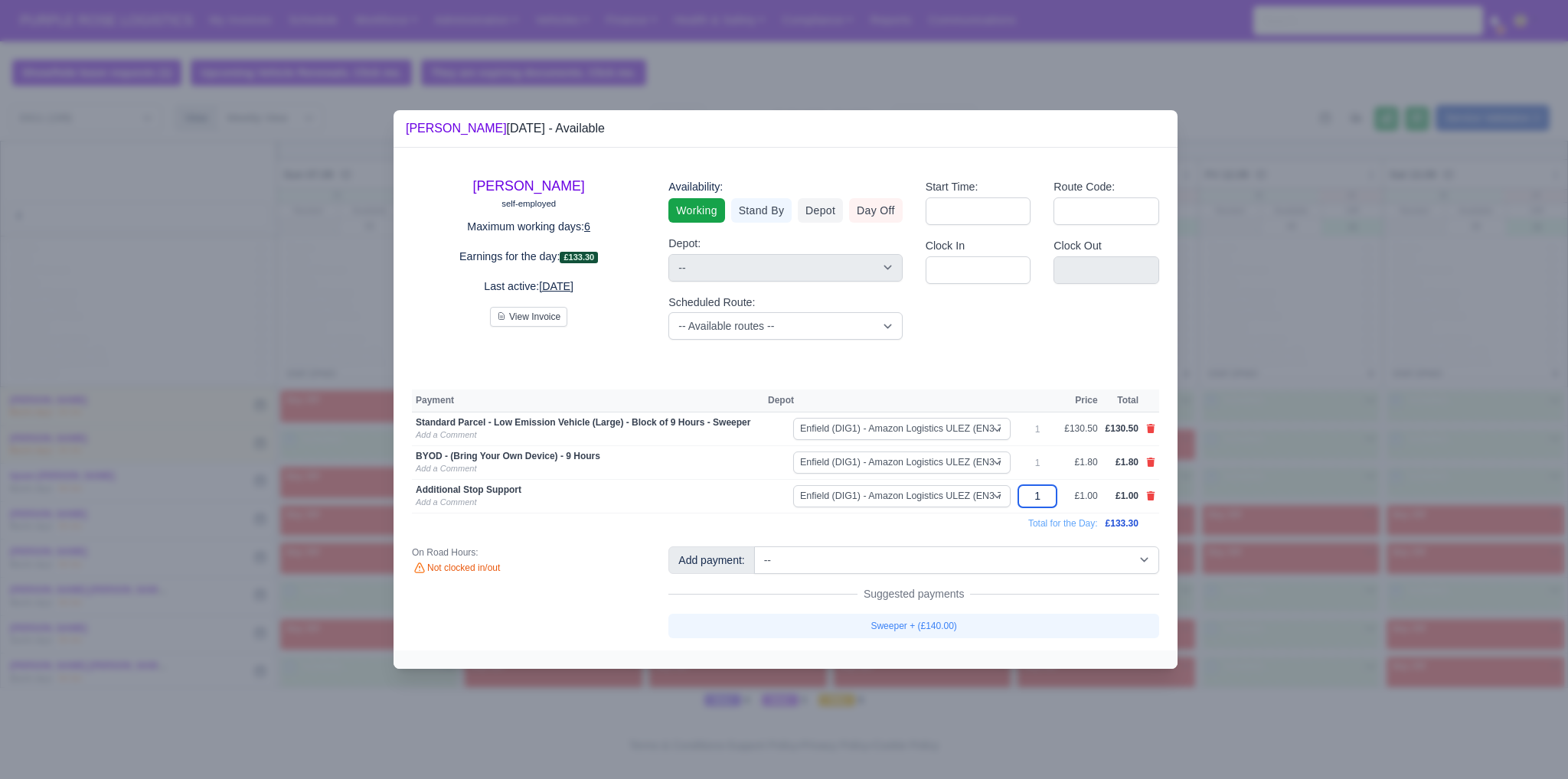
drag, startPoint x: 1039, startPoint y: 499, endPoint x: 1055, endPoint y: 496, distance: 16.3
click at [1055, 496] on input "1" at bounding box center [1037, 496] width 38 height 22
click at [717, 528] on td "Total for the Day:" at bounding box center [756, 522] width 690 height 20
click at [1188, 717] on div at bounding box center [784, 390] width 1568 height 779
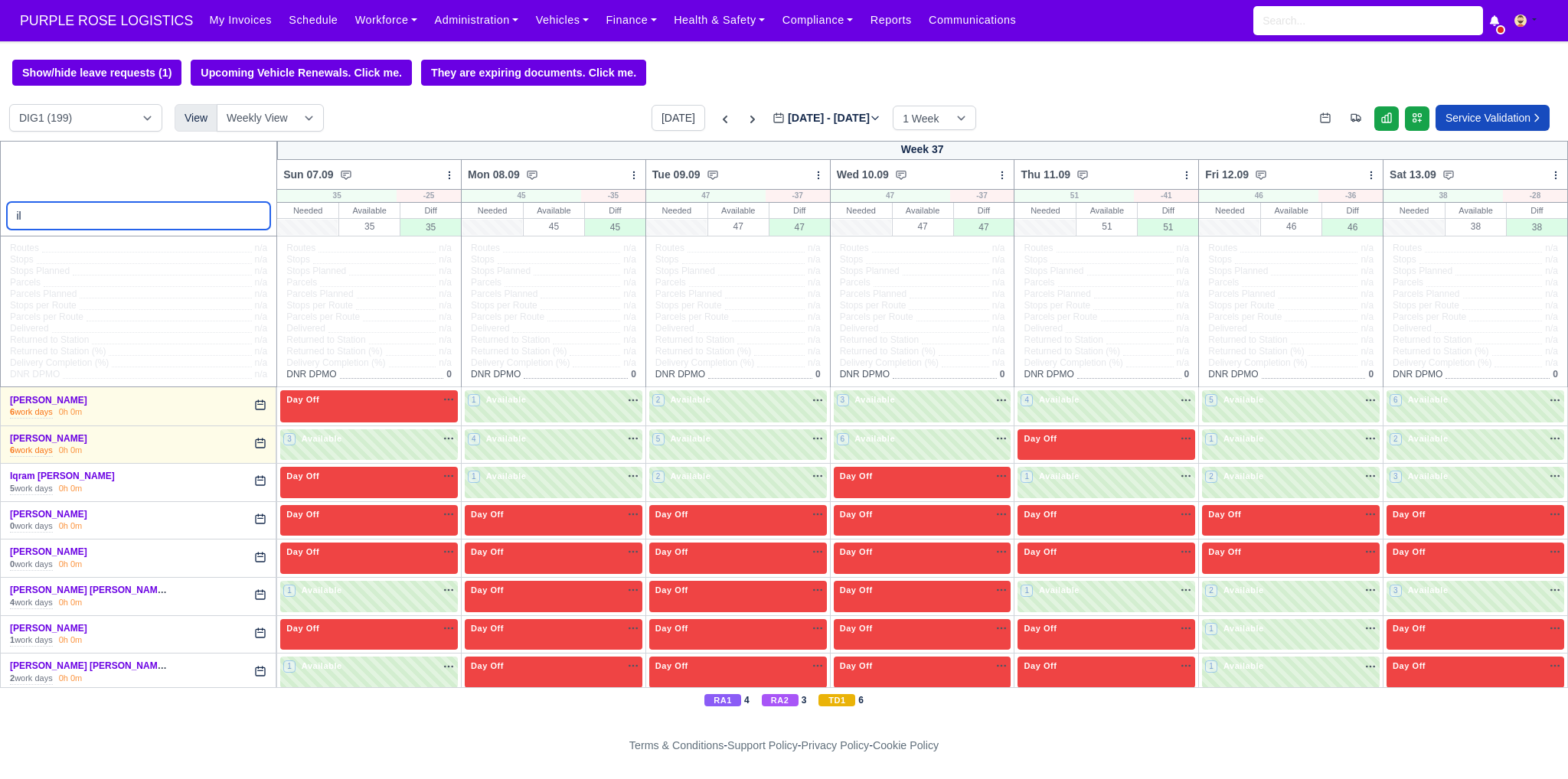
click at [142, 218] on input "il" at bounding box center [139, 216] width 264 height 28
click at [141, 218] on input "il" at bounding box center [139, 216] width 264 height 28
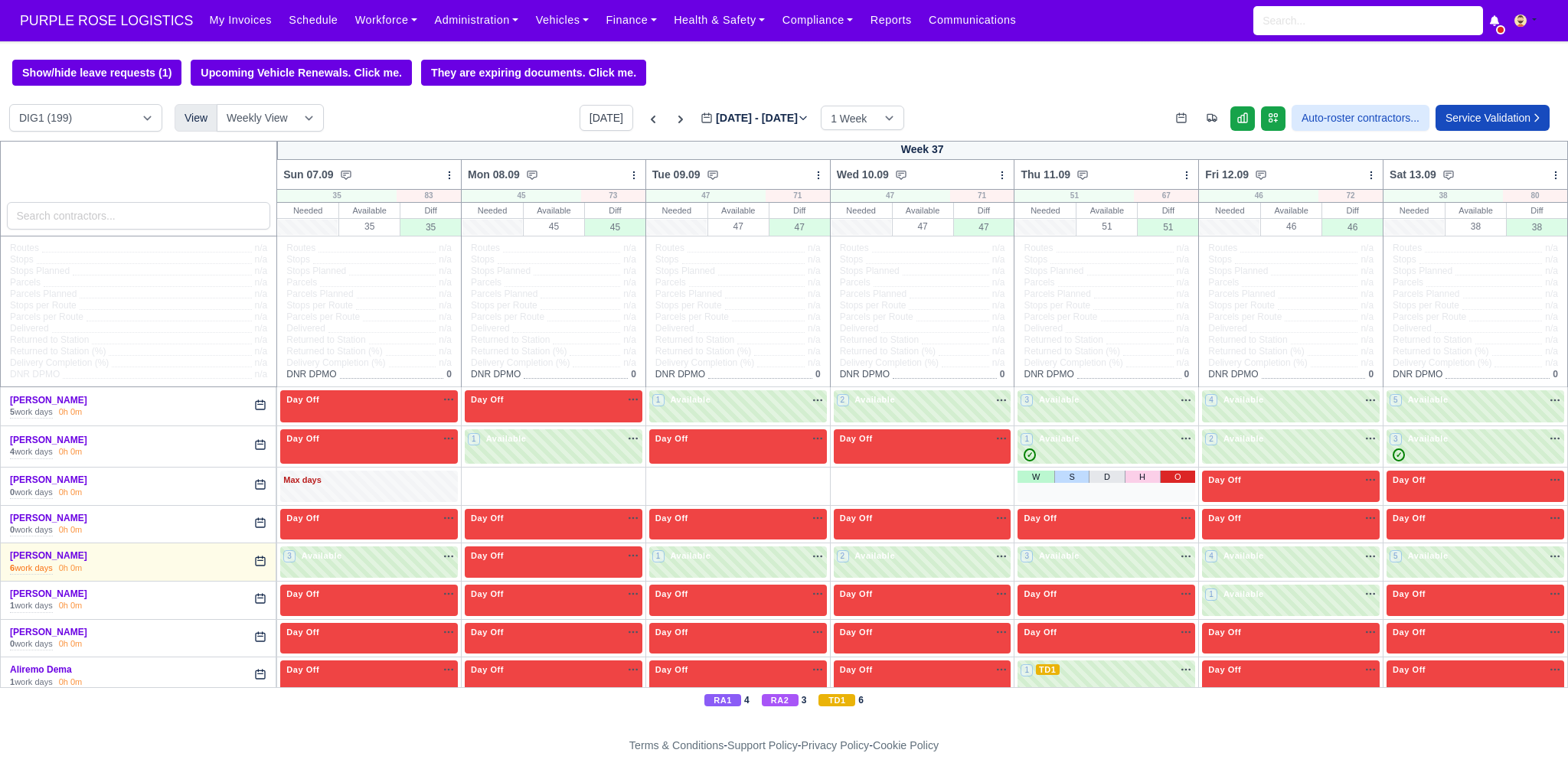
click at [1160, 476] on link "O" at bounding box center [1177, 477] width 36 height 12
click at [984, 478] on link "O" at bounding box center [993, 477] width 36 height 12
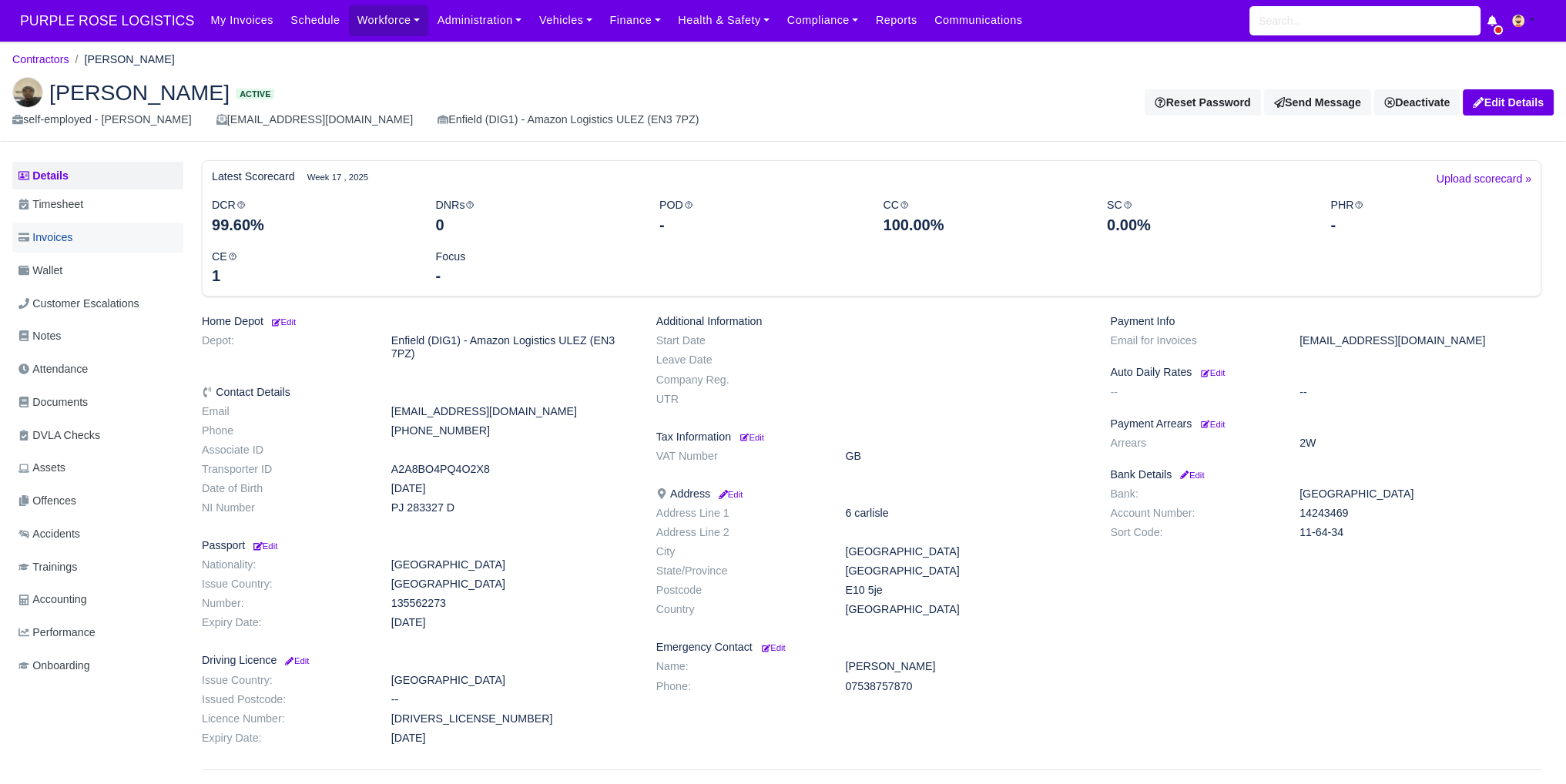
click at [67, 229] on span "Invoices" at bounding box center [45, 237] width 54 height 18
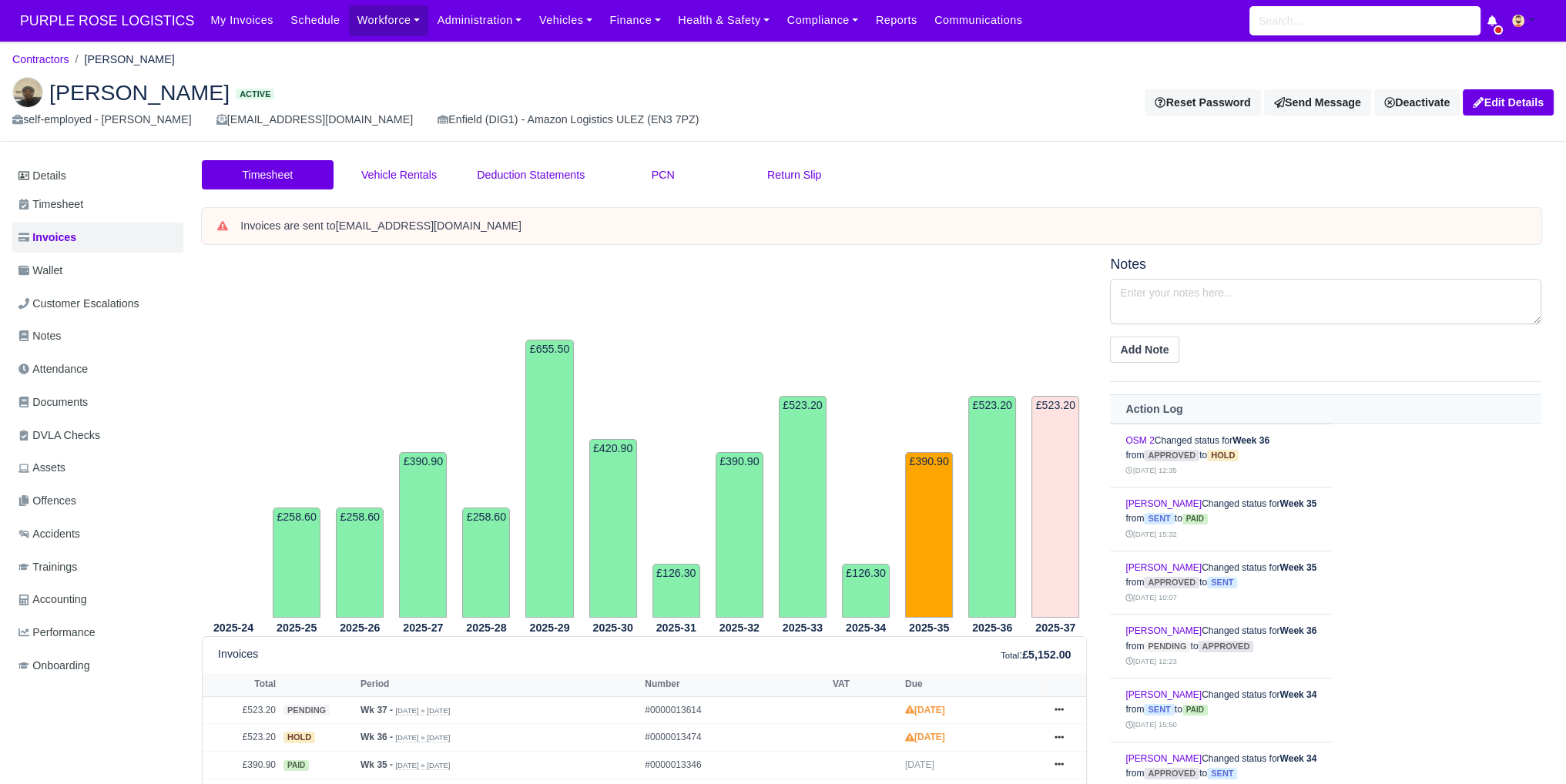
scroll to position [333, 0]
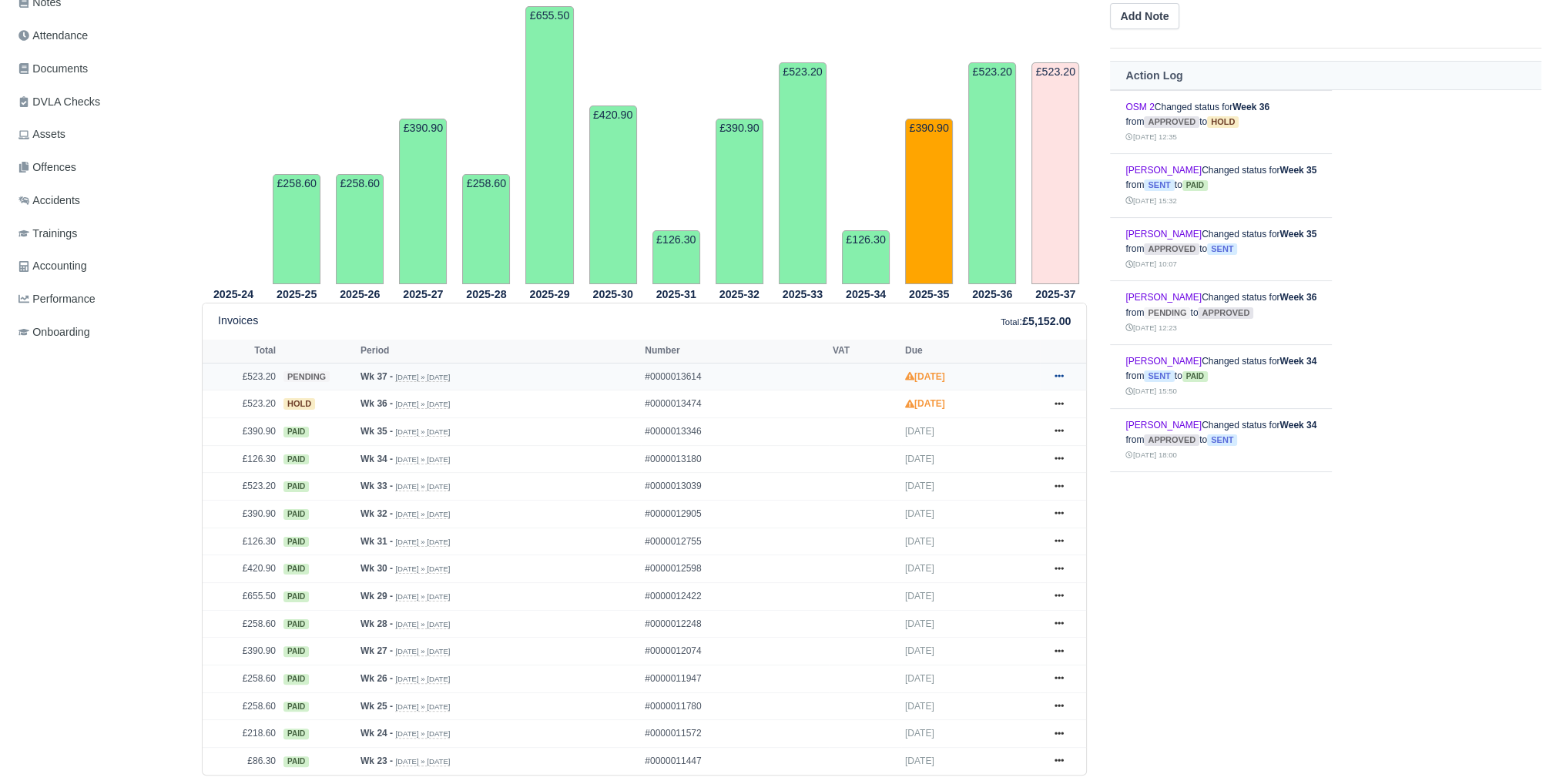
click at [1056, 372] on icon at bounding box center [1059, 376] width 9 height 9
click at [987, 476] on link "Hold" at bounding box center [1001, 470] width 137 height 32
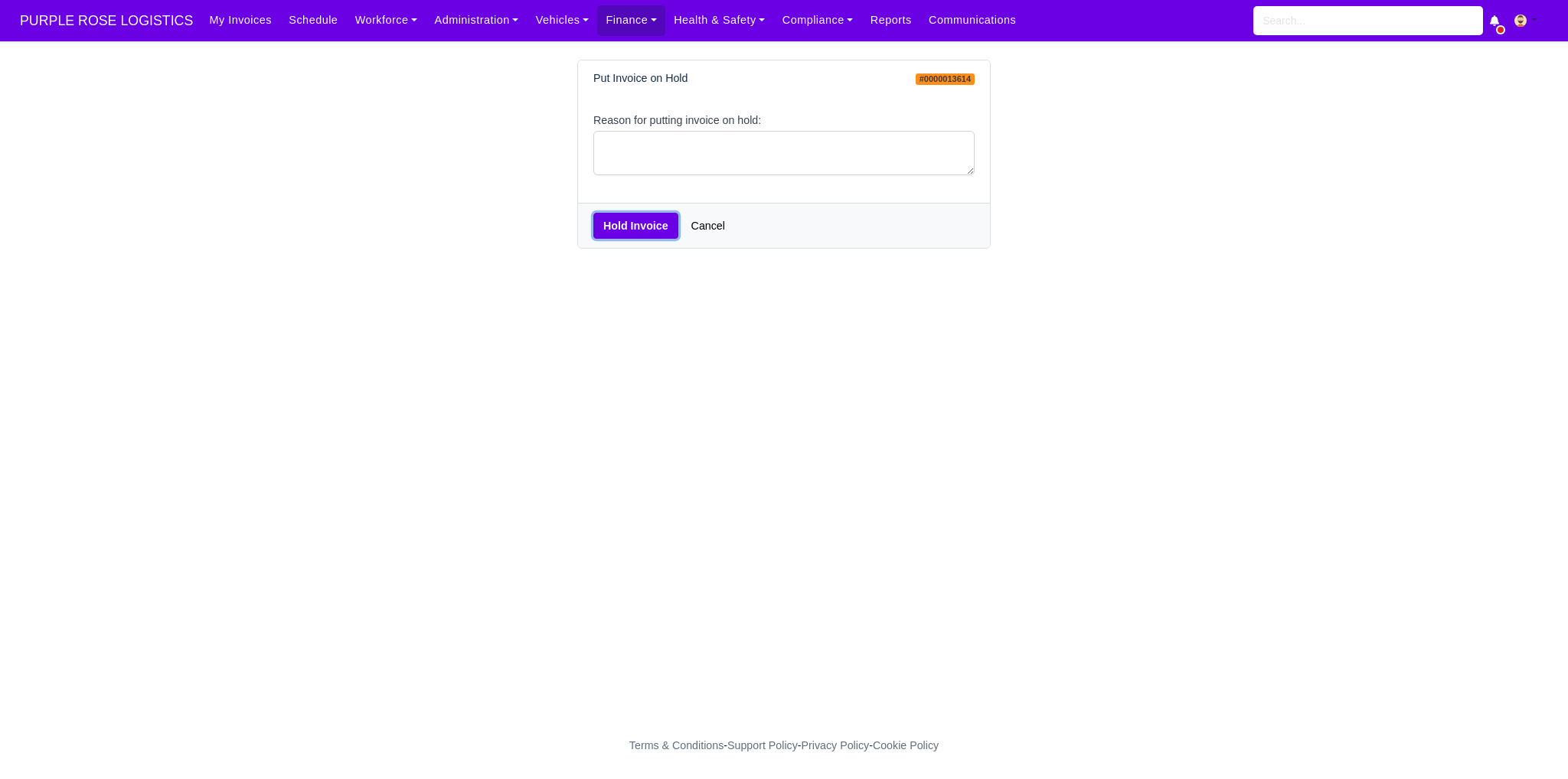
click at [612, 235] on button "Hold Invoice" at bounding box center [635, 225] width 85 height 26
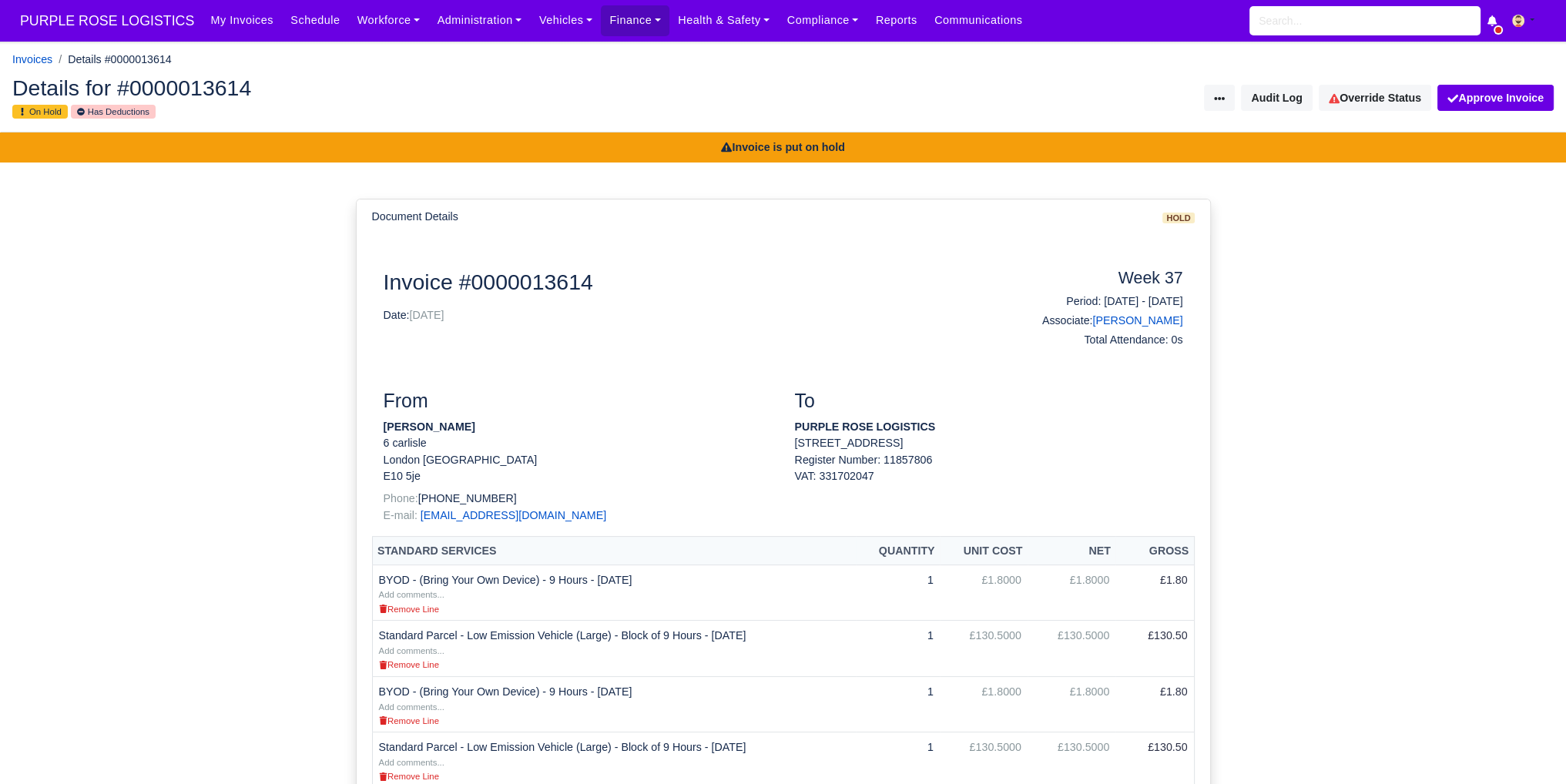
drag, startPoint x: 462, startPoint y: 435, endPoint x: 458, endPoint y: 428, distance: 8.1
click at [462, 435] on p "[PERSON_NAME]" at bounding box center [577, 427] width 388 height 16
click at [457, 428] on strong "[PERSON_NAME]" at bounding box center [430, 426] width 92 height 12
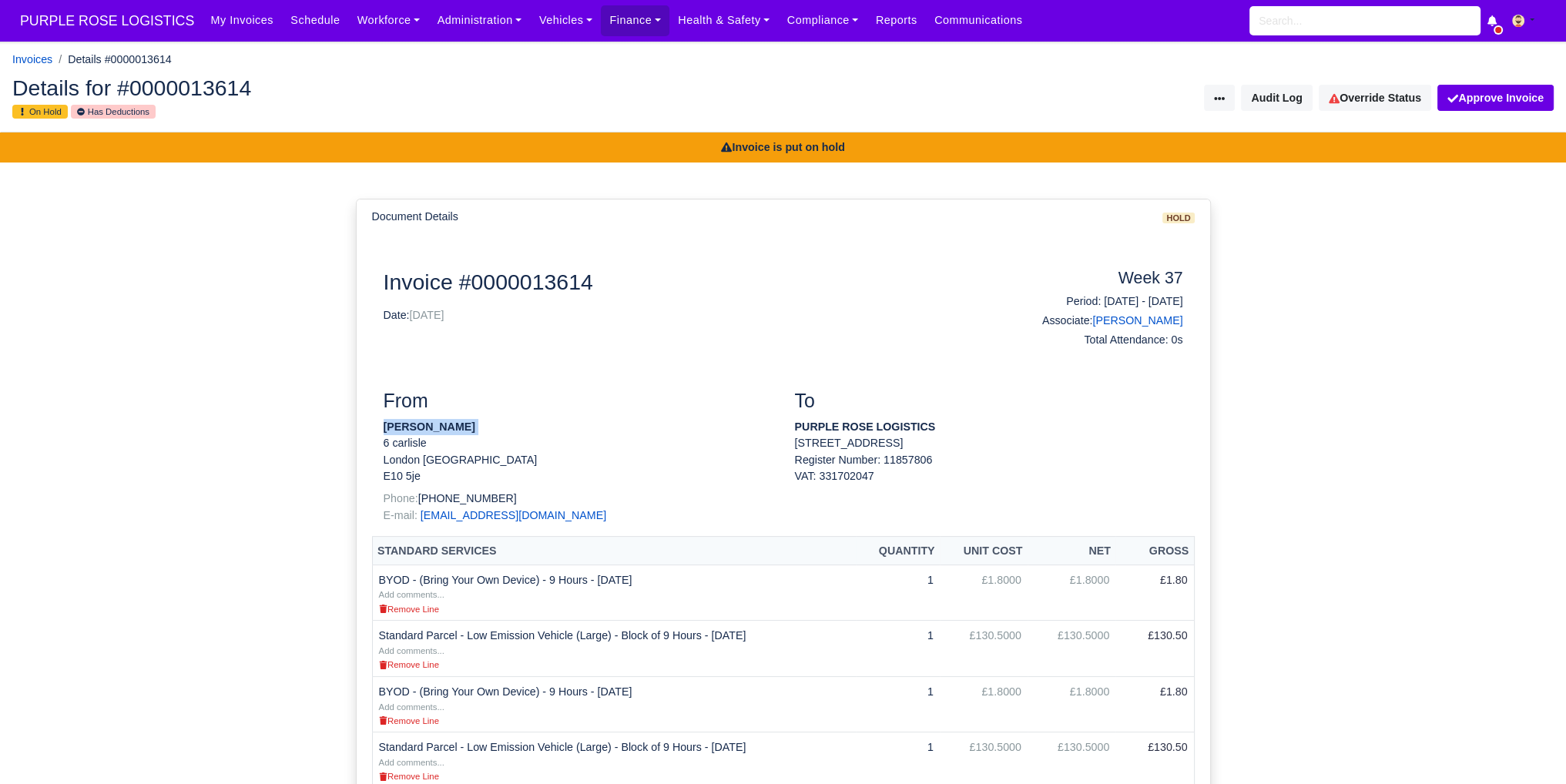
copy address "[PERSON_NAME]"
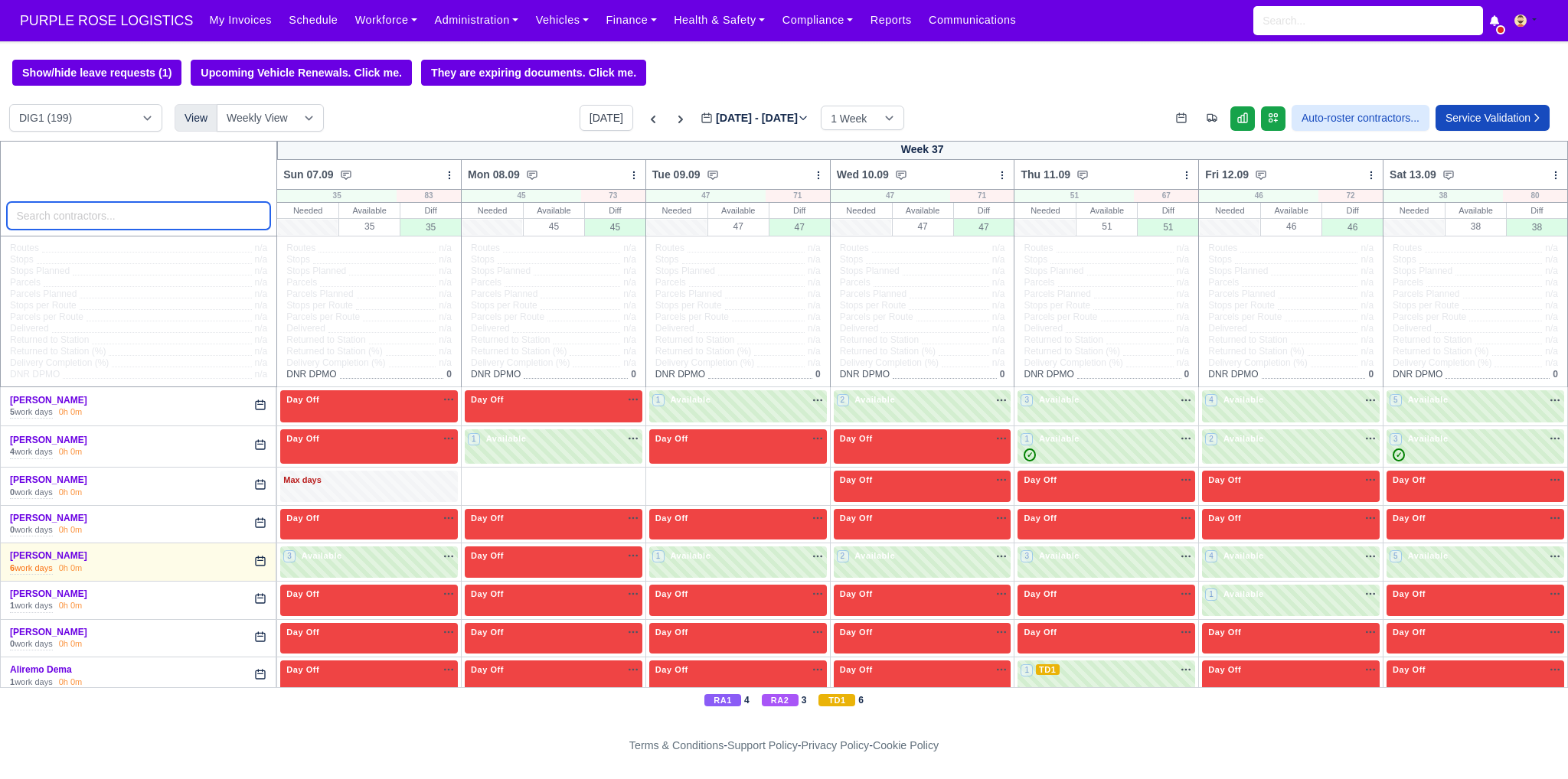
click at [70, 215] on input "search" at bounding box center [139, 216] width 264 height 28
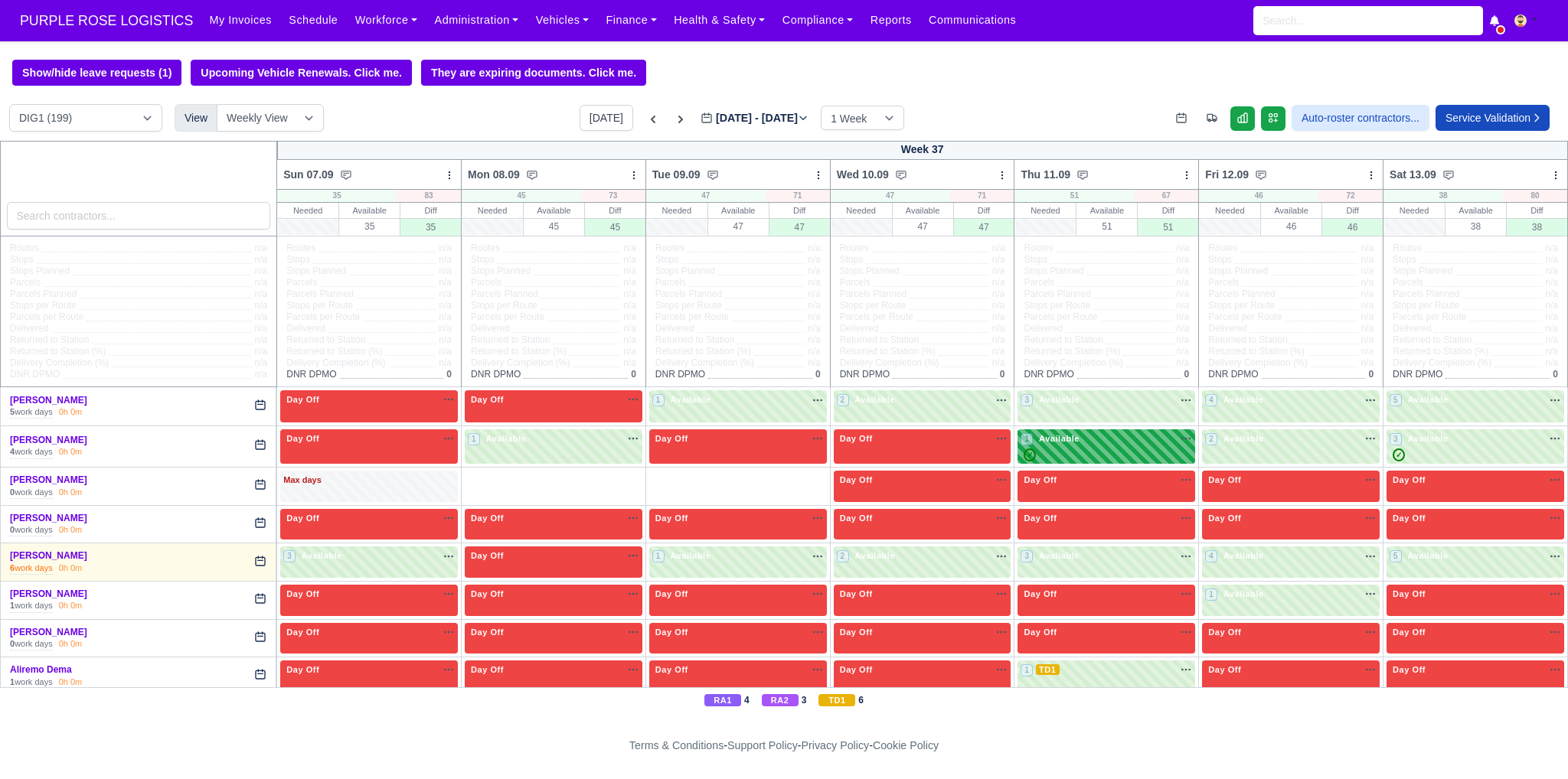
click at [1136, 449] on div "✓" at bounding box center [1106, 455] width 171 height 13
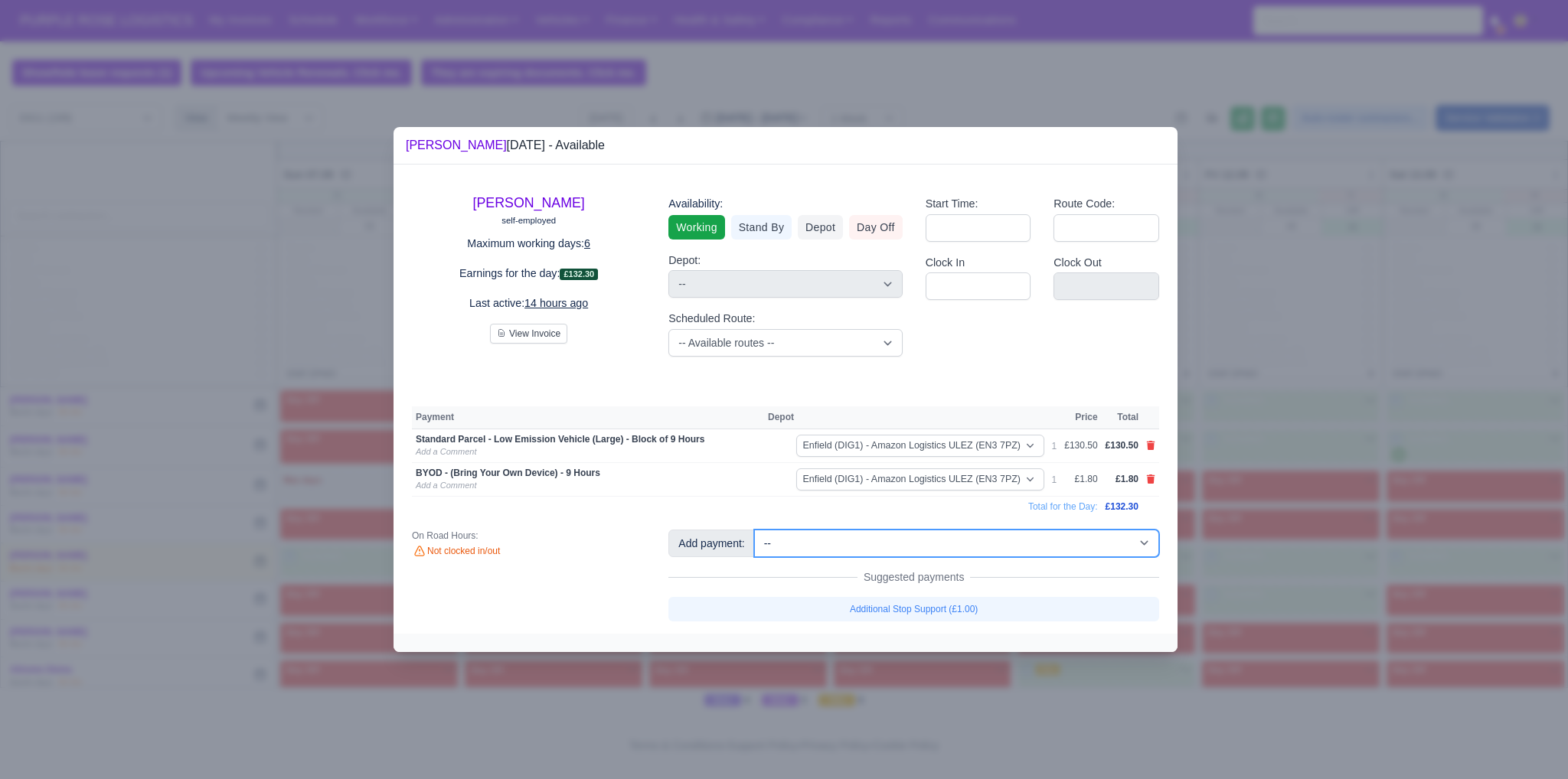
drag, startPoint x: 958, startPoint y: 540, endPoint x: 958, endPoint y: 532, distance: 8.0
click at [958, 540] on select "-- Additional Hour Support (£14.50) Additional Hour Support (Walkers) (£13.50) …" at bounding box center [956, 543] width 405 height 28
select select "65"
click at [754, 529] on select "-- Additional Hour Support (£14.50) Additional Hour Support (Walkers) (£13.50) …" at bounding box center [956, 543] width 405 height 28
select select "1"
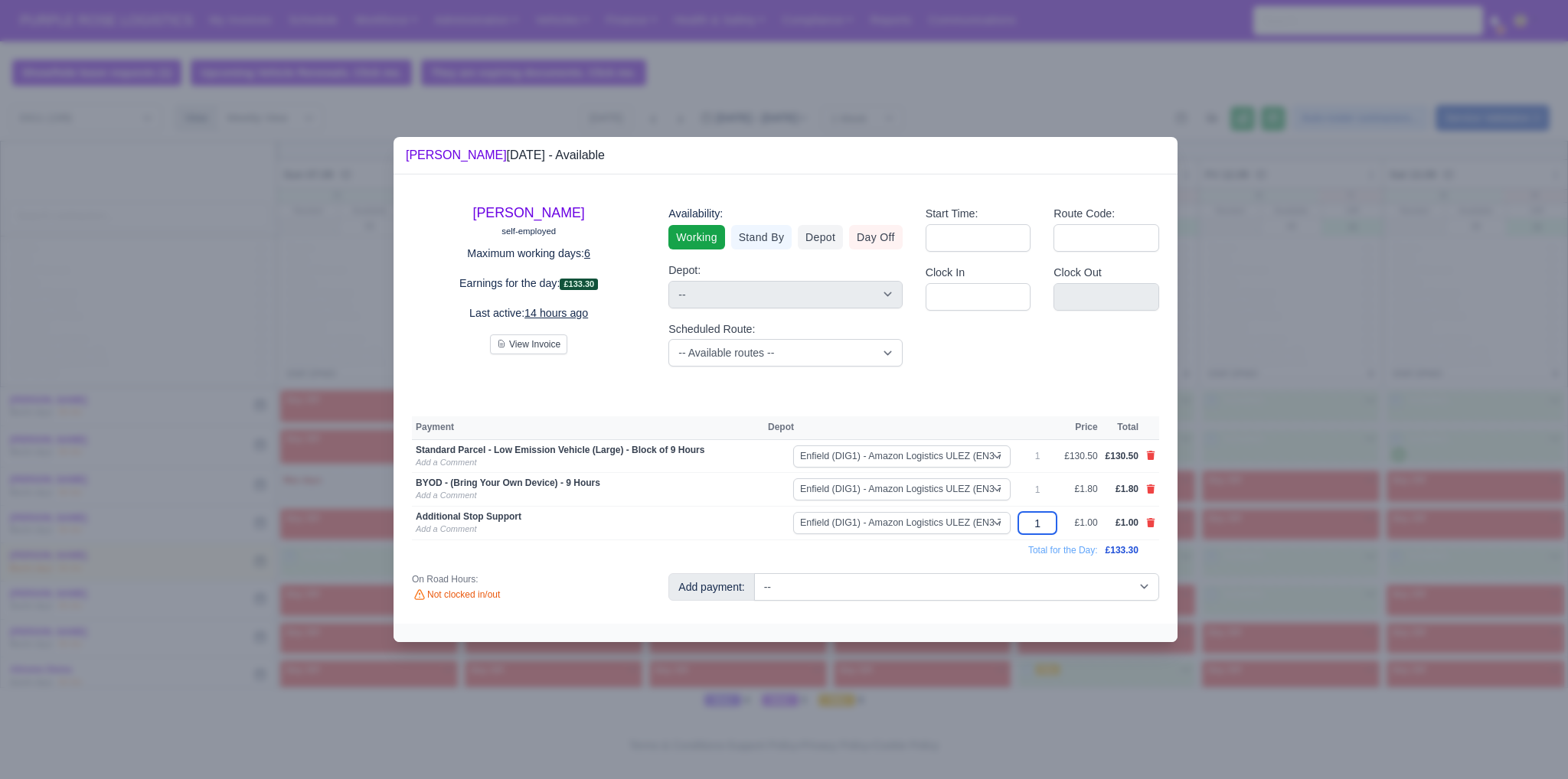
drag, startPoint x: 1041, startPoint y: 524, endPoint x: 1020, endPoint y: 528, distance: 21.4
click at [1020, 528] on td "1" at bounding box center [1037, 523] width 46 height 34
type input "18"
click at [980, 570] on div "[PERSON_NAME] self-employed Maximum working days: 6 Earnings for the day: £150.…" at bounding box center [785, 399] width 784 height 449
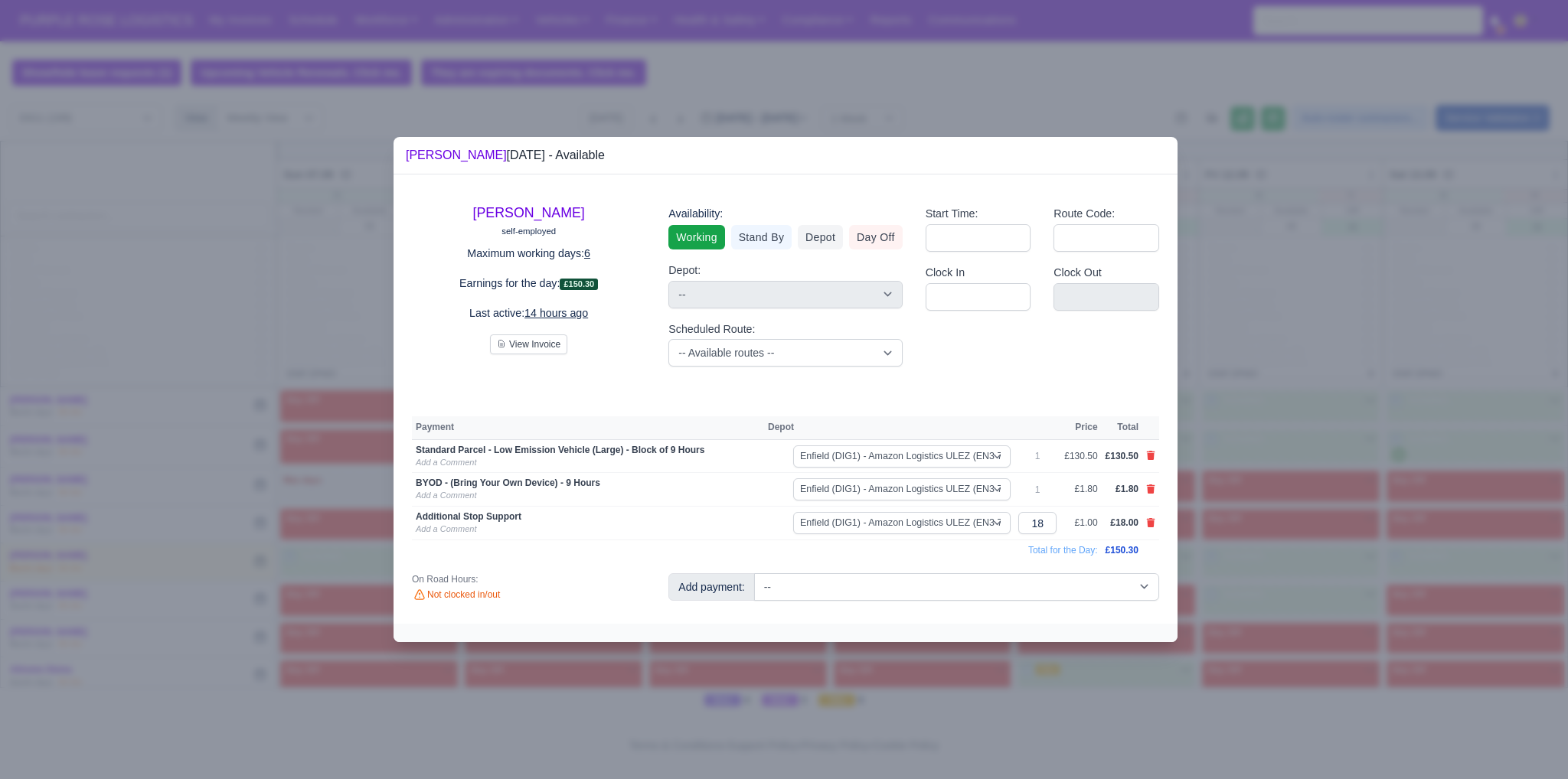
click at [1295, 473] on div at bounding box center [784, 390] width 1568 height 779
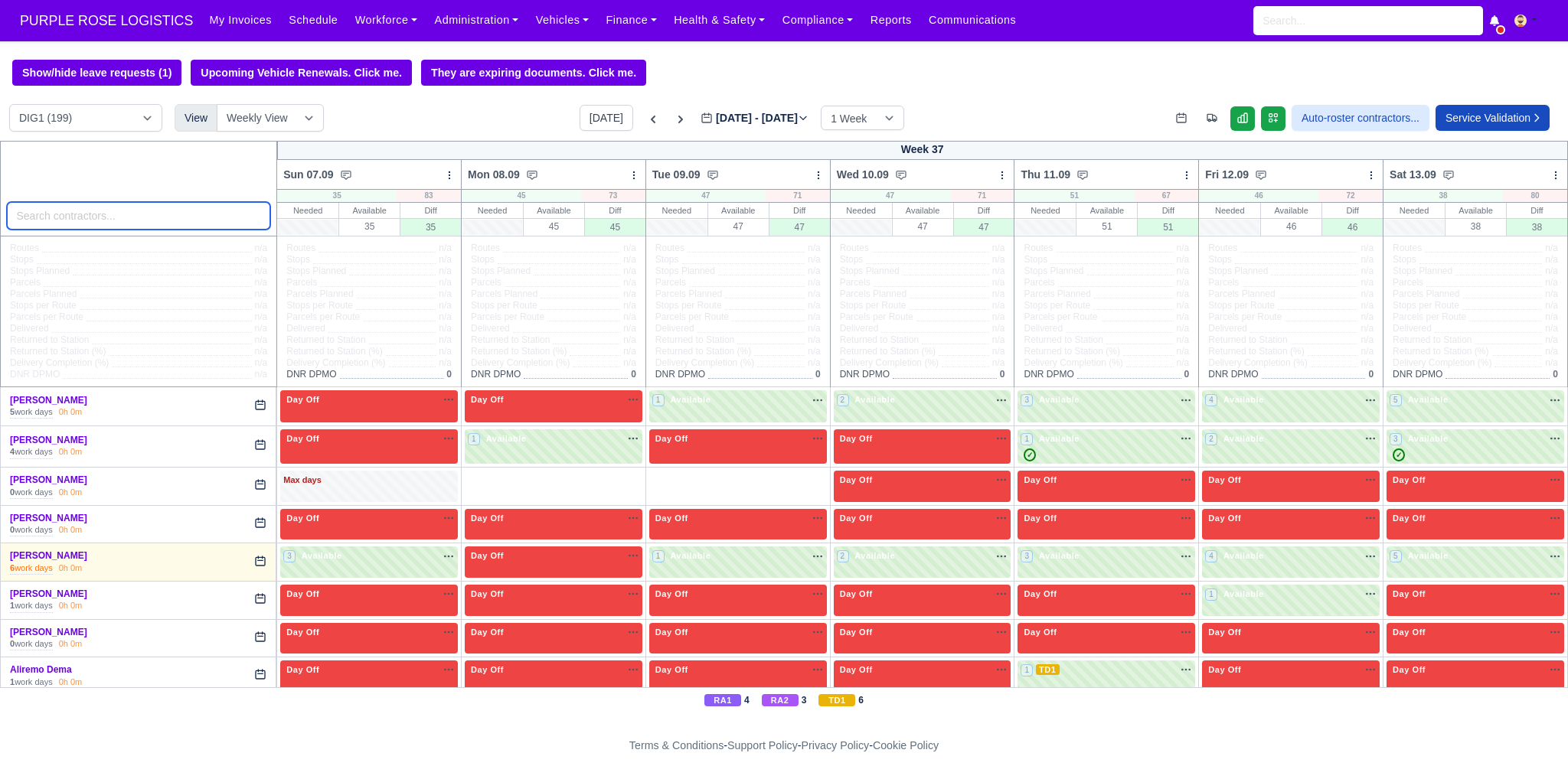
click at [99, 220] on input "search" at bounding box center [139, 216] width 264 height 28
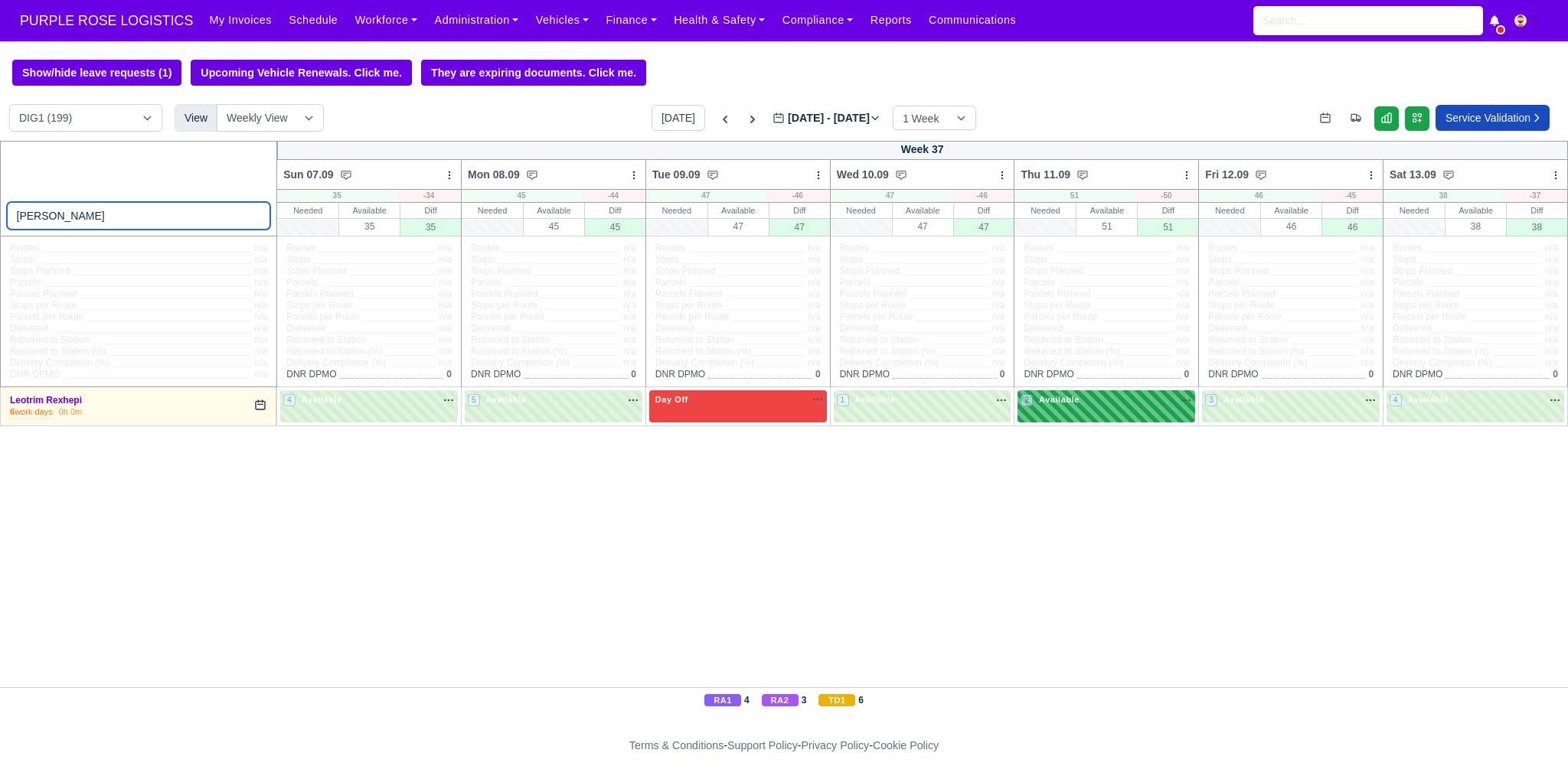
type input "[PERSON_NAME]"
click at [1105, 401] on div "2 Available na" at bounding box center [1106, 400] width 171 height 13
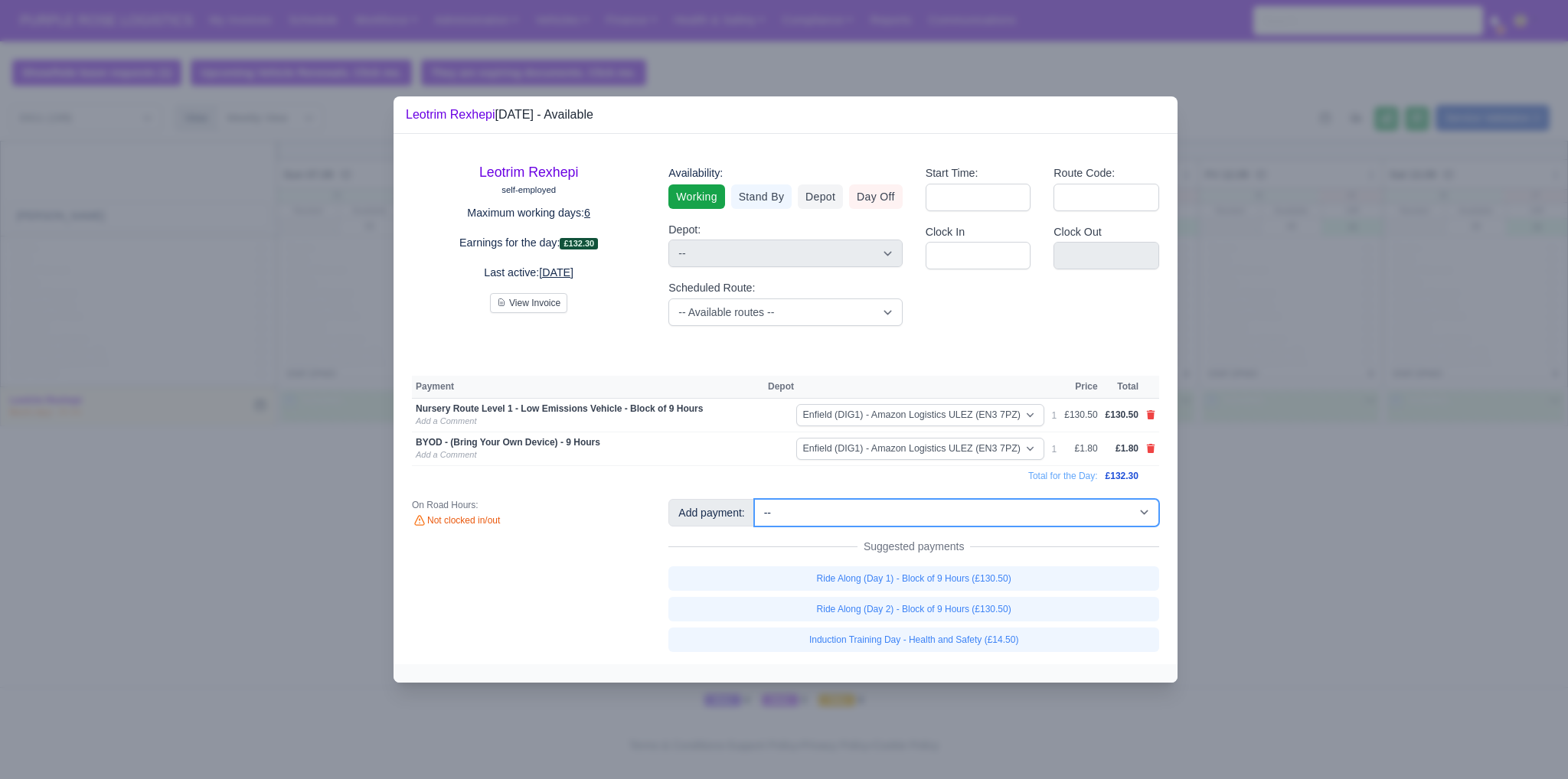
click at [1069, 517] on select "-- Additional Hour Support (£14.50) Additional Hour Support (Walkers) (£13.50) …" at bounding box center [956, 512] width 405 height 28
select select "65"
click at [754, 499] on select "-- Additional Hour Support (£14.50) Additional Hour Support (Walkers) (£13.50) …" at bounding box center [956, 512] width 405 height 28
select select "1"
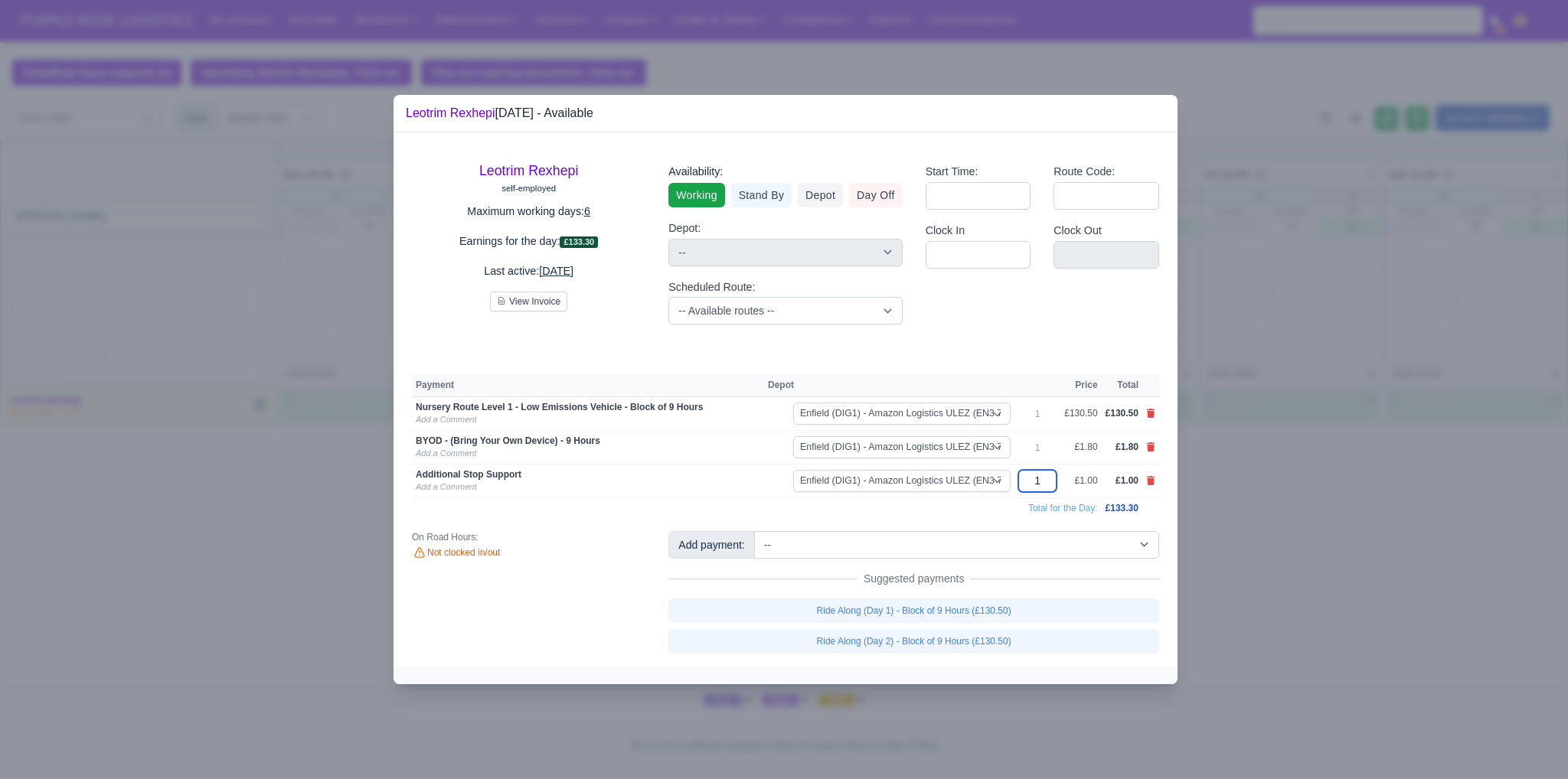
drag, startPoint x: 1034, startPoint y: 488, endPoint x: 1048, endPoint y: 484, distance: 14.6
click at [1048, 484] on input "1" at bounding box center [1037, 481] width 38 height 22
type input "17"
click at [1271, 490] on div at bounding box center [784, 390] width 1568 height 779
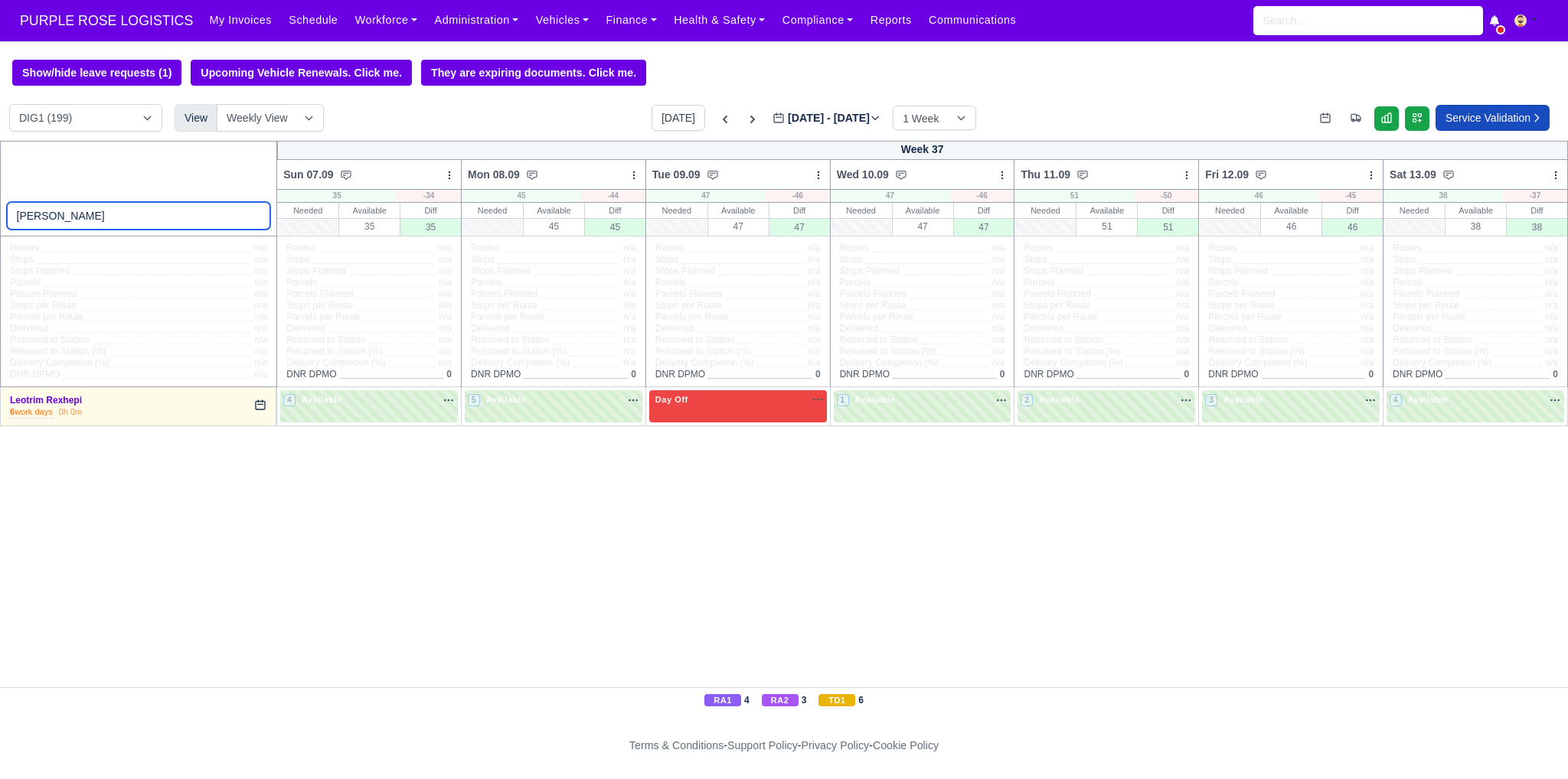
click at [75, 215] on input "[PERSON_NAME]" at bounding box center [139, 216] width 264 height 28
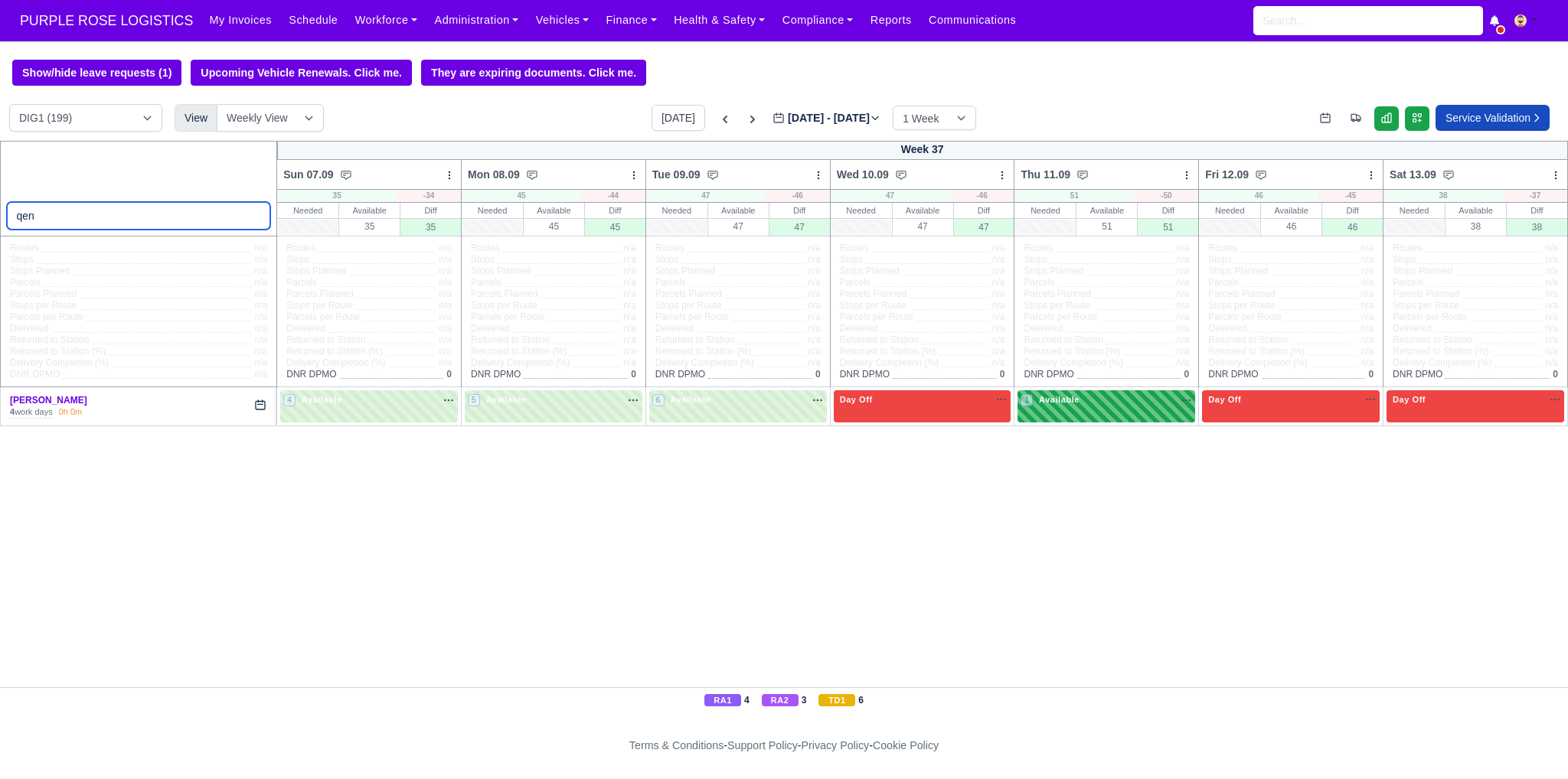
type input "qen"
click at [1087, 411] on div "1 Available" at bounding box center [1106, 406] width 178 height 31
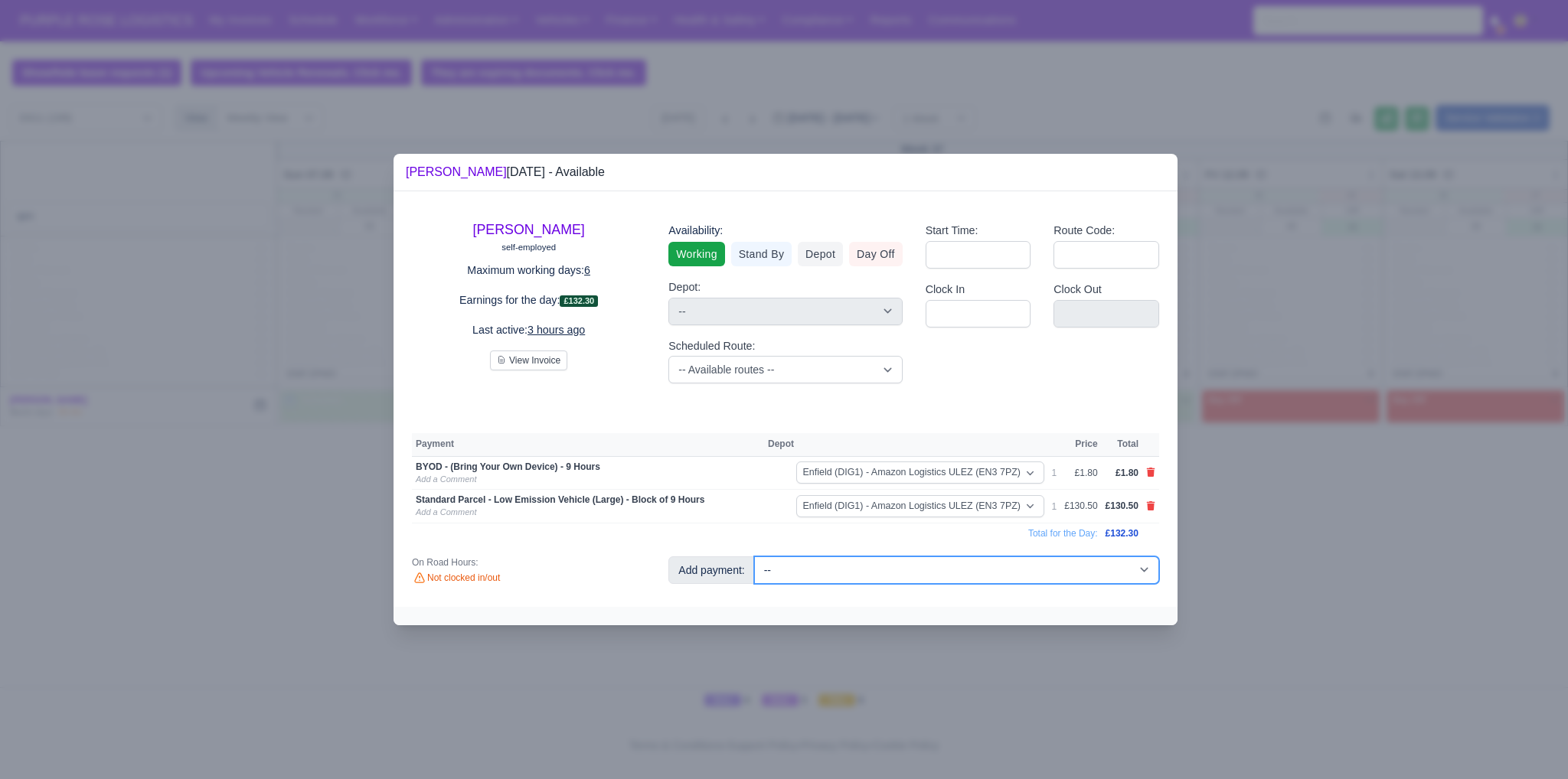
click at [1005, 572] on select "-- Additional Hour Support (£14.50) Additional Hour Support (Walkers) (£13.50) …" at bounding box center [956, 570] width 405 height 28
select select "65"
click at [754, 556] on select "-- Additional Hour Support (£14.50) Additional Hour Support (Walkers) (£13.50) …" at bounding box center [956, 570] width 405 height 28
select select "1"
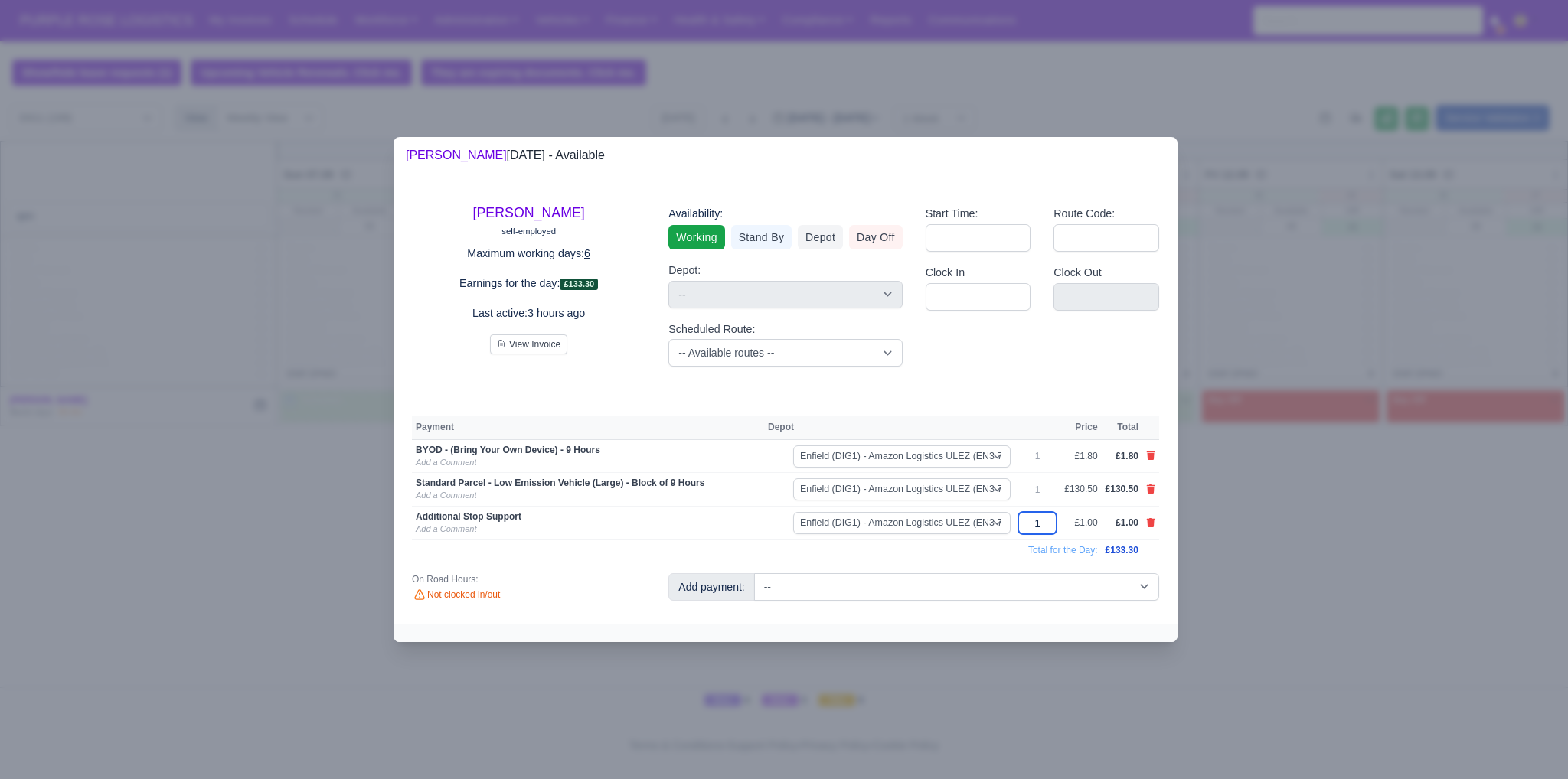
drag, startPoint x: 1048, startPoint y: 530, endPoint x: 1028, endPoint y: 529, distance: 20.0
click at [1028, 529] on input "1" at bounding box center [1037, 523] width 38 height 22
type input "10"
click at [913, 559] on td "Total for the Day:" at bounding box center [756, 550] width 690 height 20
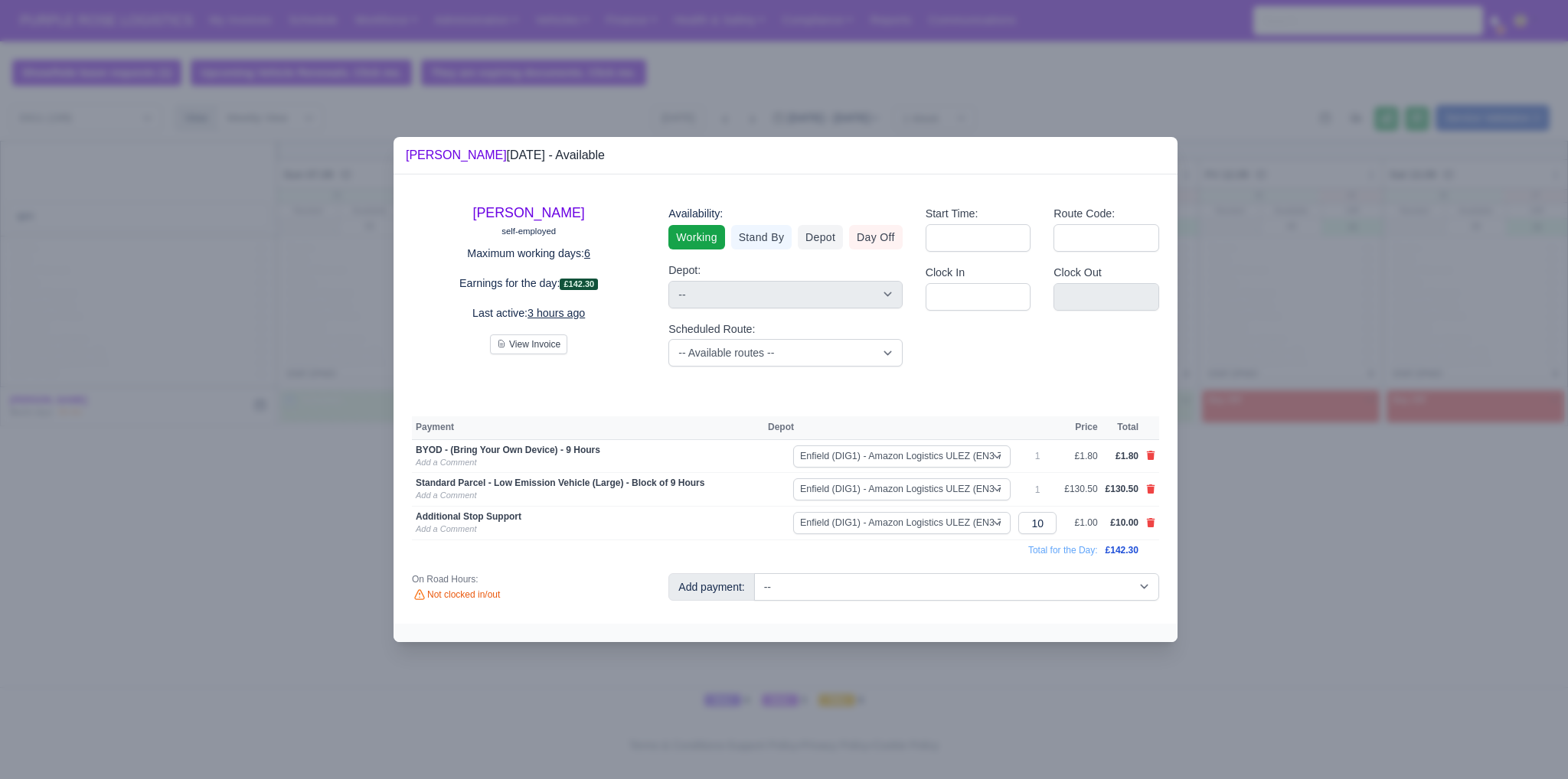
click at [1274, 533] on div at bounding box center [784, 390] width 1568 height 779
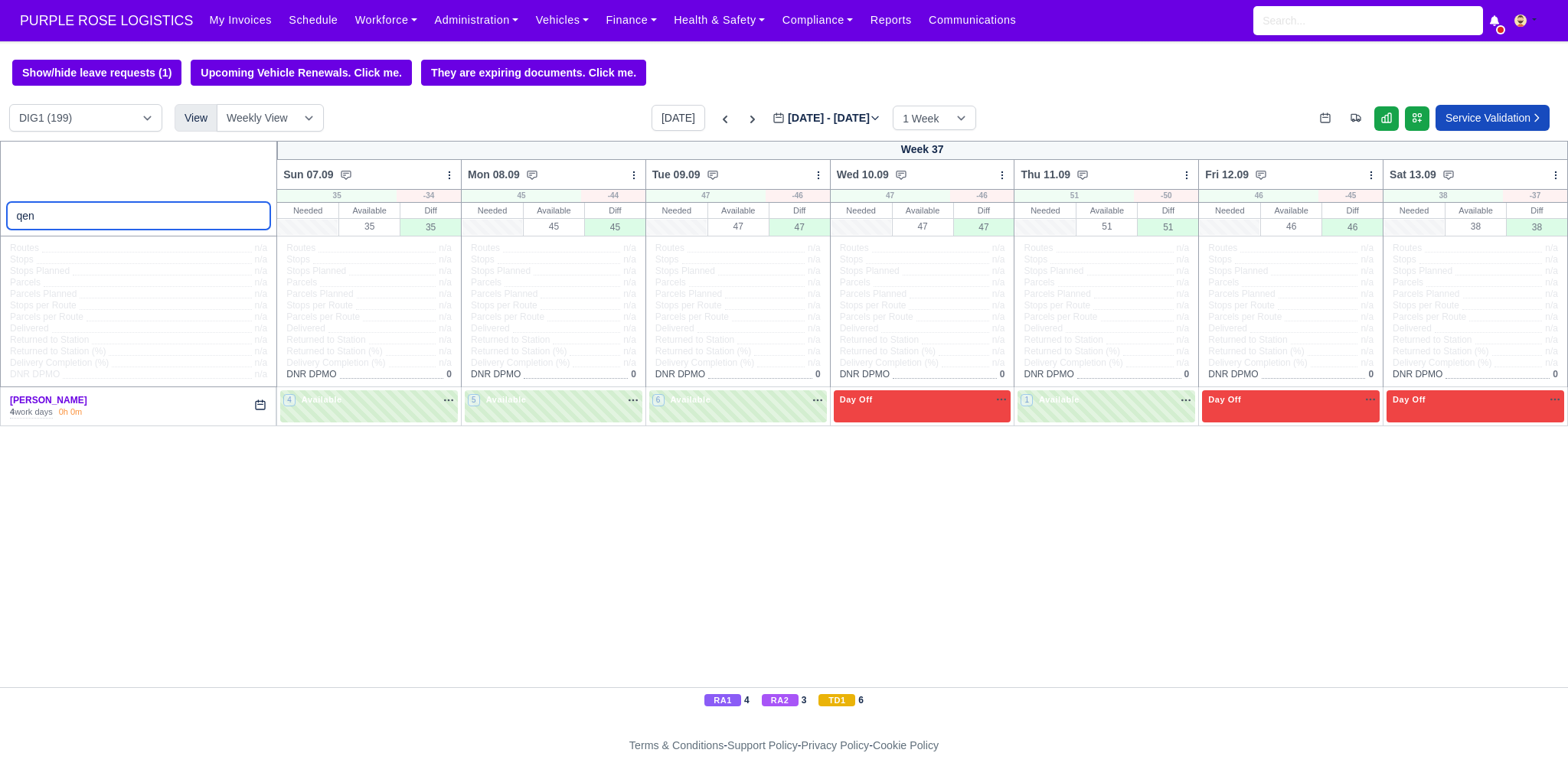
click at [84, 218] on input "qen" at bounding box center [139, 216] width 264 height 28
click at [83, 218] on input "qen" at bounding box center [139, 216] width 264 height 28
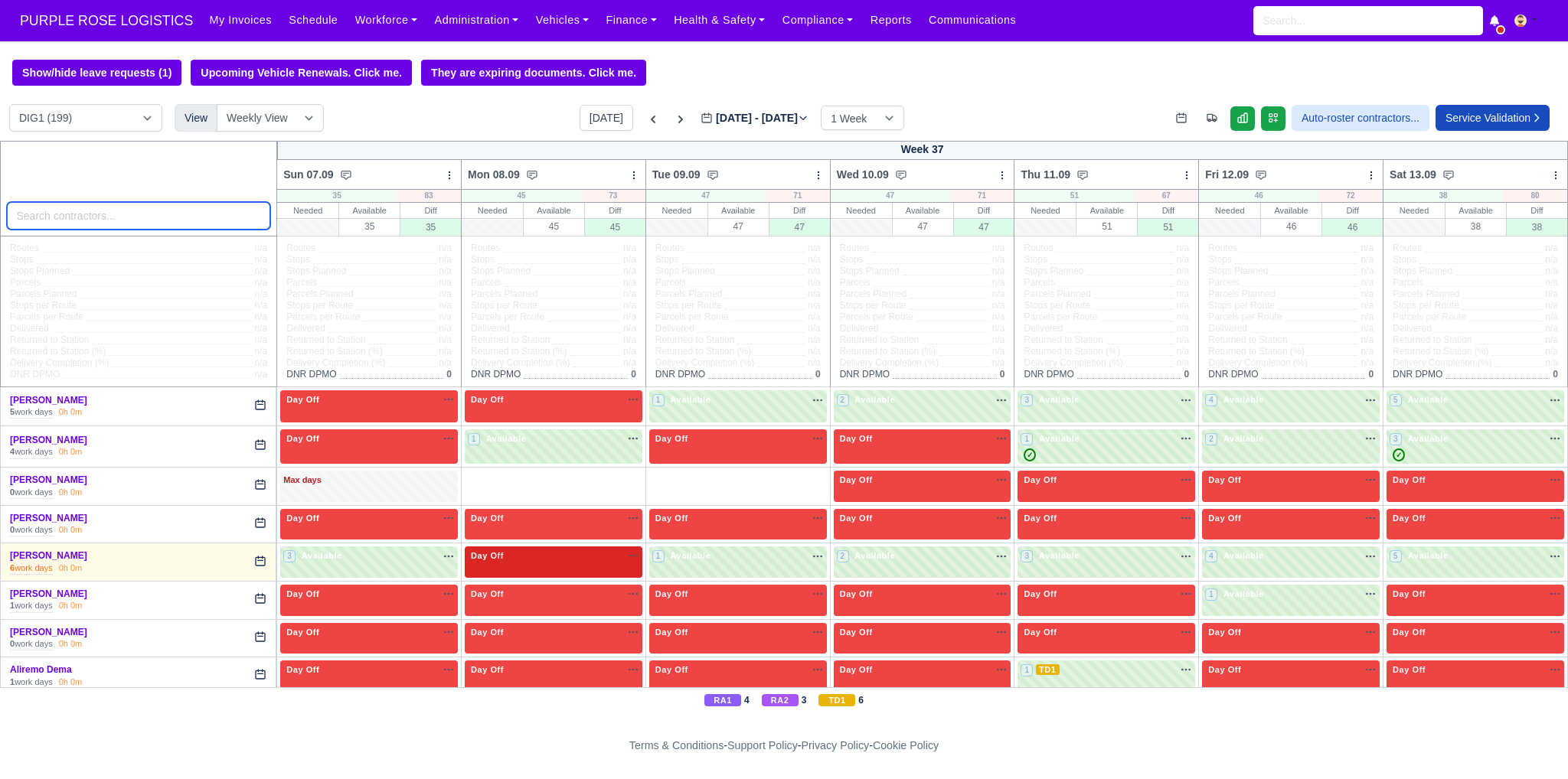
type input "j"
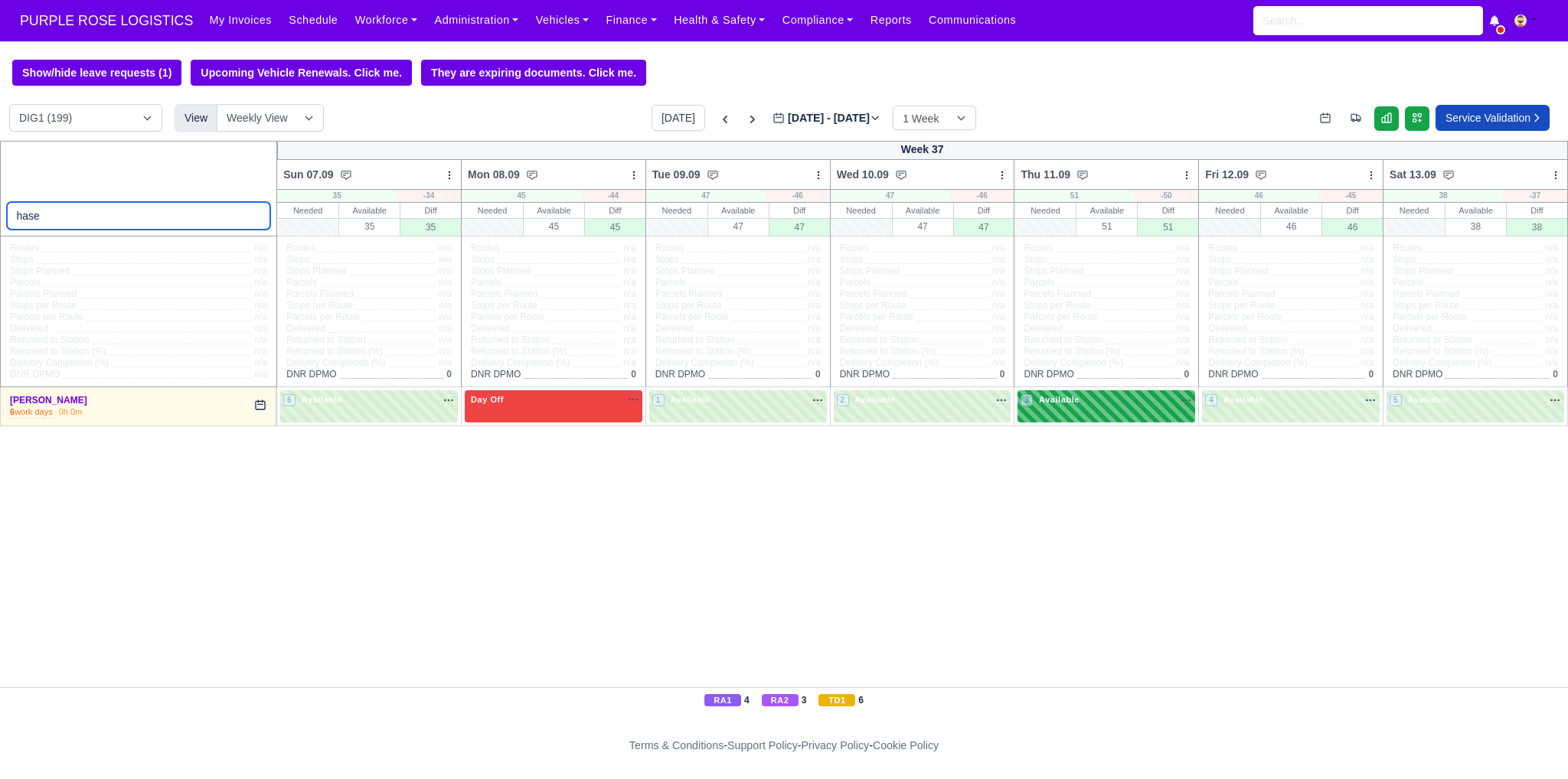
type input "hase"
click at [1052, 412] on div "3 Available" at bounding box center [1106, 406] width 178 height 31
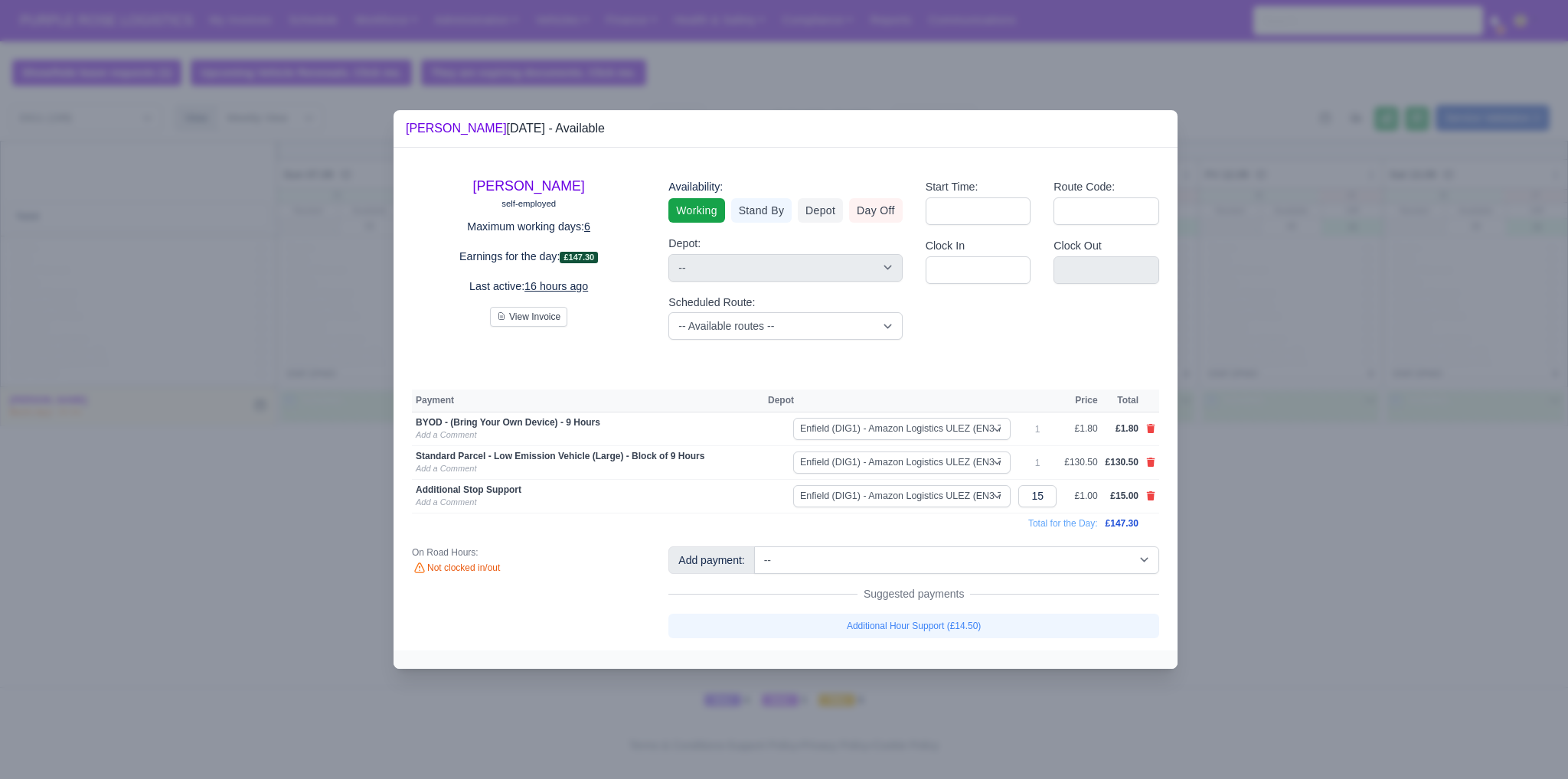
click at [1317, 483] on div at bounding box center [784, 390] width 1568 height 779
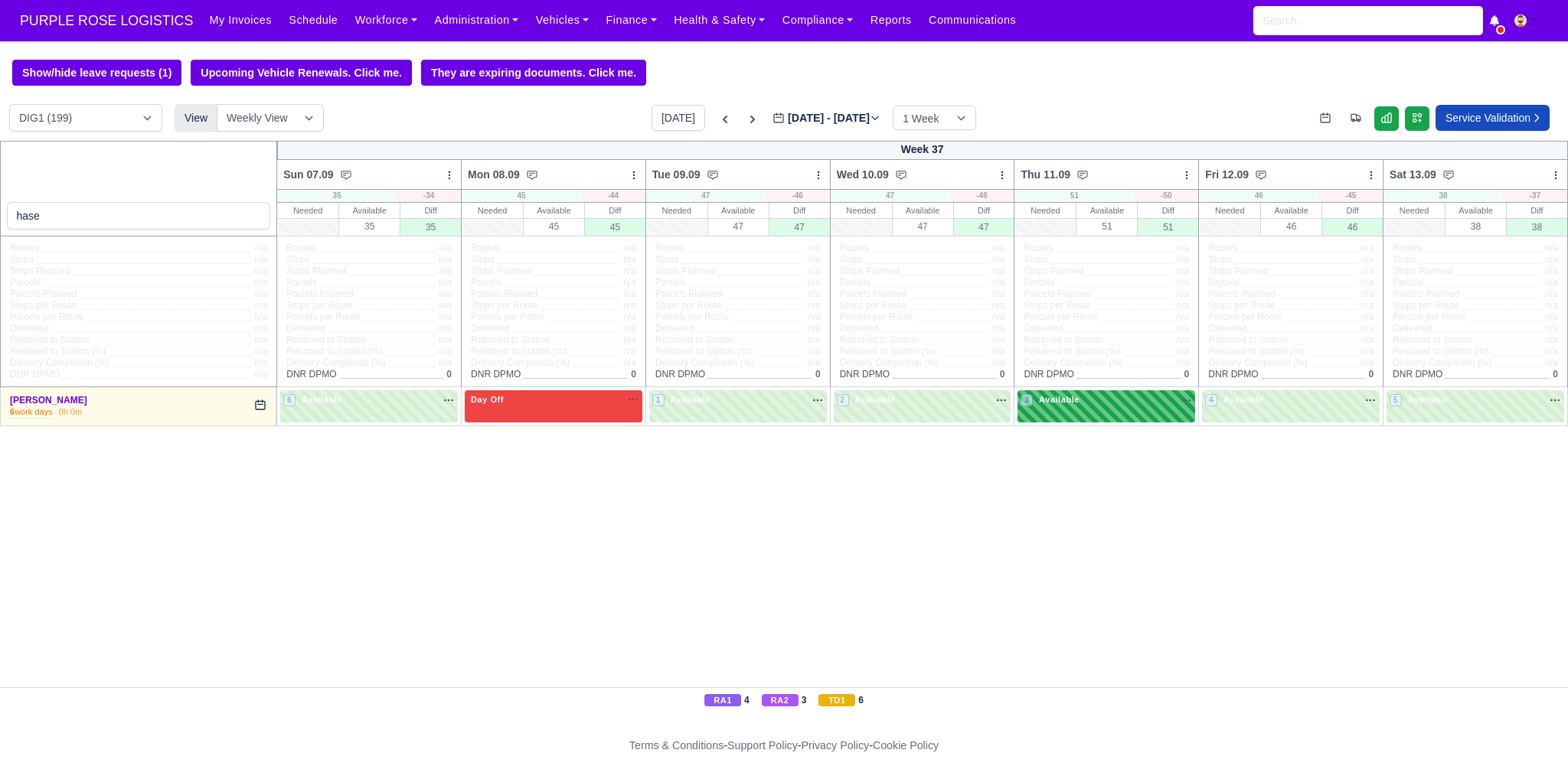
click at [1054, 417] on div "3 Available" at bounding box center [1106, 406] width 178 height 31
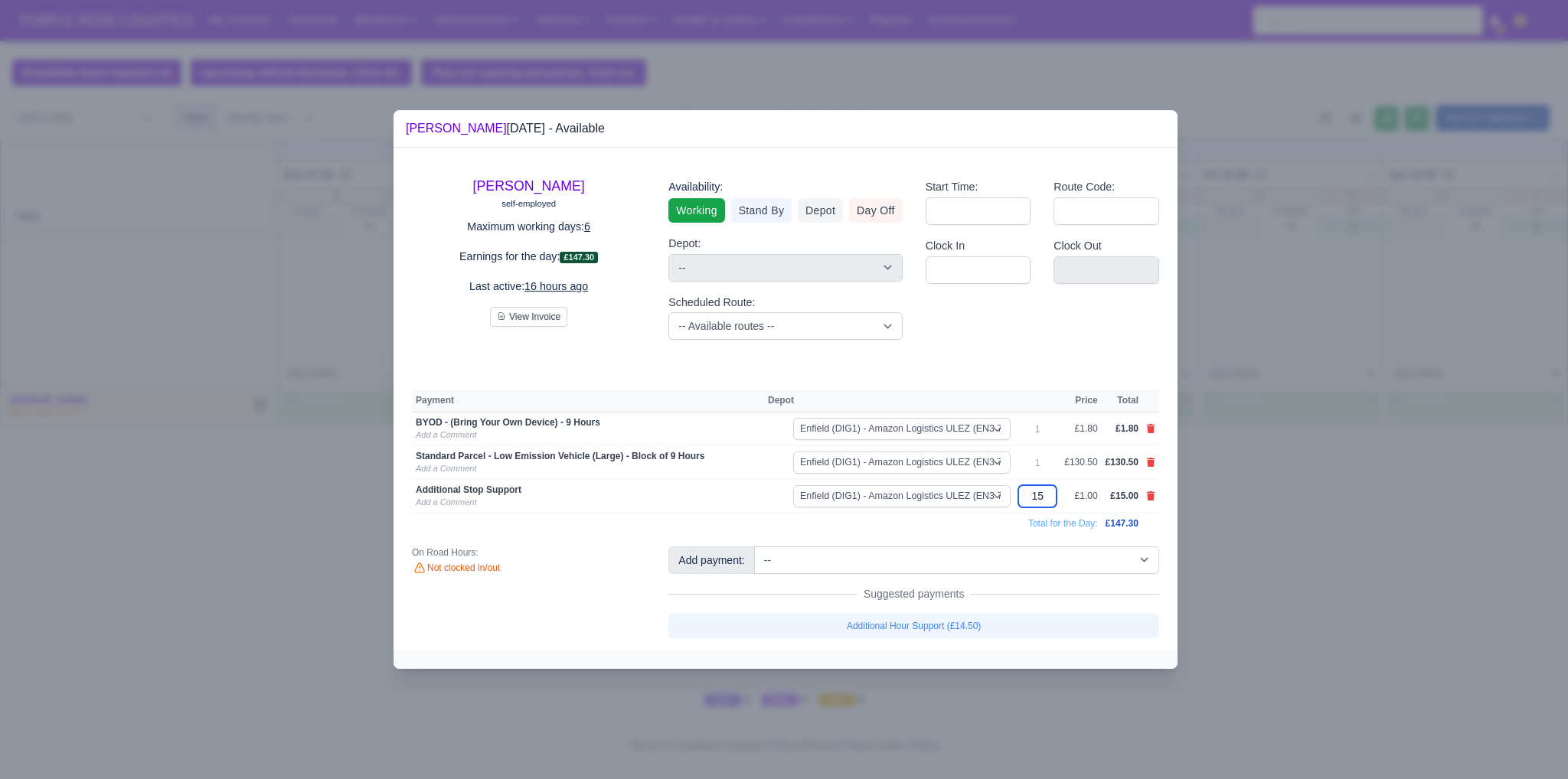
drag, startPoint x: 1047, startPoint y: 498, endPoint x: 1019, endPoint y: 499, distance: 28.0
click at [1019, 499] on td "15" at bounding box center [1037, 497] width 46 height 34
click at [1030, 494] on input "15" at bounding box center [1037, 496] width 38 height 22
drag, startPoint x: 1041, startPoint y: 493, endPoint x: 1027, endPoint y: 496, distance: 14.3
click at [1027, 496] on input "15" at bounding box center [1037, 496] width 38 height 22
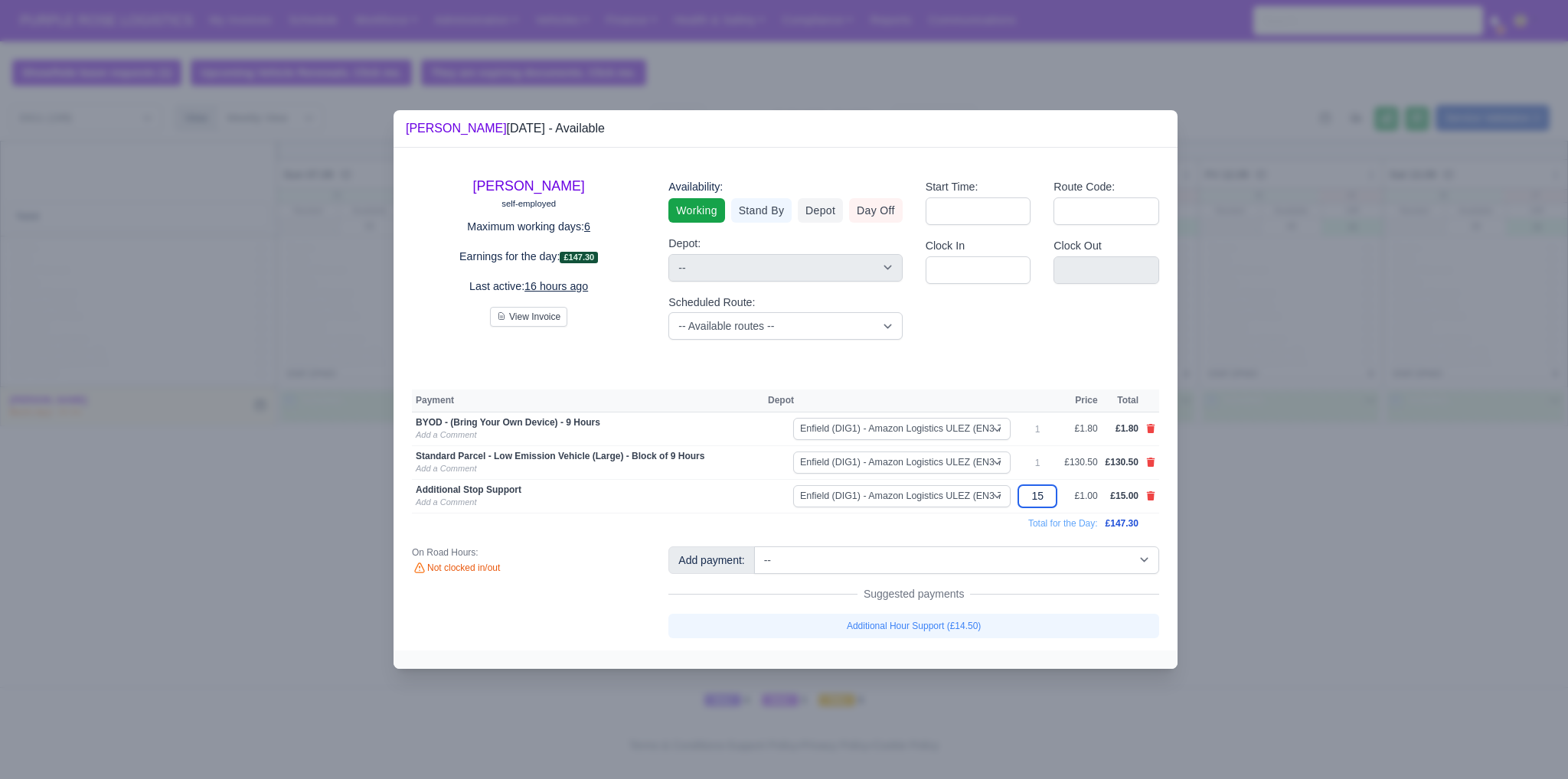
type input "45"
click at [984, 528] on td "Total for the Day:" at bounding box center [756, 522] width 690 height 20
click at [1201, 559] on div at bounding box center [784, 390] width 1568 height 779
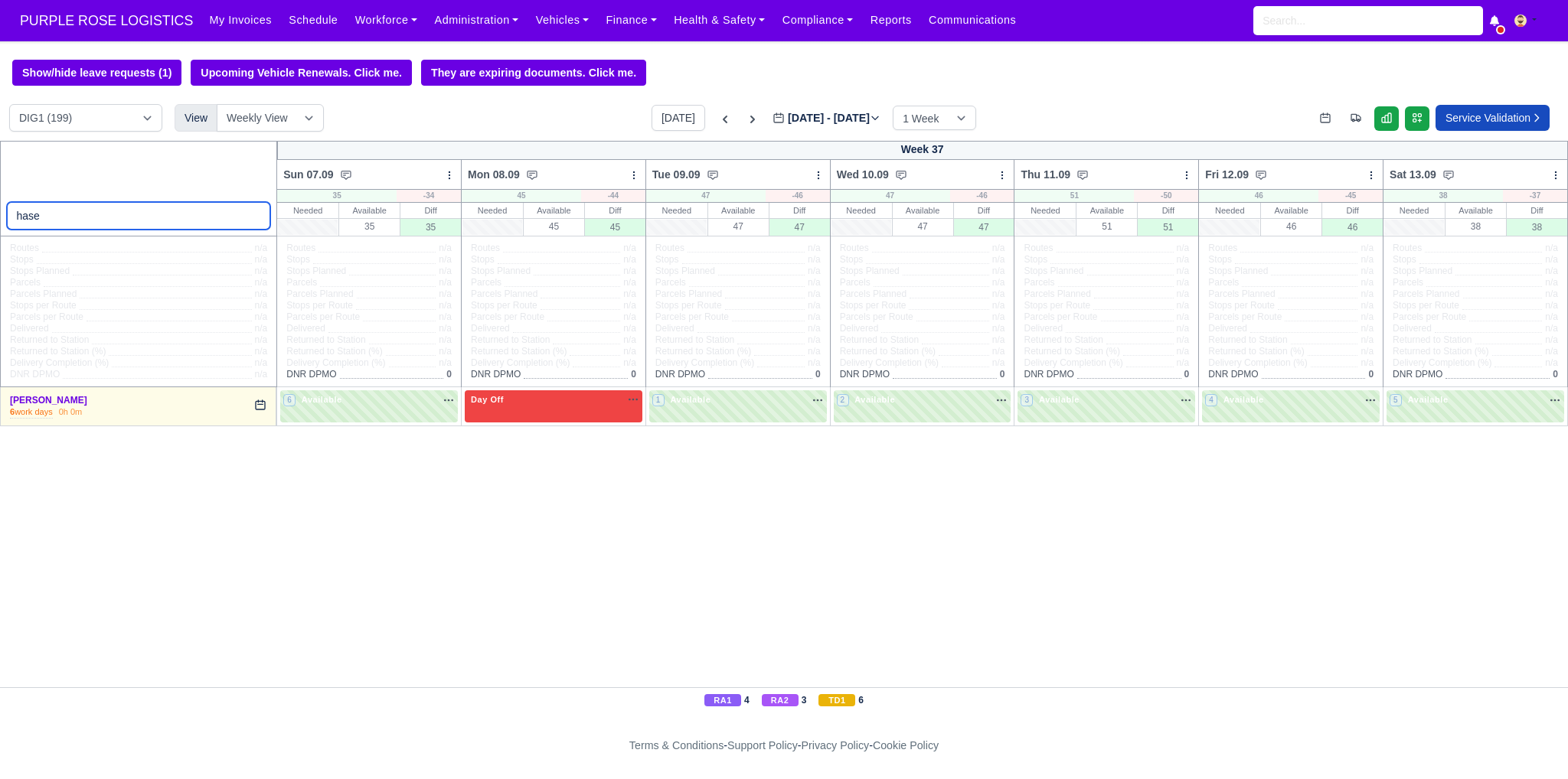
click at [113, 218] on input "hase" at bounding box center [139, 216] width 264 height 28
click at [114, 218] on input "hase" at bounding box center [139, 216] width 264 height 28
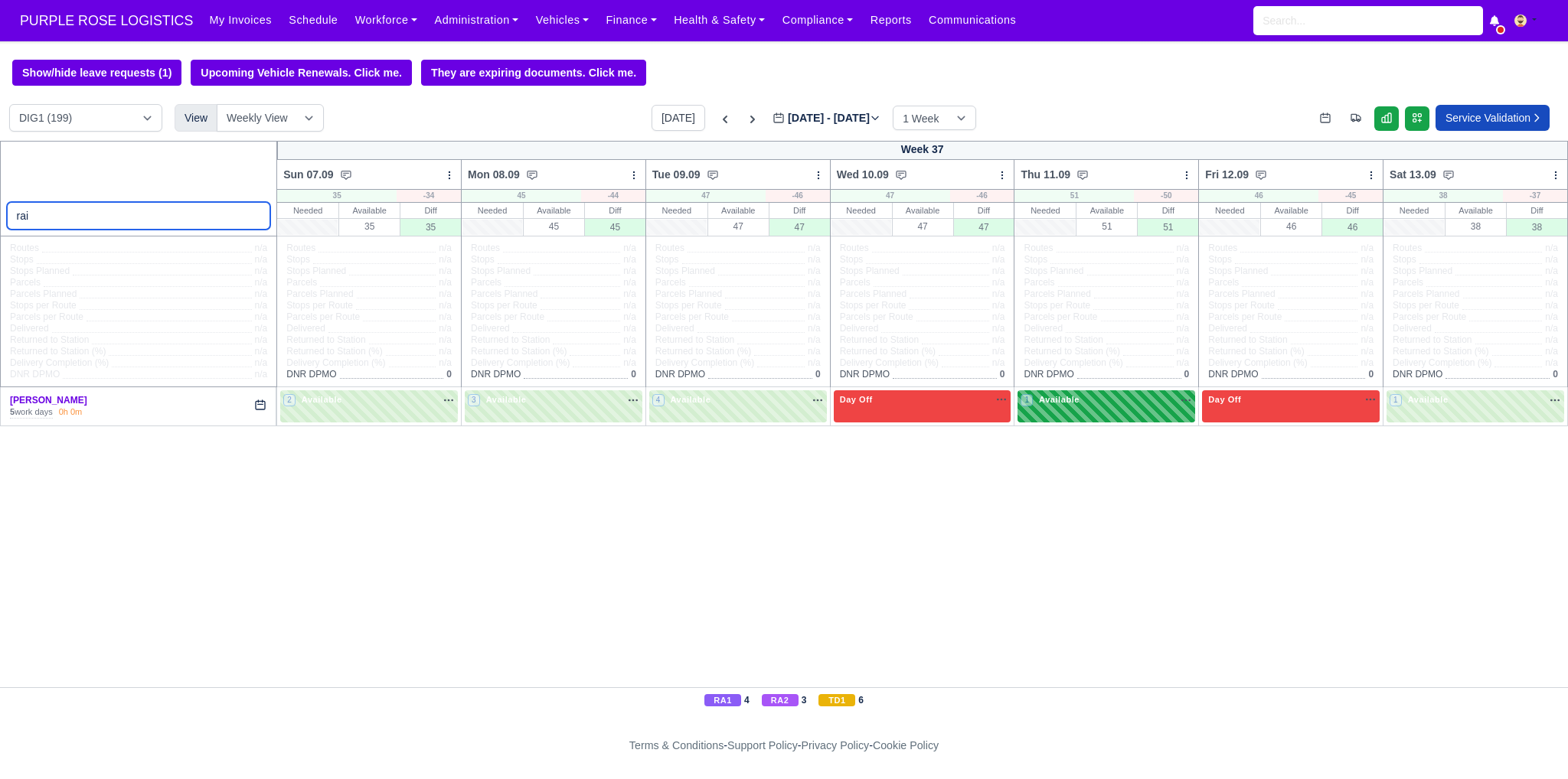
type input "rai"
click at [1066, 403] on span "Available" at bounding box center [1059, 399] width 47 height 11
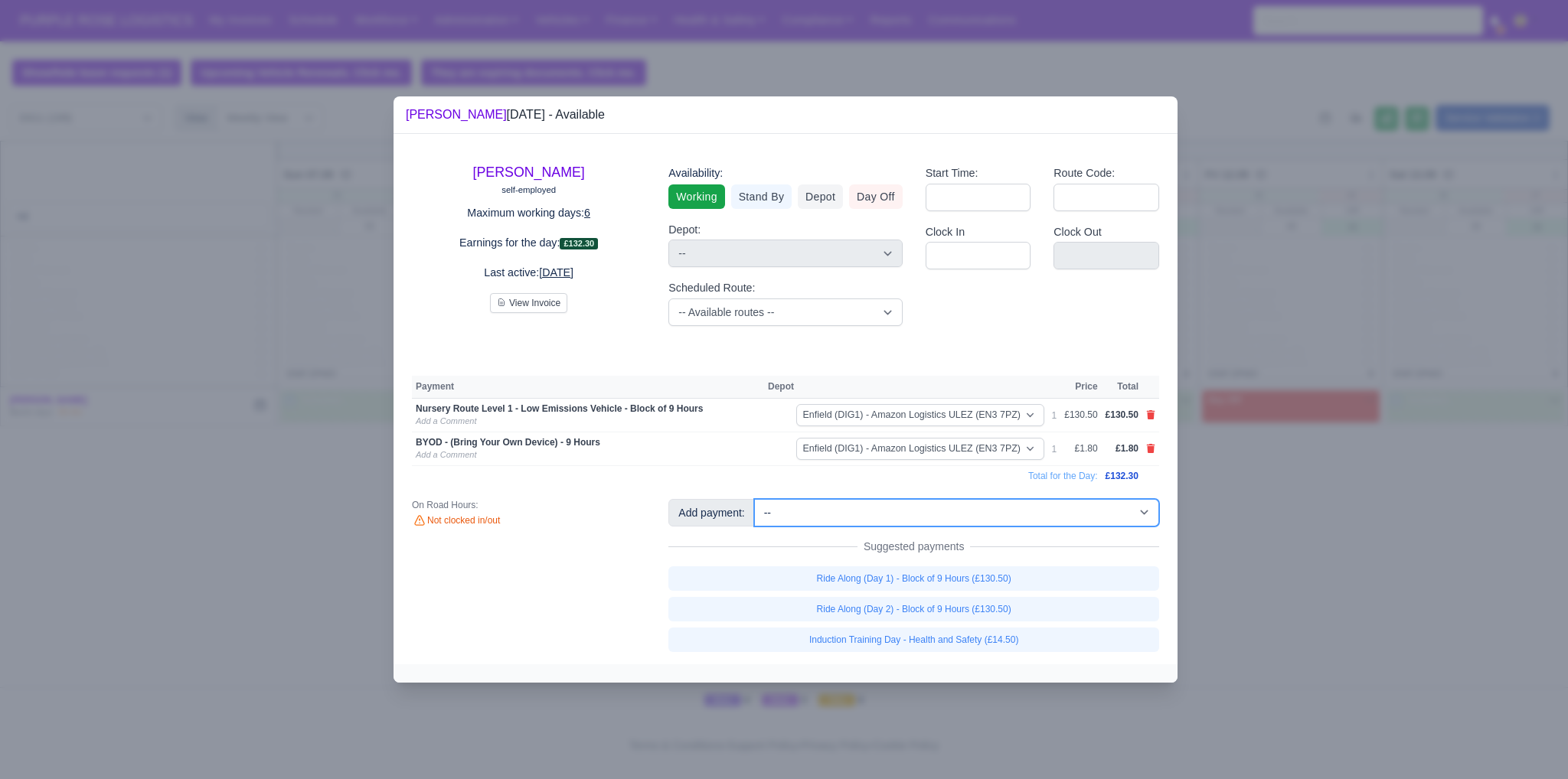
click at [923, 514] on select "-- Additional Hour Support (£14.50) Additional Hour Support (Walkers) (£13.50) …" at bounding box center [956, 512] width 405 height 28
select select "65"
click at [754, 499] on select "-- Additional Hour Support (£14.50) Additional Hour Support (Walkers) (£13.50) …" at bounding box center [956, 512] width 405 height 28
select select "1"
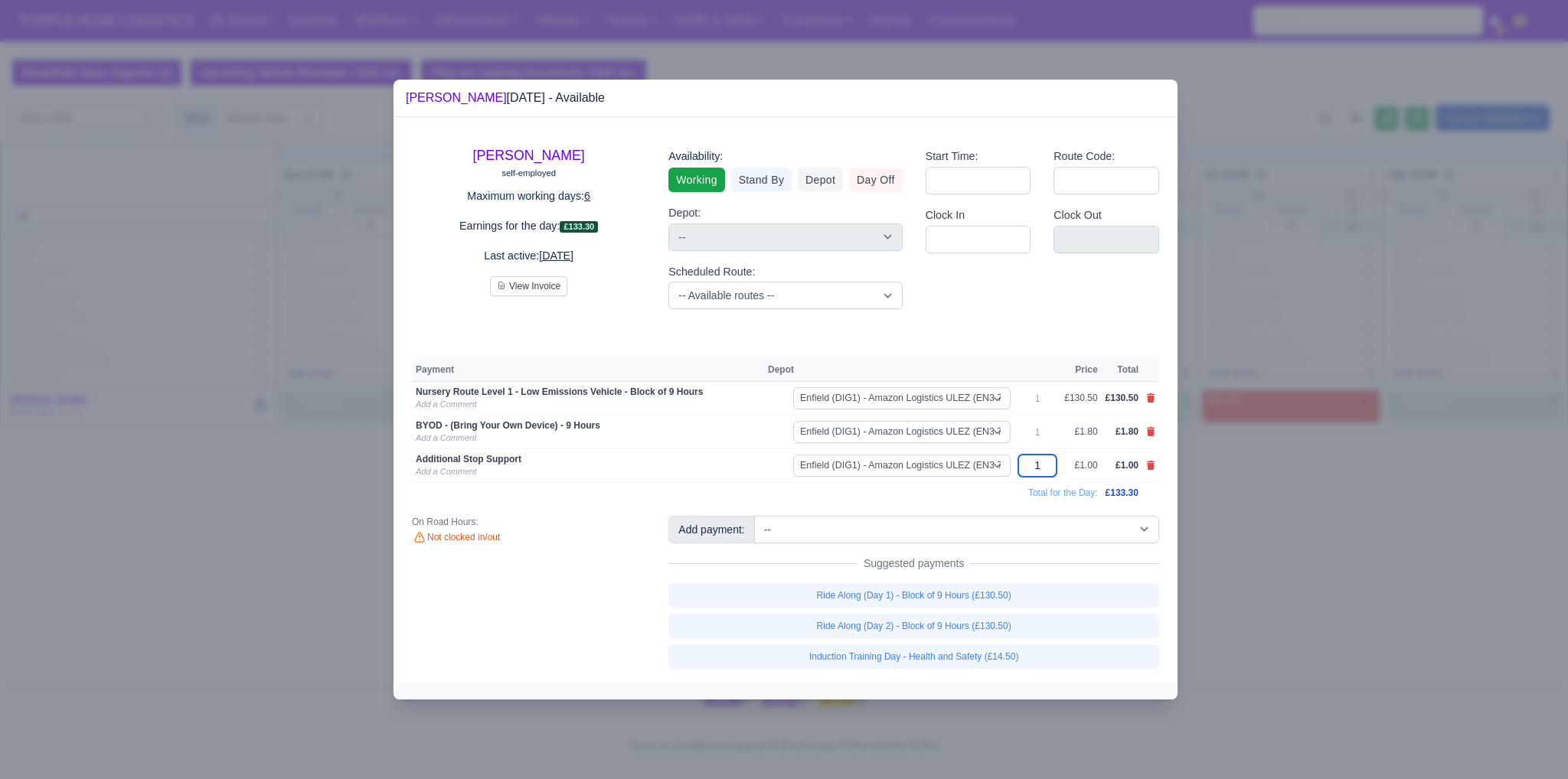
click at [1039, 465] on input "1" at bounding box center [1037, 466] width 38 height 22
click at [1039, 465] on input "1" at bounding box center [1037, 466] width 38 height 22
type input "10"
drag, startPoint x: 1041, startPoint y: 463, endPoint x: 1032, endPoint y: 464, distance: 9.1
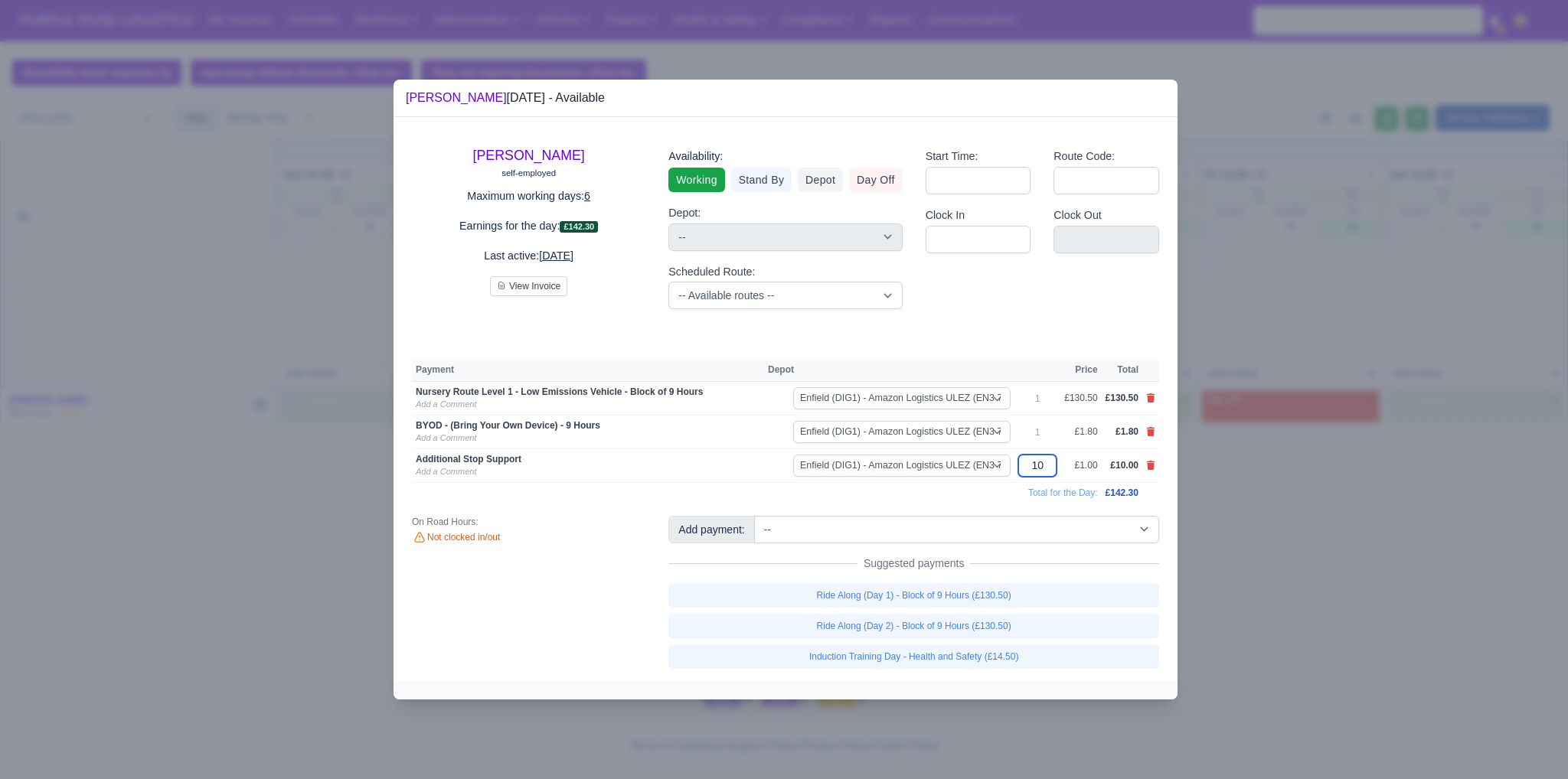
click at [1032, 464] on input "10" at bounding box center [1037, 466] width 38 height 22
type input "0"
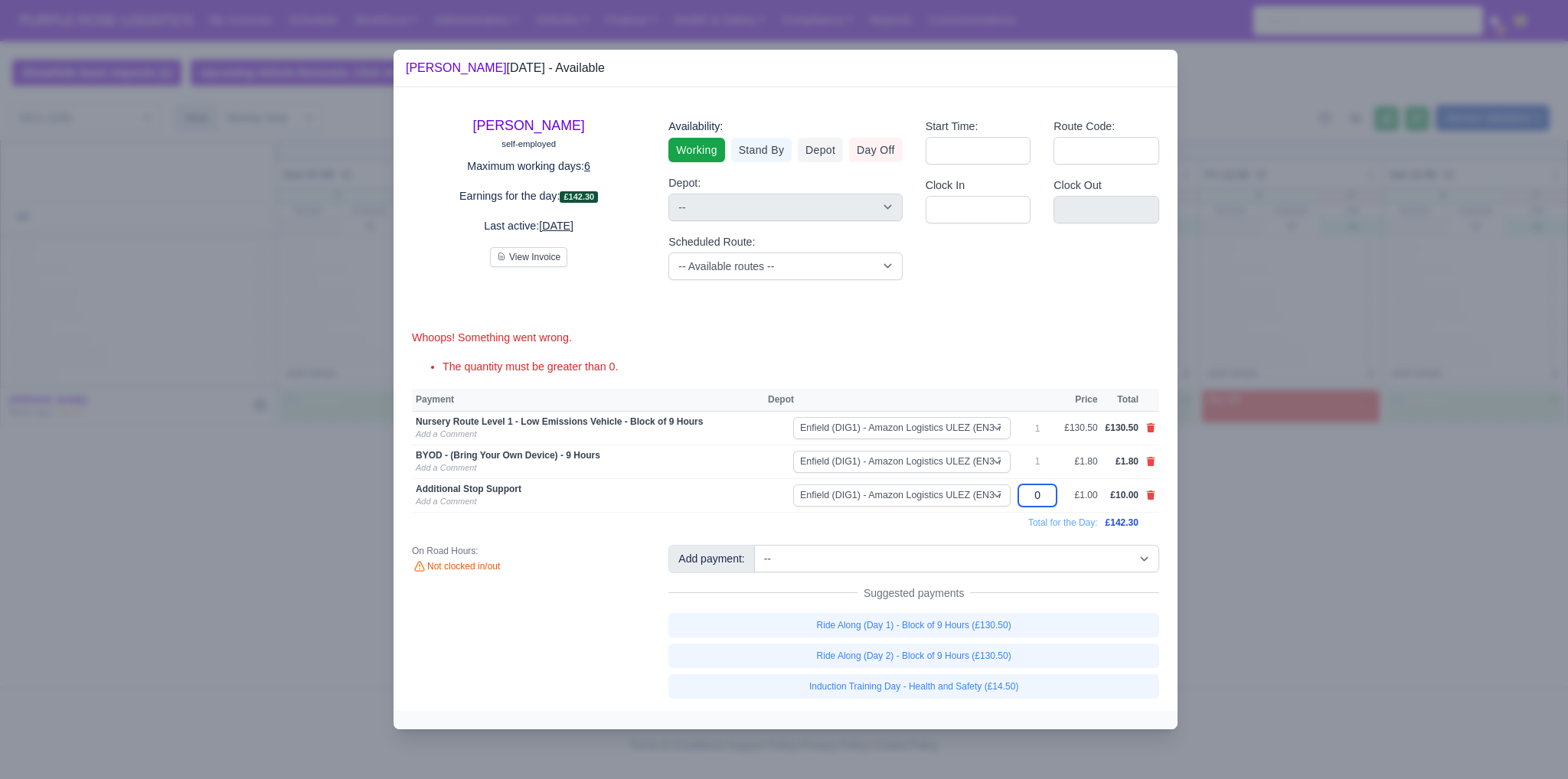
type input "90"
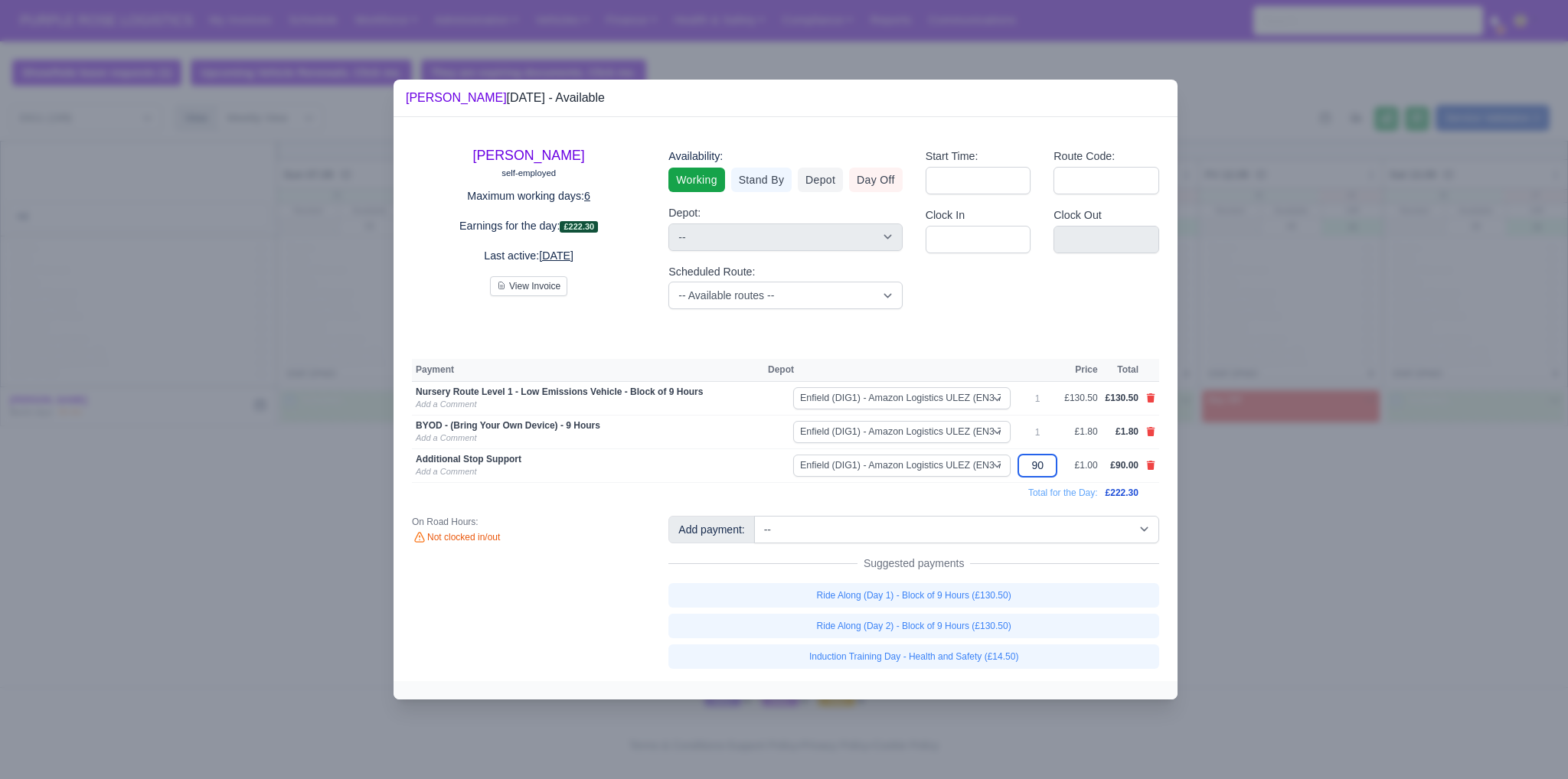
click at [1056, 472] on input "90" at bounding box center [1037, 466] width 38 height 22
type input "9"
click at [1320, 539] on div at bounding box center [784, 390] width 1568 height 779
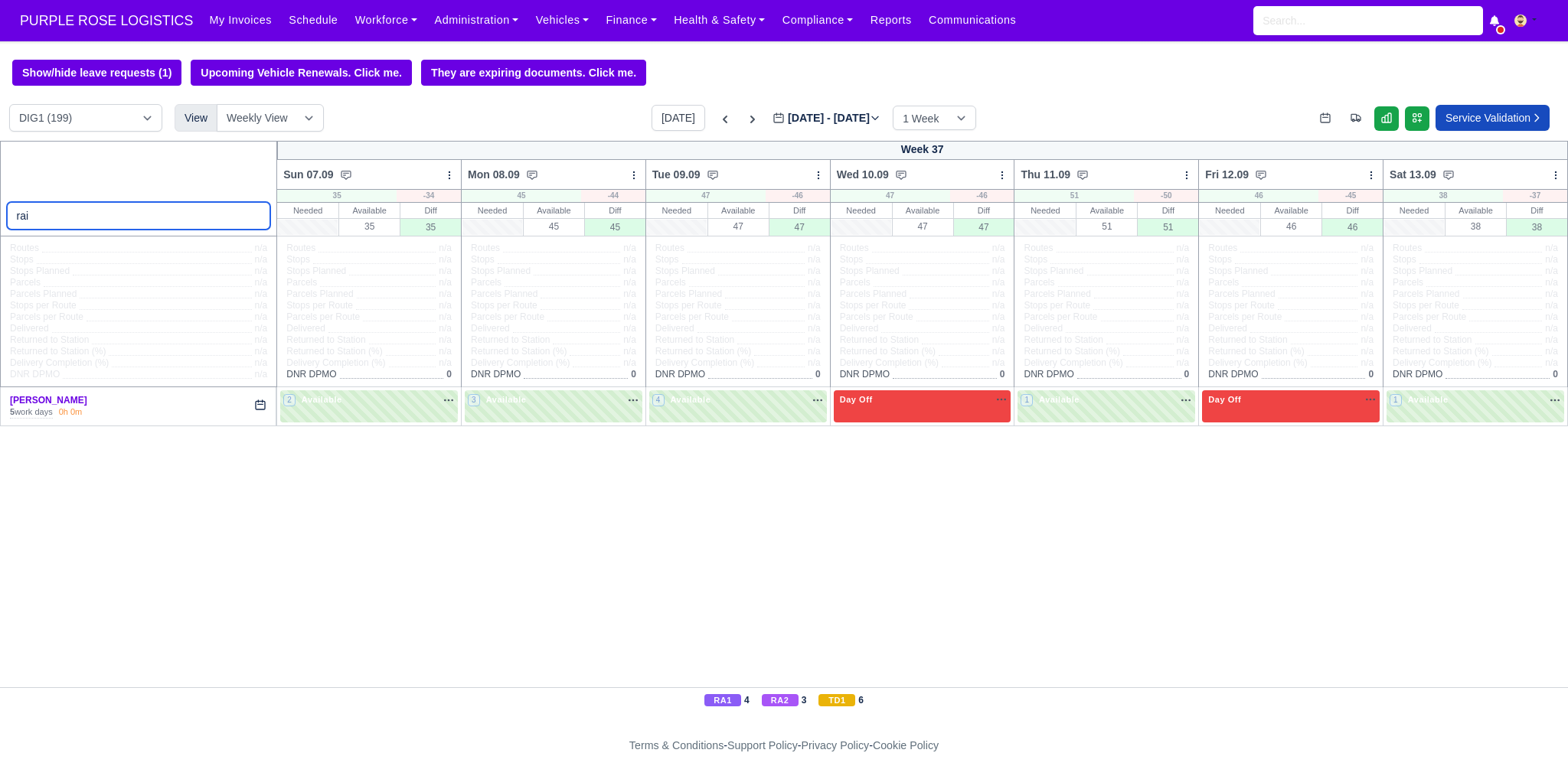
click at [252, 218] on input "rai" at bounding box center [139, 216] width 264 height 28
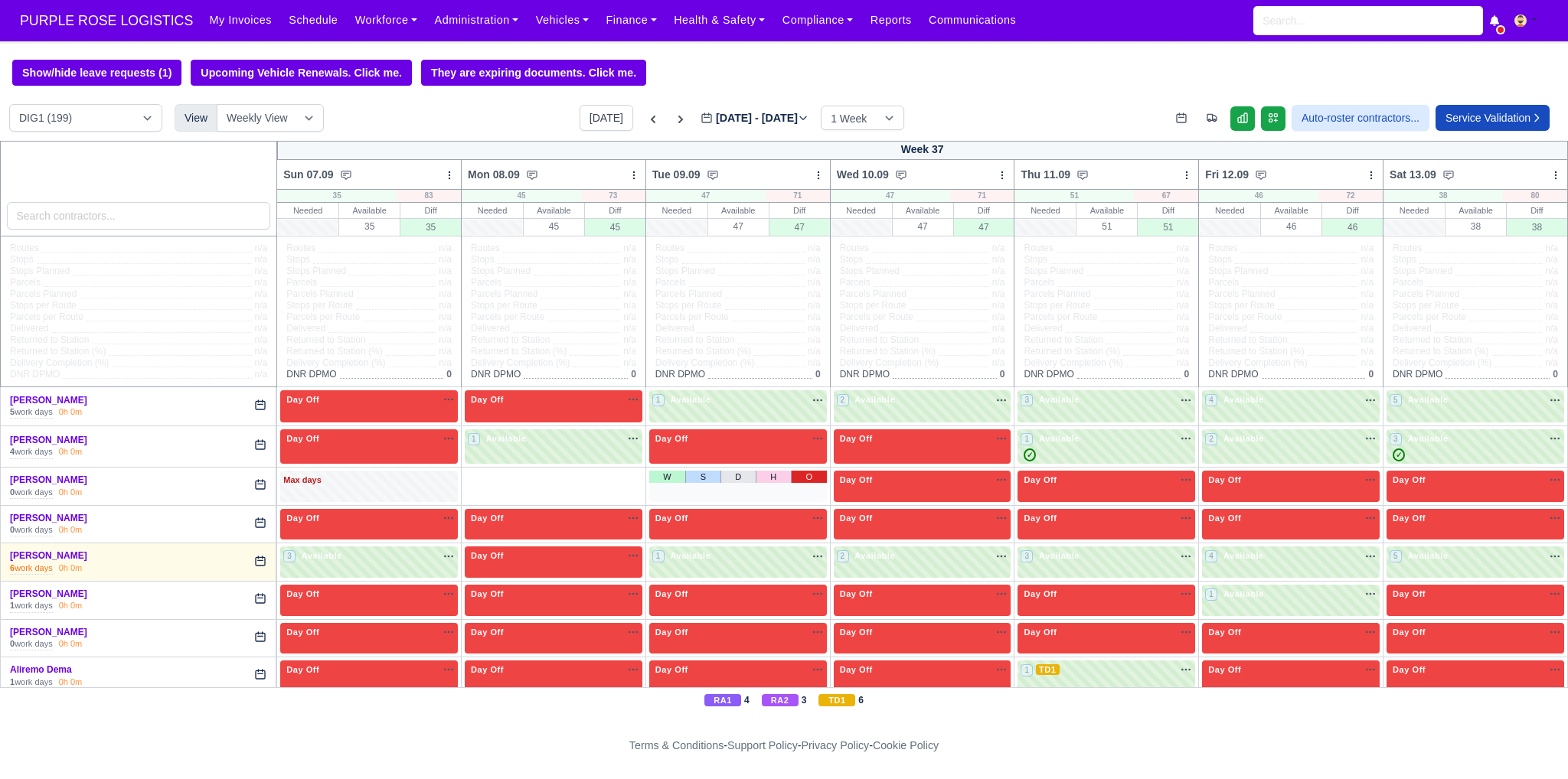
click at [799, 478] on link "O" at bounding box center [809, 477] width 36 height 12
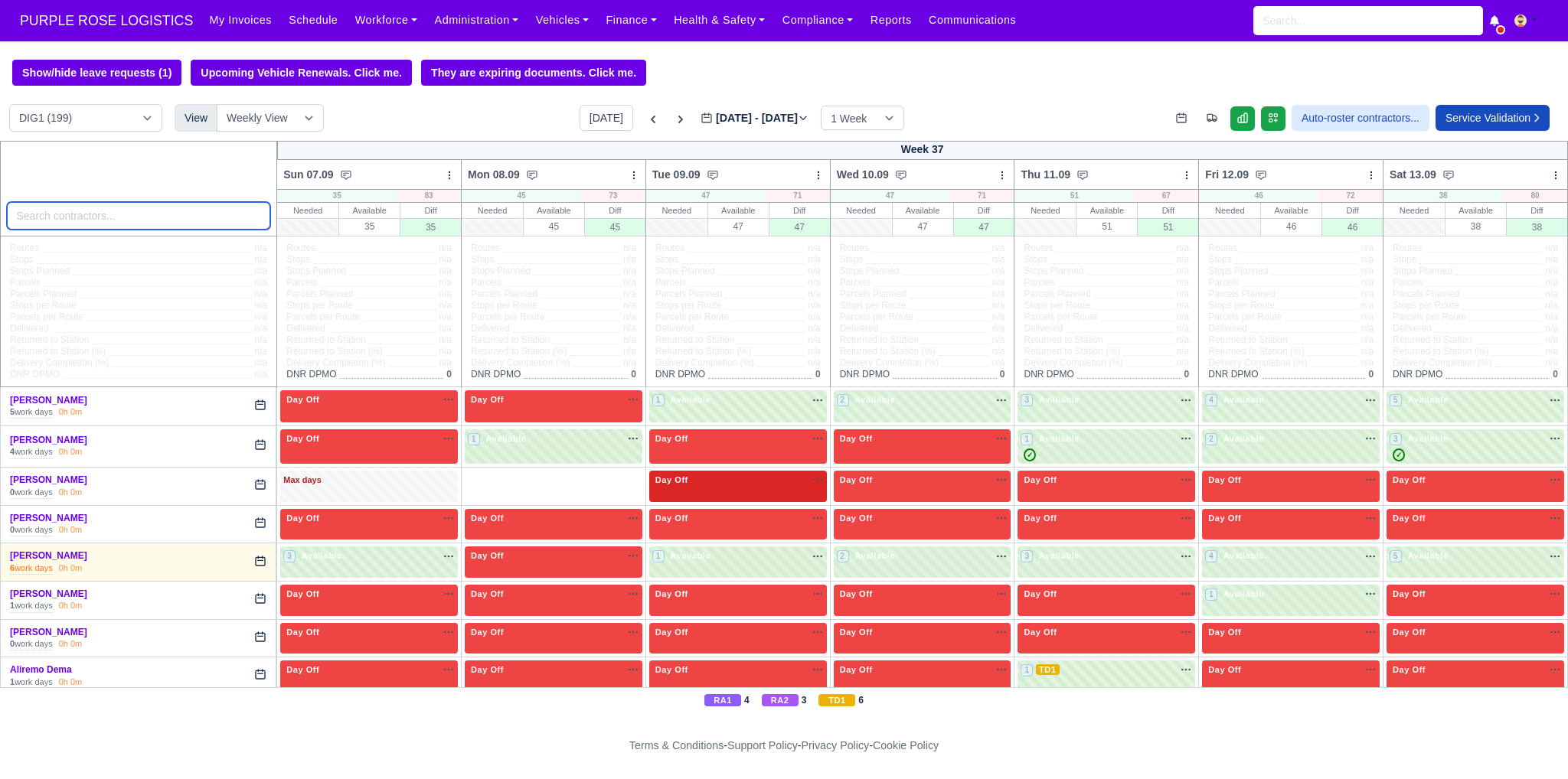
click at [124, 219] on input "search" at bounding box center [139, 216] width 264 height 28
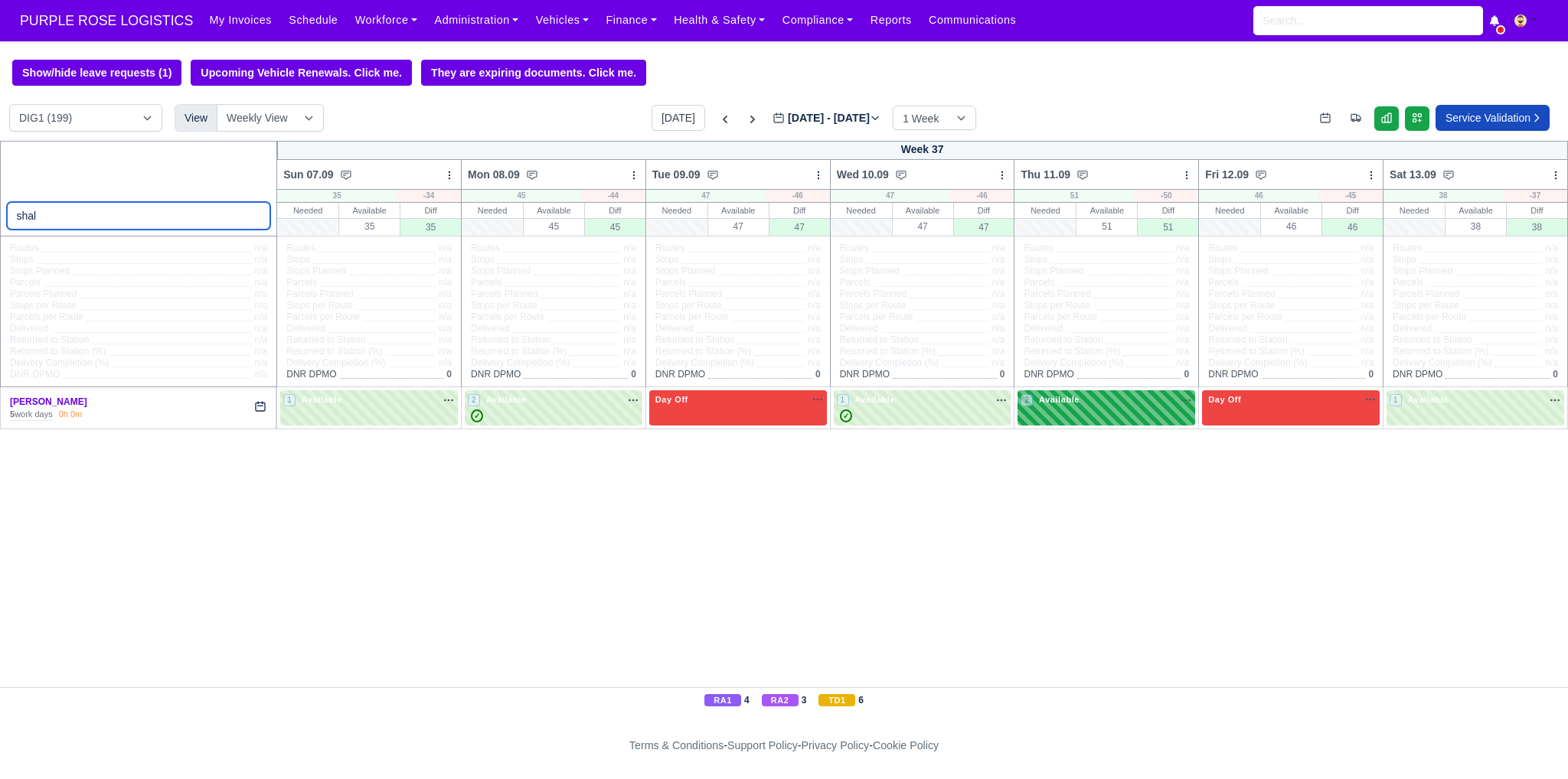
type input "shal"
click at [1066, 412] on div "2 Available" at bounding box center [1106, 408] width 178 height 36
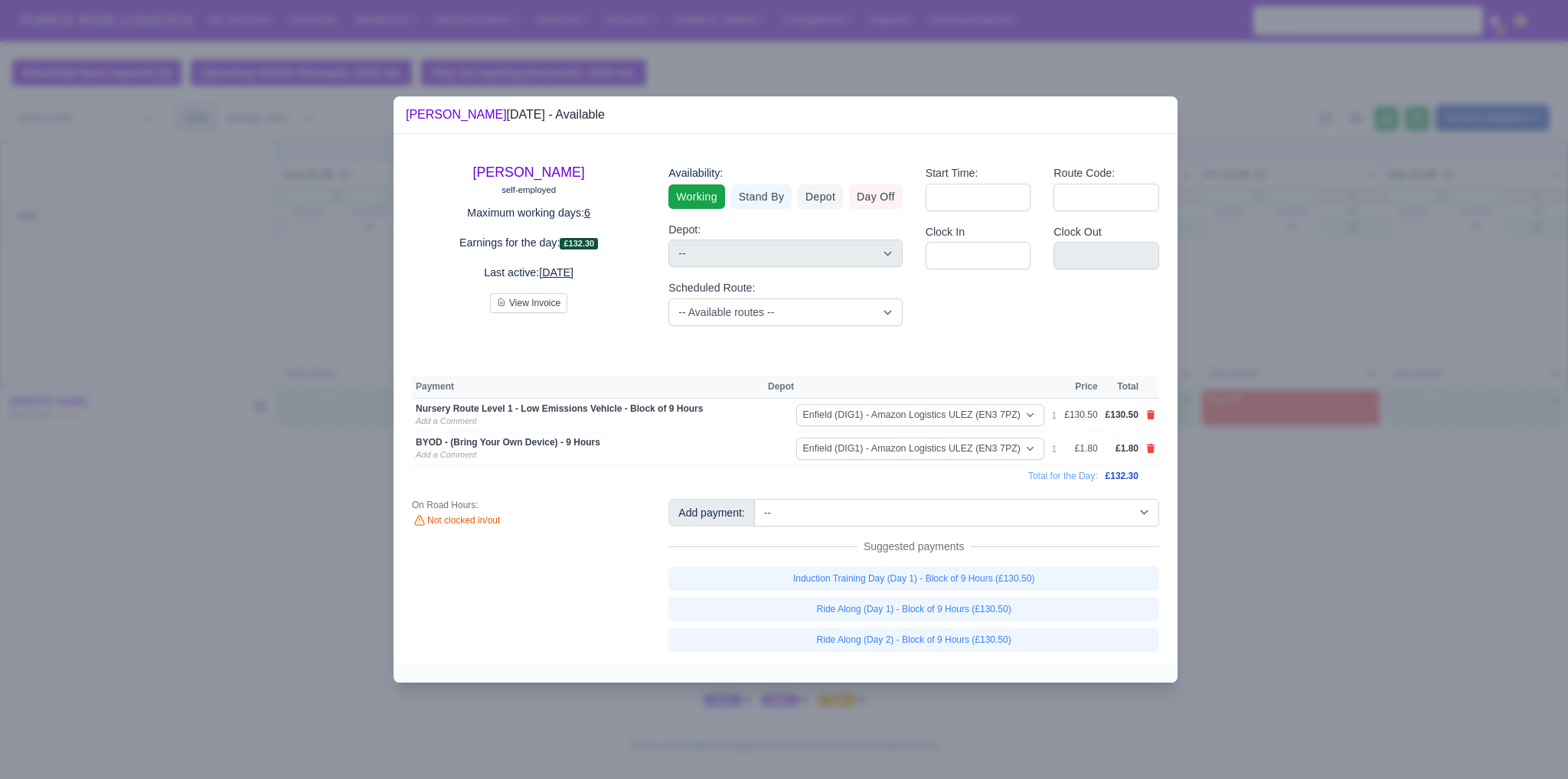
click at [931, 528] on div "Add payment: -- Additional Hour Support (£14.50) Additional Hour Support (Walke…" at bounding box center [913, 575] width 513 height 153
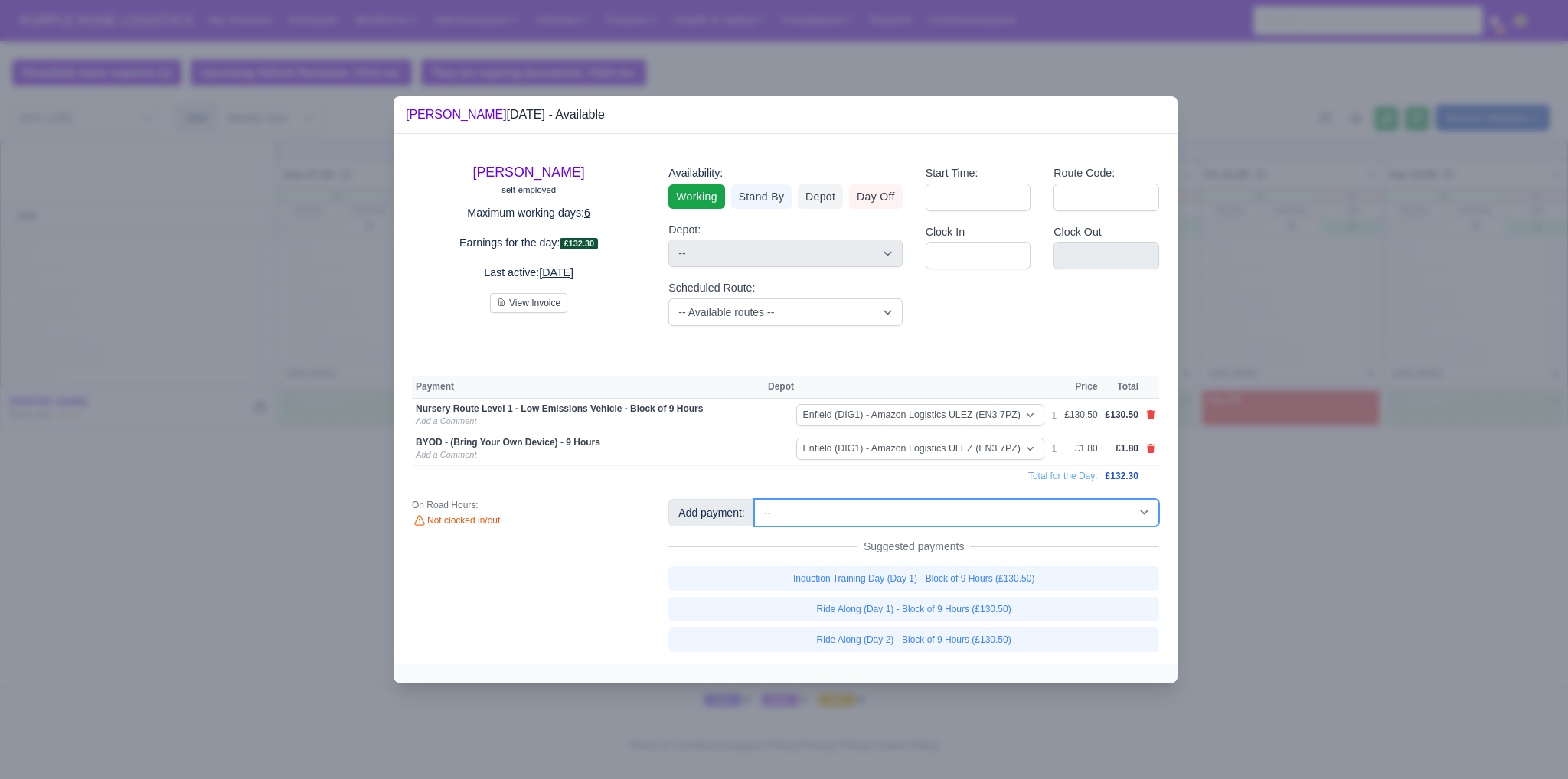
click at [928, 515] on select "-- Additional Hour Support (£14.50) Additional Hour Support (Walkers) (£13.50) …" at bounding box center [956, 512] width 405 height 28
select select "65"
click at [754, 499] on select "-- Additional Hour Support (£14.50) Additional Hour Support (Walkers) (£13.50) …" at bounding box center [956, 512] width 405 height 28
select select "1"
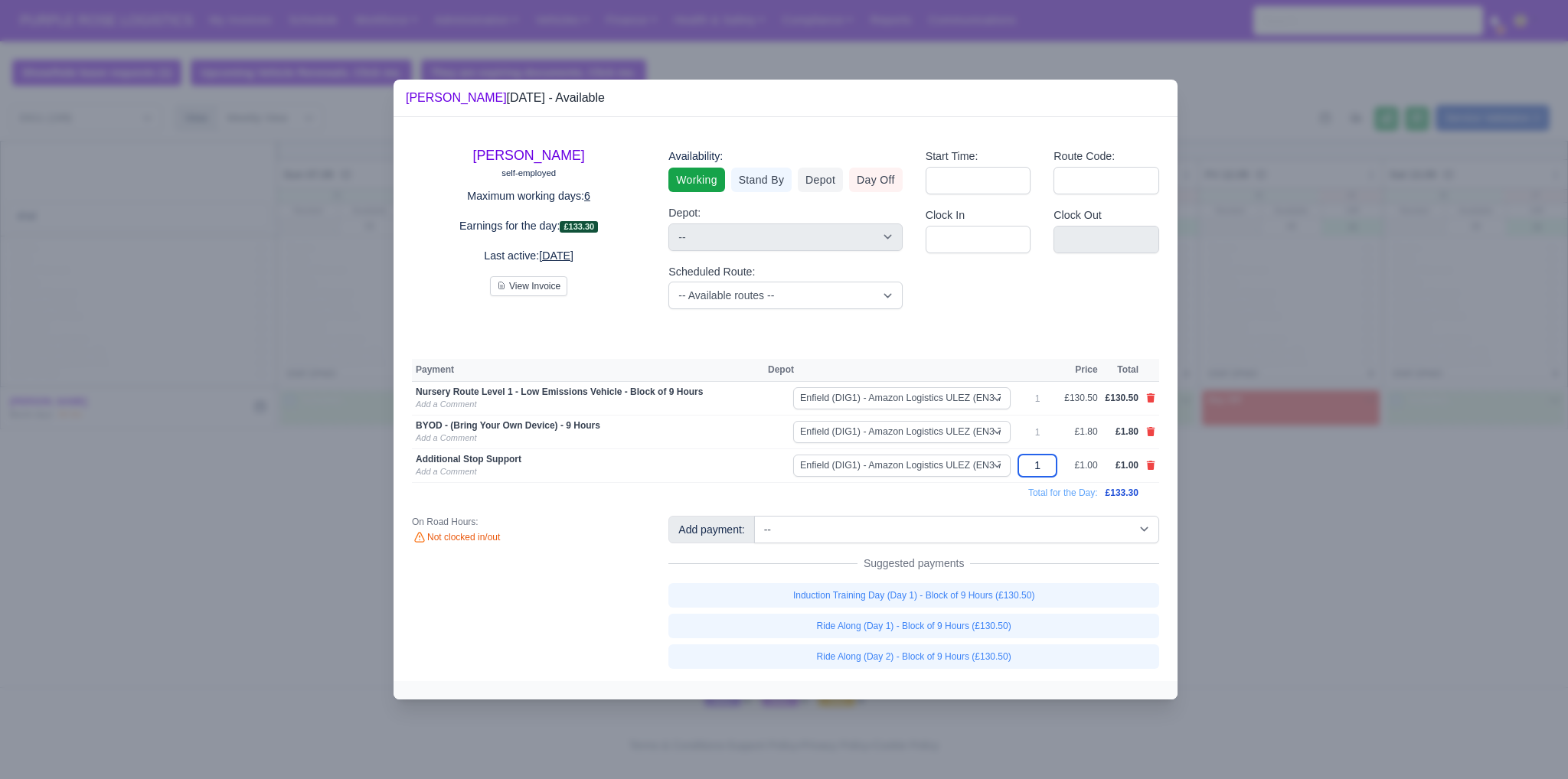
click at [1044, 469] on input "1" at bounding box center [1037, 466] width 38 height 22
type input "12"
click at [1000, 508] on div "[PERSON_NAME] self-employed Maximum working days: 6 Earnings for the day: £144.…" at bounding box center [785, 399] width 784 height 564
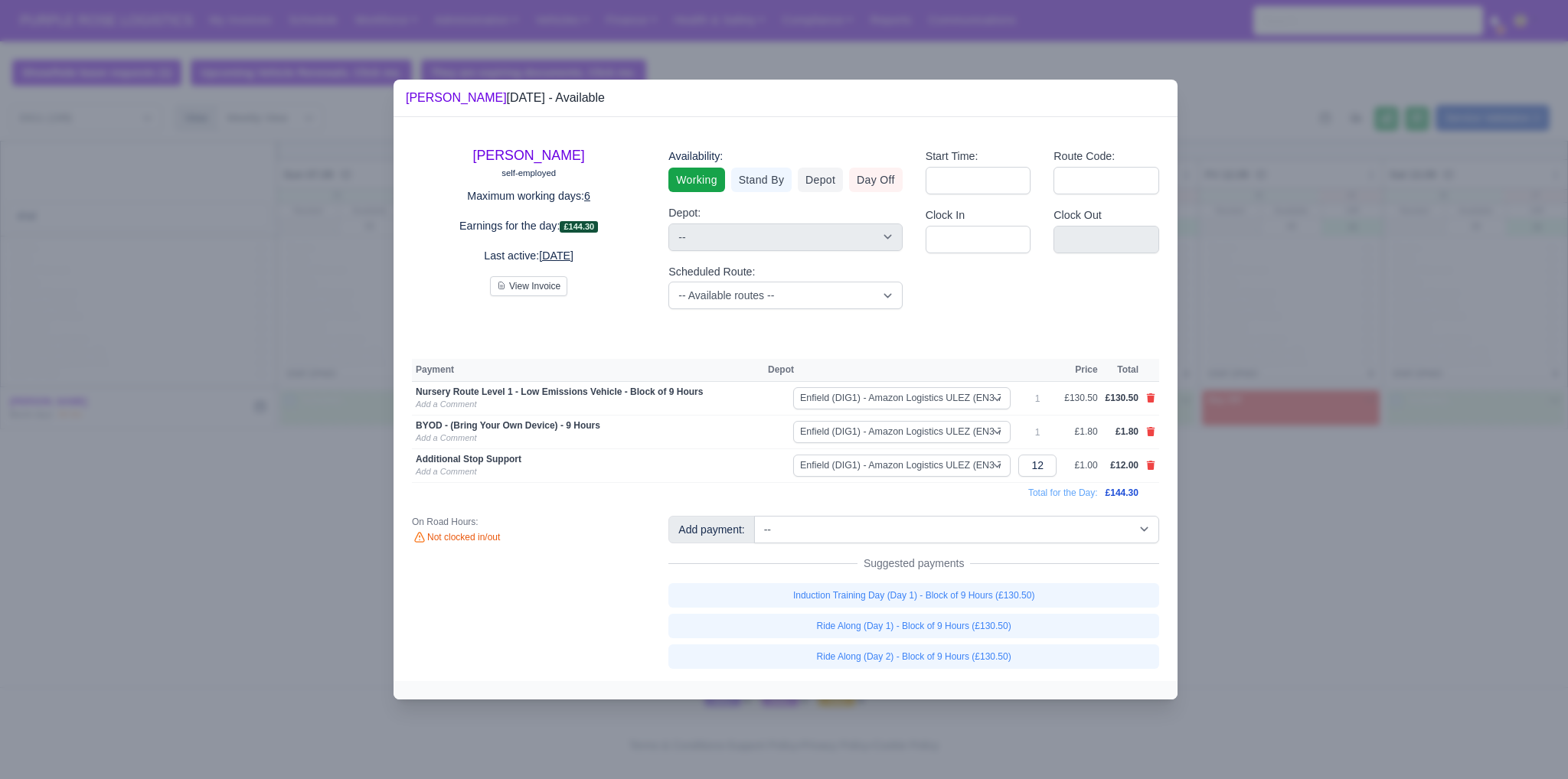
click at [1267, 566] on div at bounding box center [784, 390] width 1568 height 779
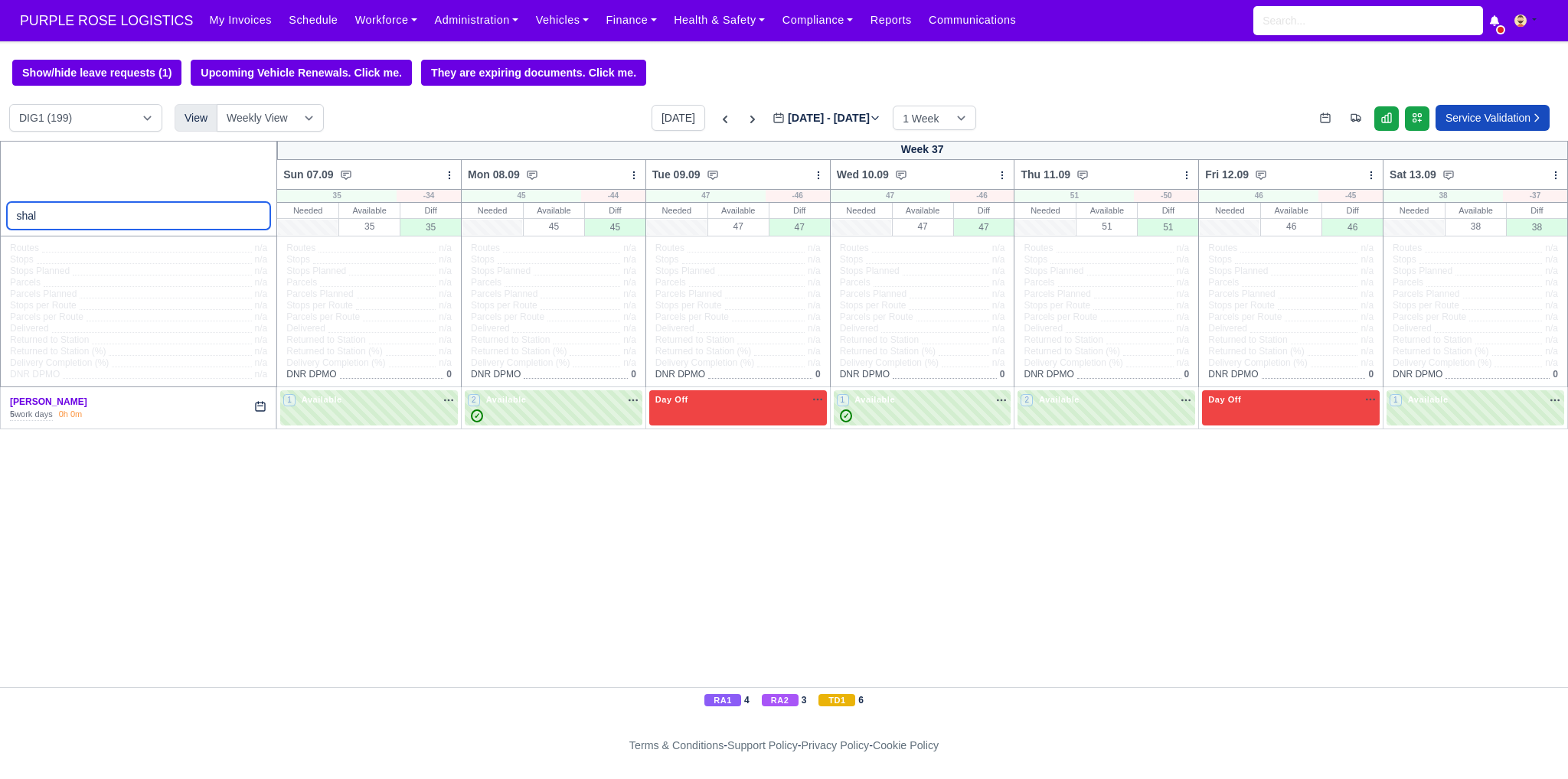
drag, startPoint x: 125, startPoint y: 204, endPoint x: 119, endPoint y: 218, distance: 15.2
click at [122, 210] on input "shal" at bounding box center [139, 216] width 264 height 28
click at [119, 218] on input "shal" at bounding box center [139, 216] width 264 height 28
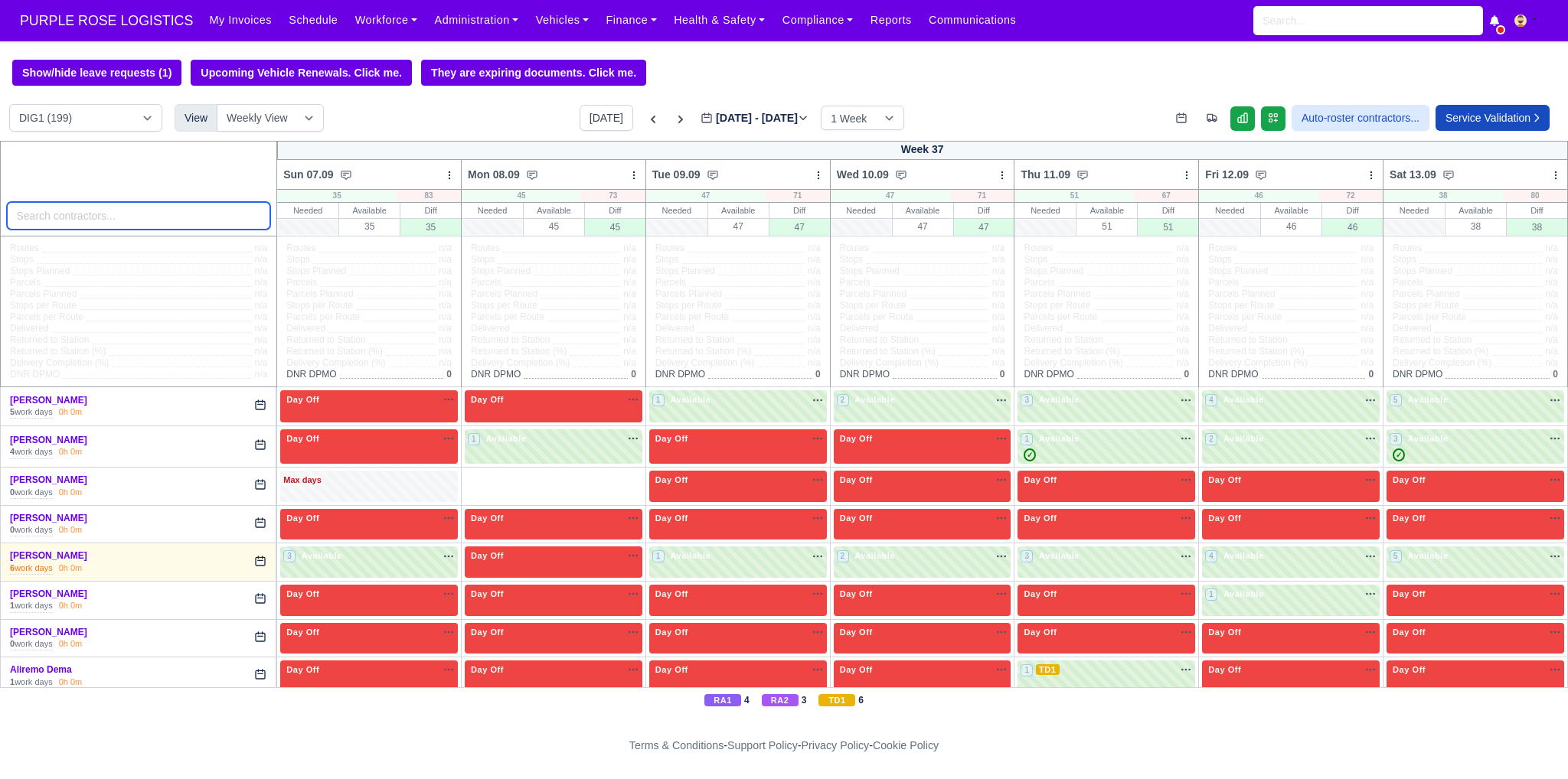
click at [202, 224] on input "search" at bounding box center [139, 216] width 264 height 28
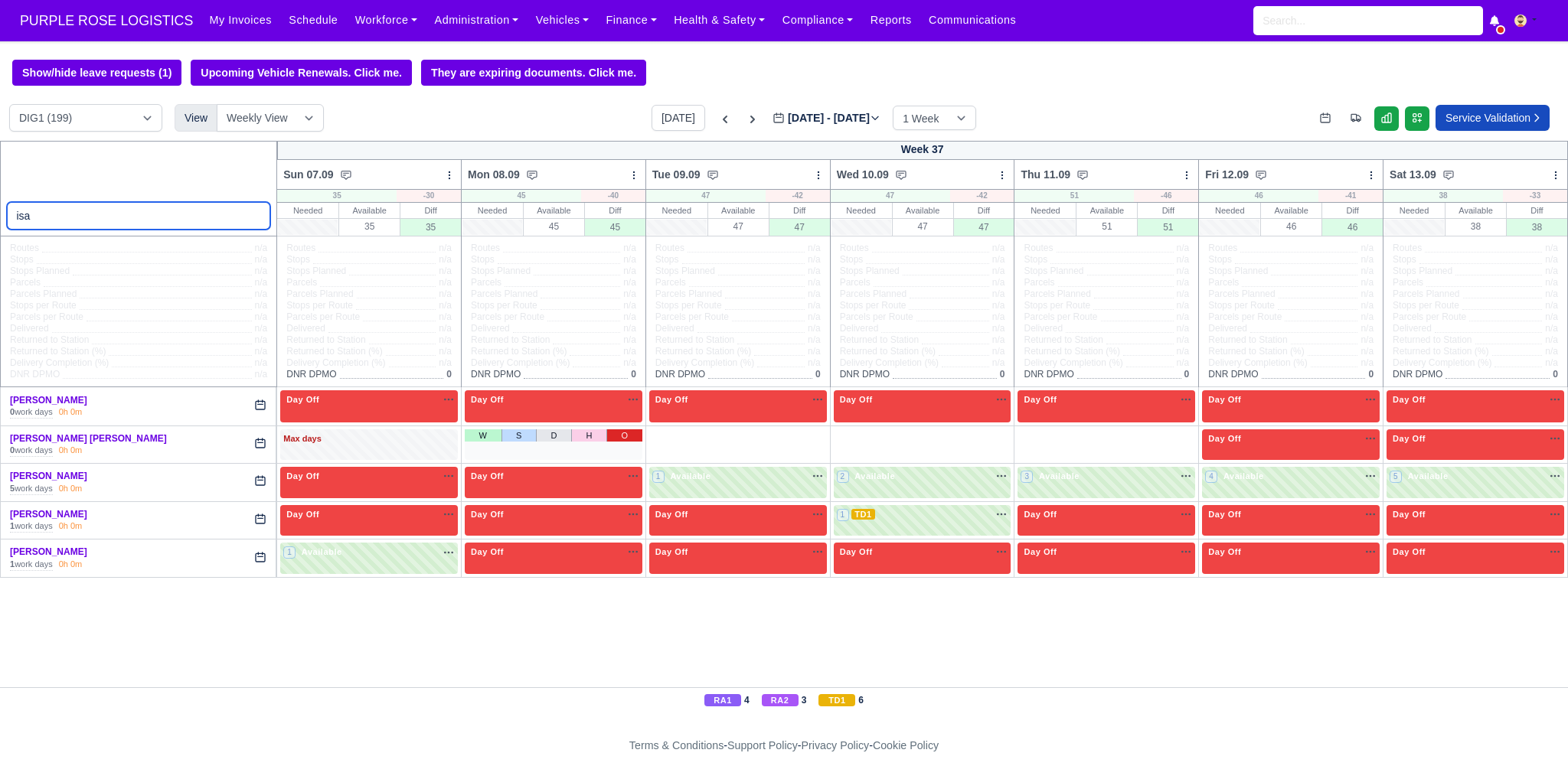
type input "isa"
click at [616, 436] on link "O" at bounding box center [624, 435] width 36 height 12
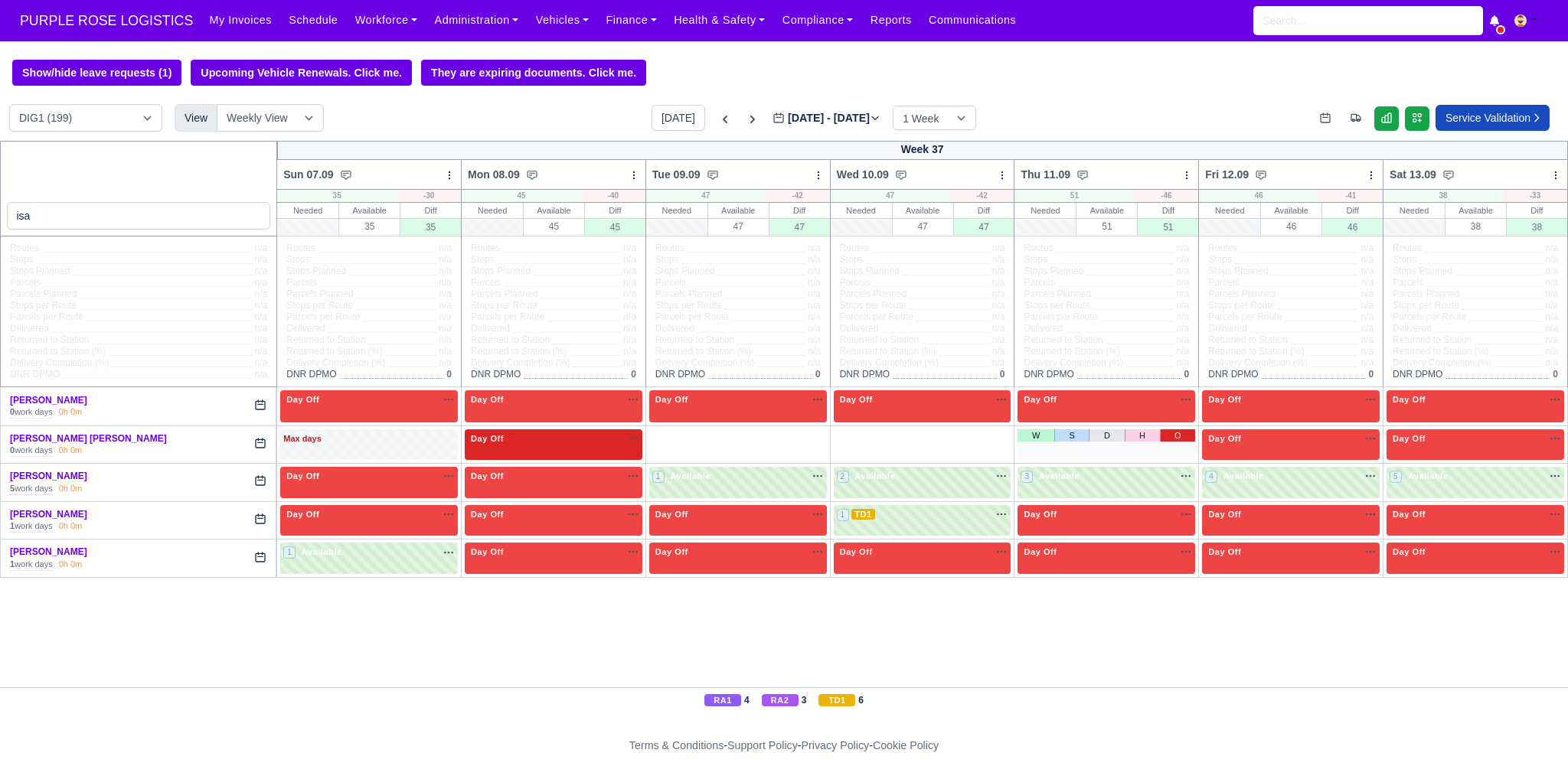
click at [1173, 435] on link "O" at bounding box center [1177, 435] width 36 height 12
click at [999, 439] on link "O" at bounding box center [993, 435] width 36 height 12
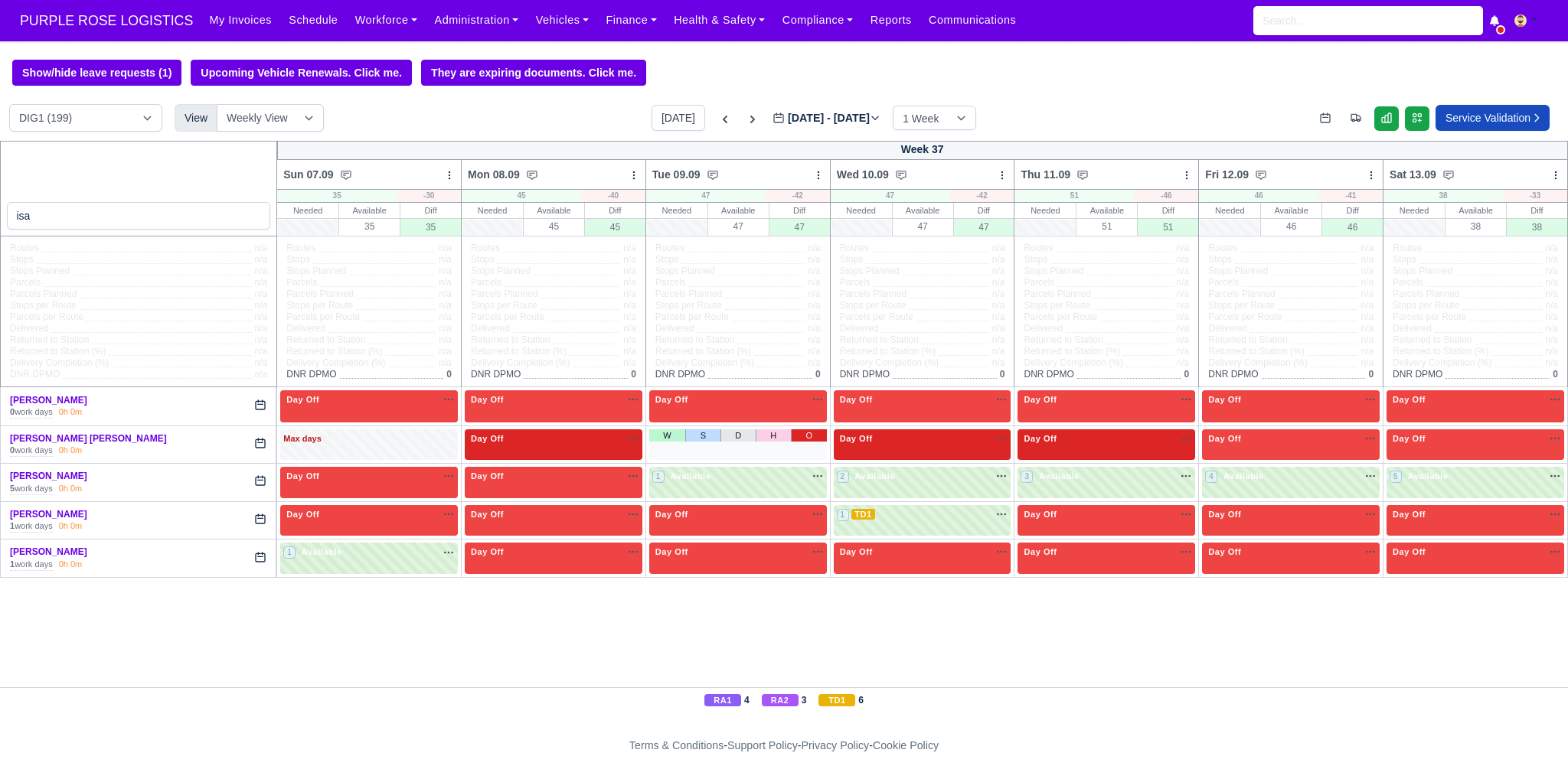
click at [817, 435] on link "O" at bounding box center [809, 435] width 36 height 12
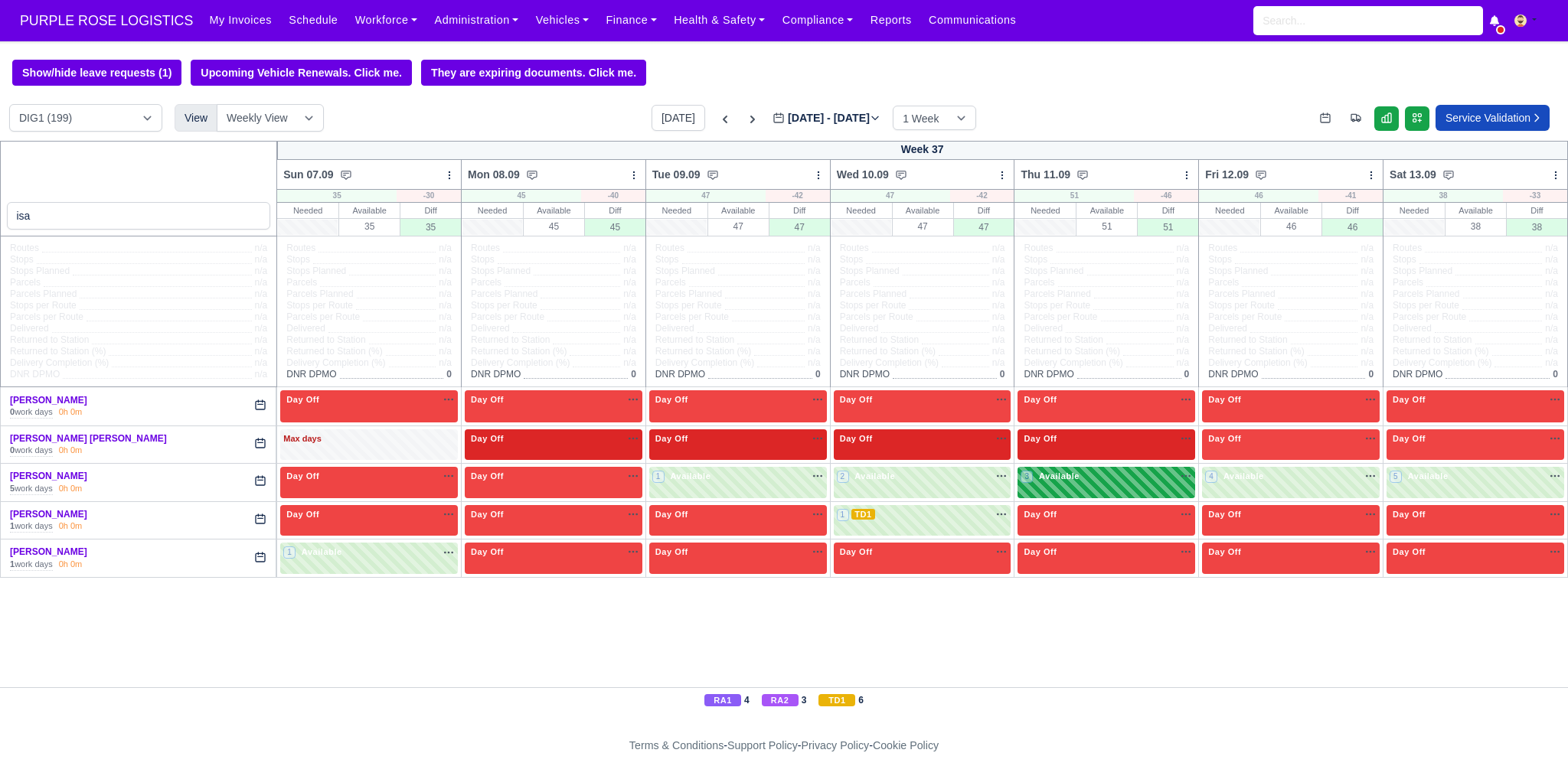
click at [1126, 482] on div "3 Available na" at bounding box center [1106, 476] width 171 height 13
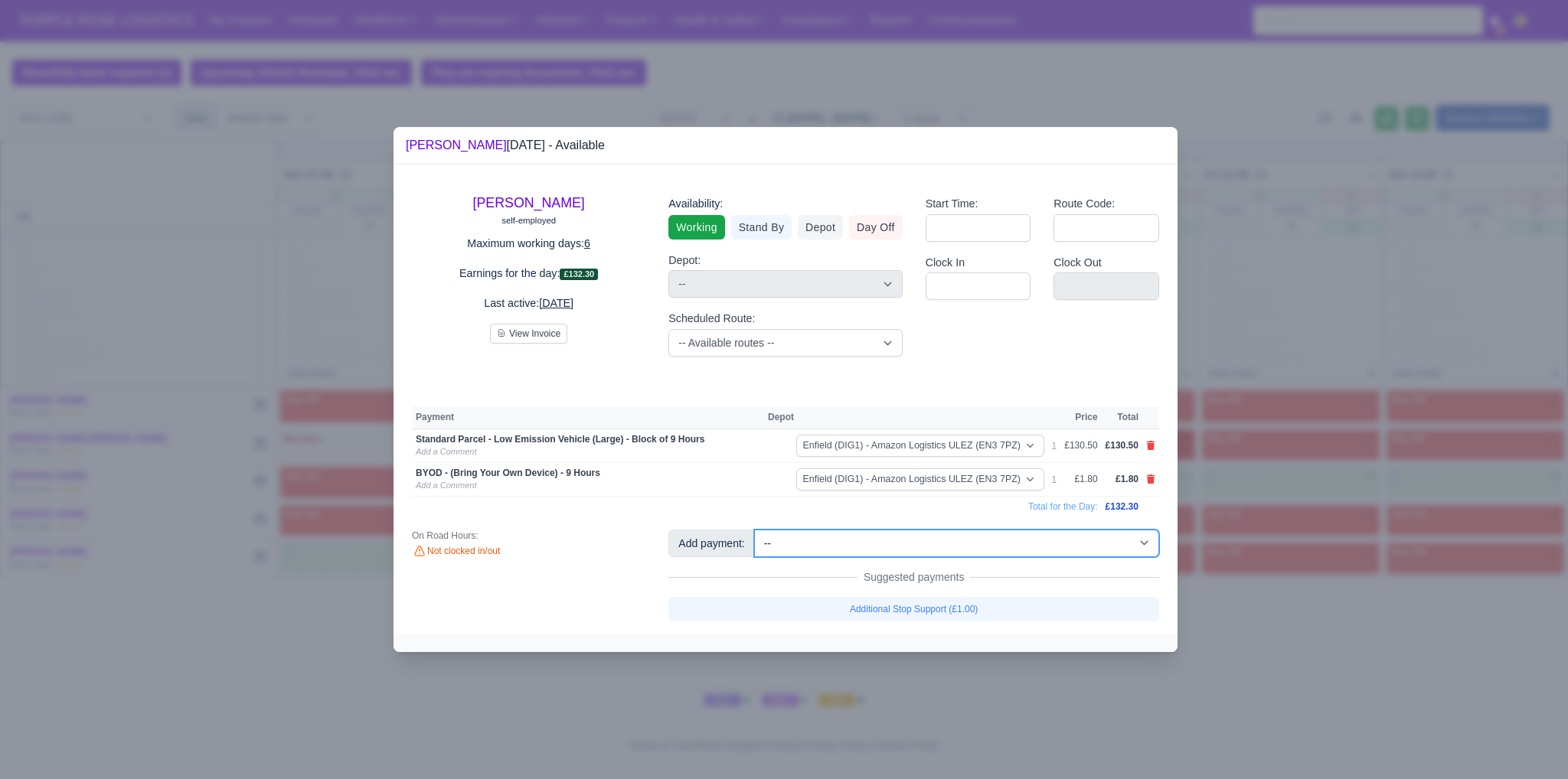
click at [848, 550] on select "-- Additional Hour Support (£14.50) Additional Hour Support (Walkers) (£13.50) …" at bounding box center [956, 543] width 405 height 28
select select "65"
click at [754, 529] on select "-- Additional Hour Support (£14.50) Additional Hour Support (Walkers) (£13.50) …" at bounding box center [956, 543] width 405 height 28
select select "1"
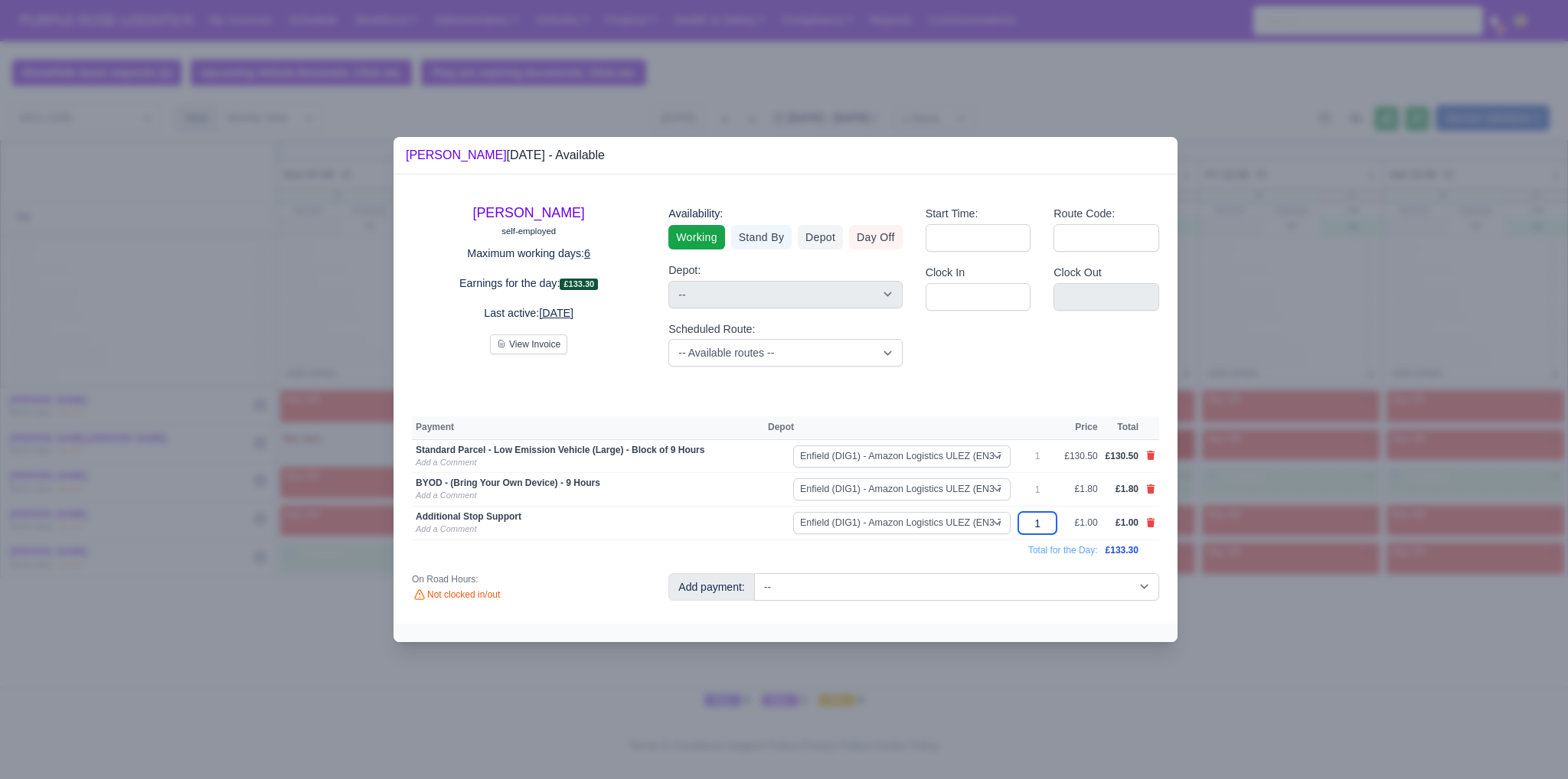
click at [1049, 526] on input "1" at bounding box center [1037, 523] width 38 height 22
type input "136"
type input "1"
type input "36"
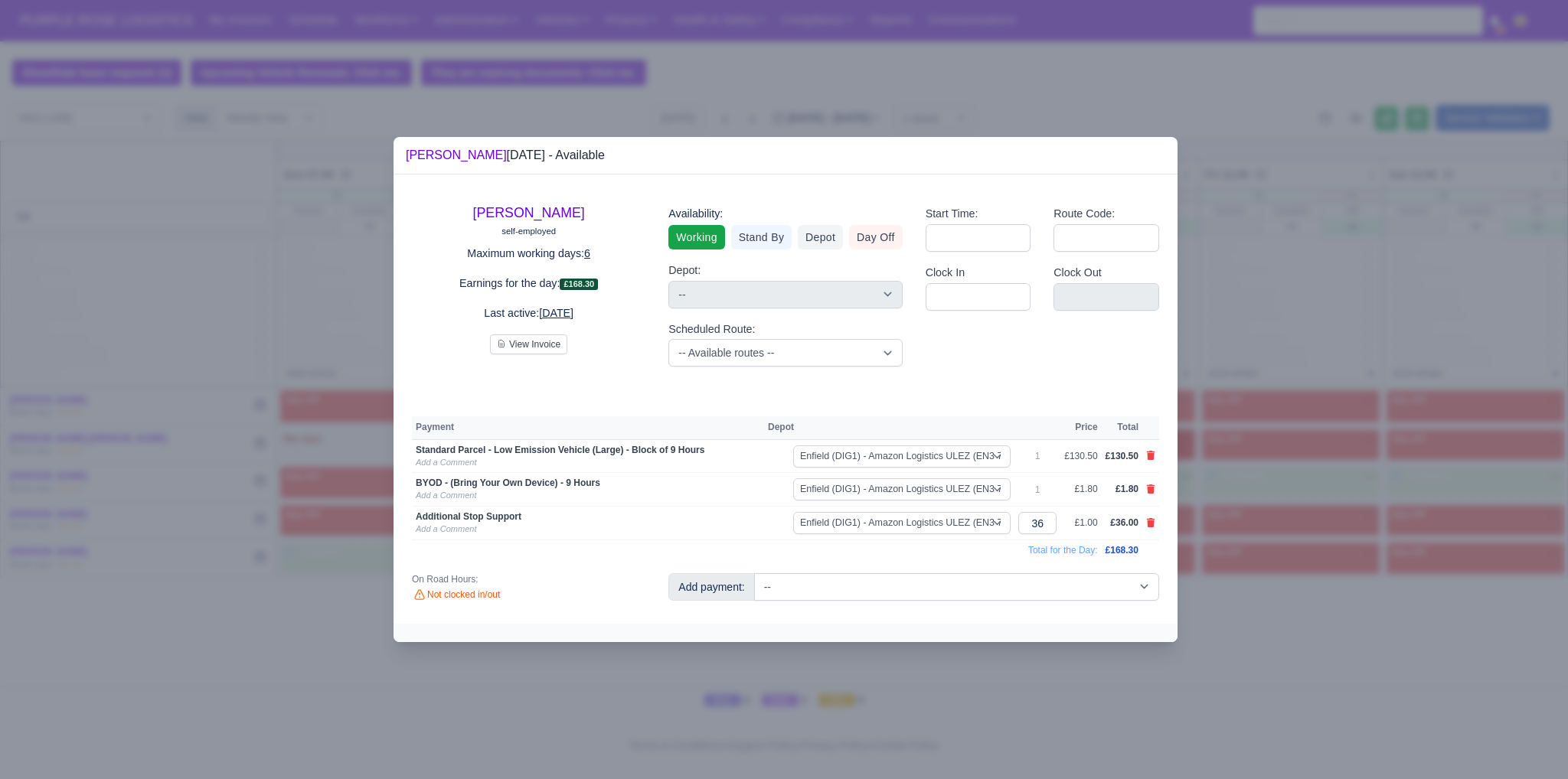
click at [1038, 635] on div at bounding box center [785, 633] width 784 height 19
click at [1300, 638] on div at bounding box center [784, 390] width 1568 height 779
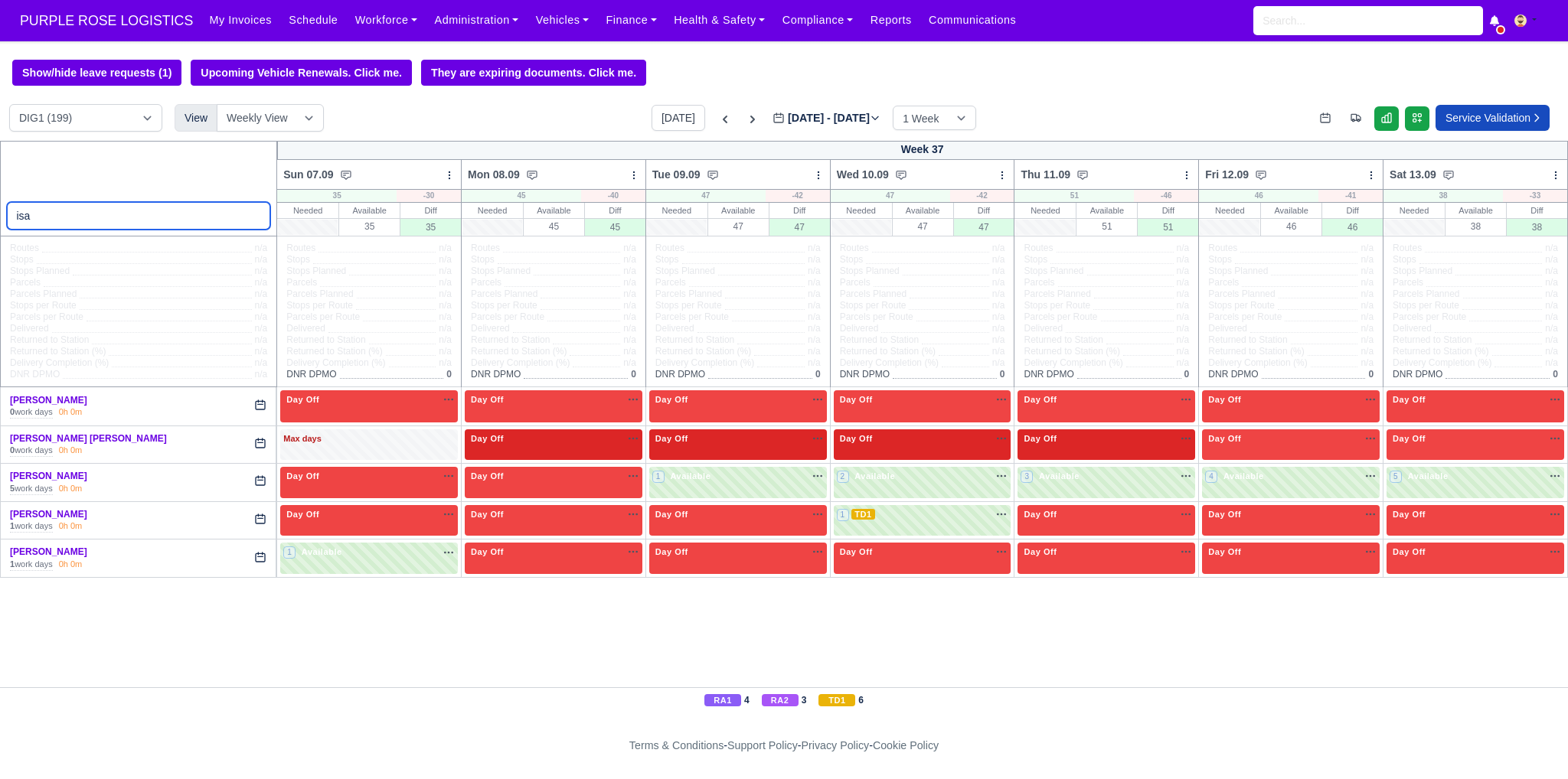
click at [85, 212] on input "isa" at bounding box center [139, 216] width 264 height 28
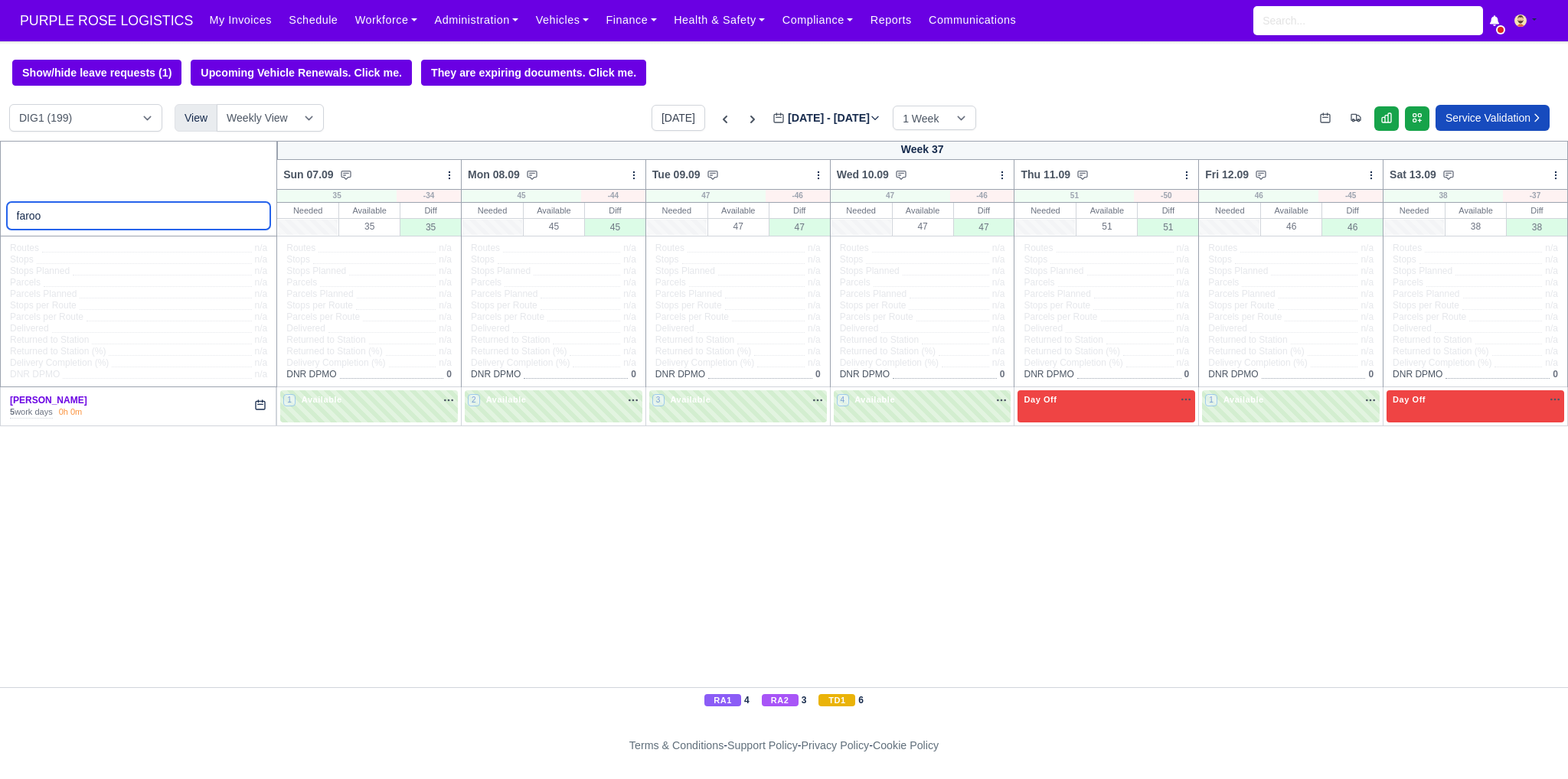
type input "faroo"
click at [1091, 399] on div "Day Off Available" at bounding box center [1106, 400] width 171 height 13
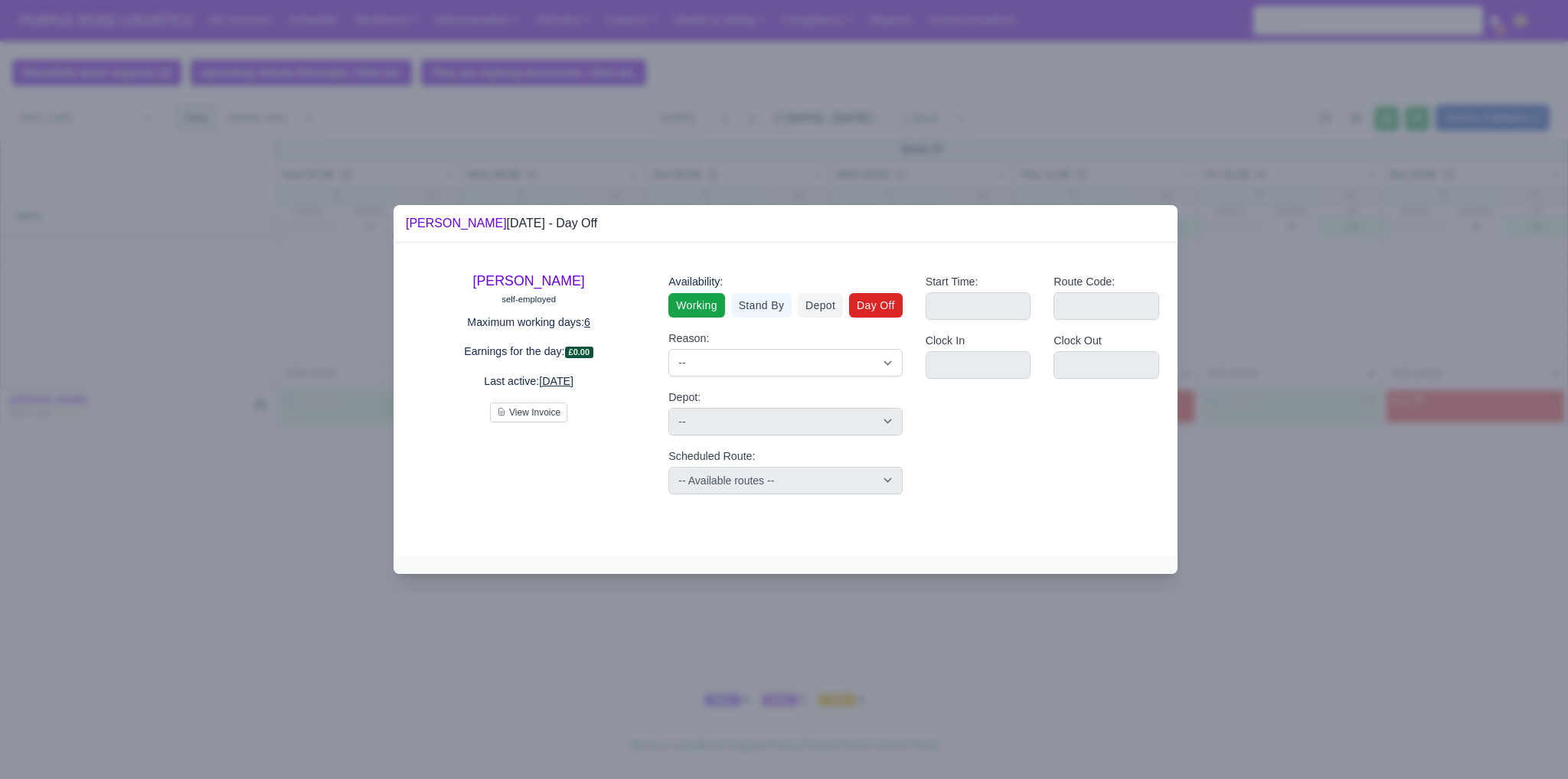
click at [704, 313] on link "Working" at bounding box center [696, 305] width 56 height 25
select select
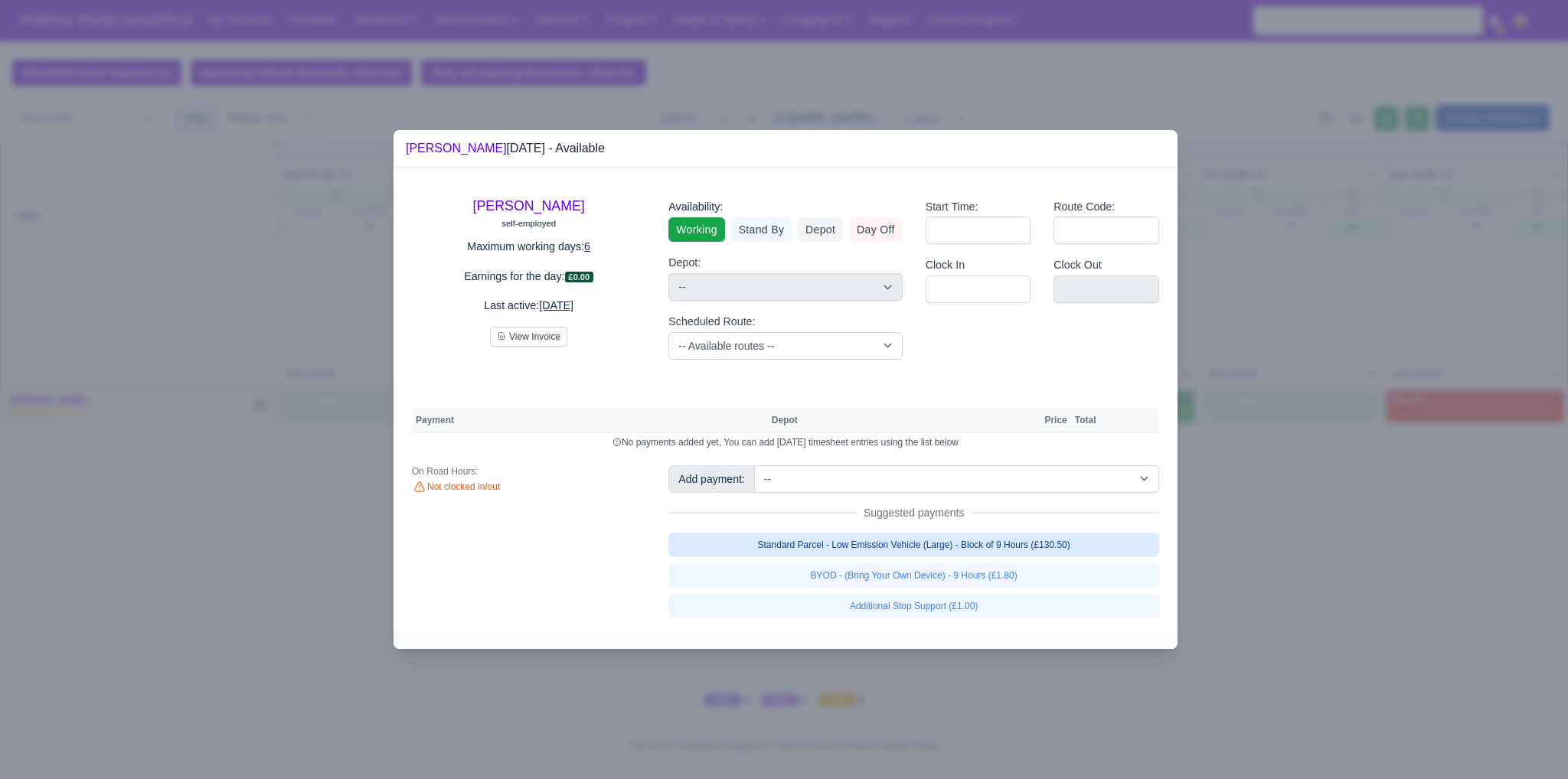
click at [913, 552] on link "Standard Parcel - Low Emission Vehicle (Large) - Block of 9 Hours (£130.50)" at bounding box center [913, 544] width 490 height 25
select select "1"
select select
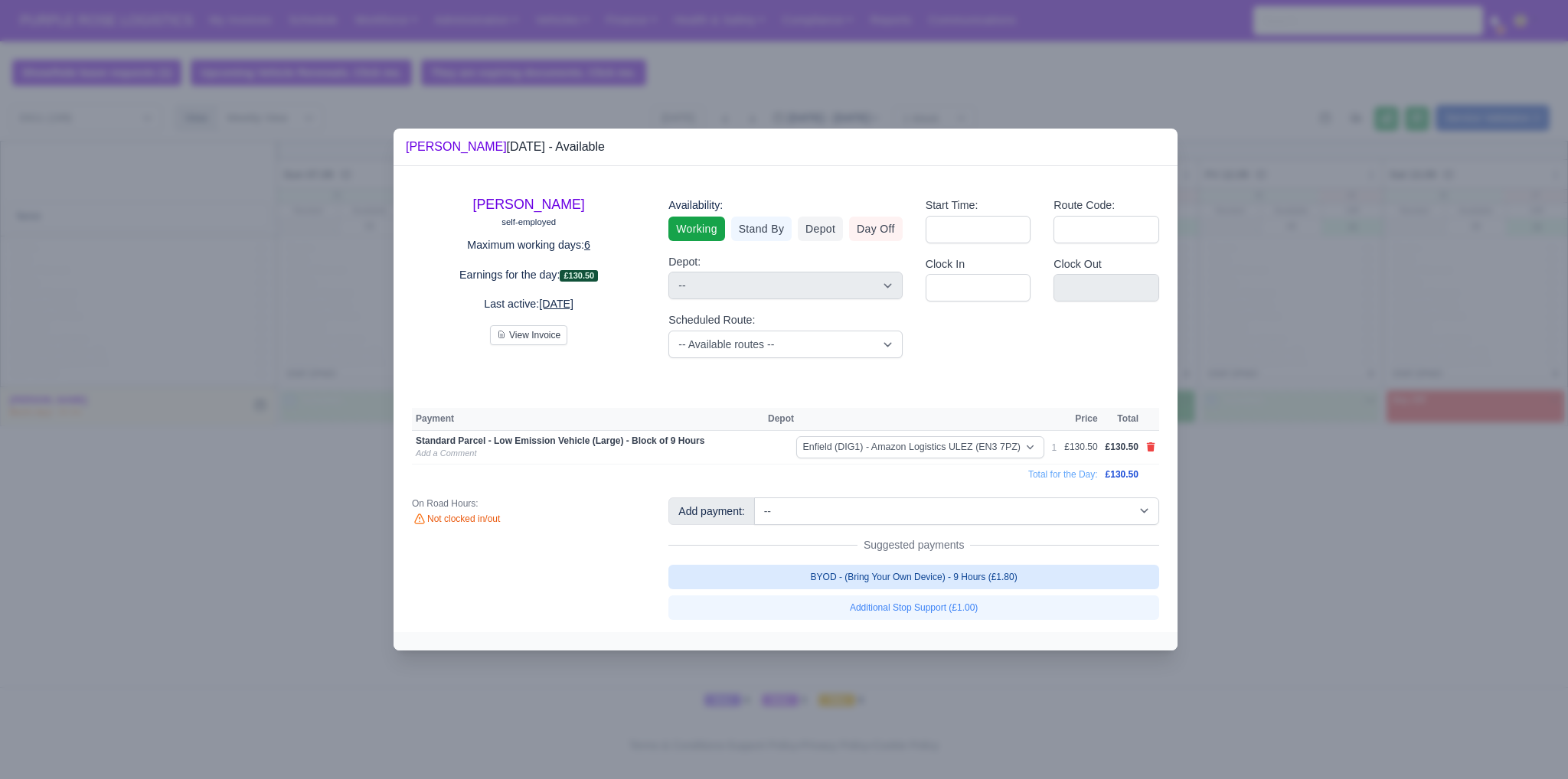
click at [918, 581] on link "BYOD - (Bring Your Own Device) - 9 Hours (£1.80)" at bounding box center [913, 577] width 490 height 25
select select
select select "1"
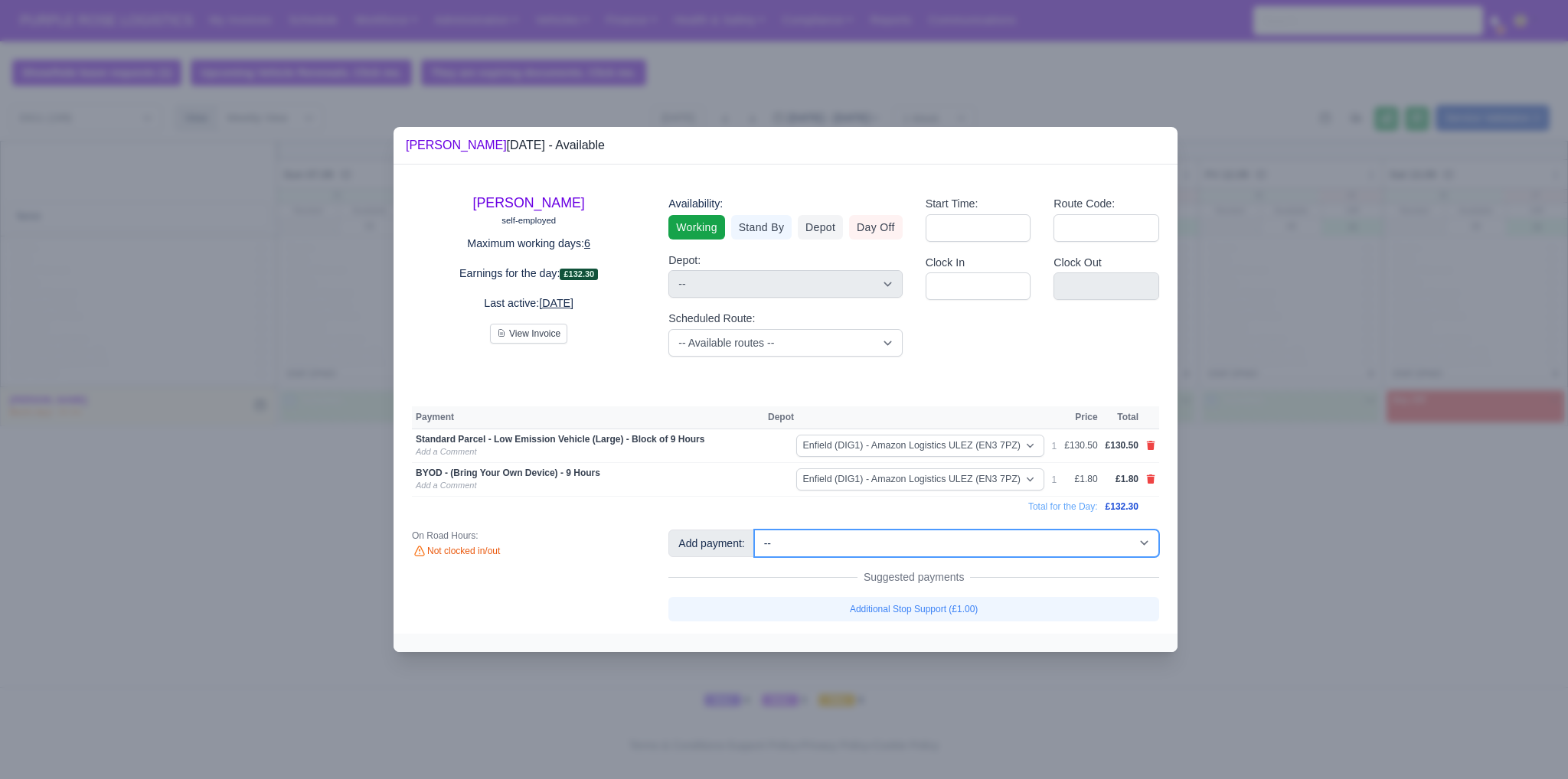
click at [1044, 544] on select "-- Additional Hour Support (£14.50) Additional Hour Support (Walkers) (£13.50) …" at bounding box center [956, 543] width 405 height 28
select select "65"
click at [754, 529] on select "-- Additional Hour Support (£14.50) Additional Hour Support (Walkers) (£13.50) …" at bounding box center [956, 543] width 405 height 28
select select
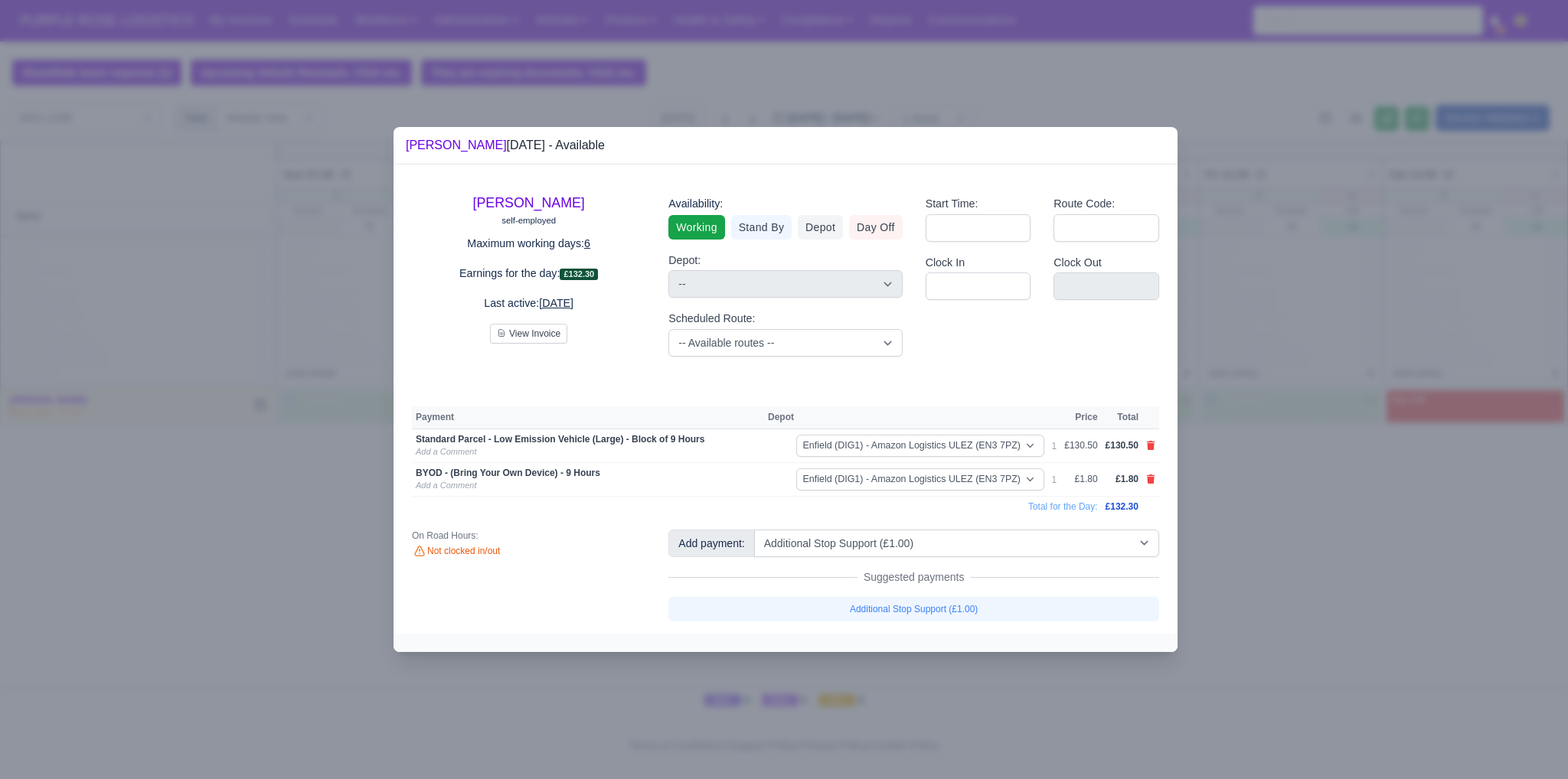
select select "1"
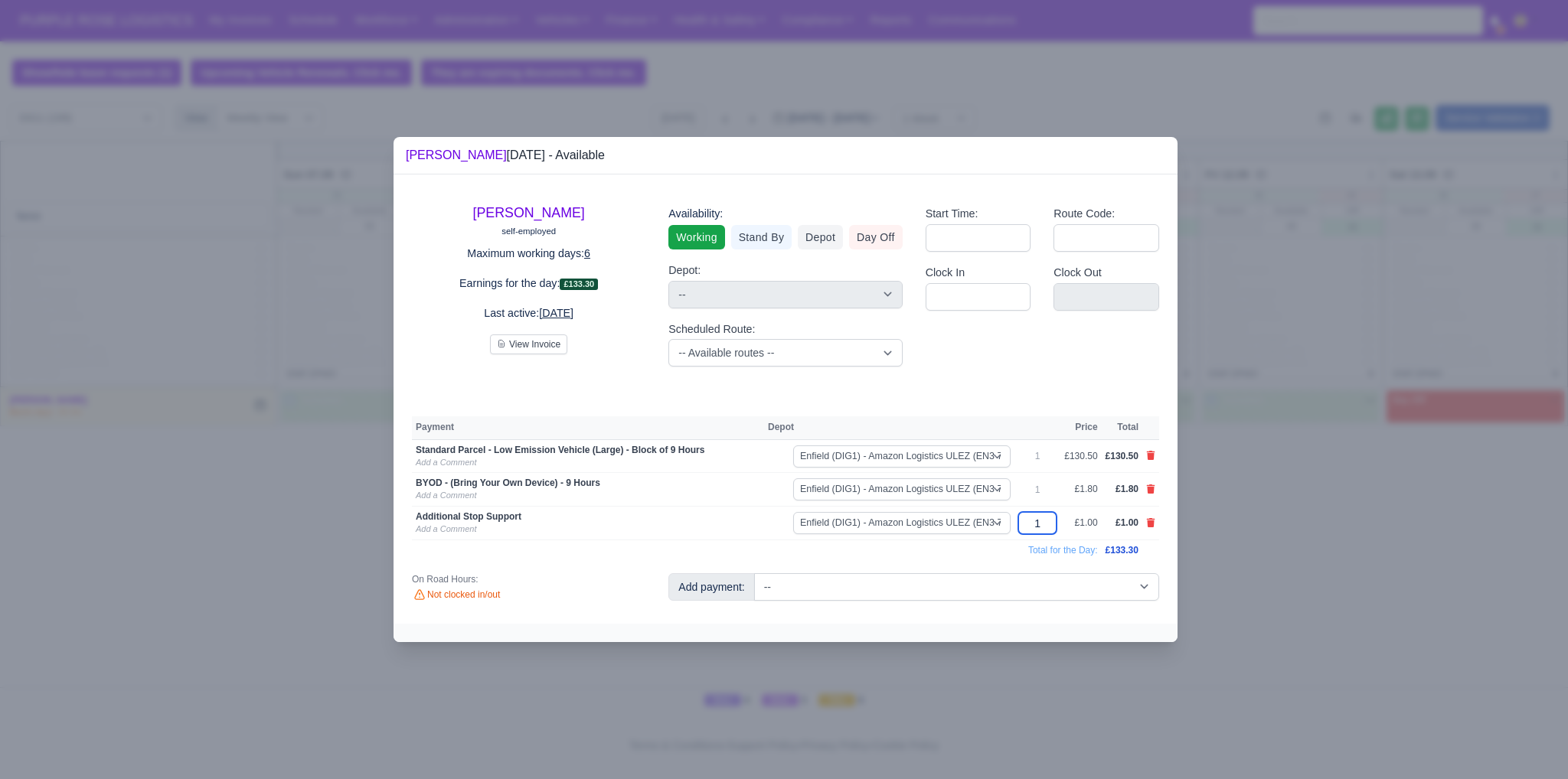
drag, startPoint x: 1047, startPoint y: 519, endPoint x: 1032, endPoint y: 521, distance: 15.1
click at [1032, 521] on input "1" at bounding box center [1037, 523] width 38 height 22
type input "8"
select select
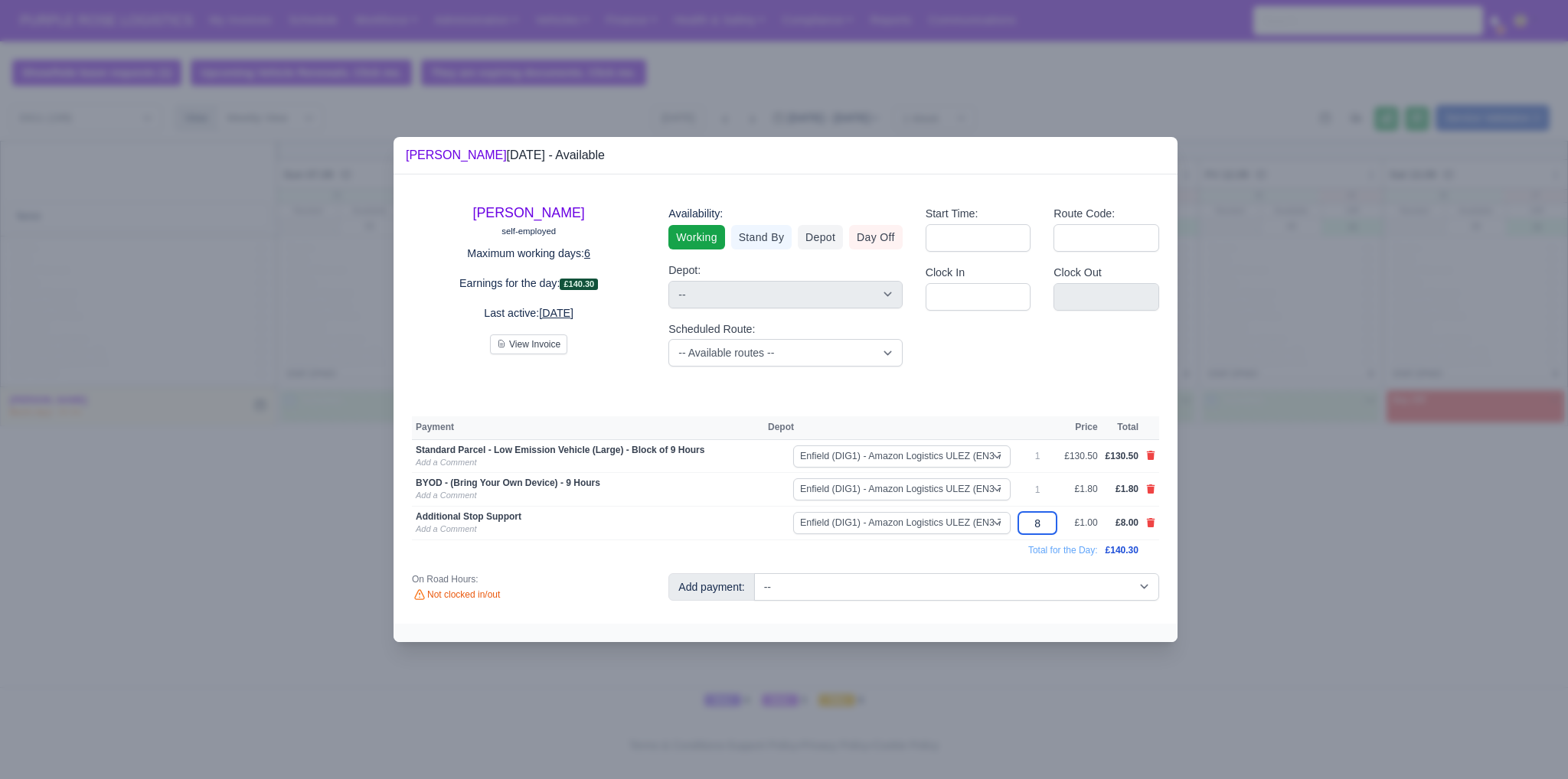
type input "8"
click at [886, 564] on div "[PERSON_NAME] self-employed Maximum working days: 6 Earnings for the day: £140.…" at bounding box center [785, 399] width 784 height 449
click at [1251, 279] on div at bounding box center [784, 390] width 1568 height 779
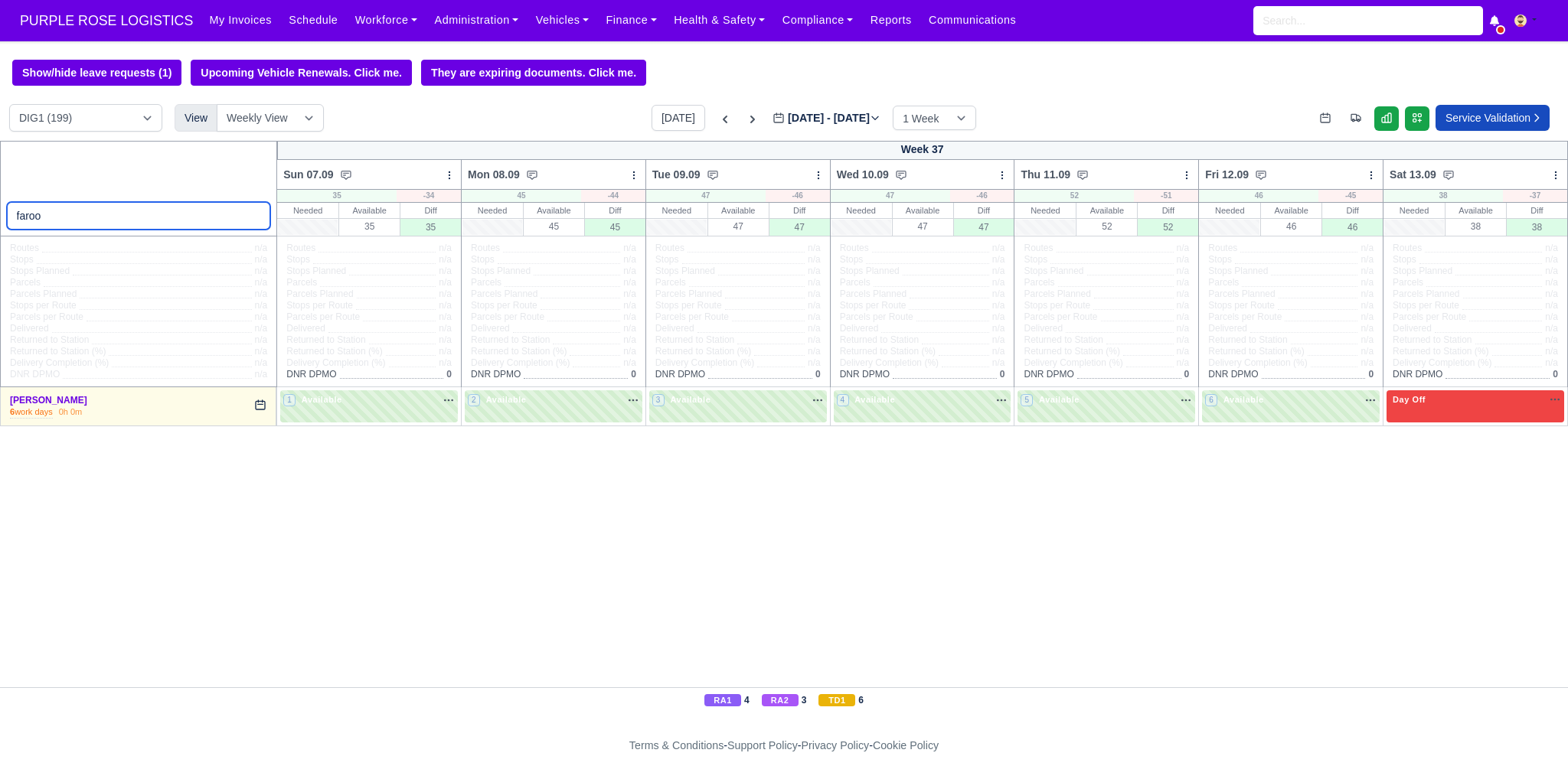
click at [252, 218] on input "faroo" at bounding box center [139, 216] width 264 height 28
click at [672, 115] on div "[DATE] [DATE] - [DATE] [DATE] 1 Week 2 Weeks 3 Weeks 4 Weeks" at bounding box center [813, 118] width 324 height 26
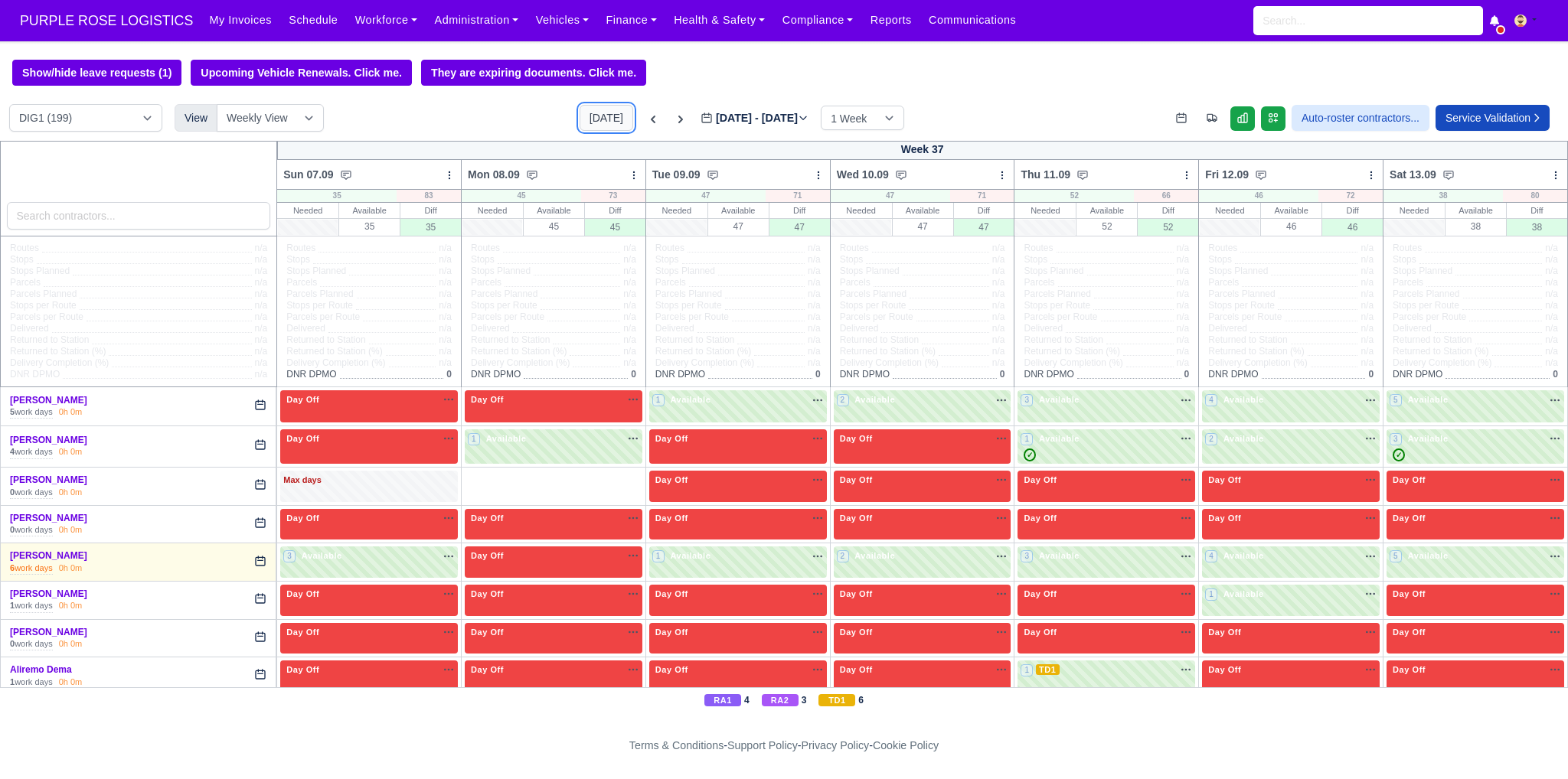
click at [596, 124] on button "[DATE]" at bounding box center [606, 118] width 53 height 26
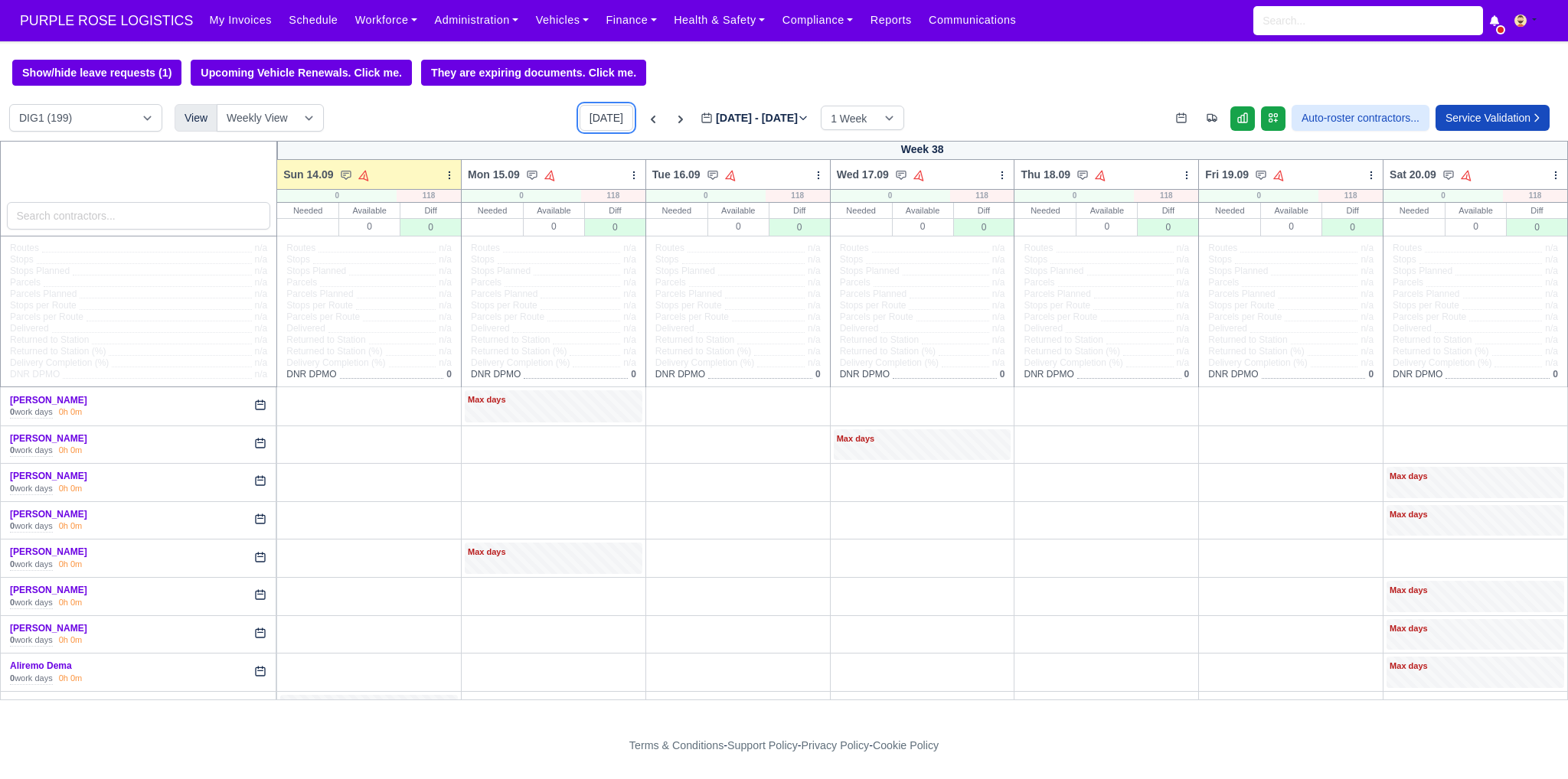
type input "[DATE]"
click at [440, 176] on div "Sun 14.09 Auto Assign Vehicle Bulk Status Change Auto-assign contractors Daily …" at bounding box center [368, 174] width 186 height 30
click at [444, 179] on icon at bounding box center [449, 175] width 11 height 11
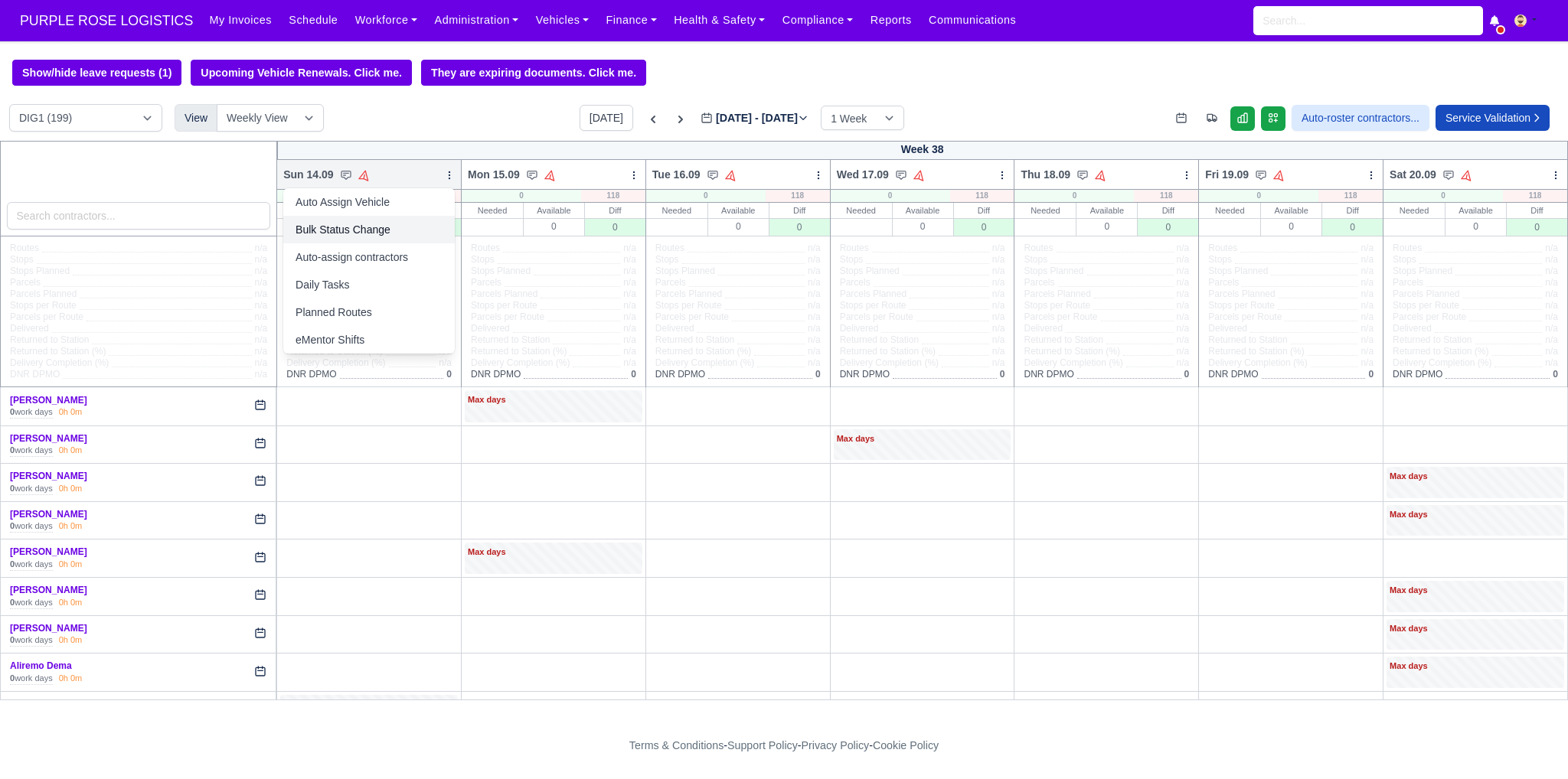
click at [404, 227] on link "Bulk Status Change" at bounding box center [368, 229] width 171 height 28
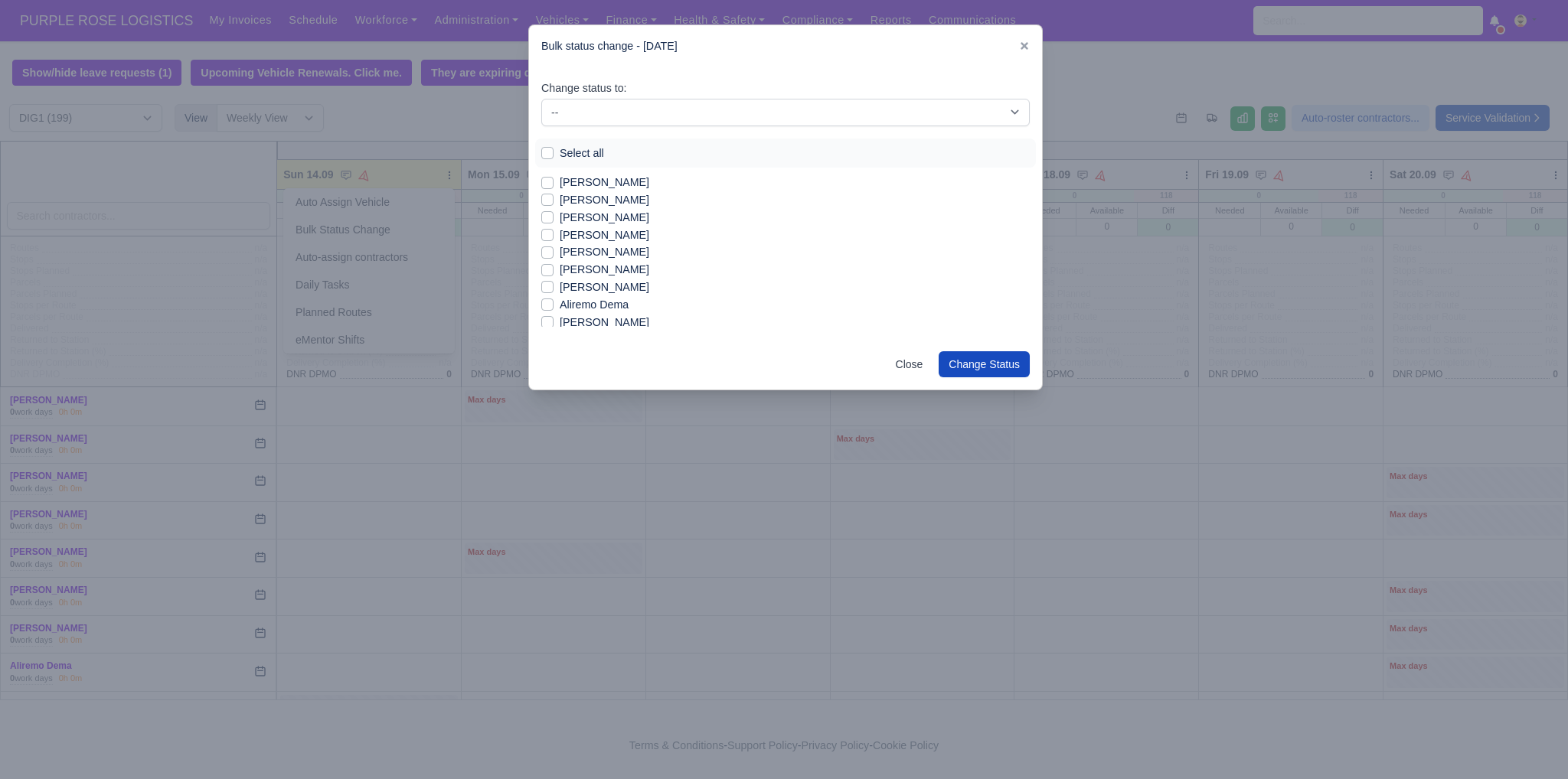
click at [556, 155] on div "Select all" at bounding box center [785, 153] width 489 height 18
click at [562, 151] on label "Select all" at bounding box center [582, 153] width 44 height 18
click at [553, 151] on input "Select all" at bounding box center [547, 151] width 12 height 12
checkbox input "true"
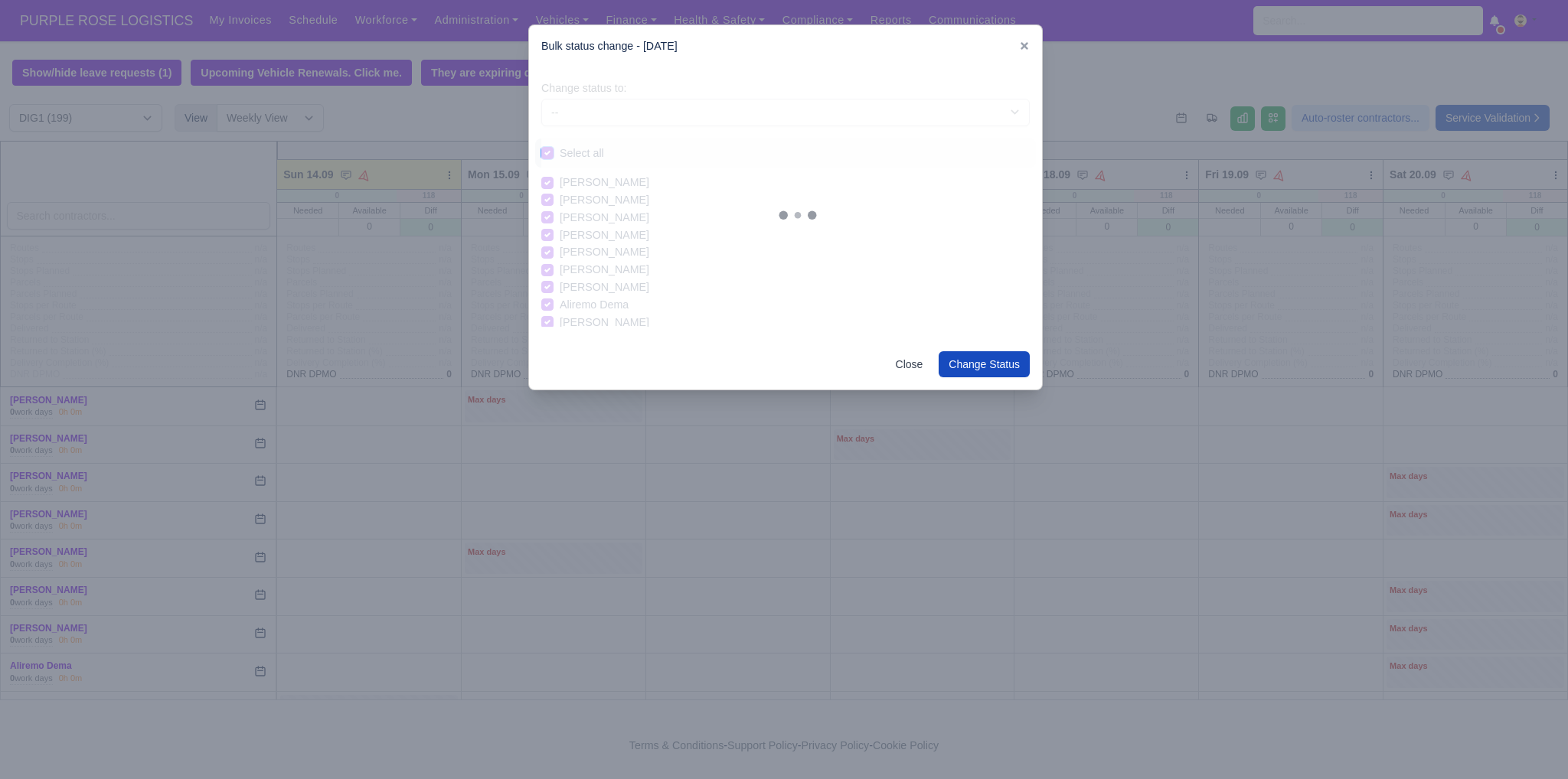
checkbox input "true"
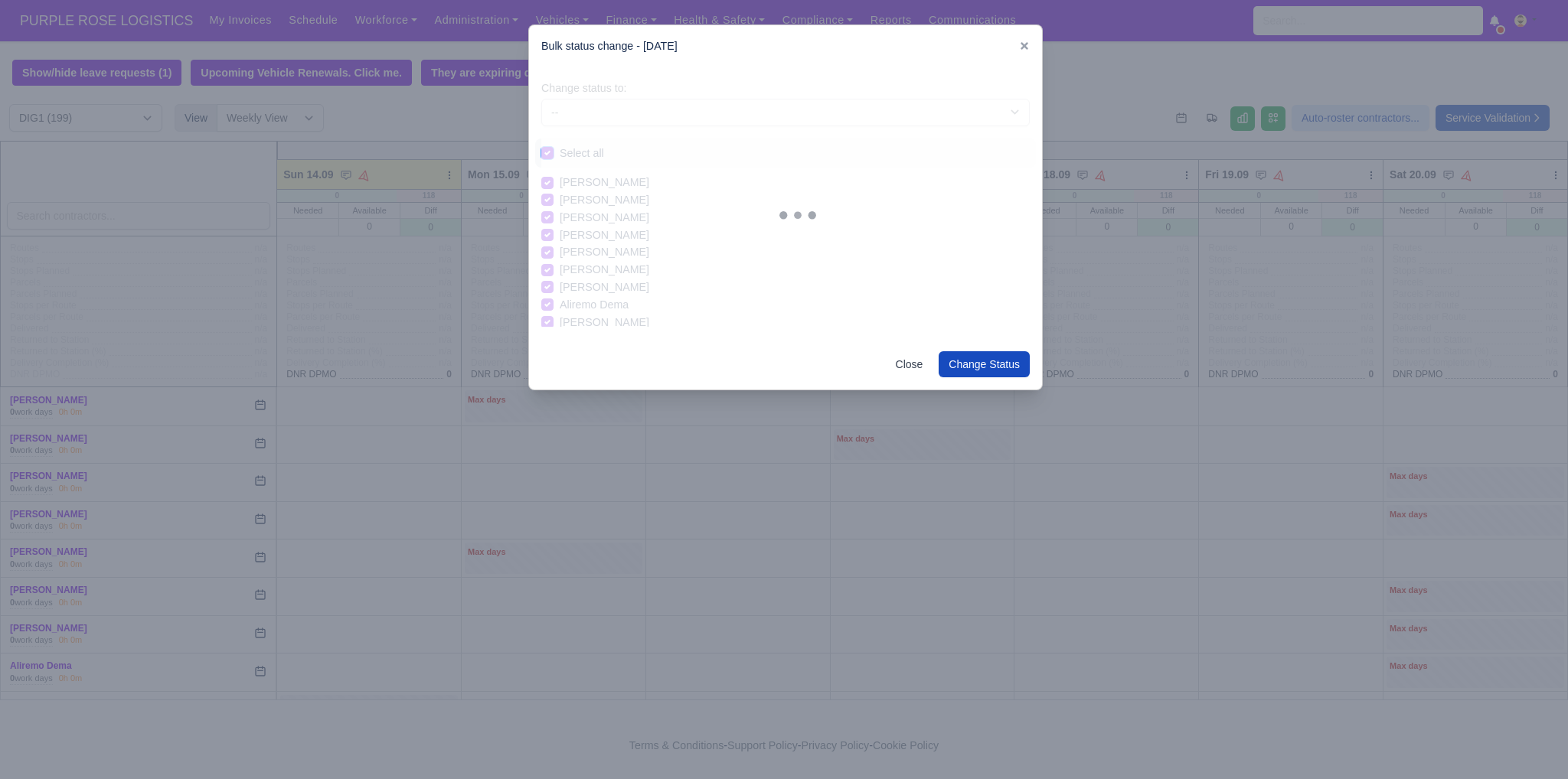
checkbox input "true"
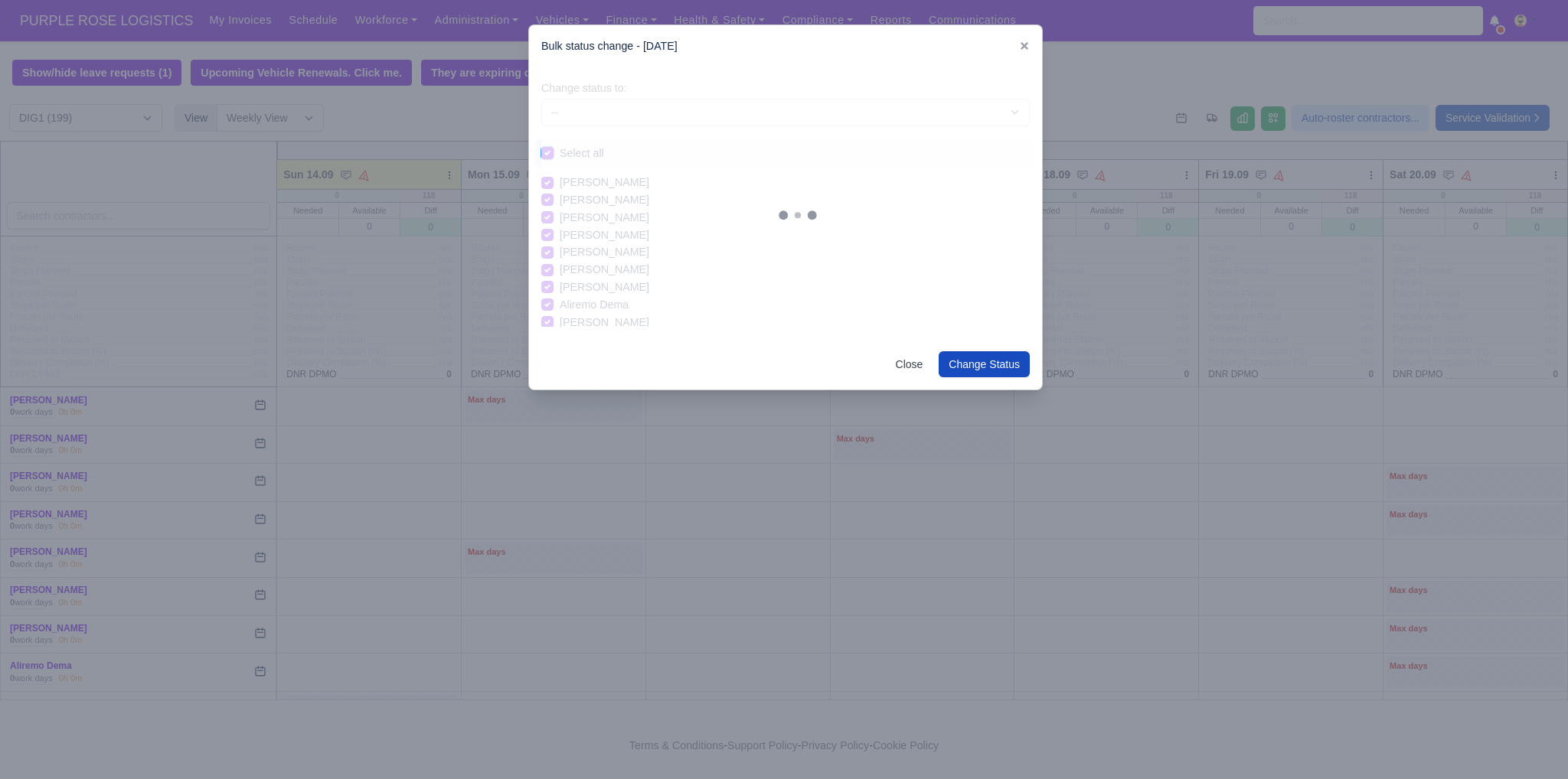
checkbox input "true"
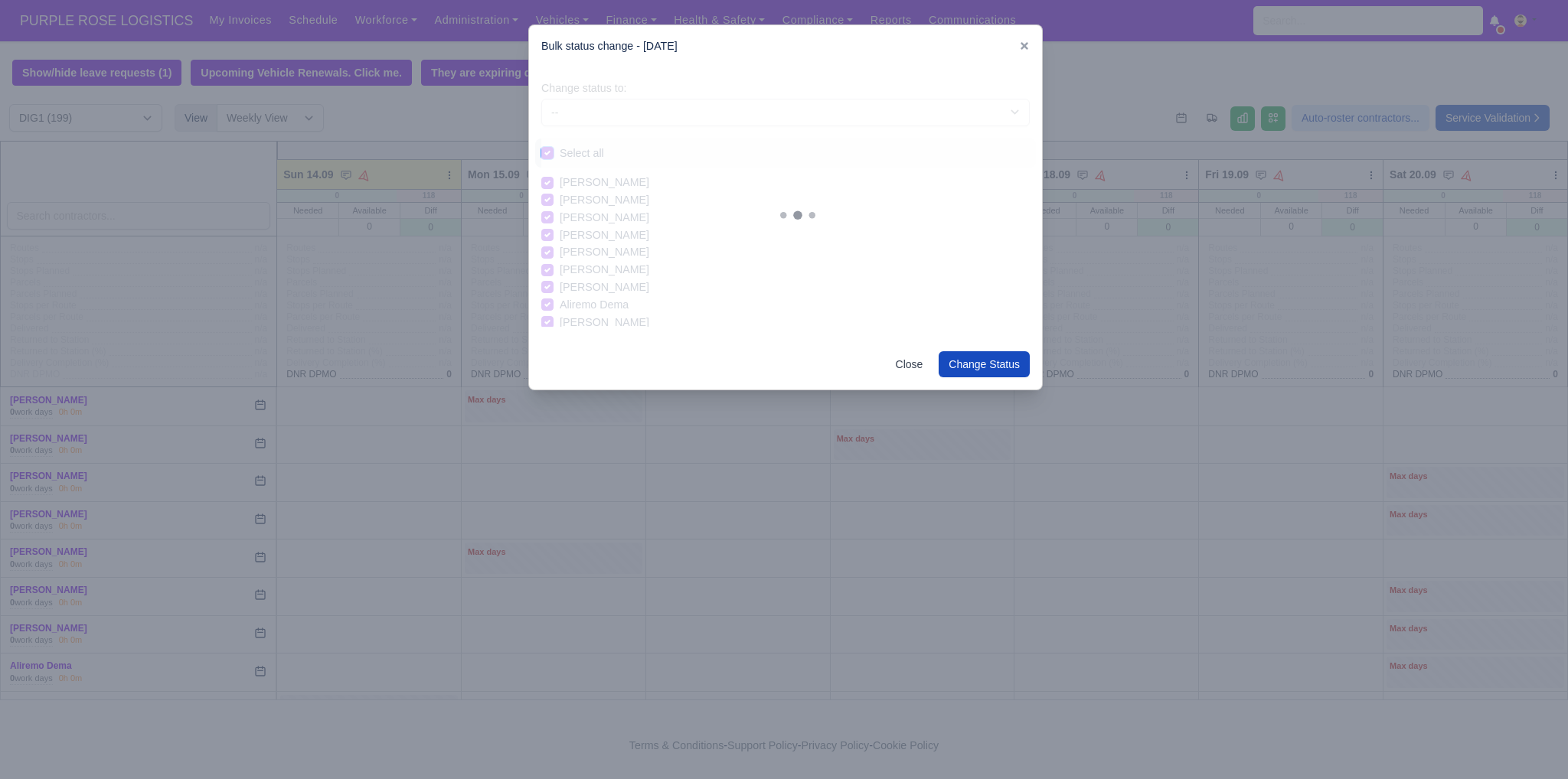
checkbox input "true"
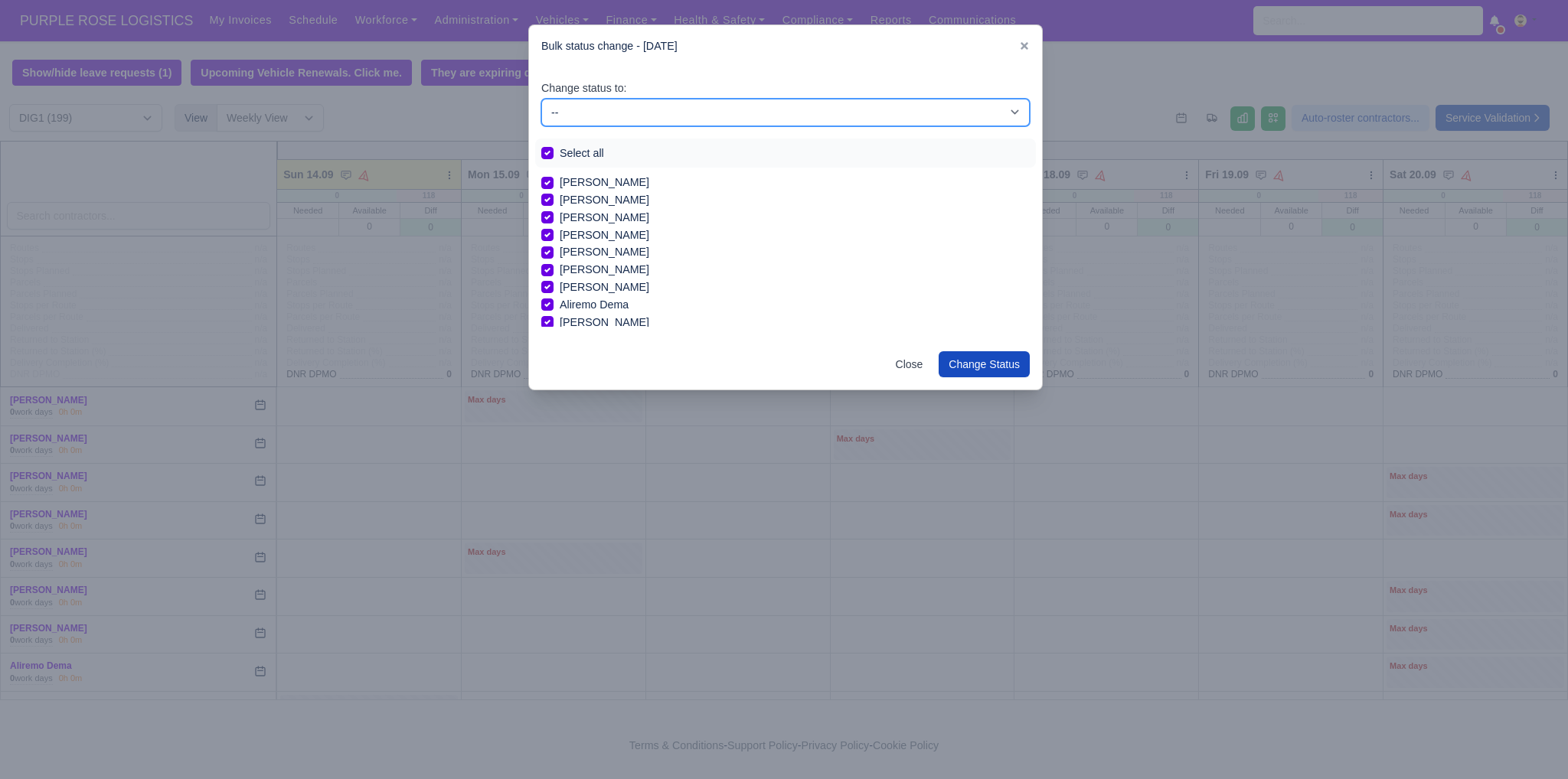
click at [575, 118] on select "-- Unasigned Available Day Off Stand By Other Depot" at bounding box center [785, 113] width 489 height 28
click at [541, 99] on select "-- Unasigned Available Day Off Stand By Other Depot" at bounding box center [785, 113] width 489 height 28
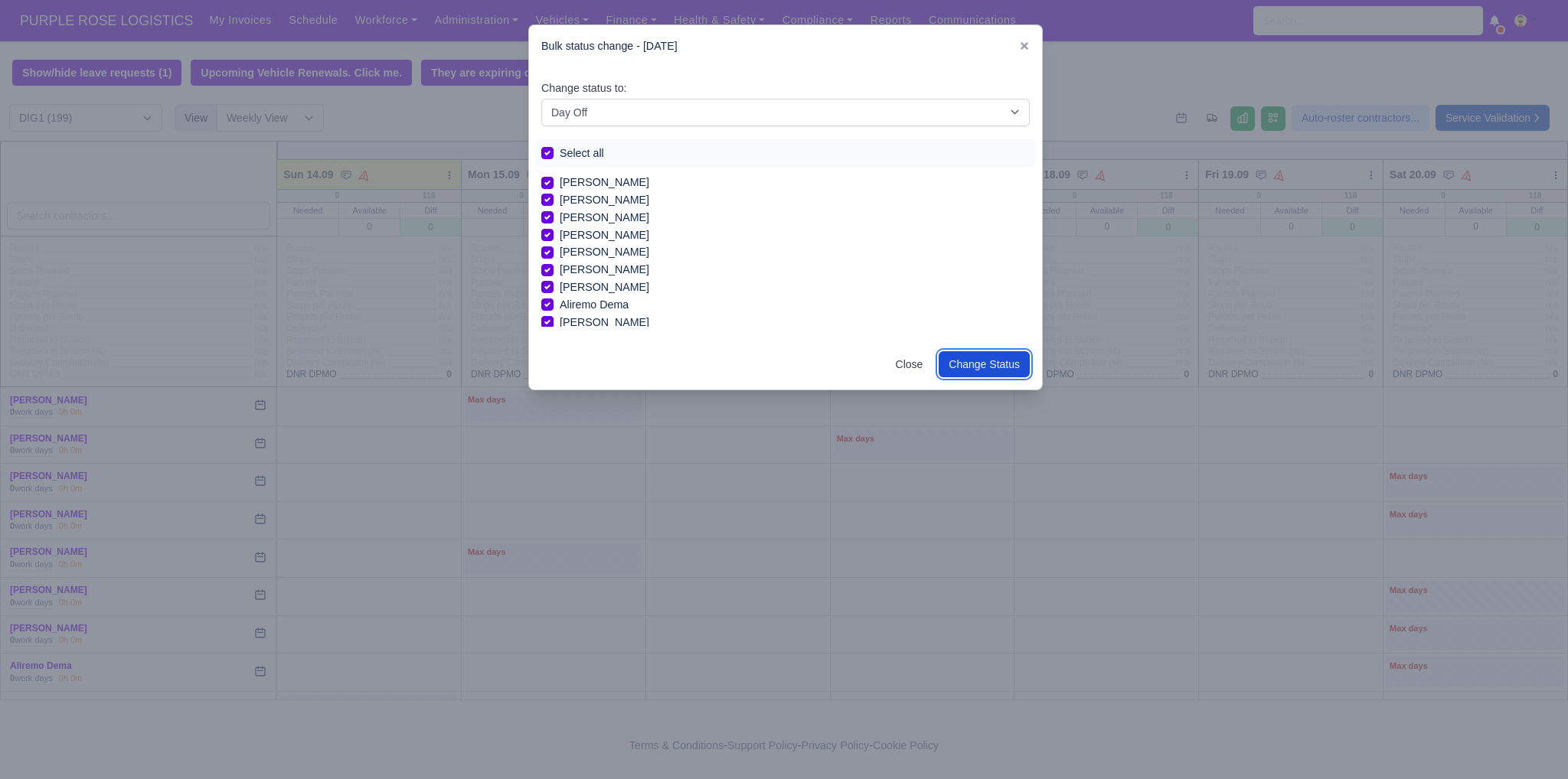
click at [969, 362] on button "Change Status" at bounding box center [984, 364] width 91 height 26
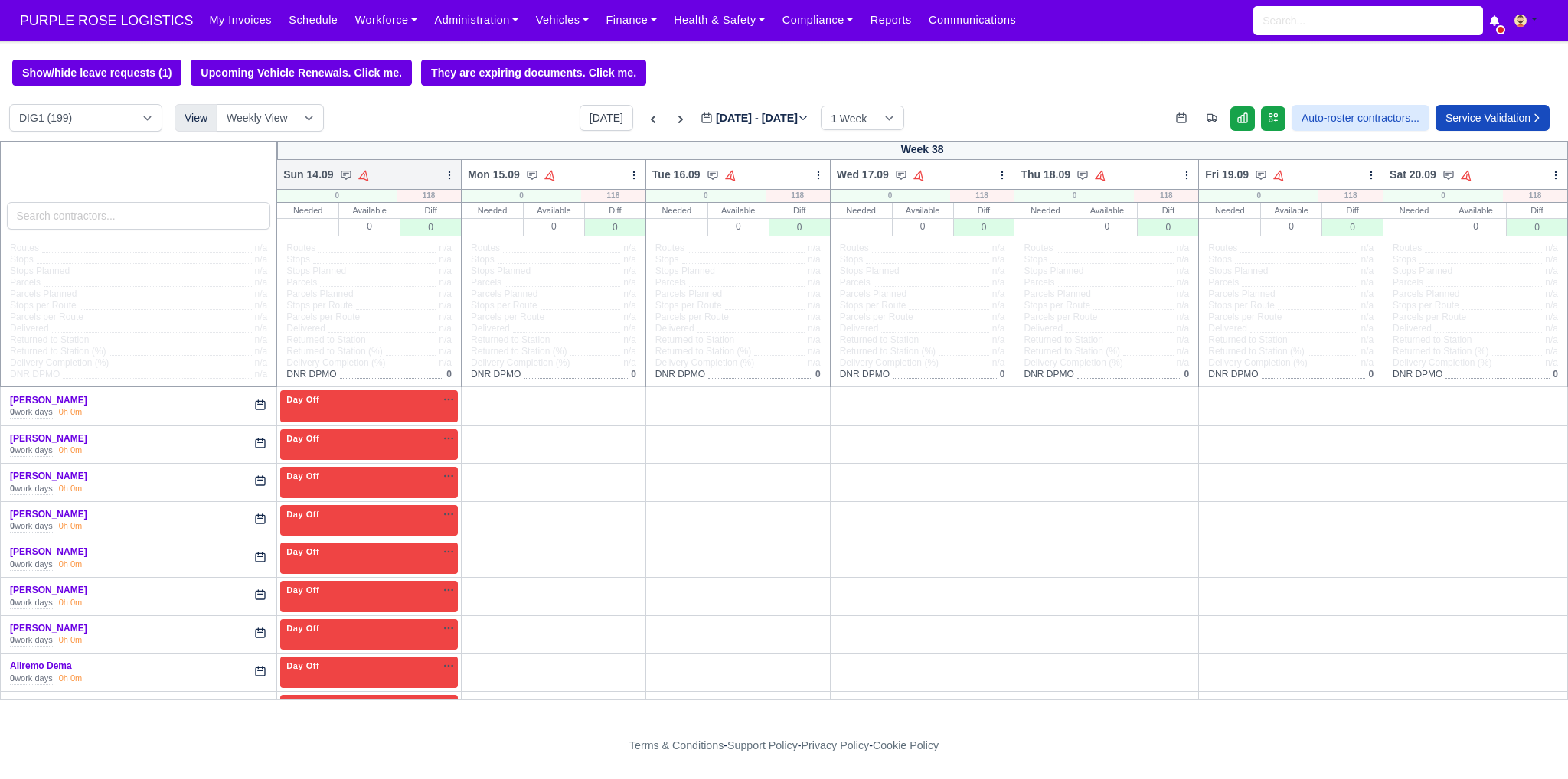
click at [444, 179] on icon at bounding box center [449, 175] width 11 height 11
click at [399, 240] on link "Bulk Status Change" at bounding box center [368, 229] width 171 height 28
